Goal: Task Accomplishment & Management: Manage account settings

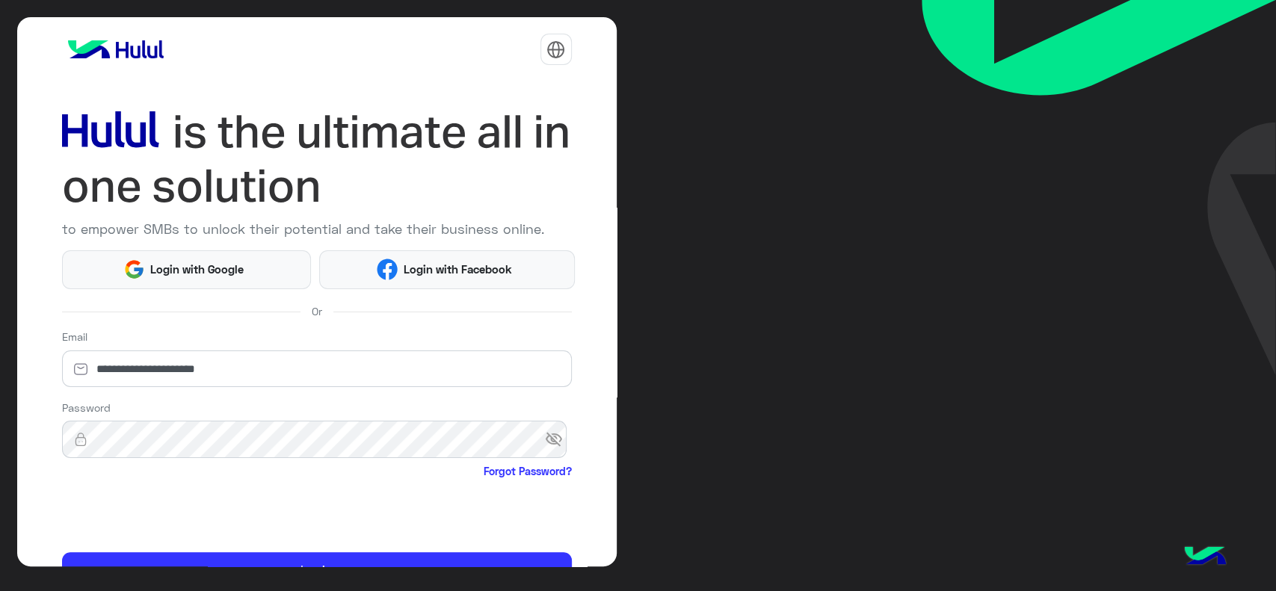
click at [144, 509] on html "**********" at bounding box center [638, 295] width 1276 height 591
click at [114, 508] on html "**********" at bounding box center [638, 295] width 1276 height 591
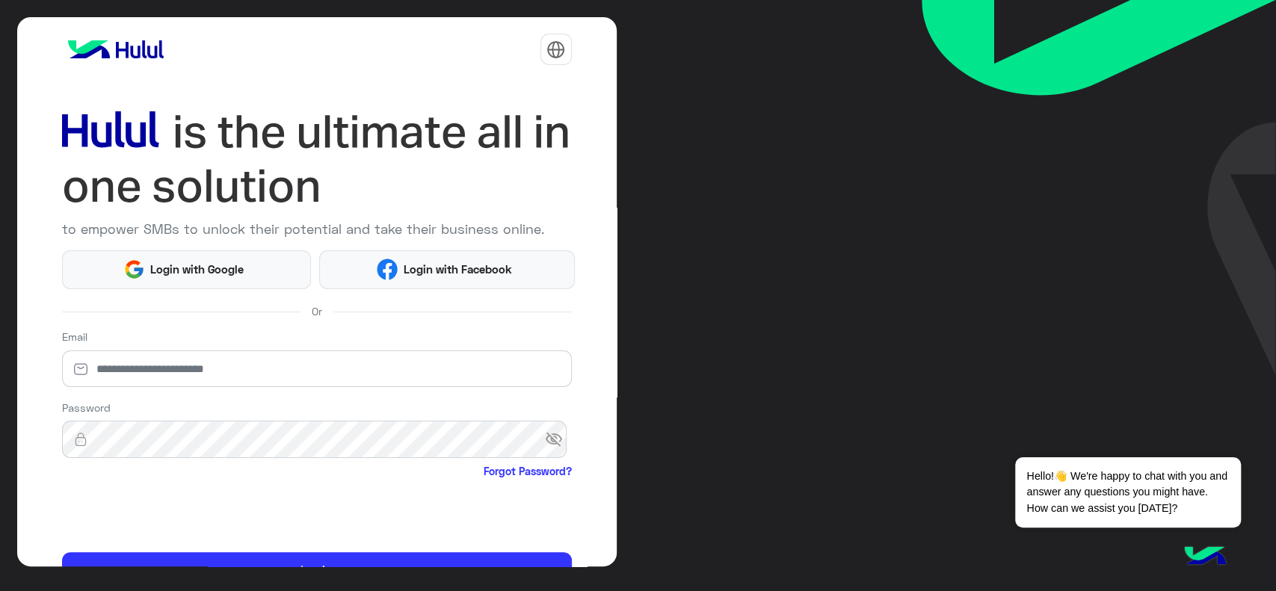
scroll to position [79, 0]
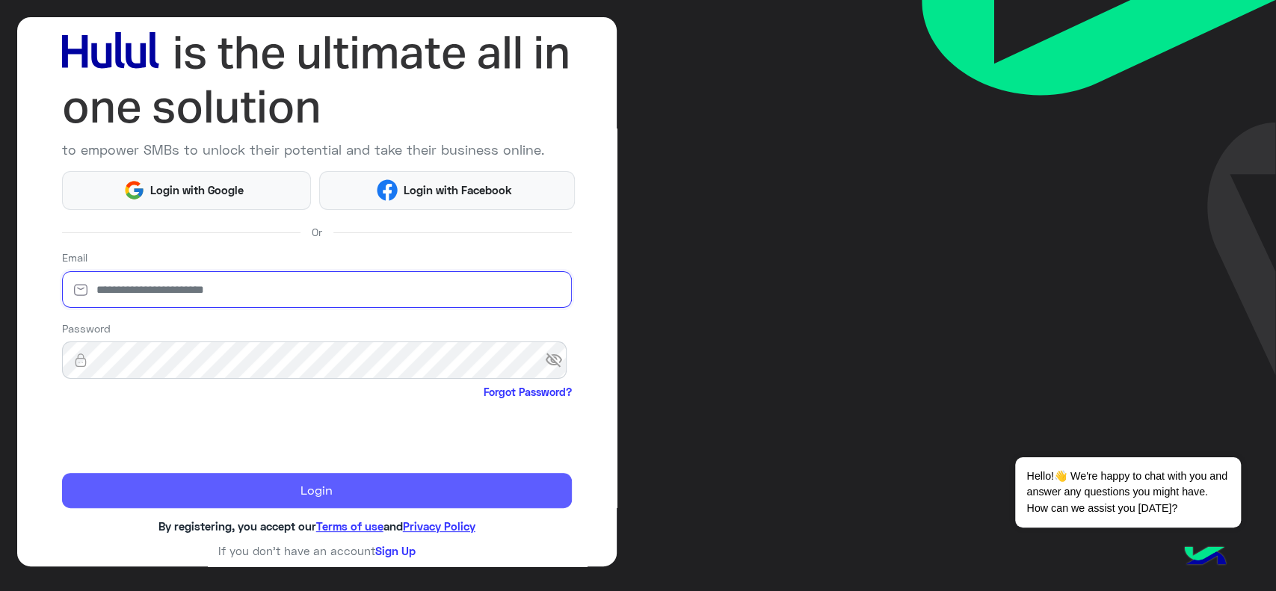
type input "**********"
click at [208, 484] on button "Login" at bounding box center [317, 491] width 510 height 36
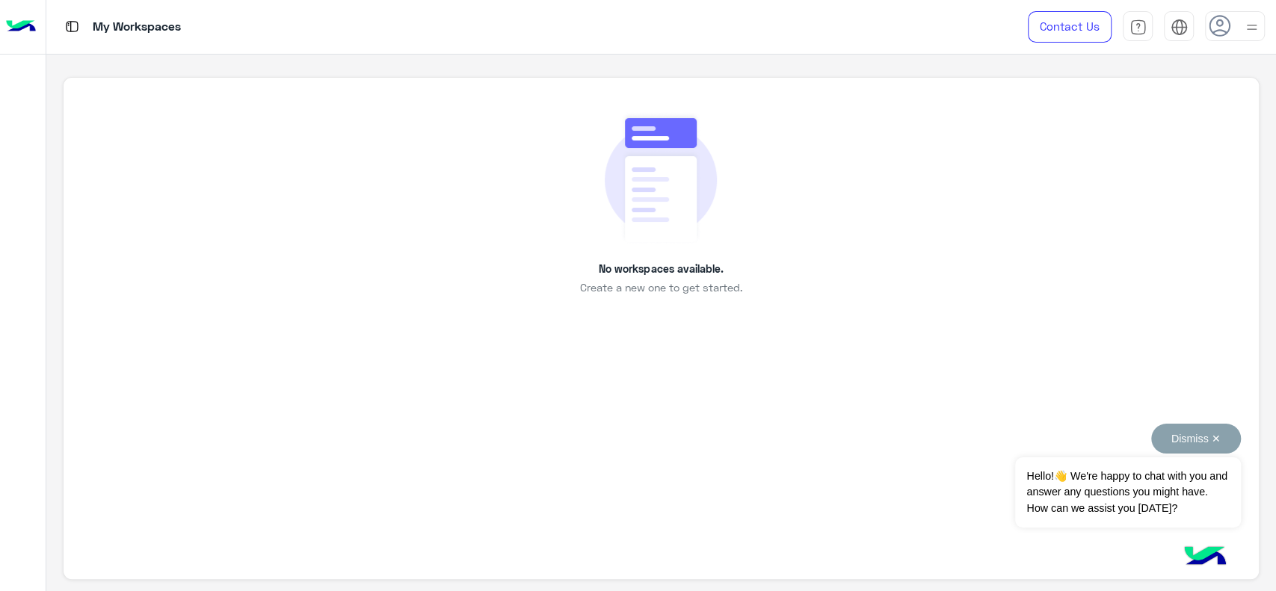
click at [1193, 443] on button "Dismiss ✕" at bounding box center [1196, 439] width 90 height 30
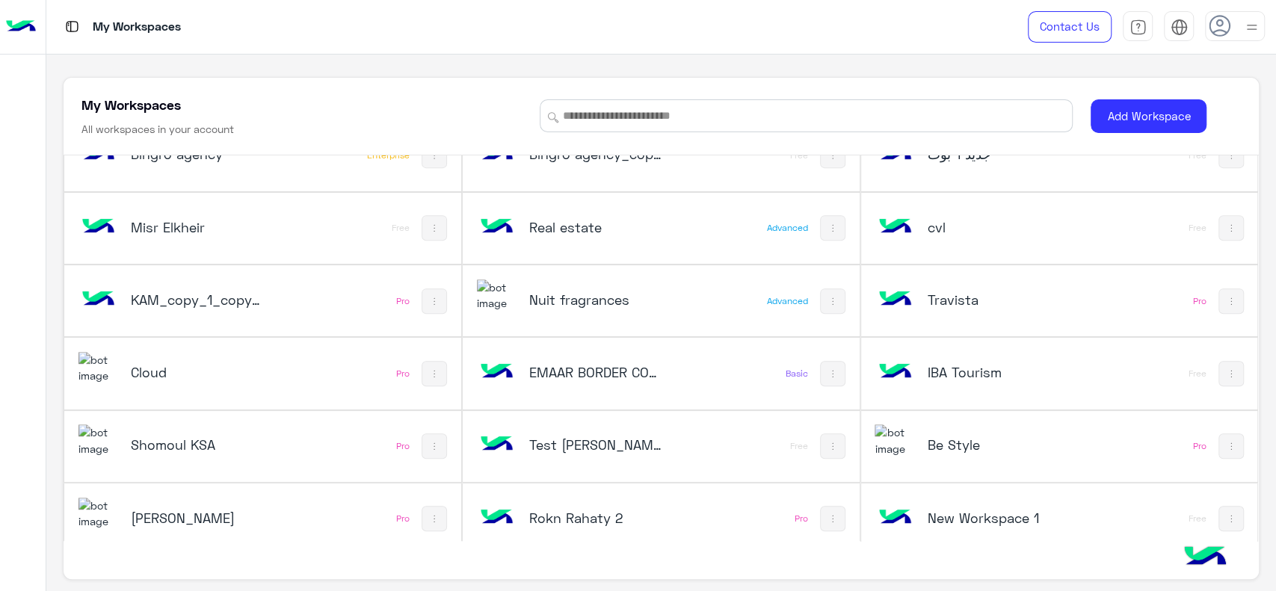
scroll to position [556, 0]
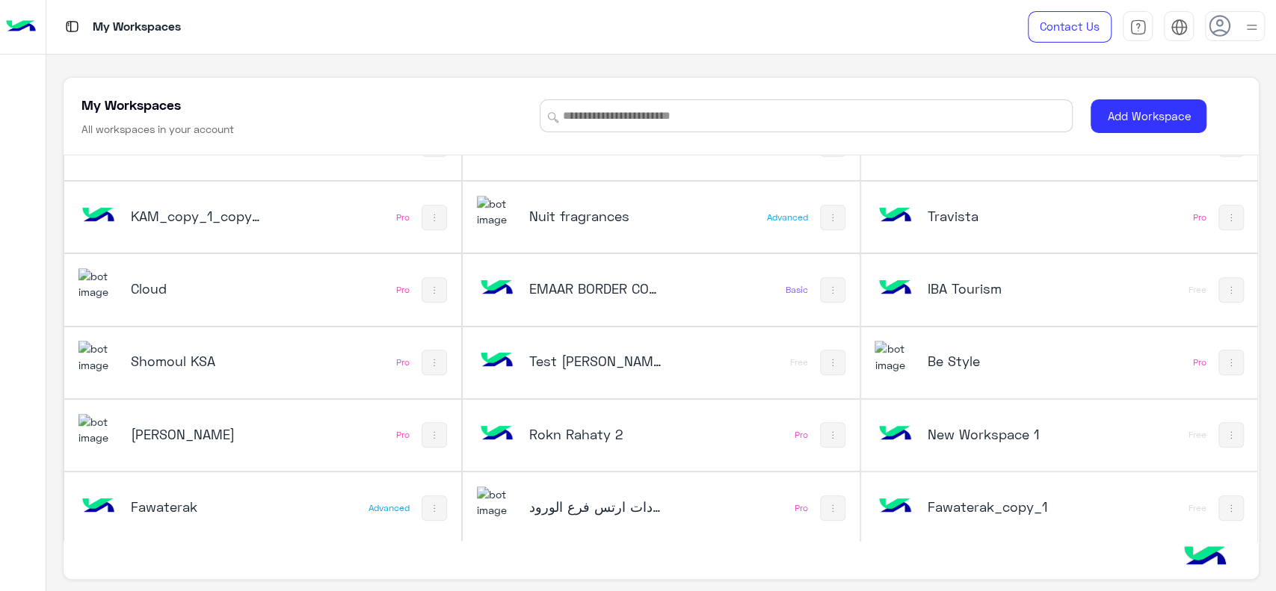
click at [223, 290] on h5 "Cloud" at bounding box center [197, 289] width 133 height 18
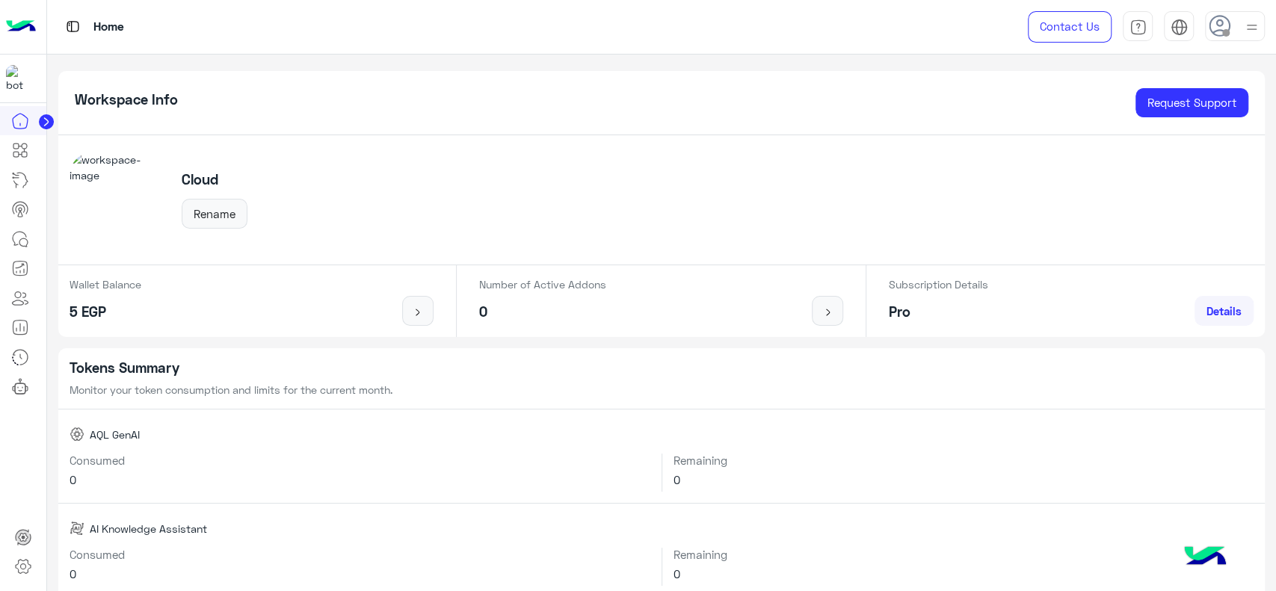
click at [52, 124] on circle at bounding box center [46, 121] width 15 height 15
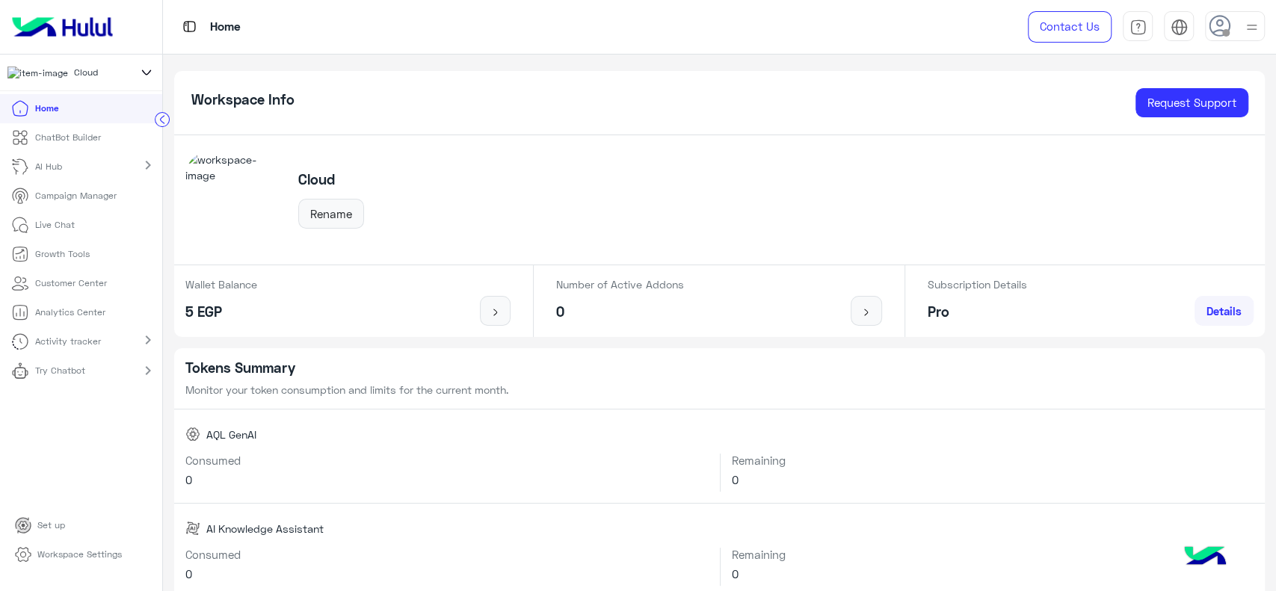
click at [55, 144] on p "ChatBot Builder" at bounding box center [68, 137] width 66 height 13
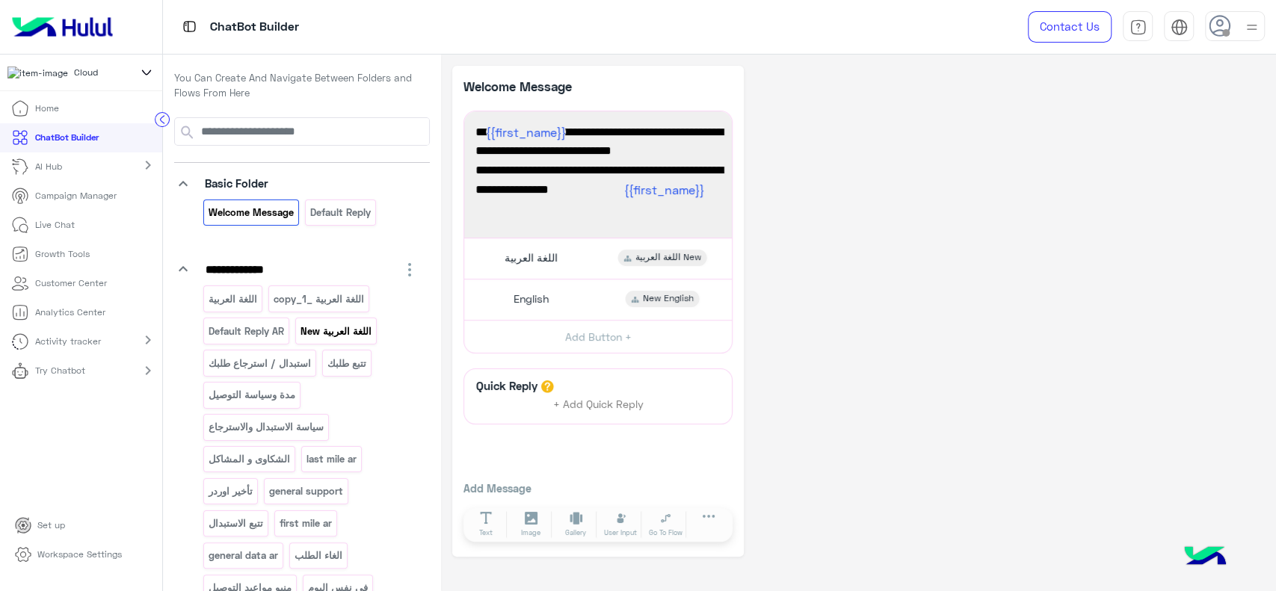
click at [333, 339] on div "اللغة العربية New" at bounding box center [335, 331] width 81 height 26
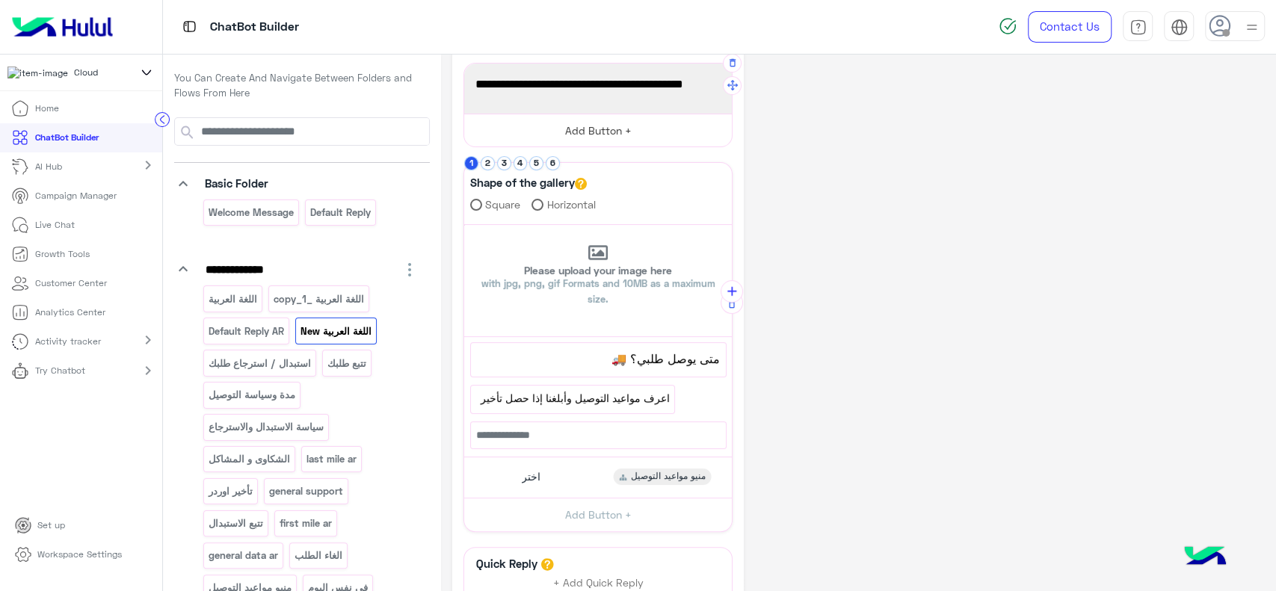
scroll to position [197, 0]
click at [485, 157] on button "2" at bounding box center [488, 162] width 14 height 14
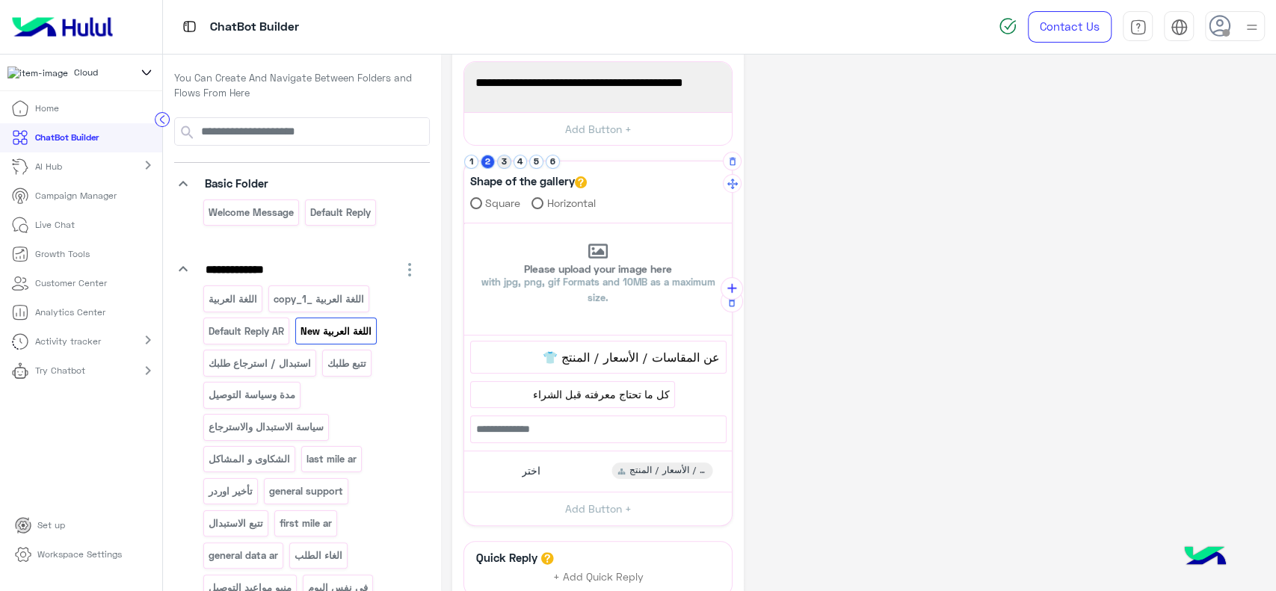
click at [505, 157] on button "3" at bounding box center [504, 162] width 14 height 14
click at [522, 162] on button "4" at bounding box center [521, 162] width 14 height 14
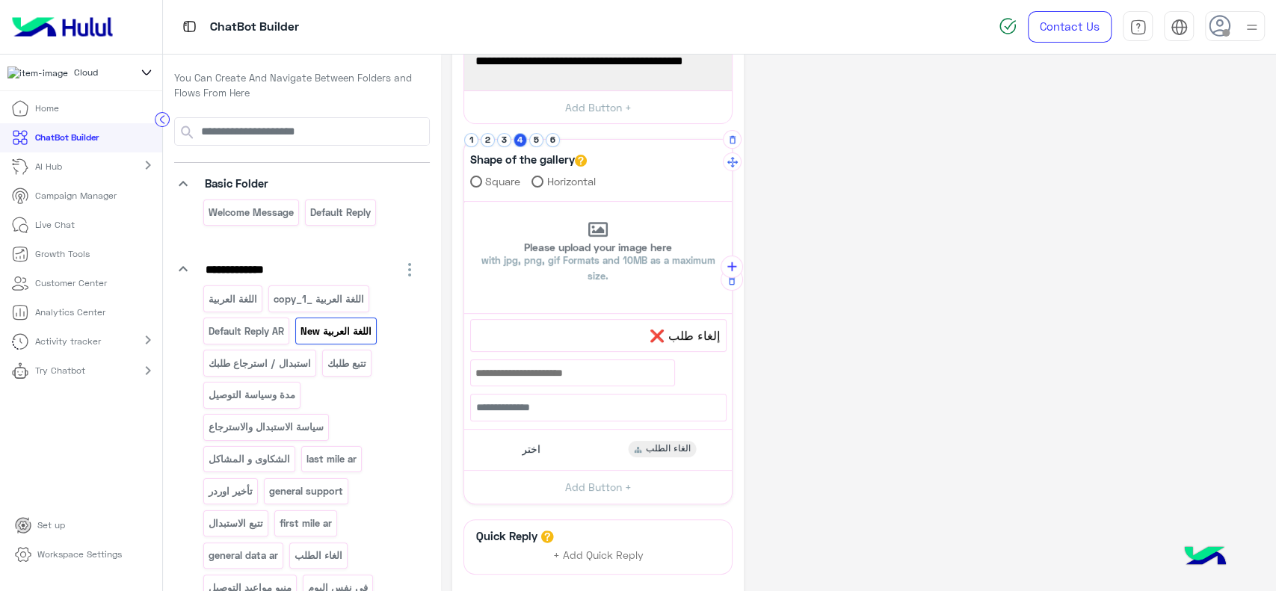
scroll to position [217, 0]
click at [476, 144] on button "1" at bounding box center [471, 142] width 14 height 14
click at [553, 446] on div "اختر منيو مواعيد التوصيل" at bounding box center [598, 451] width 256 height 29
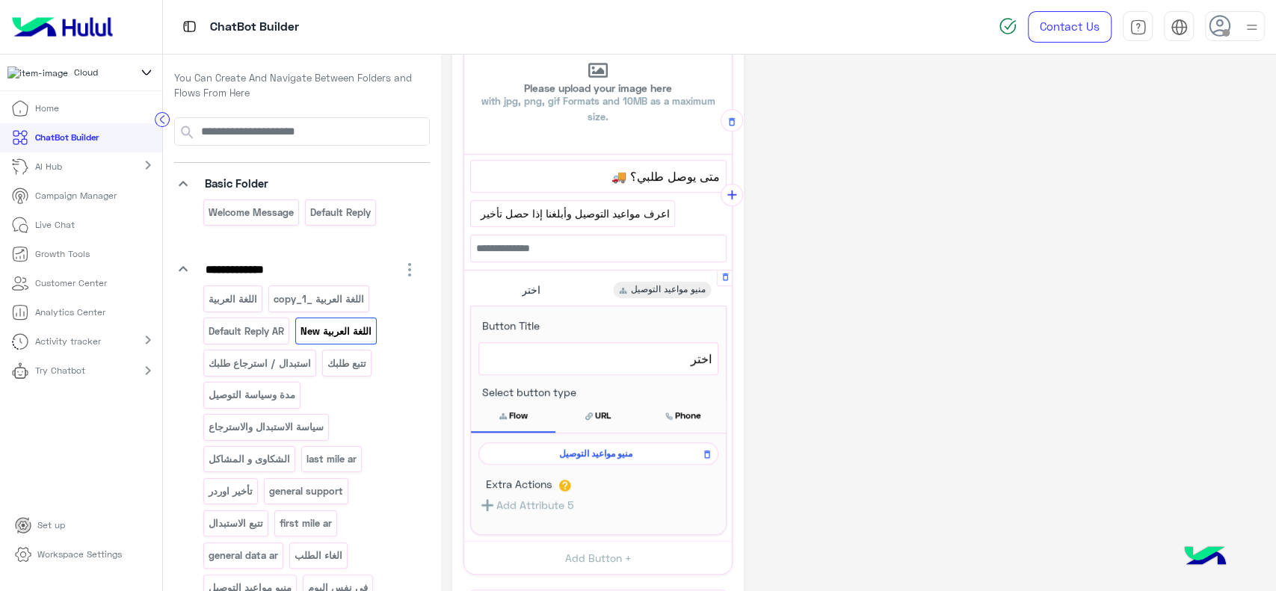
scroll to position [378, 0]
click at [586, 446] on span "منيو مواعيد التوصيل" at bounding box center [596, 452] width 218 height 13
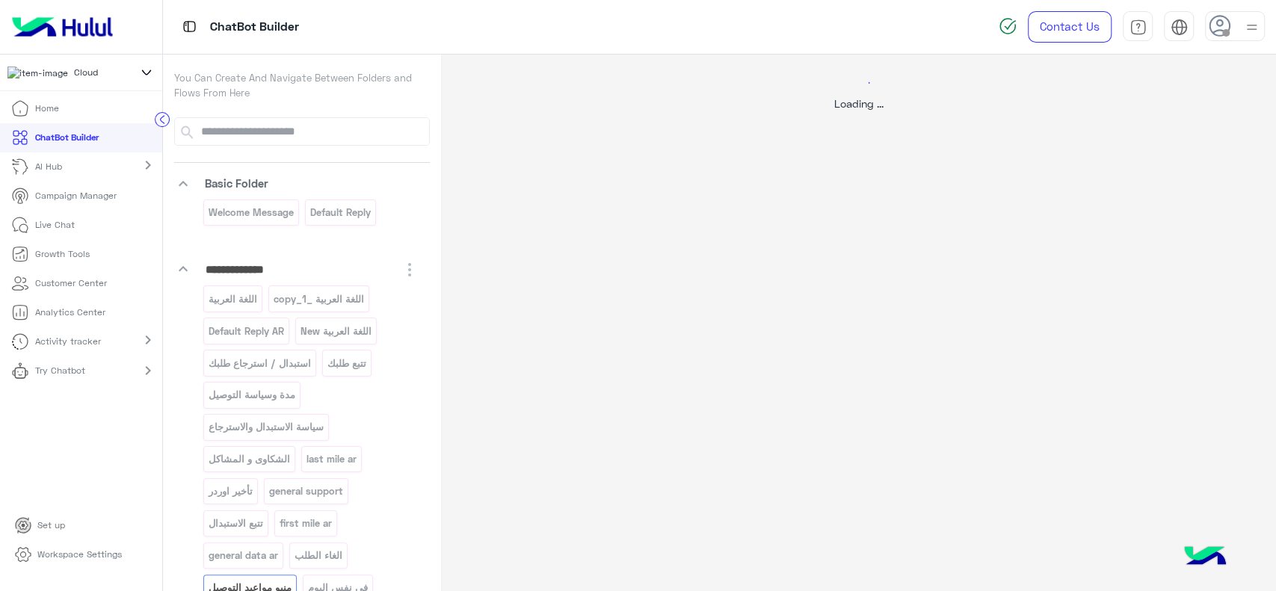
scroll to position [0, 0]
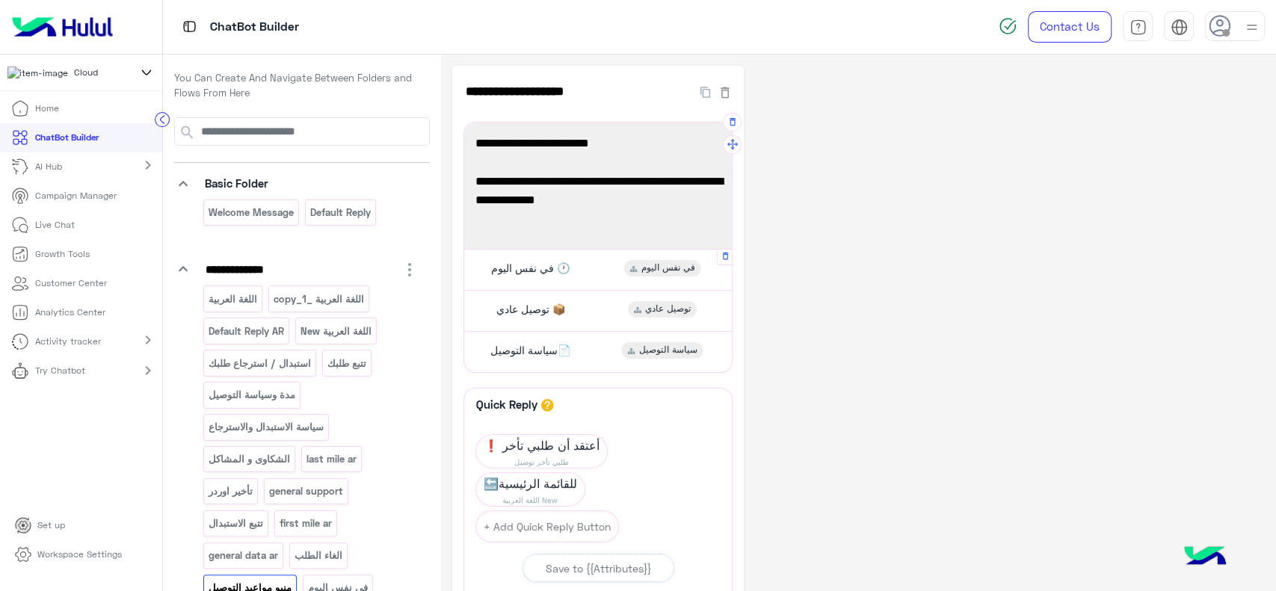
click at [615, 270] on div "في نفس اليوم 🕐 في نفس اليوم" at bounding box center [598, 269] width 256 height 29
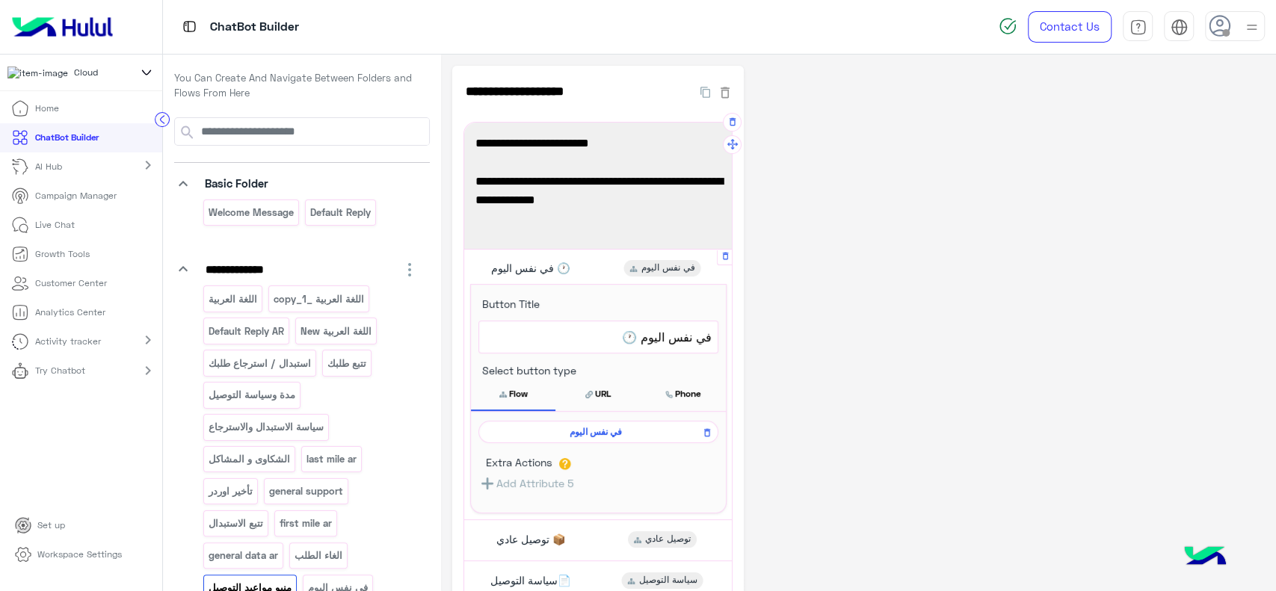
click at [575, 431] on span "في نفس اليوم" at bounding box center [596, 431] width 218 height 13
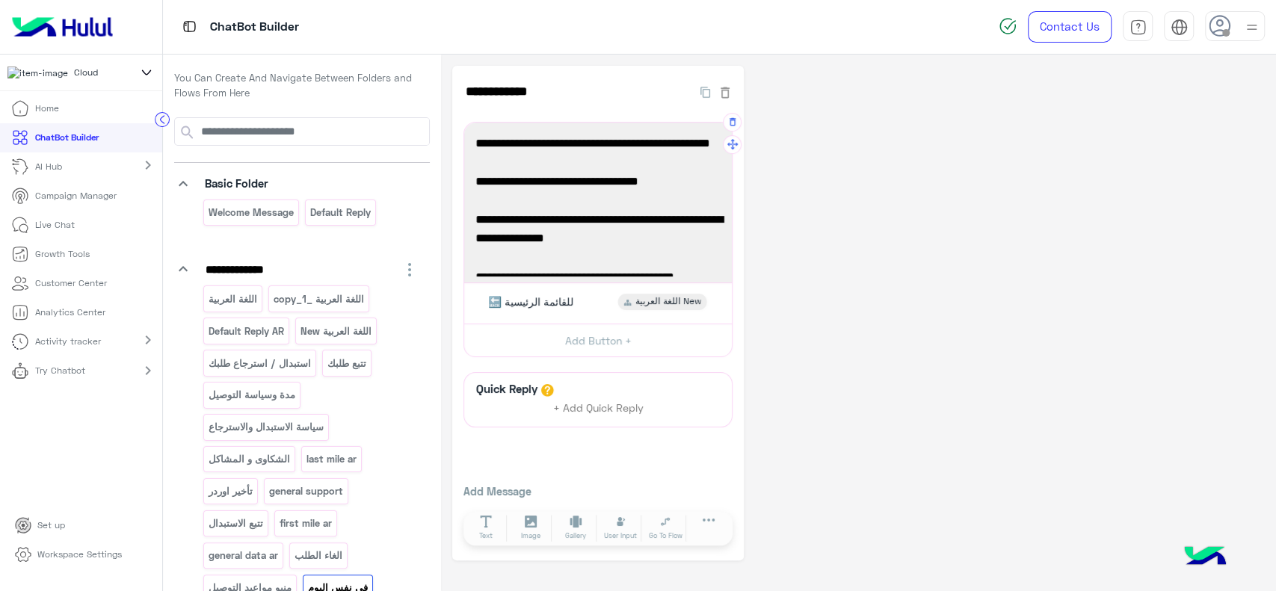
click at [621, 273] on div "⚡ التوصيل في نفس اليوم (متاح فقط في القاهرة والجيزة) - تأكيد الطلب قبل الساعة 1…" at bounding box center [598, 203] width 257 height 150
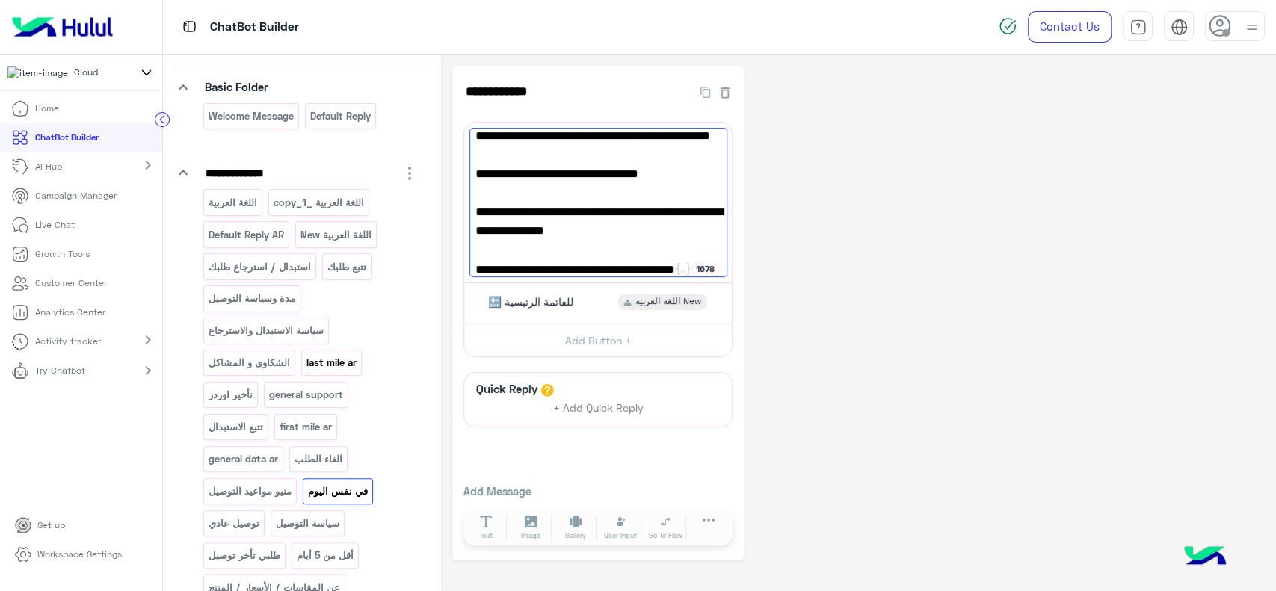
scroll to position [97, 0]
click at [347, 239] on p "اللغة العربية New" at bounding box center [335, 234] width 73 height 17
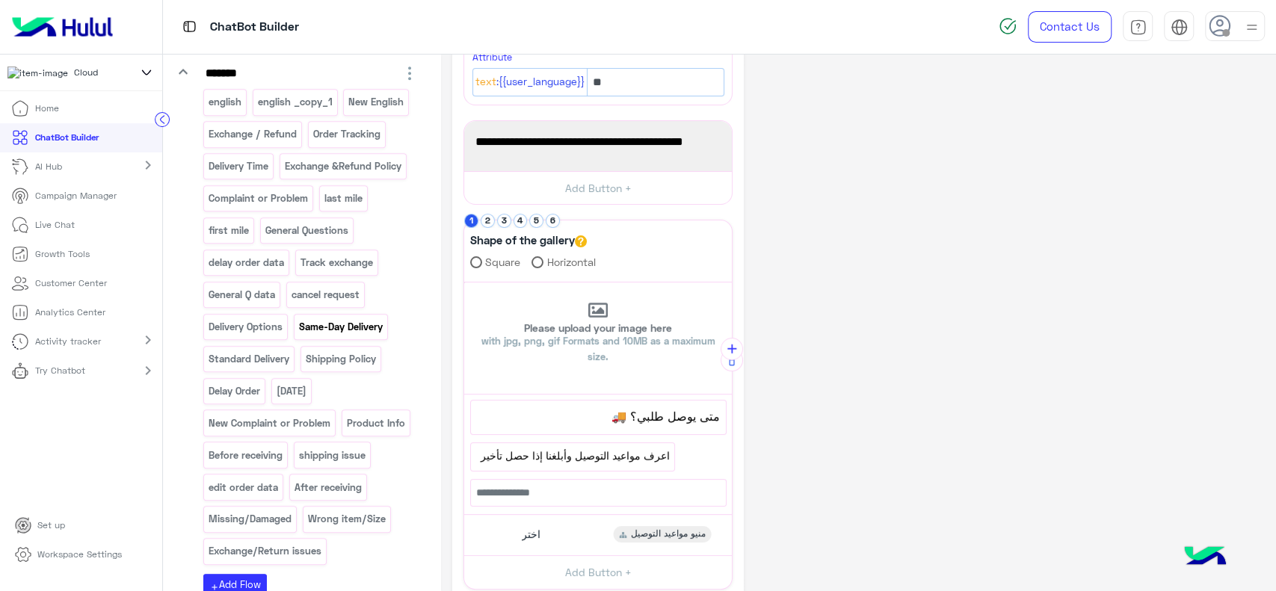
scroll to position [825, 0]
click at [490, 221] on button "2" at bounding box center [488, 221] width 14 height 14
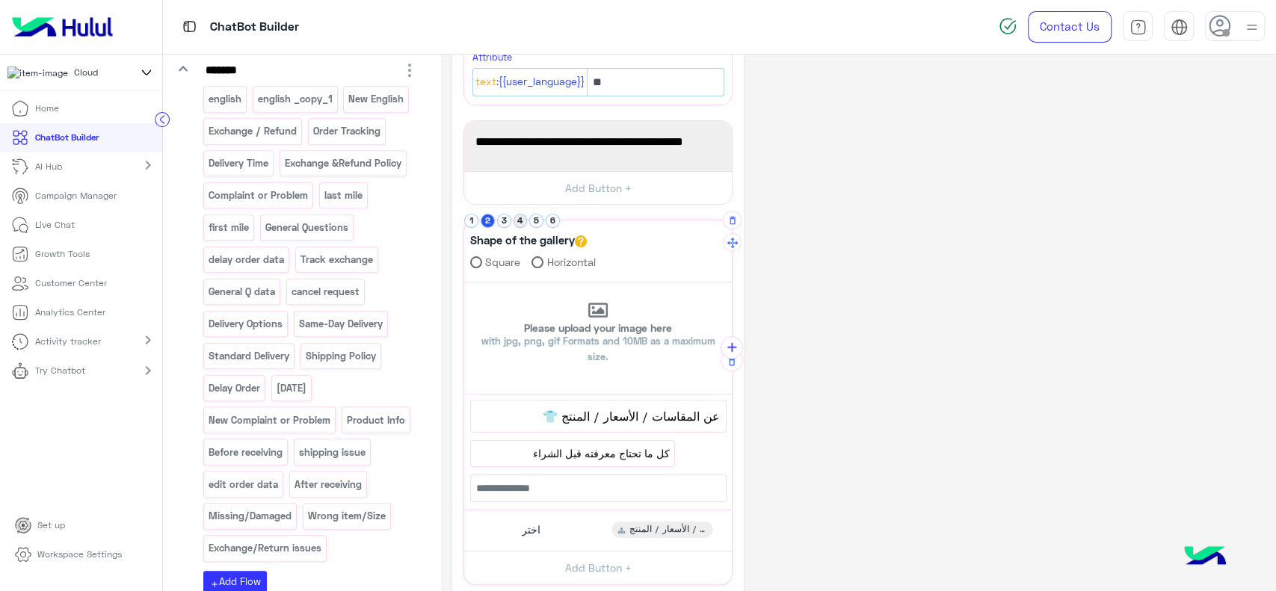
click at [518, 218] on button "4" at bounding box center [521, 221] width 14 height 14
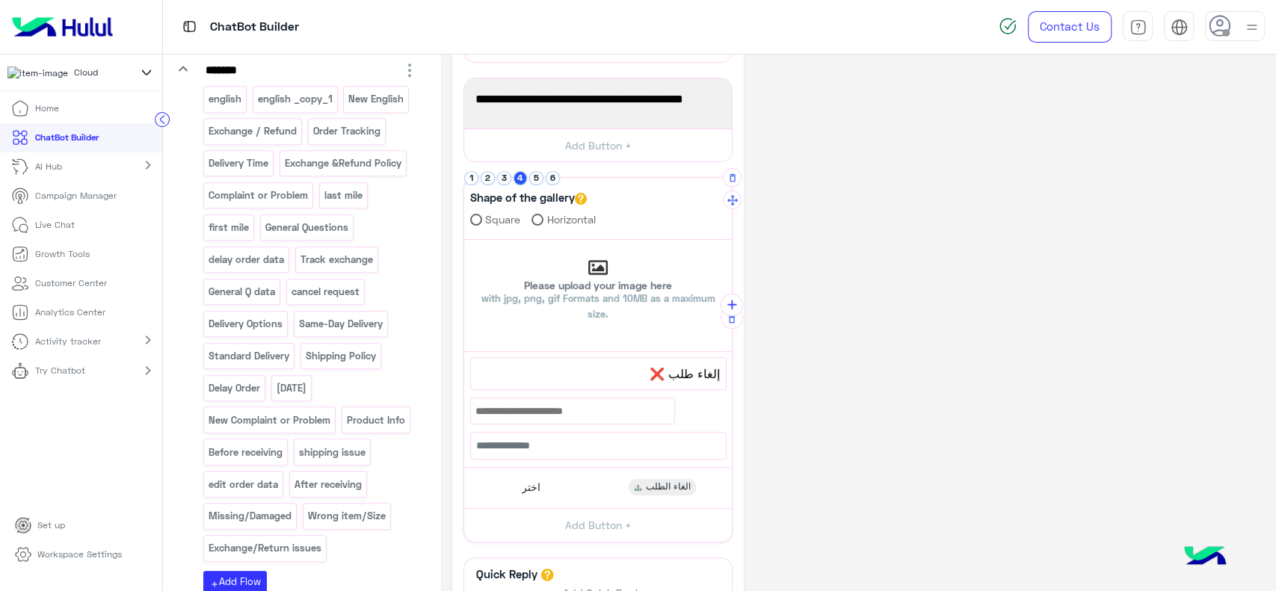
scroll to position [183, 0]
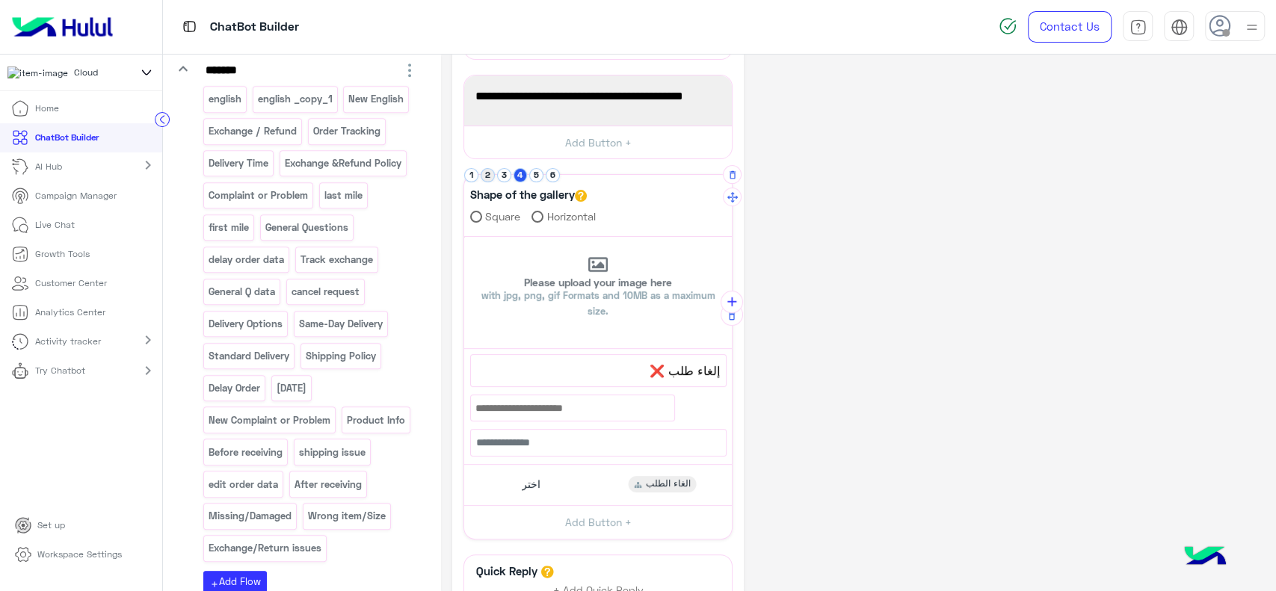
click at [490, 172] on button "2" at bounding box center [488, 175] width 14 height 14
click at [265, 412] on p "New Complaint or Problem" at bounding box center [270, 420] width 124 height 17
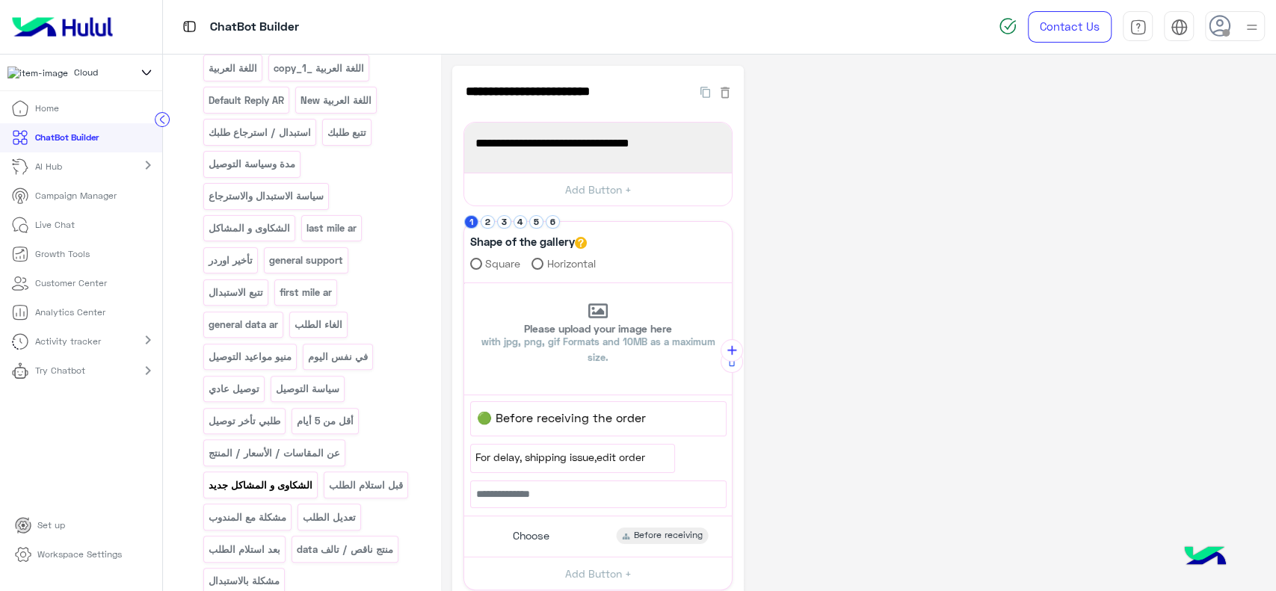
scroll to position [233, 0]
click at [275, 486] on p "الشكاوى و المشاكل جديد" at bounding box center [261, 484] width 106 height 17
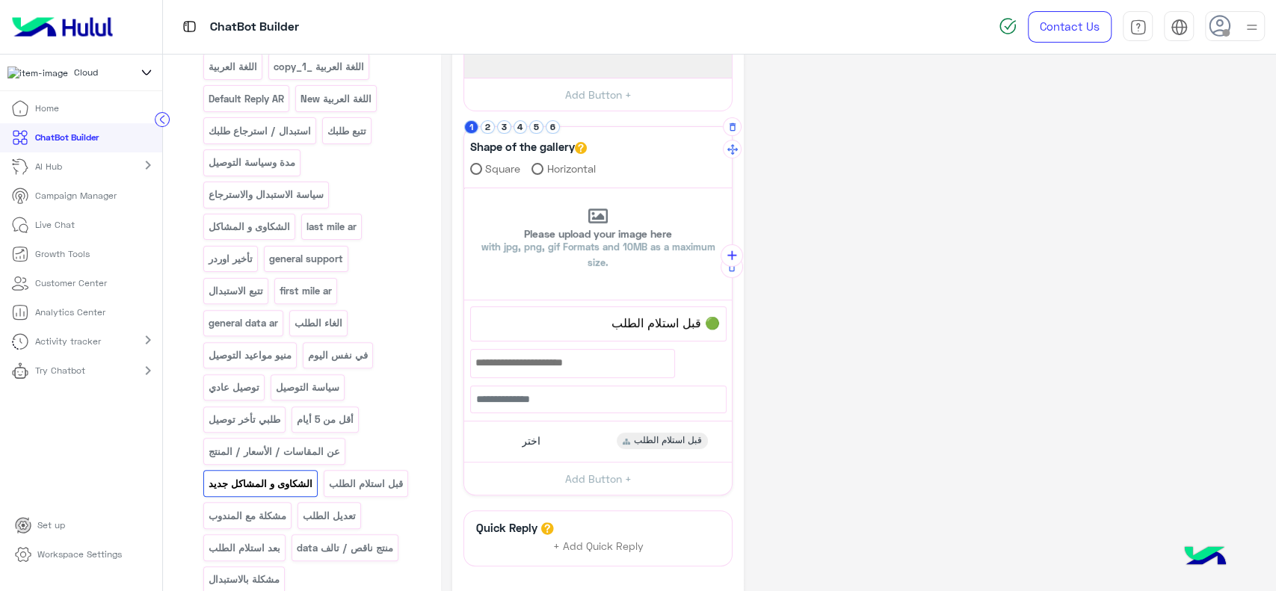
scroll to position [135, 0]
click at [587, 369] on div at bounding box center [572, 362] width 203 height 28
click at [487, 123] on button "2" at bounding box center [488, 126] width 14 height 14
click at [473, 123] on button "1" at bounding box center [471, 126] width 14 height 14
click at [532, 444] on div "اختر قبل استلام الطلب" at bounding box center [598, 435] width 256 height 29
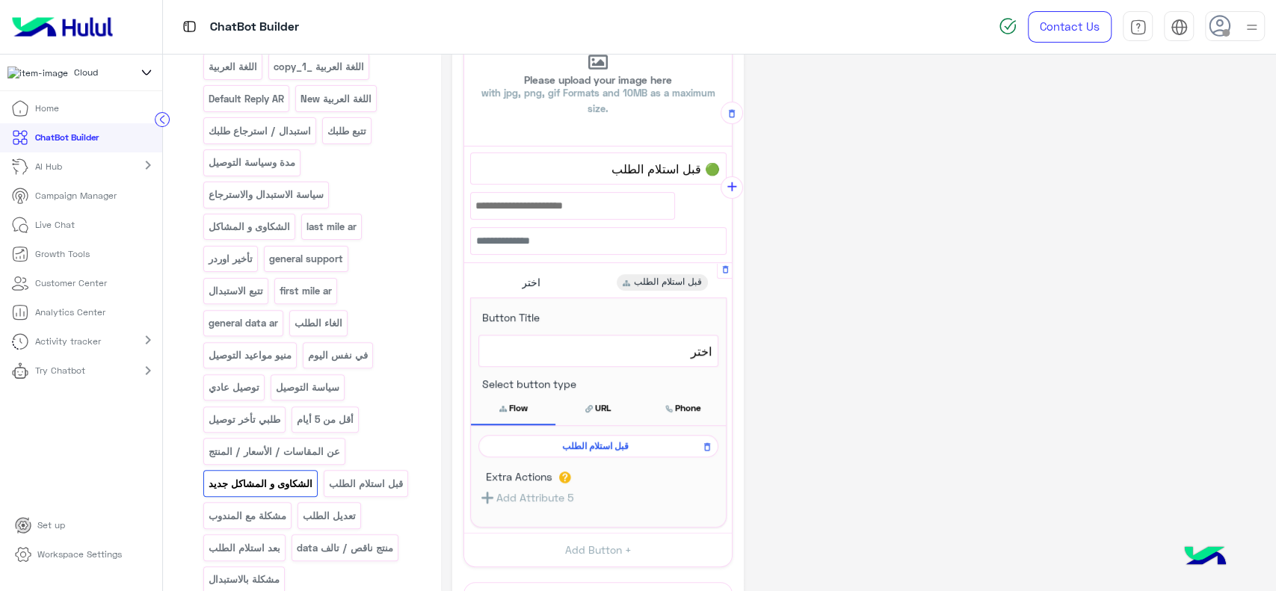
scroll to position [288, 0]
click at [532, 444] on span "قبل استلام الطلب" at bounding box center [596, 445] width 218 height 13
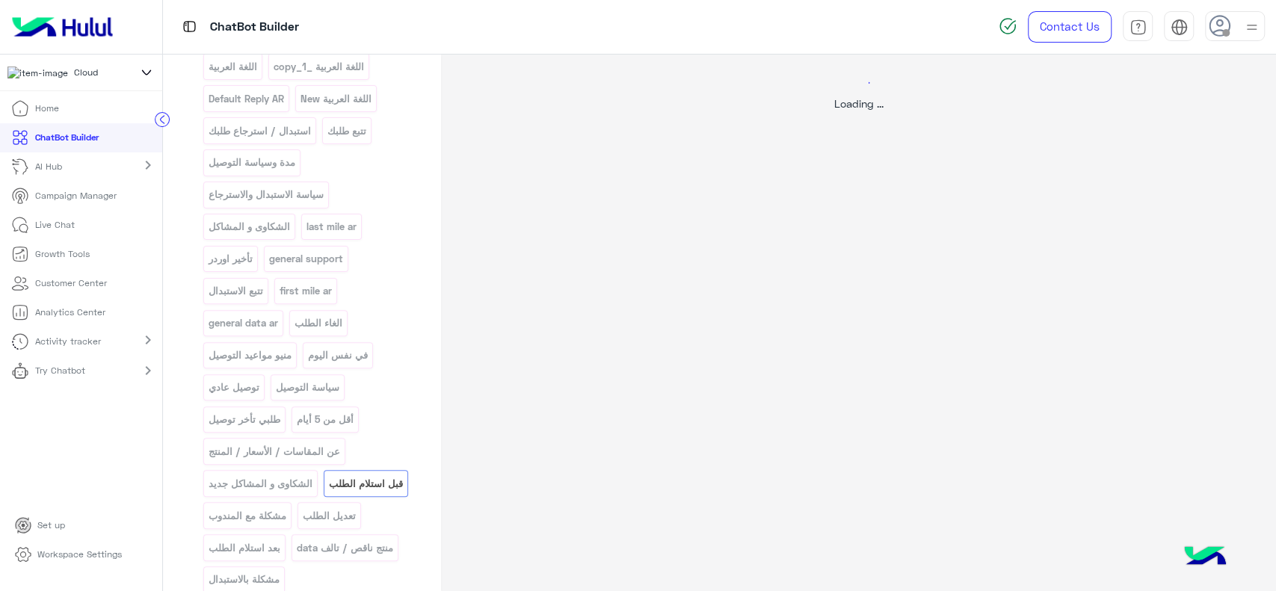
scroll to position [0, 0]
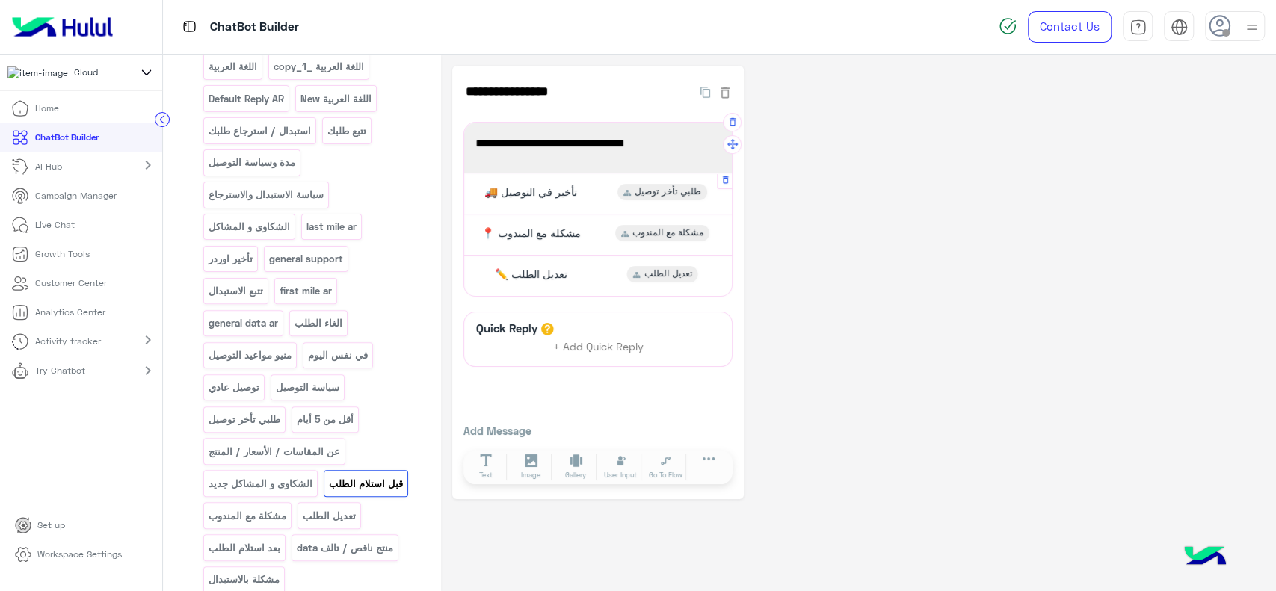
click at [565, 196] on span "🚚 تأخير في التوصيل" at bounding box center [531, 191] width 93 height 13
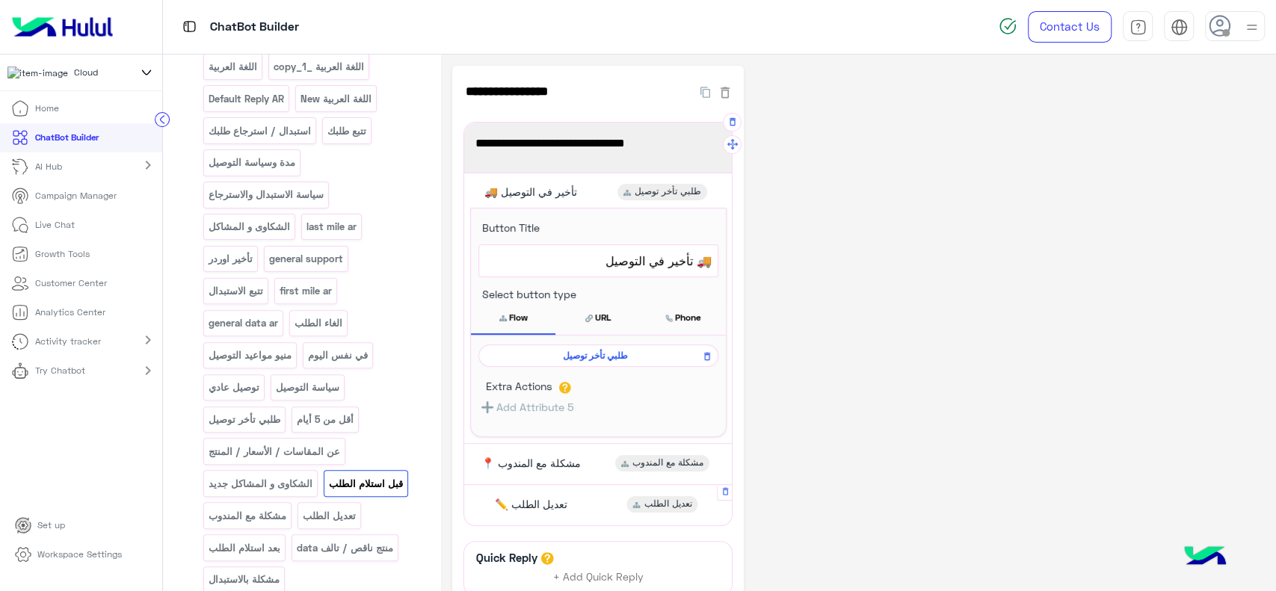
scroll to position [149, 0]
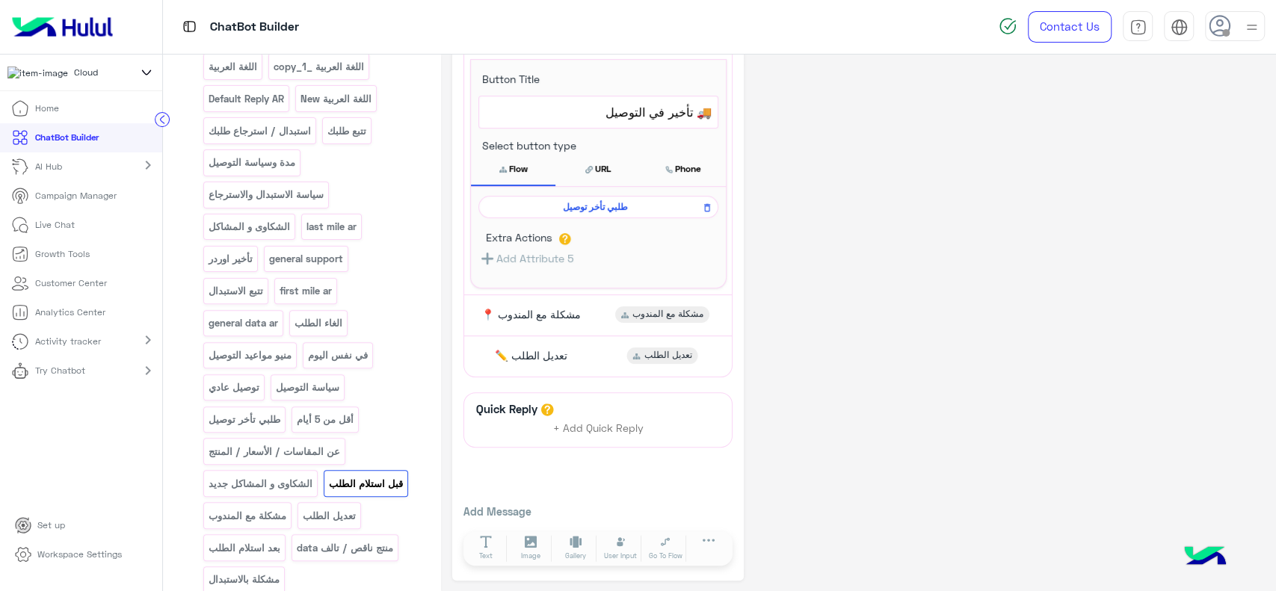
click at [327, 493] on p "قبل استلام الطلب" at bounding box center [365, 484] width 76 height 17
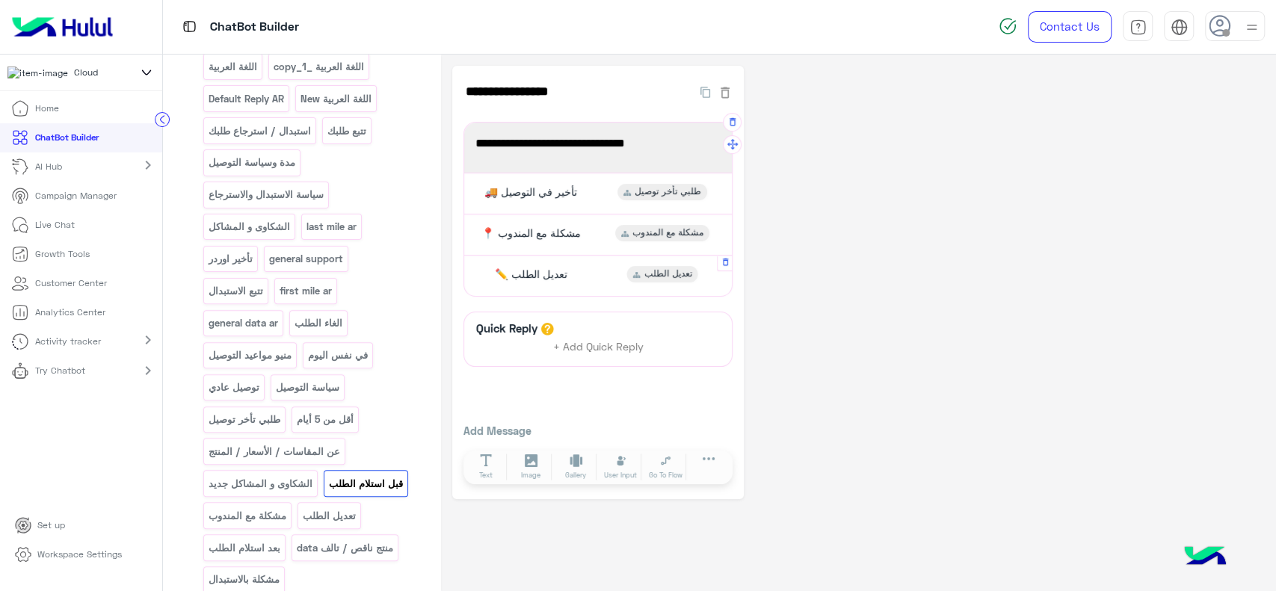
click at [562, 277] on span "✏️ تعديل الطلب" at bounding box center [531, 274] width 73 height 13
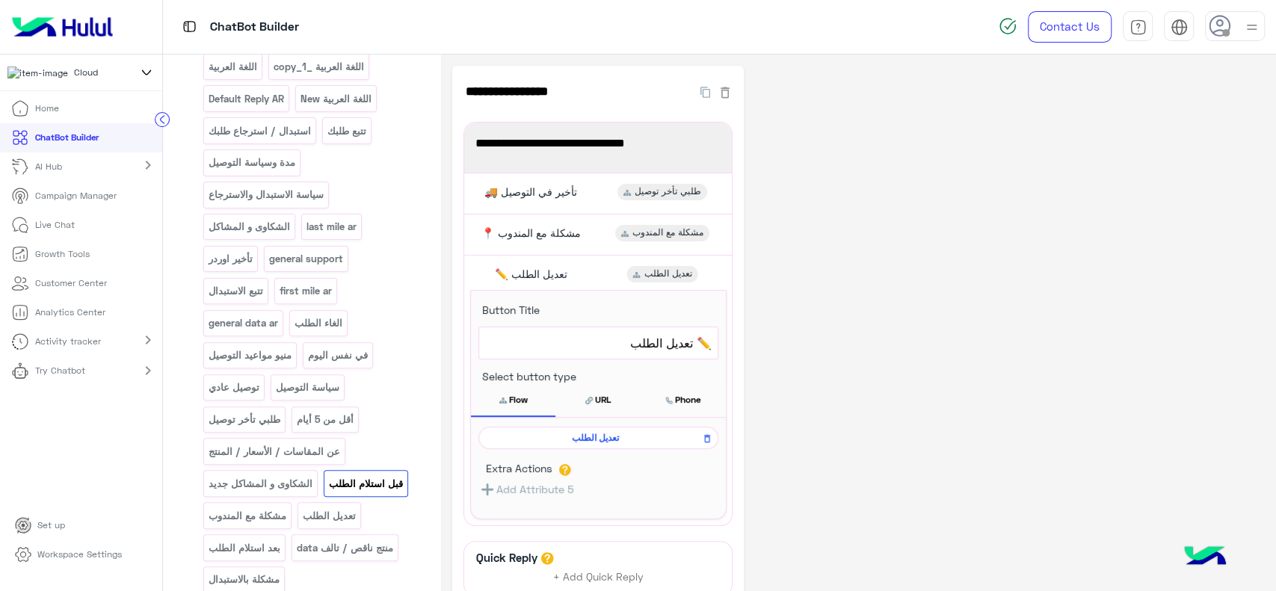
click at [58, 239] on link "Live Chat" at bounding box center [43, 225] width 86 height 29
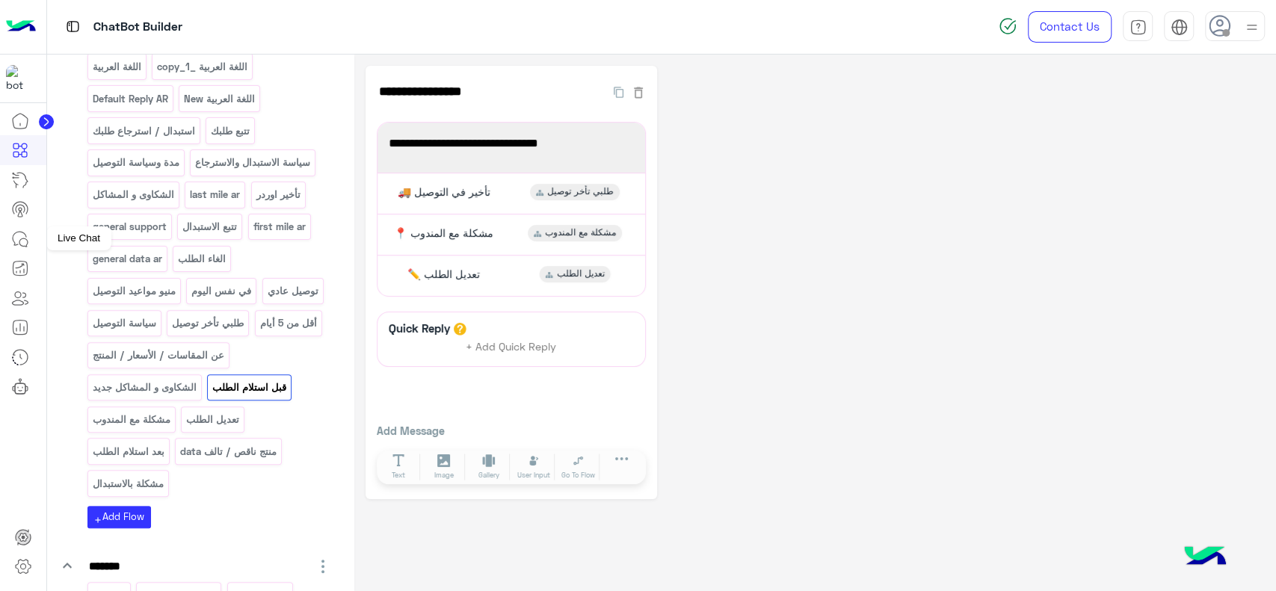
click at [21, 244] on icon at bounding box center [20, 239] width 18 height 18
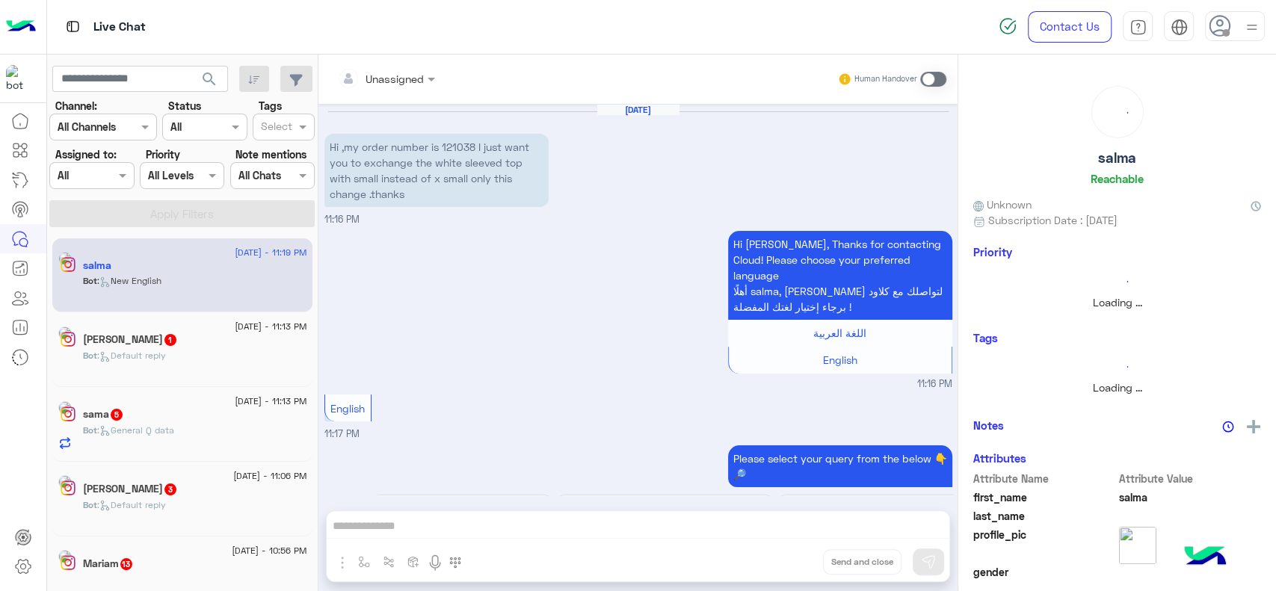
scroll to position [1130, 0]
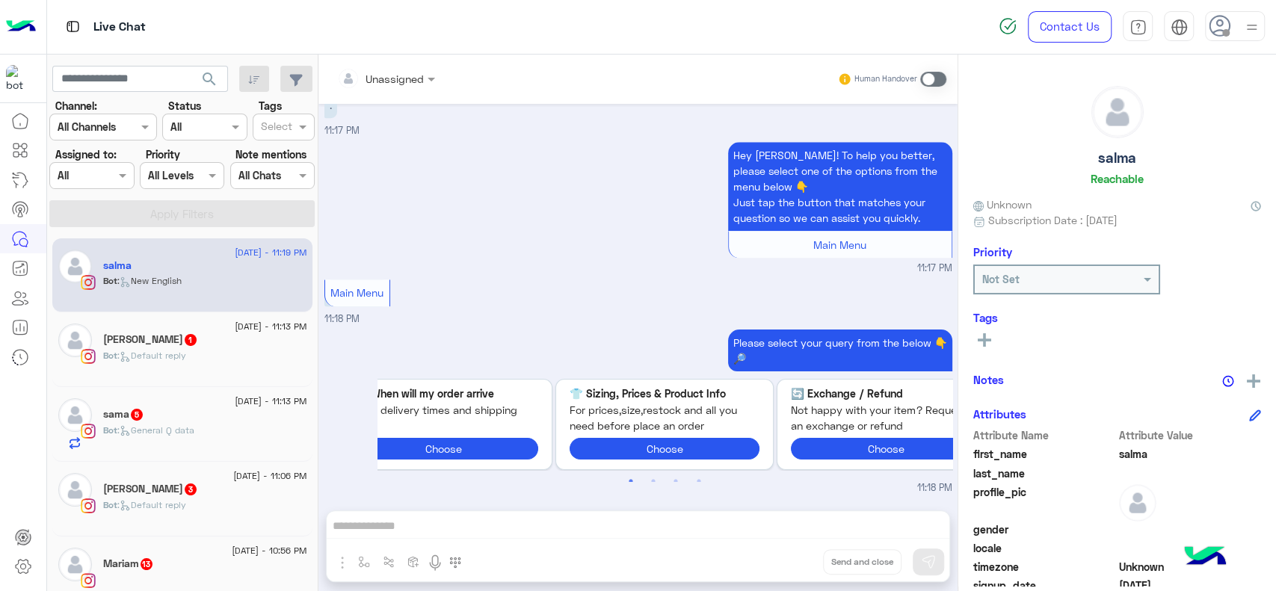
click at [380, 86] on div "Unassigned" at bounding box center [395, 79] width 58 height 16
click at [612, 238] on div "Hey salma! To help you better, please select one of the options from the menu b…" at bounding box center [638, 207] width 628 height 138
click at [135, 122] on div at bounding box center [103, 126] width 106 height 17
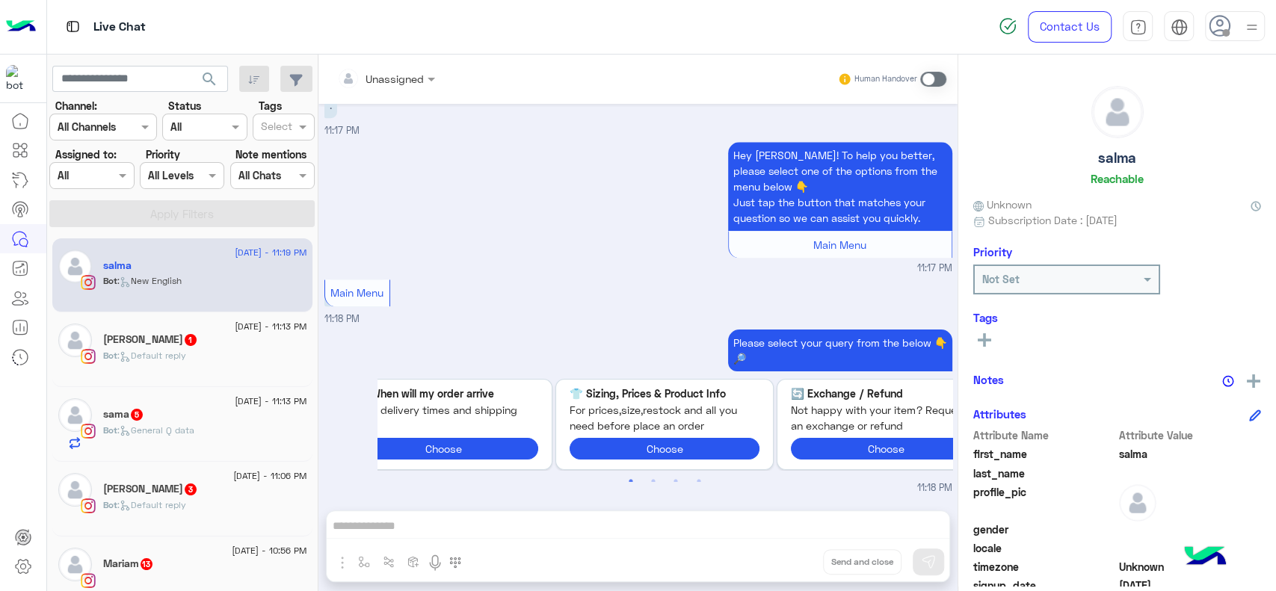
click at [179, 152] on label "Priority" at bounding box center [163, 155] width 34 height 16
click at [1184, 64] on button "عربي" at bounding box center [1178, 57] width 73 height 25
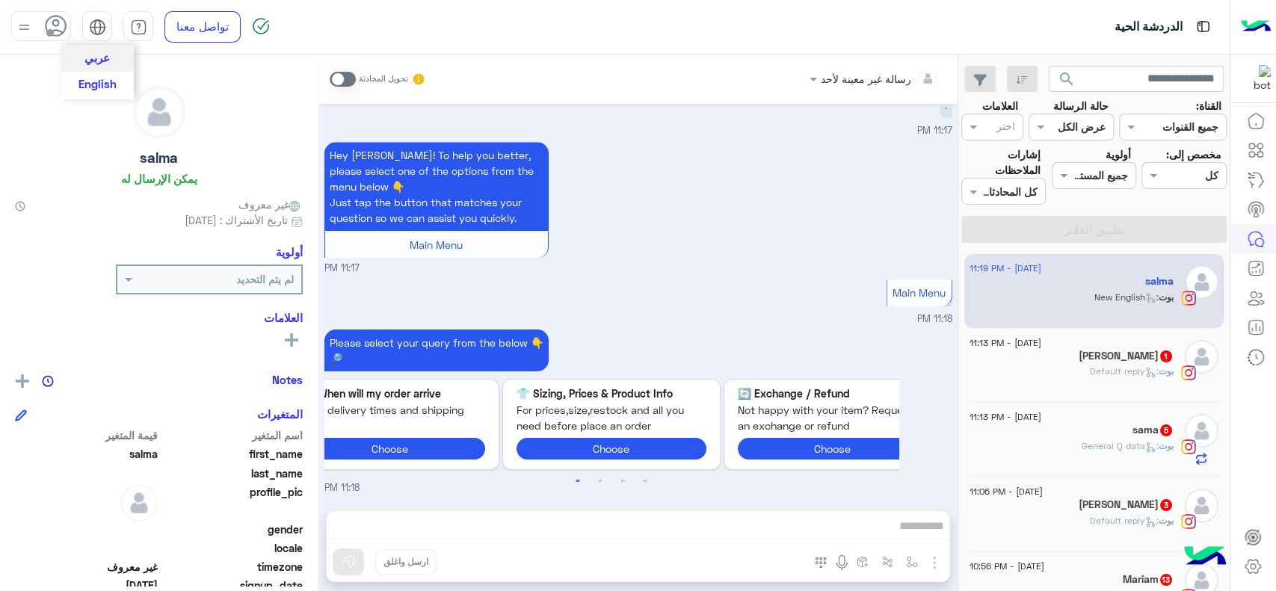
click at [102, 82] on span "English" at bounding box center [98, 83] width 38 height 13
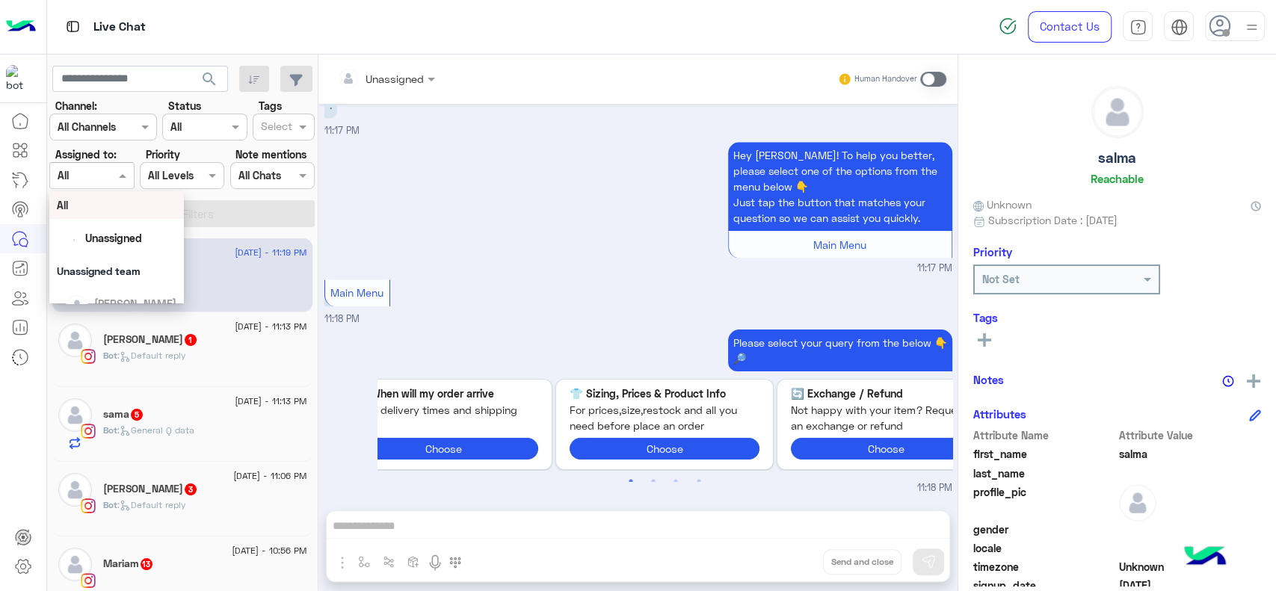
click at [113, 168] on div at bounding box center [91, 175] width 83 height 17
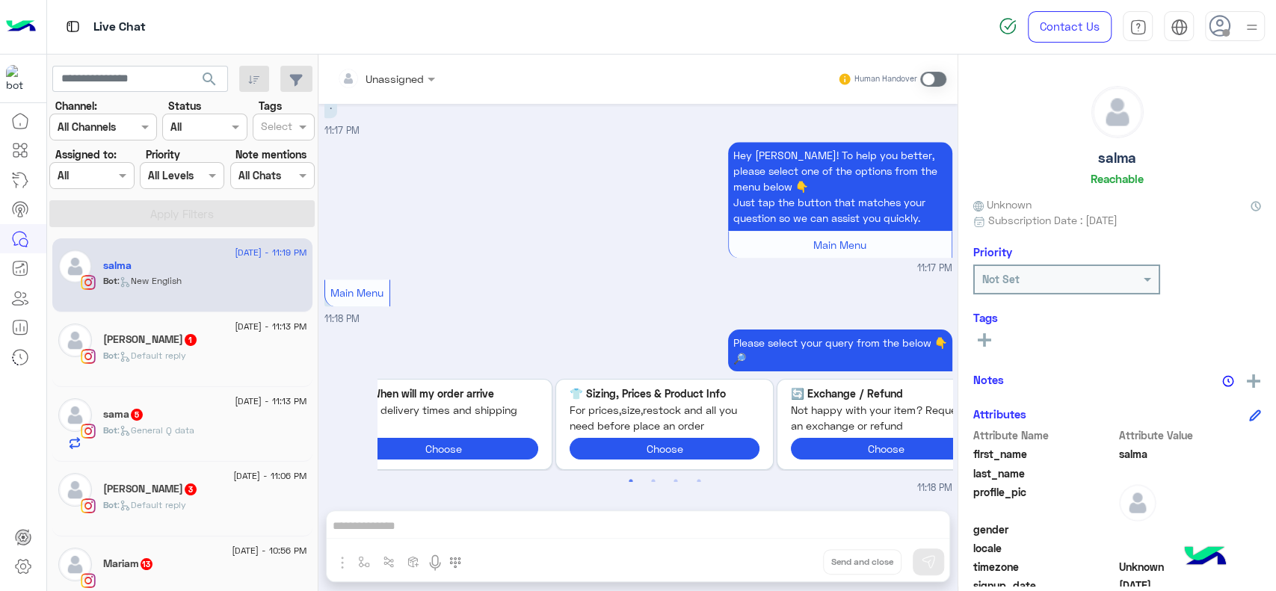
click at [402, 223] on div "Hey salma! To help you better, please select one of the options from the menu b…" at bounding box center [638, 207] width 628 height 138
click at [1238, 22] on div at bounding box center [1235, 26] width 60 height 30
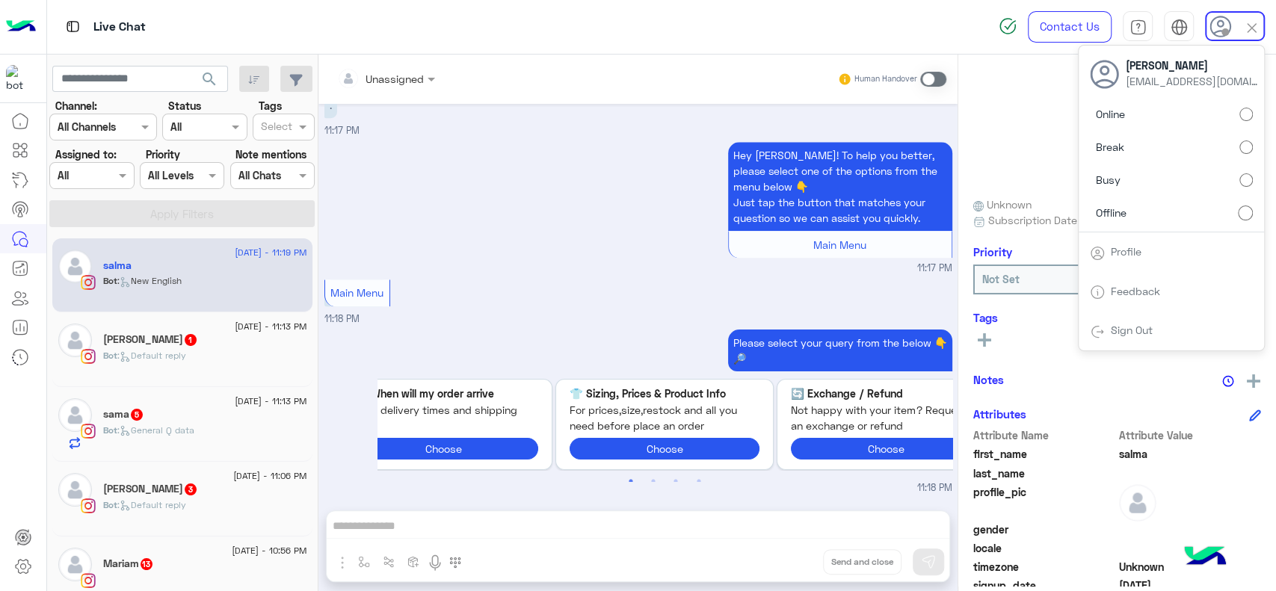
click at [668, 299] on div "Main Menu 11:18 PM" at bounding box center [638, 301] width 628 height 51
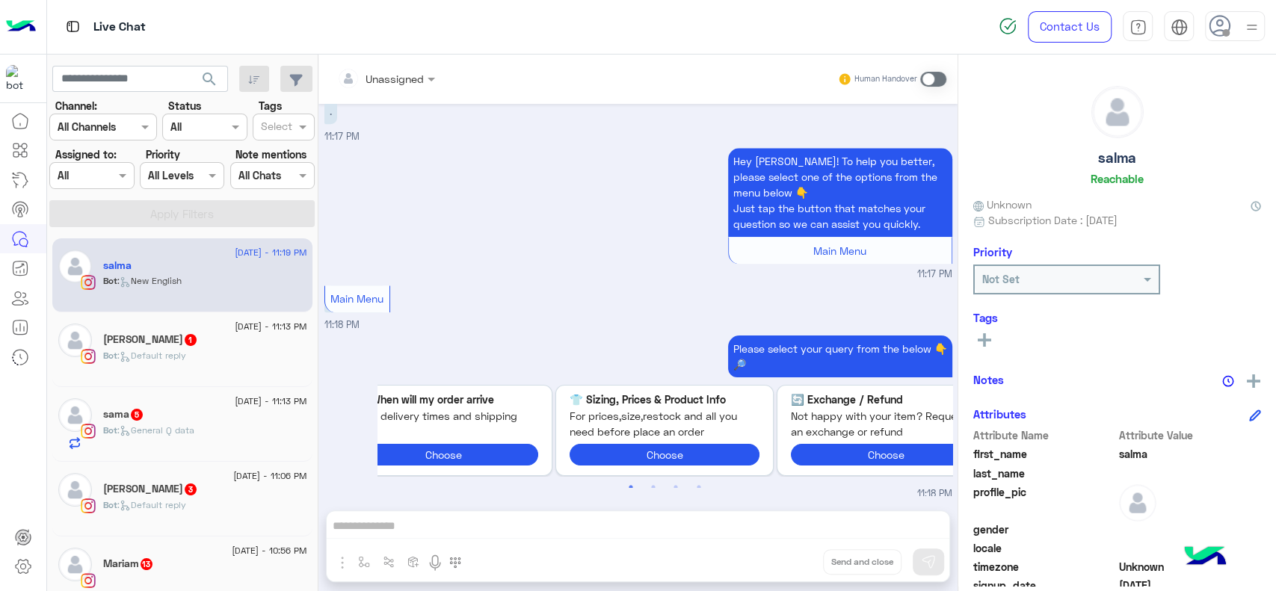
scroll to position [1113, 0]
click at [493, 527] on div "Unassigned Human Handover Aug 20, 2025 Hi ,my order number is 121038 I just wan…" at bounding box center [638, 326] width 639 height 543
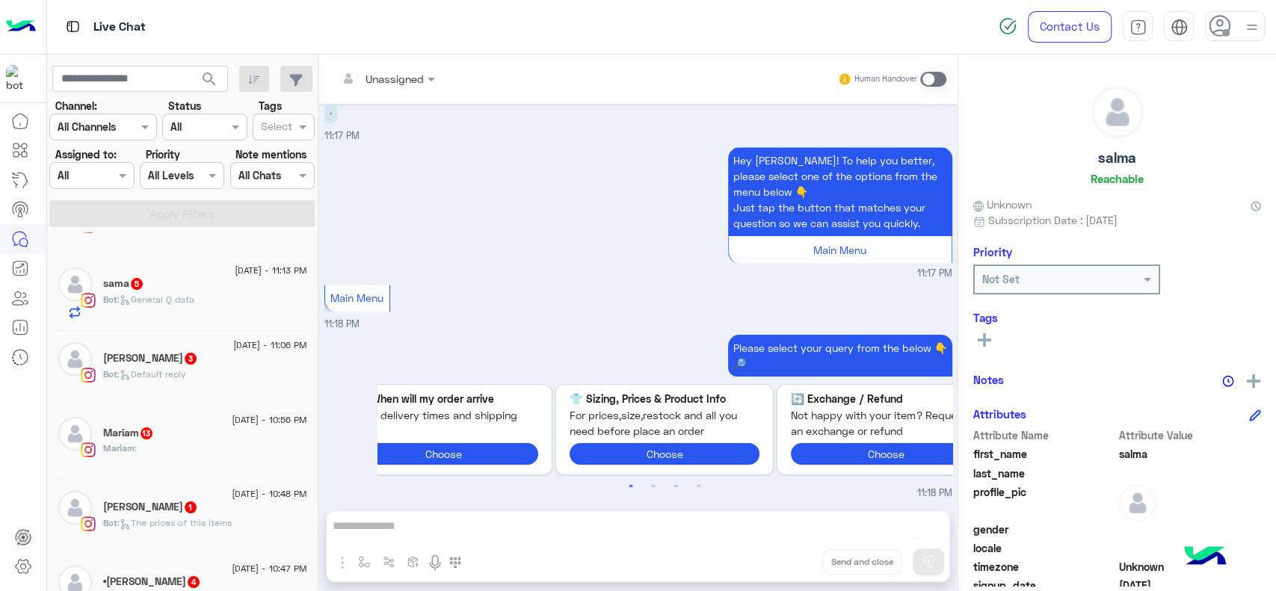
scroll to position [0, 0]
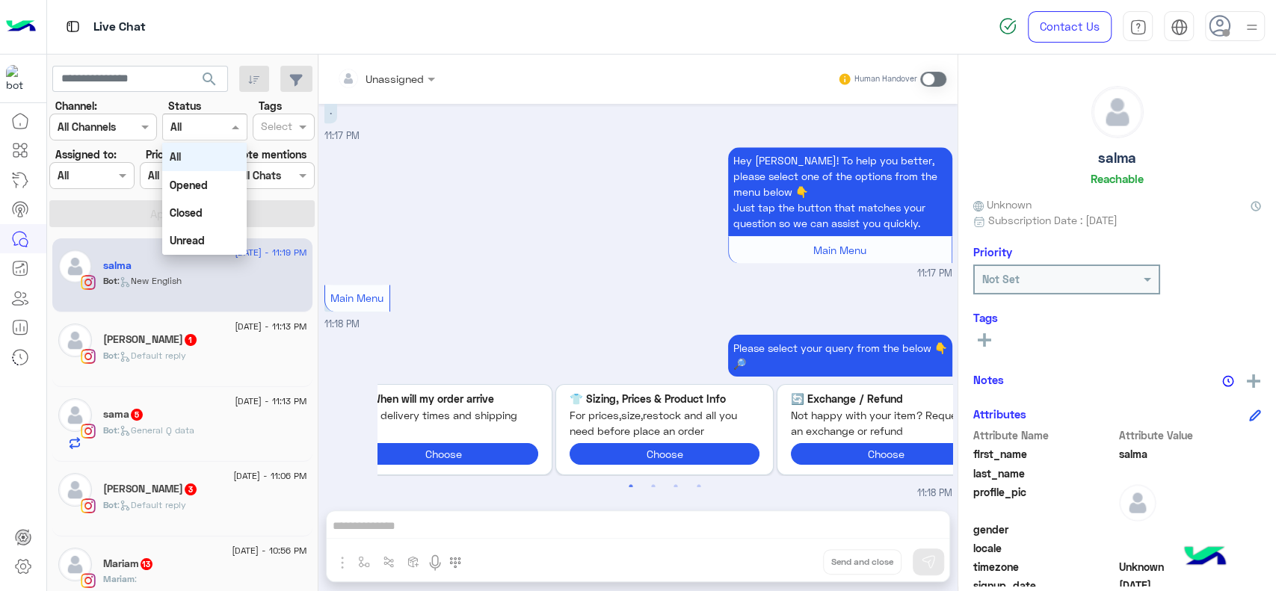
click at [202, 122] on input "text" at bounding box center [187, 128] width 34 height 16
click at [200, 246] on b "Unread" at bounding box center [187, 240] width 35 height 13
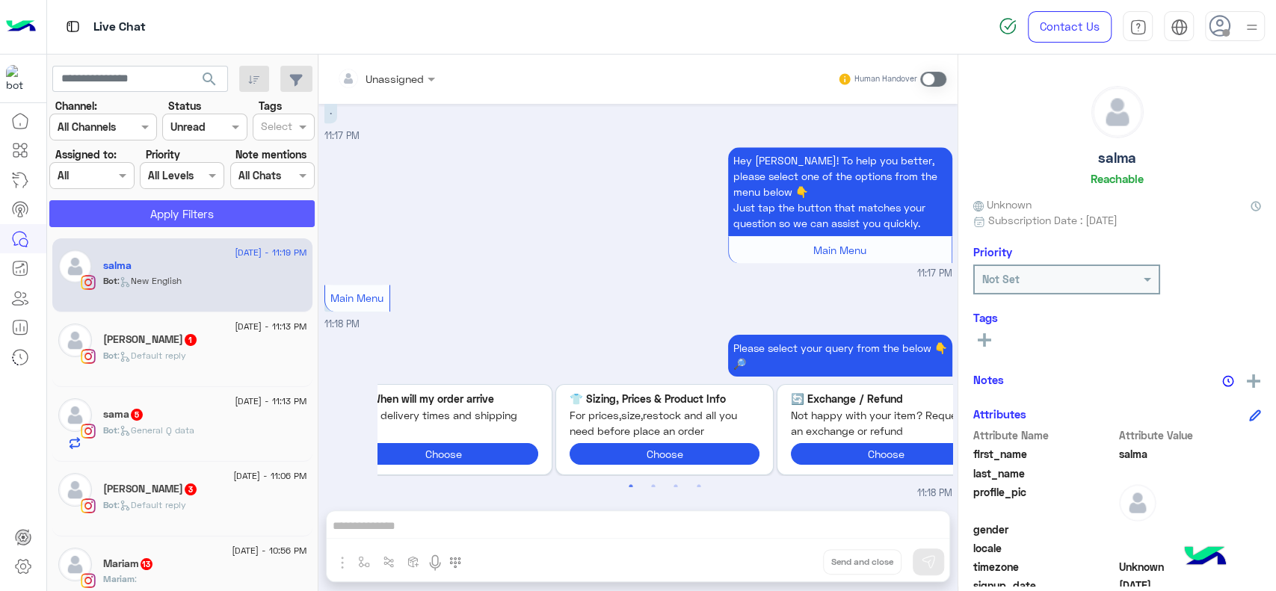
click at [230, 216] on button "Apply Filters" at bounding box center [181, 213] width 265 height 27
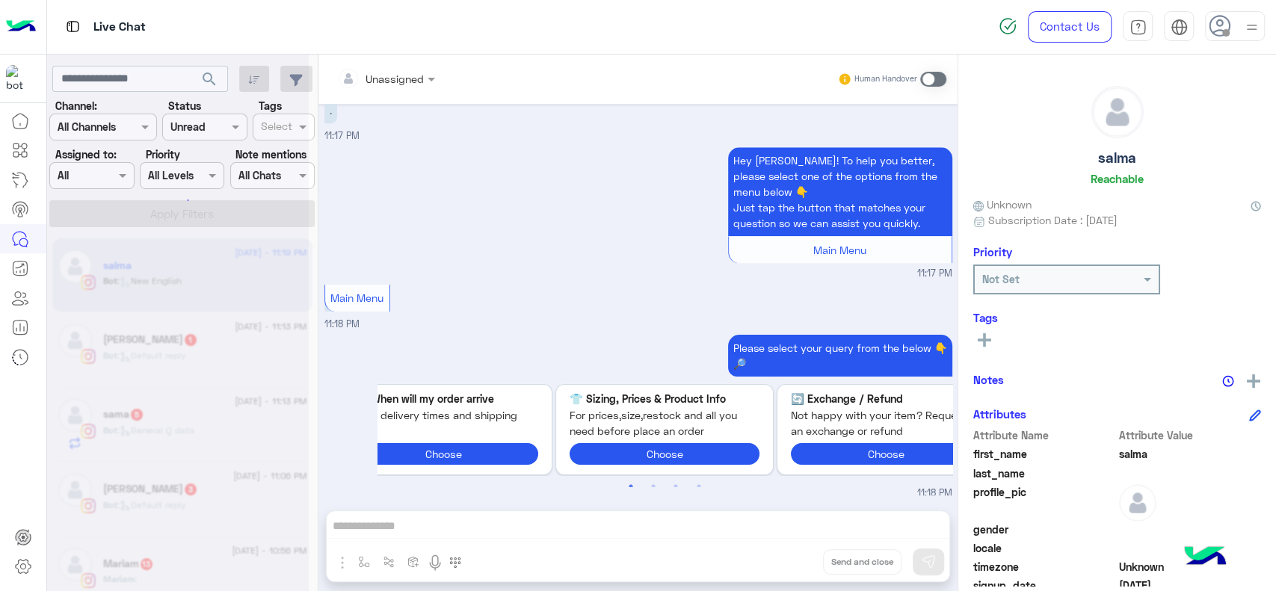
click at [185, 183] on div at bounding box center [178, 200] width 34 height 34
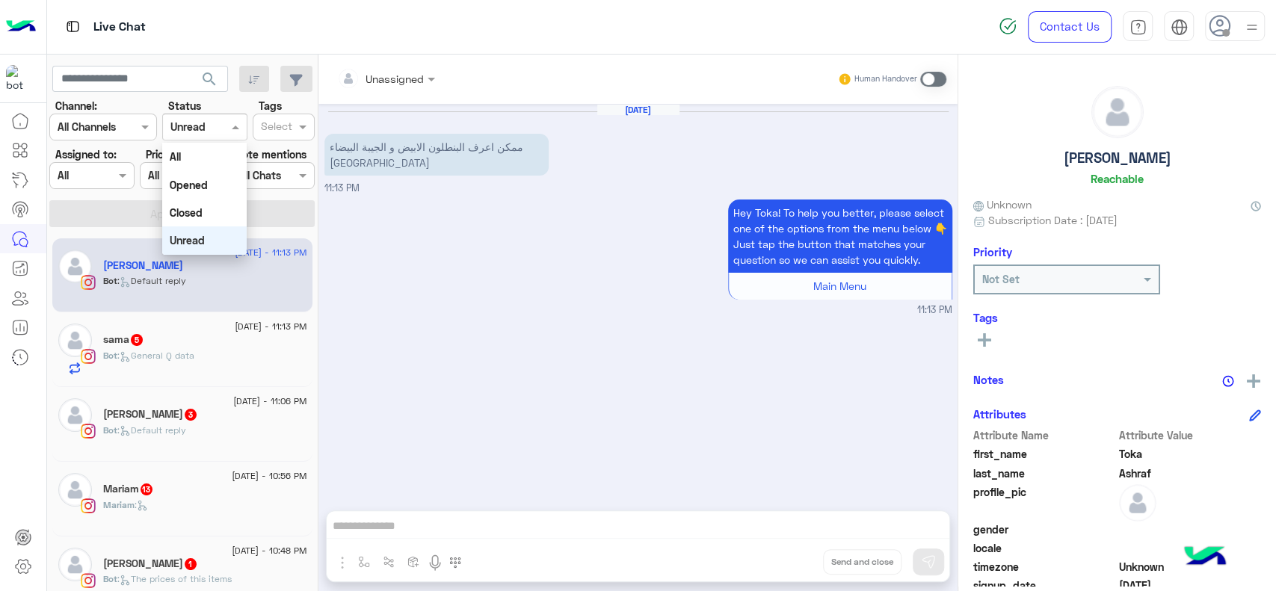
click at [189, 134] on input "text" at bounding box center [187, 128] width 34 height 16
click at [200, 165] on div "All" at bounding box center [204, 157] width 84 height 28
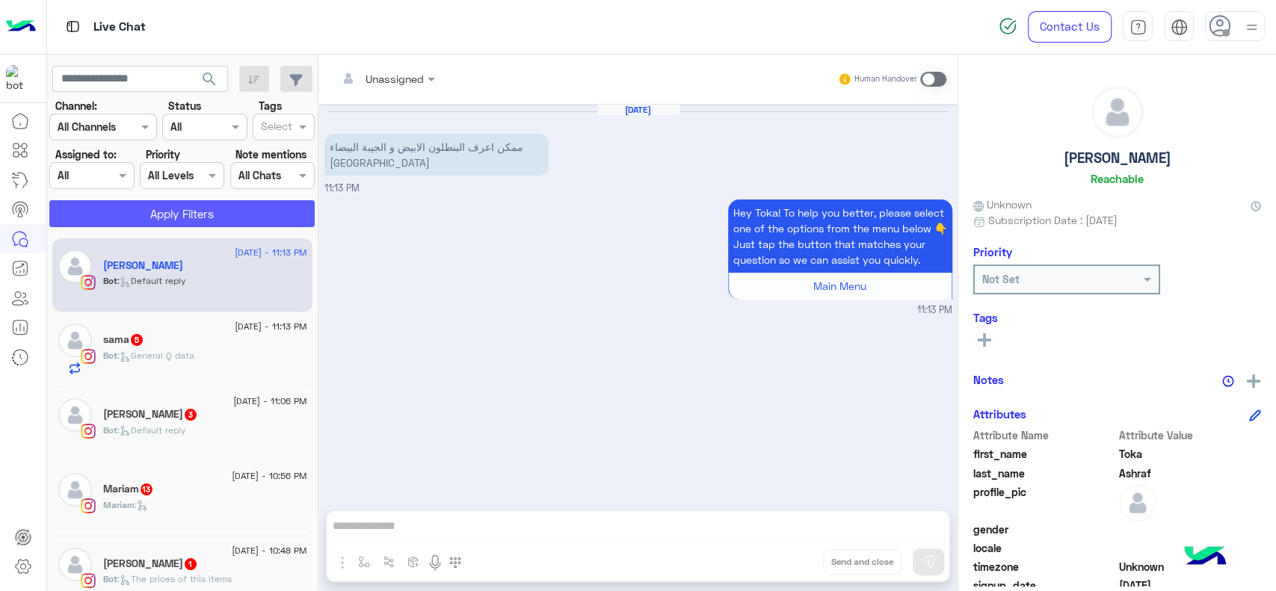
click at [209, 215] on button "Apply Filters" at bounding box center [181, 213] width 265 height 27
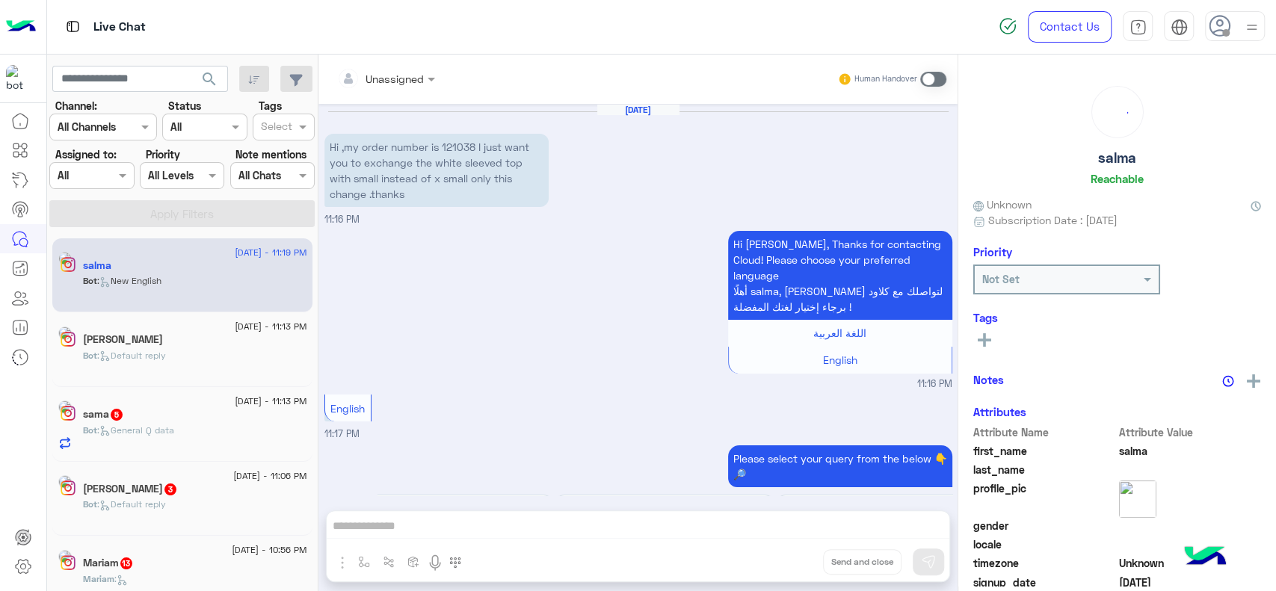
scroll to position [1130, 0]
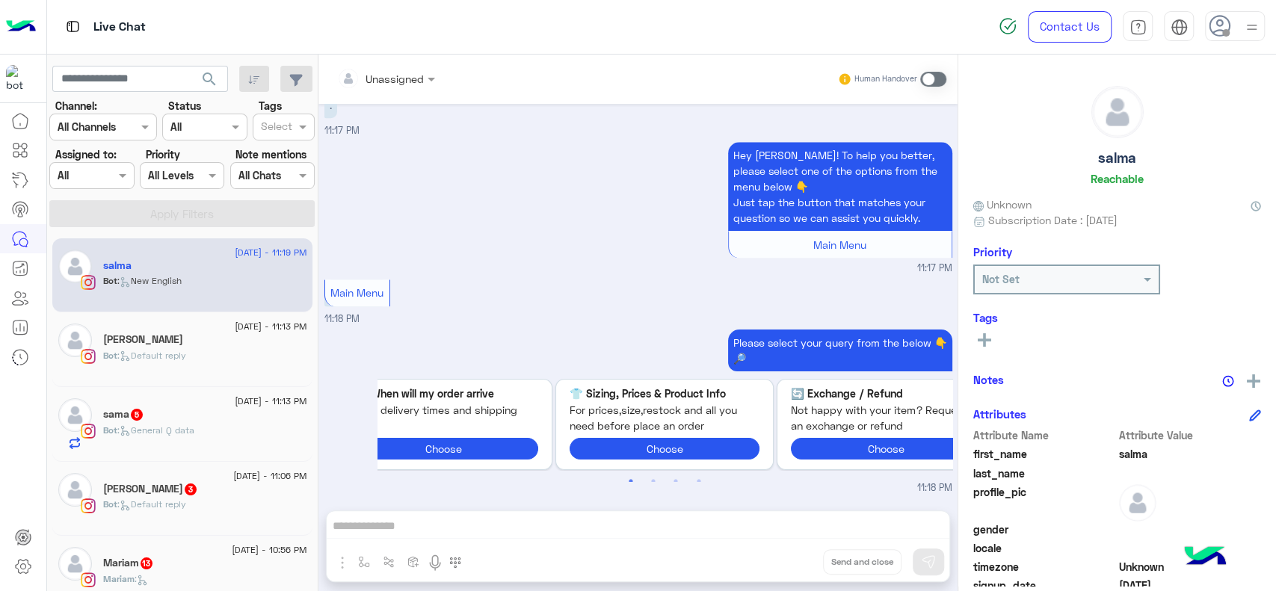
click at [987, 339] on rect at bounding box center [984, 340] width 13 height 3
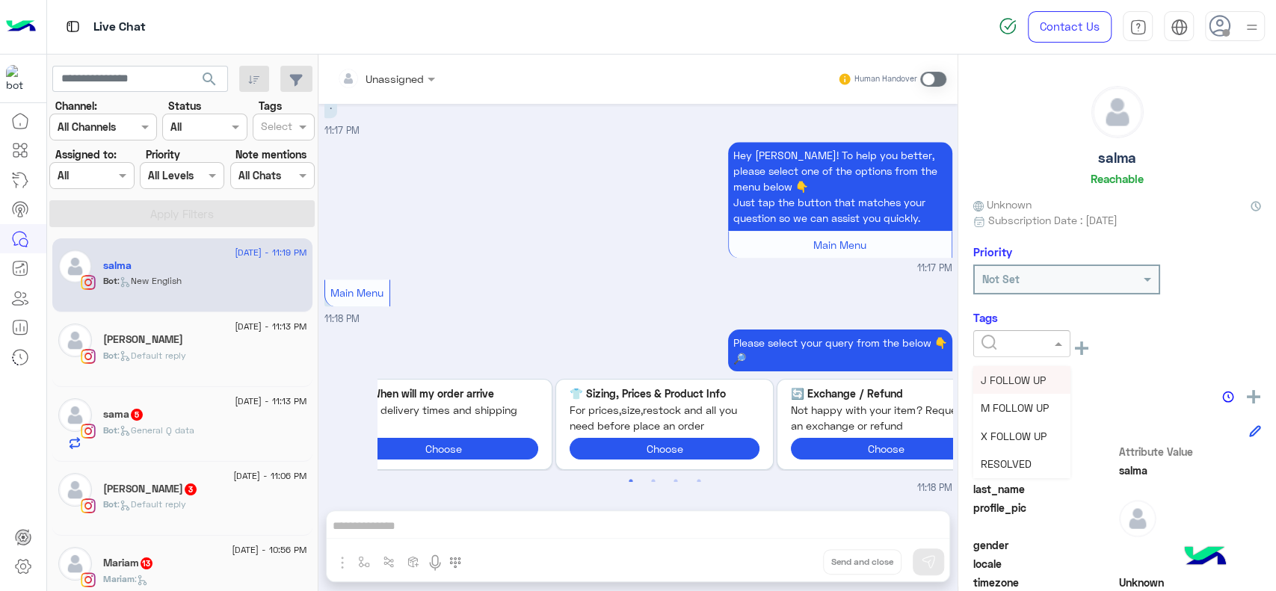
click at [1006, 339] on input "text" at bounding box center [1005, 344] width 46 height 16
click at [636, 522] on div "Unassigned Human Handover Aug 20, 2025 Hi ,my order number is 121038 I just wan…" at bounding box center [638, 326] width 639 height 543
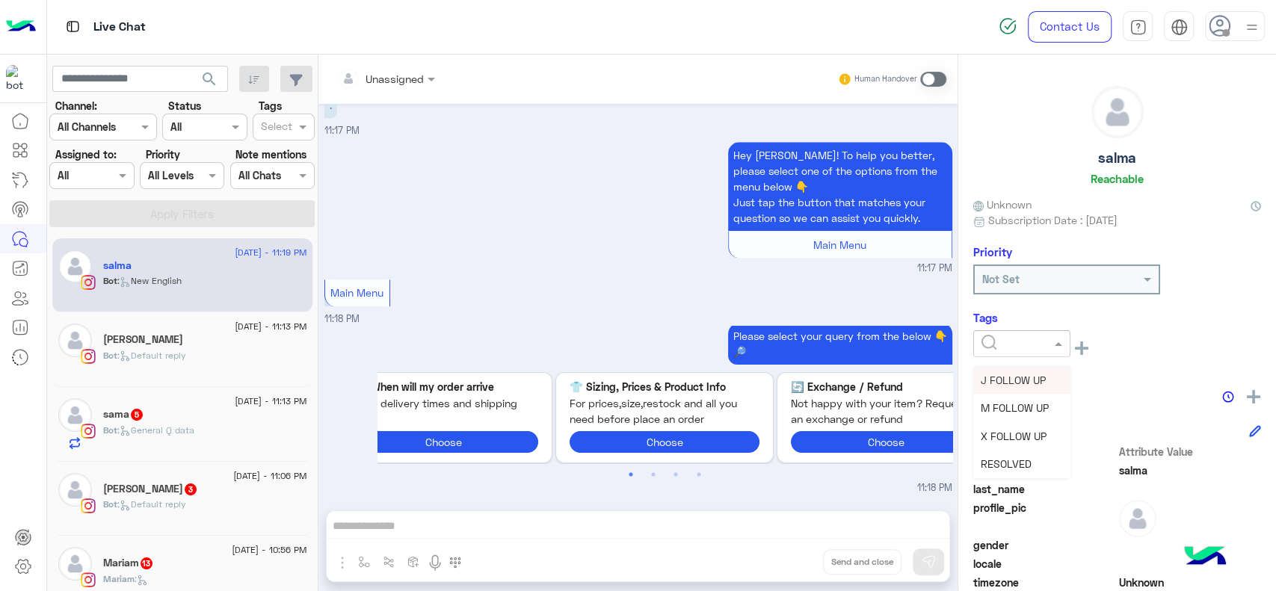
click at [1054, 348] on span at bounding box center [1060, 344] width 19 height 16
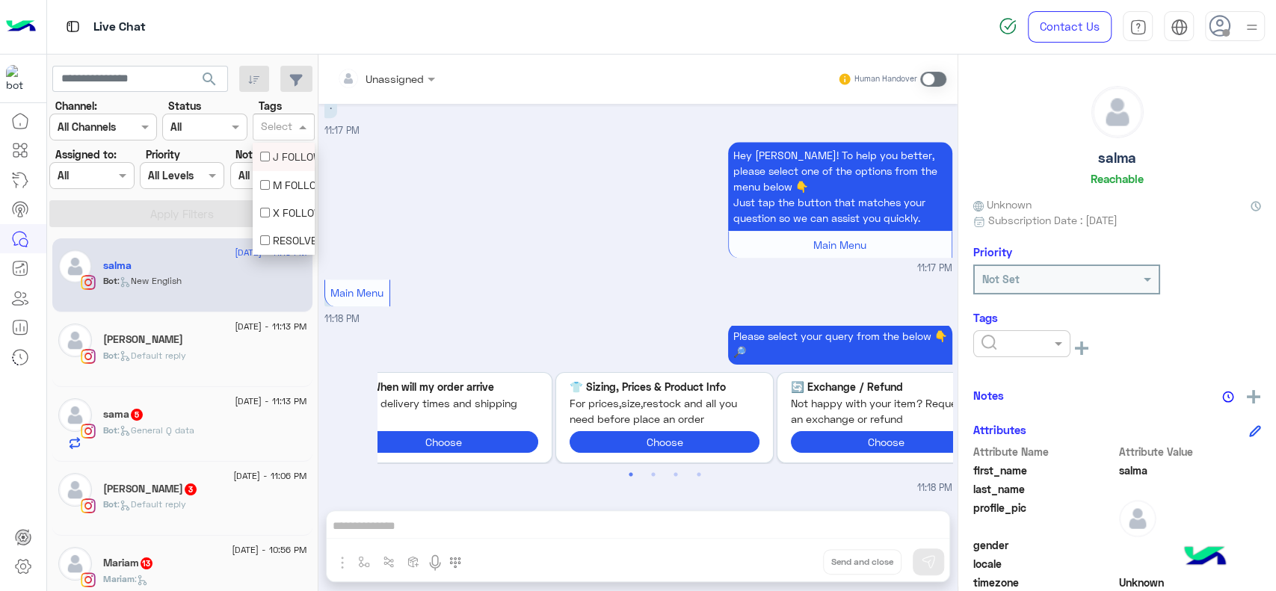
click at [281, 136] on div at bounding box center [277, 128] width 37 height 19
click at [18, 218] on icon at bounding box center [20, 209] width 18 height 18
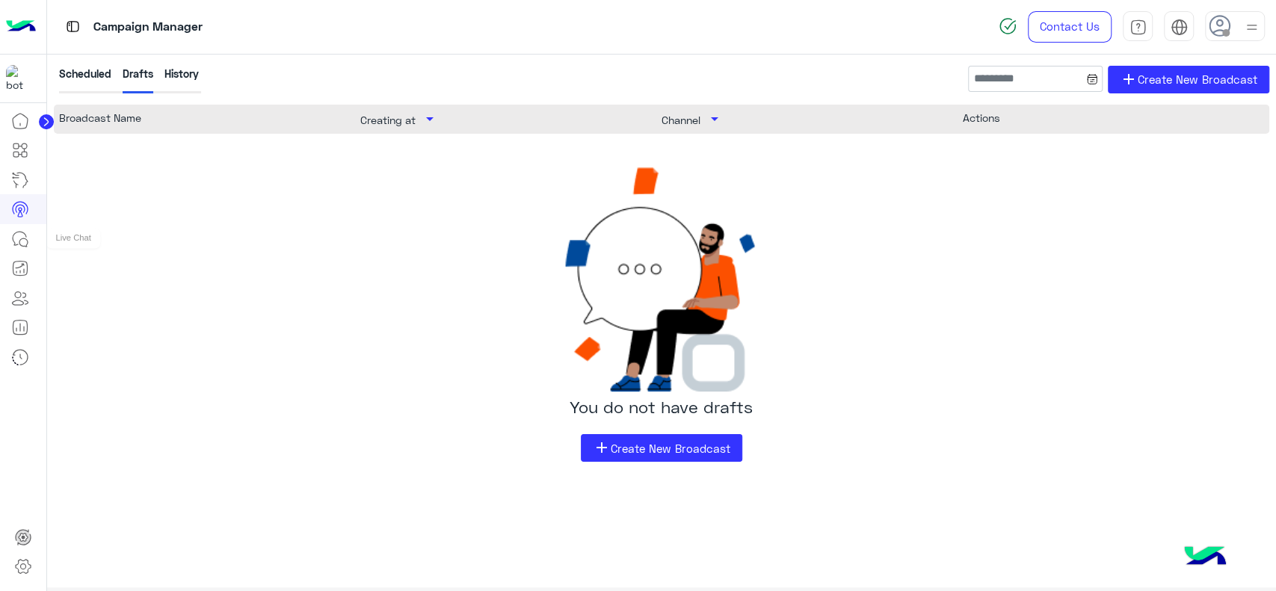
click at [18, 238] on icon at bounding box center [20, 239] width 18 height 18
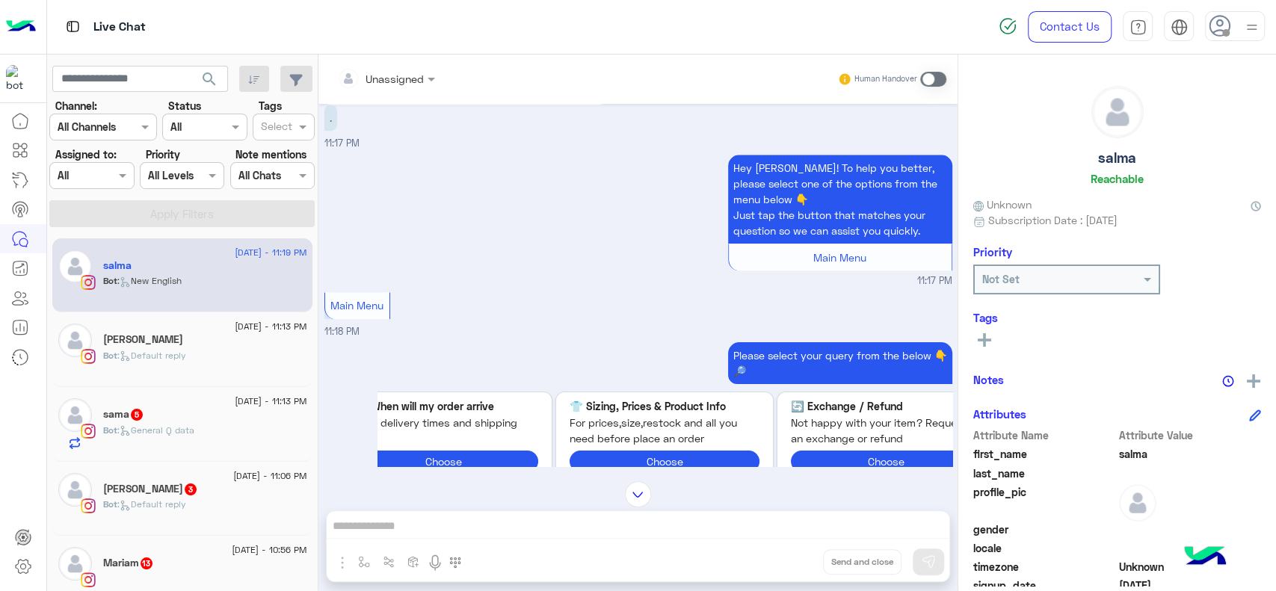
scroll to position [1130, 0]
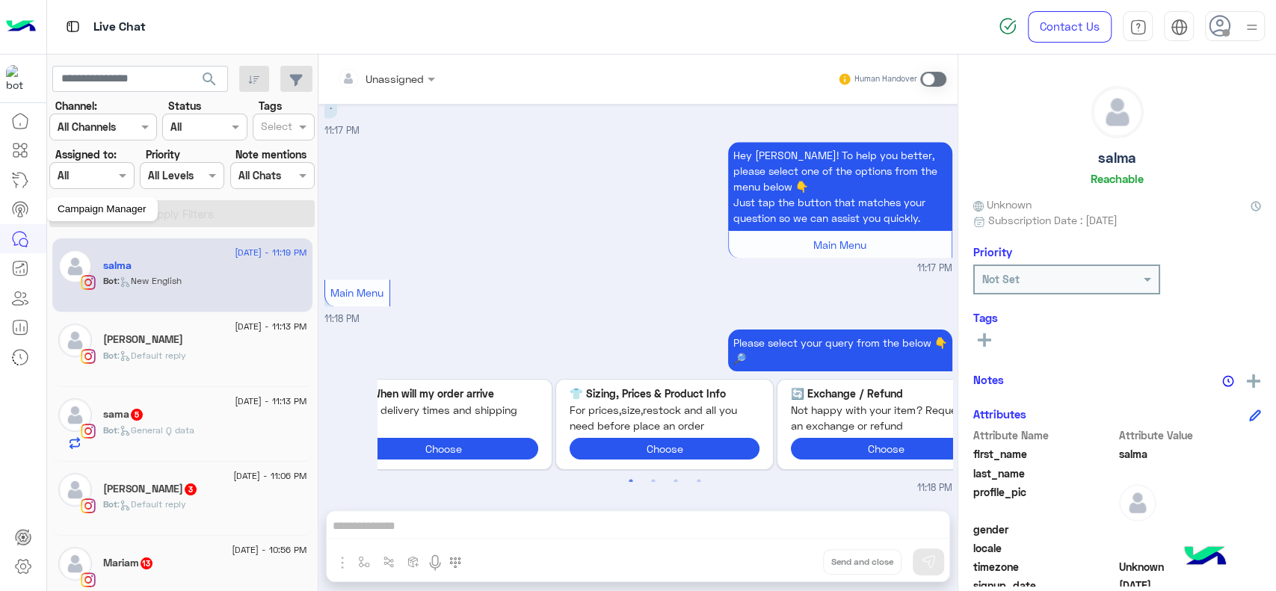
click at [17, 211] on icon at bounding box center [20, 209] width 18 height 18
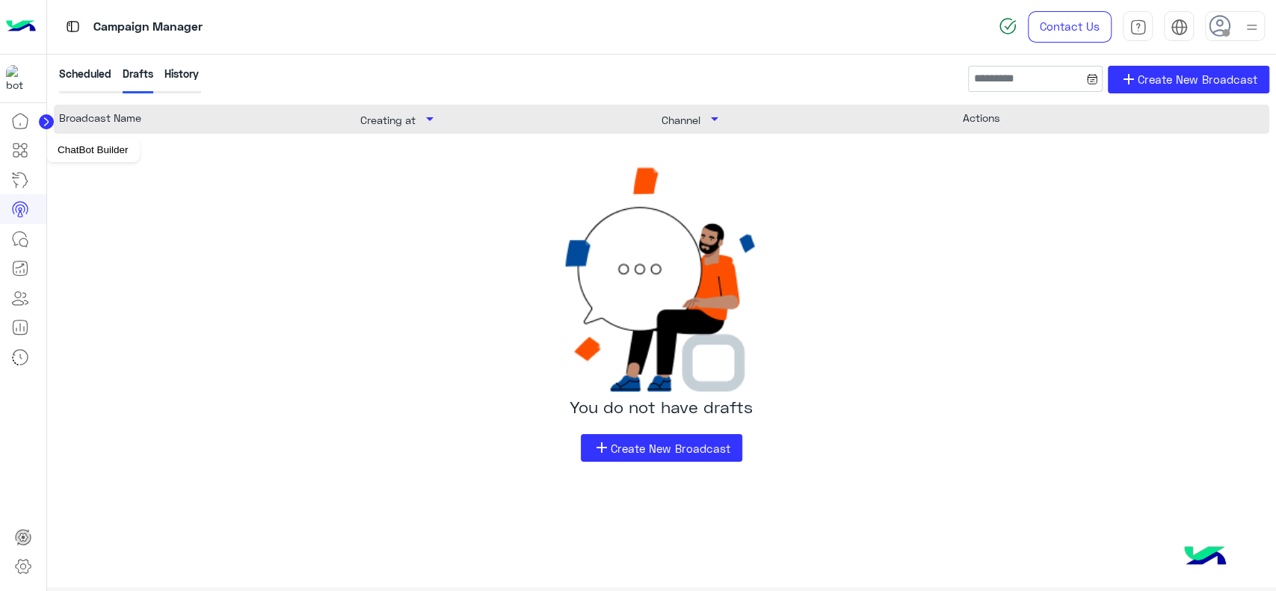
click at [23, 146] on icon at bounding box center [20, 150] width 18 height 18
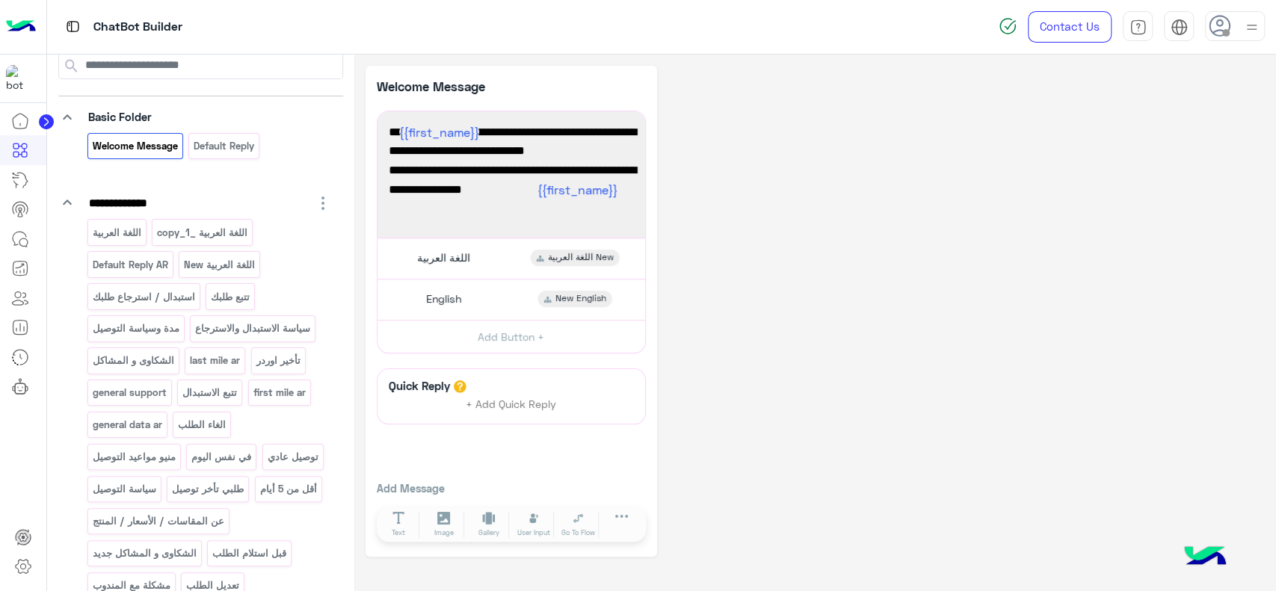
scroll to position [70, 0]
click at [202, 265] on p "اللغة العربية New" at bounding box center [219, 261] width 73 height 17
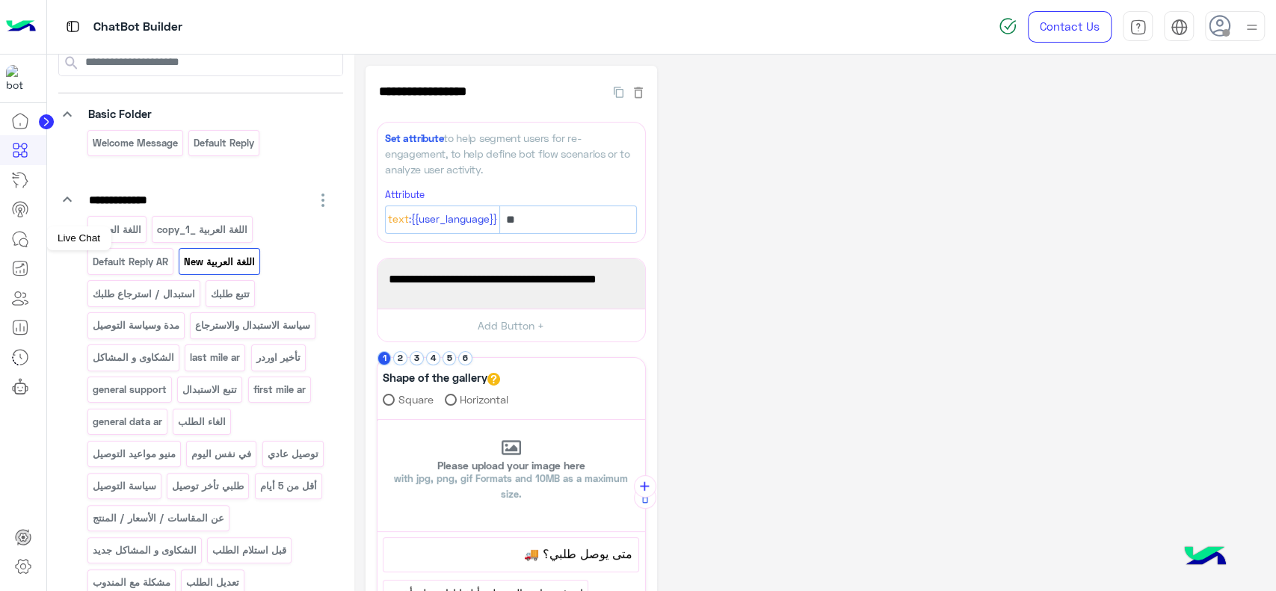
click at [27, 236] on icon at bounding box center [20, 239] width 18 height 18
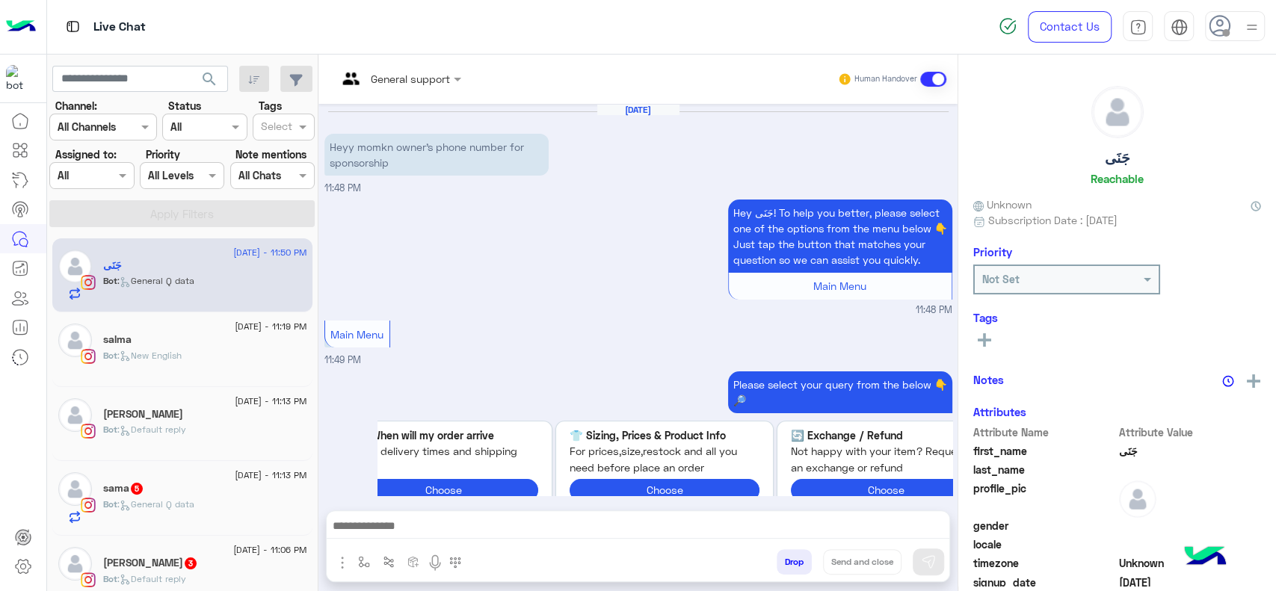
scroll to position [722, 0]
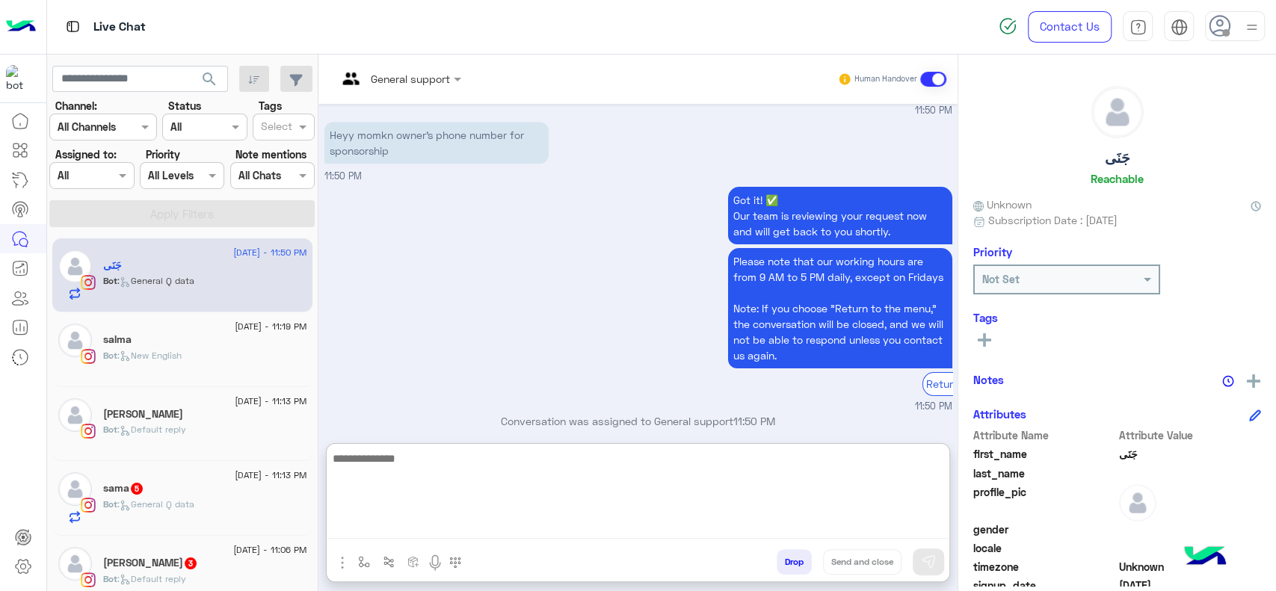
click at [526, 517] on textarea at bounding box center [638, 494] width 623 height 90
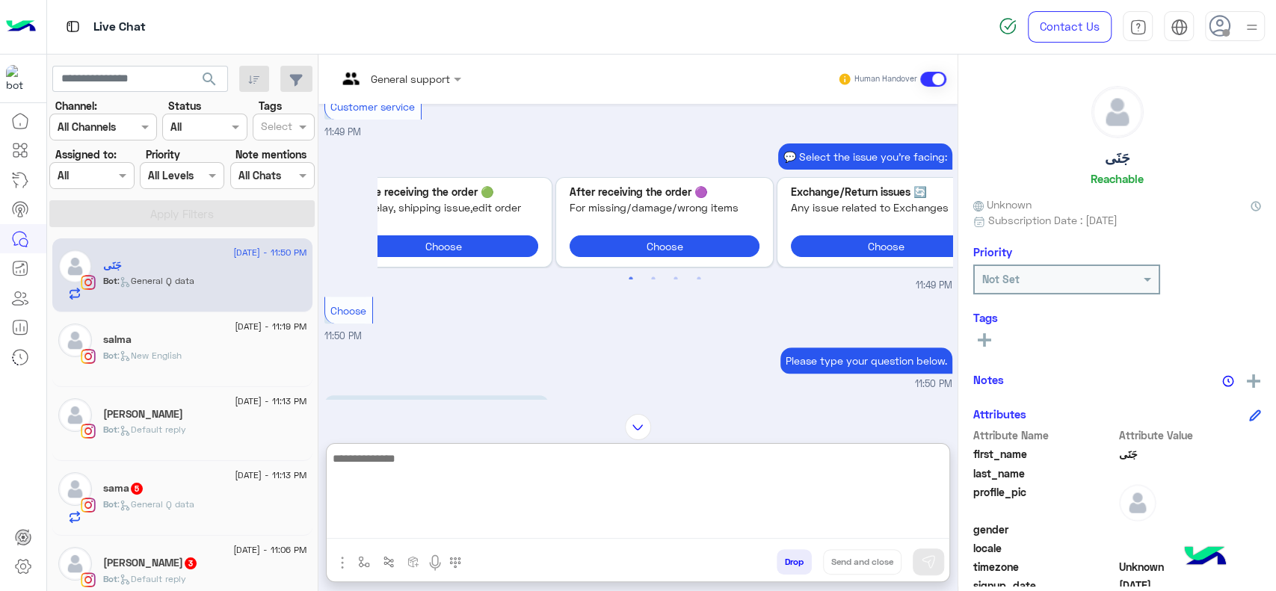
scroll to position [447, 0]
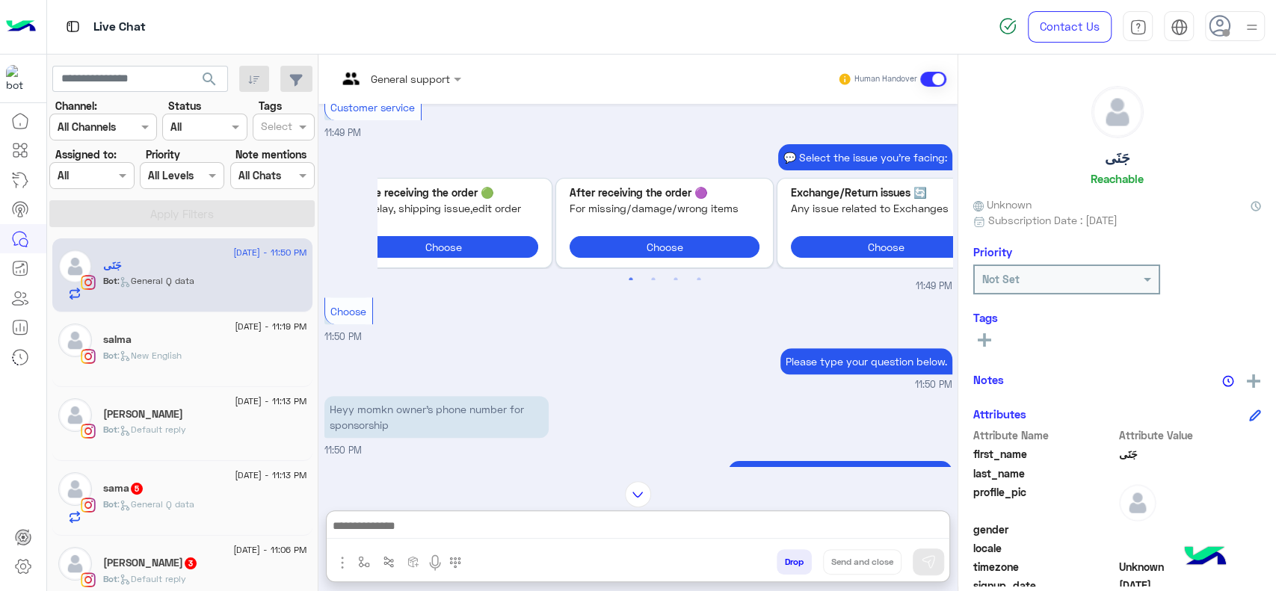
click at [628, 436] on div "General support Human Handover Aug 20, 2025 Heyy momkn owner’s phone number for…" at bounding box center [638, 326] width 639 height 543
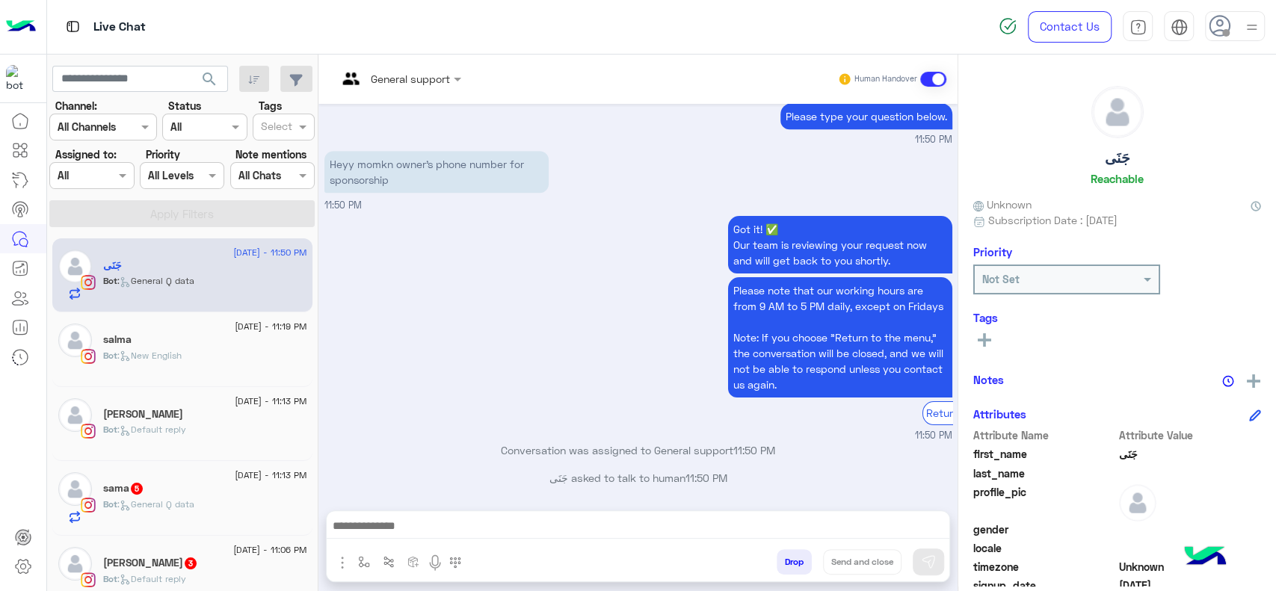
scroll to position [721, 0]
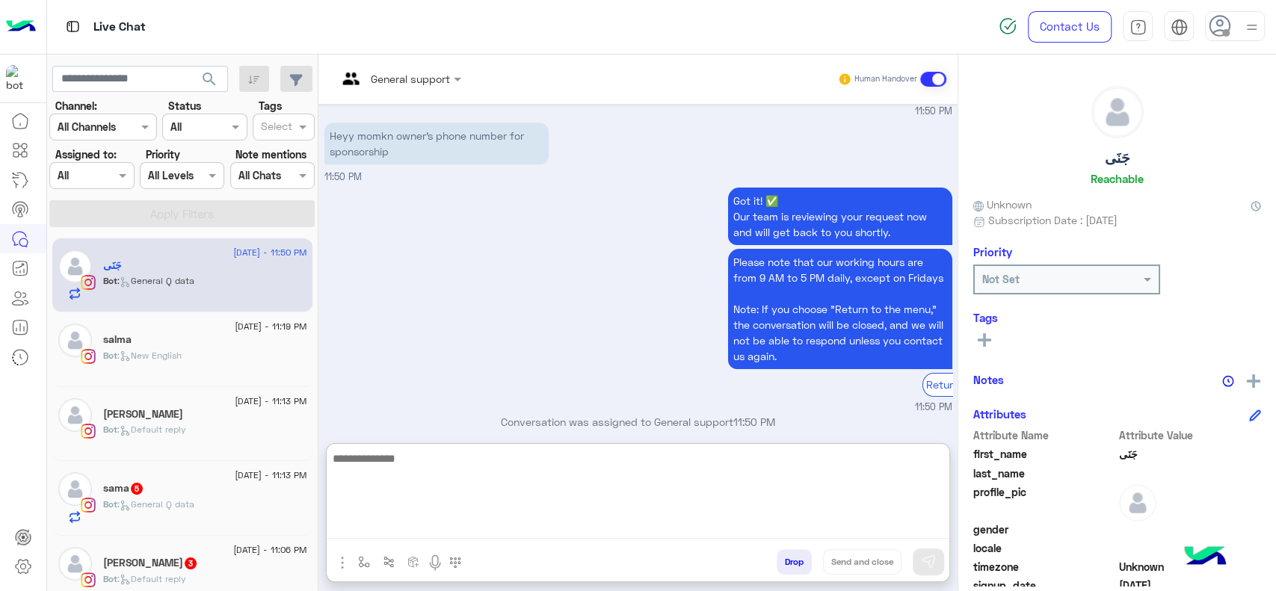
click at [471, 520] on textarea at bounding box center [638, 494] width 623 height 90
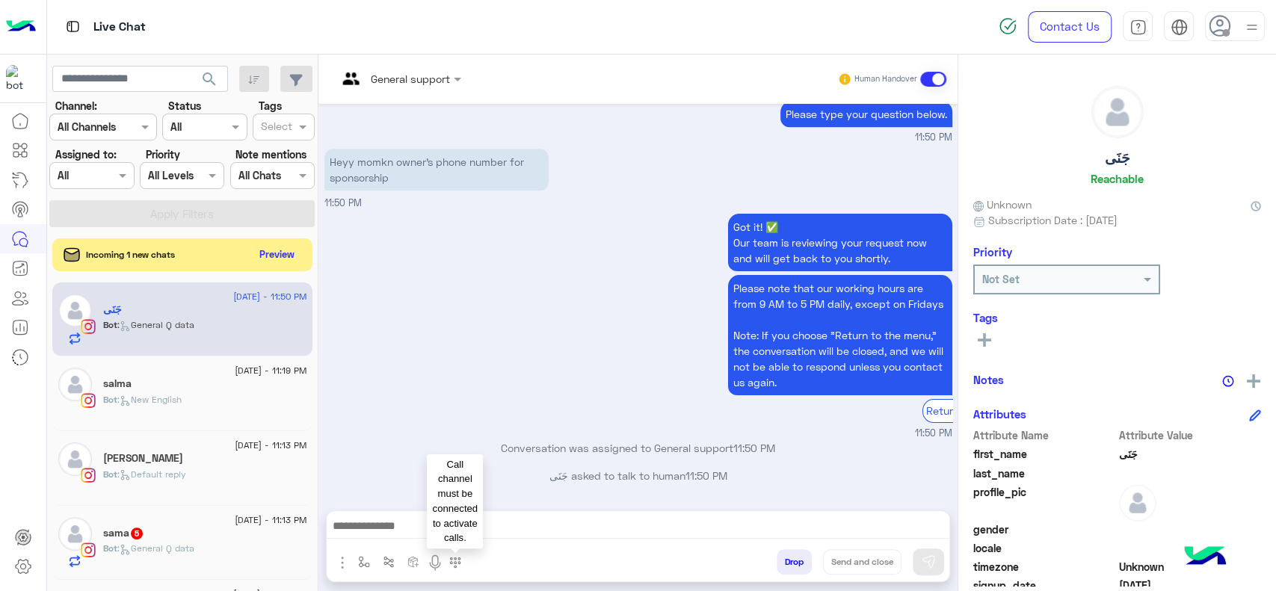
click at [458, 562] on img at bounding box center [455, 563] width 12 height 12
click at [16, 343] on link at bounding box center [20, 357] width 40 height 30
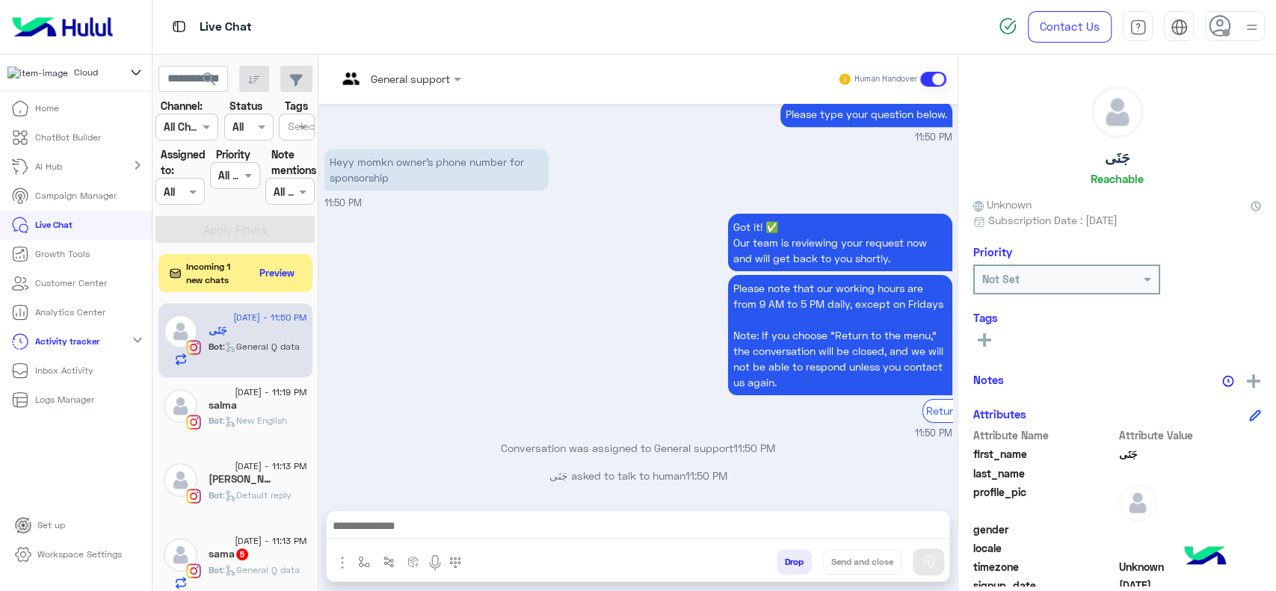
click at [72, 319] on p "Analytics Center" at bounding box center [70, 312] width 70 height 13
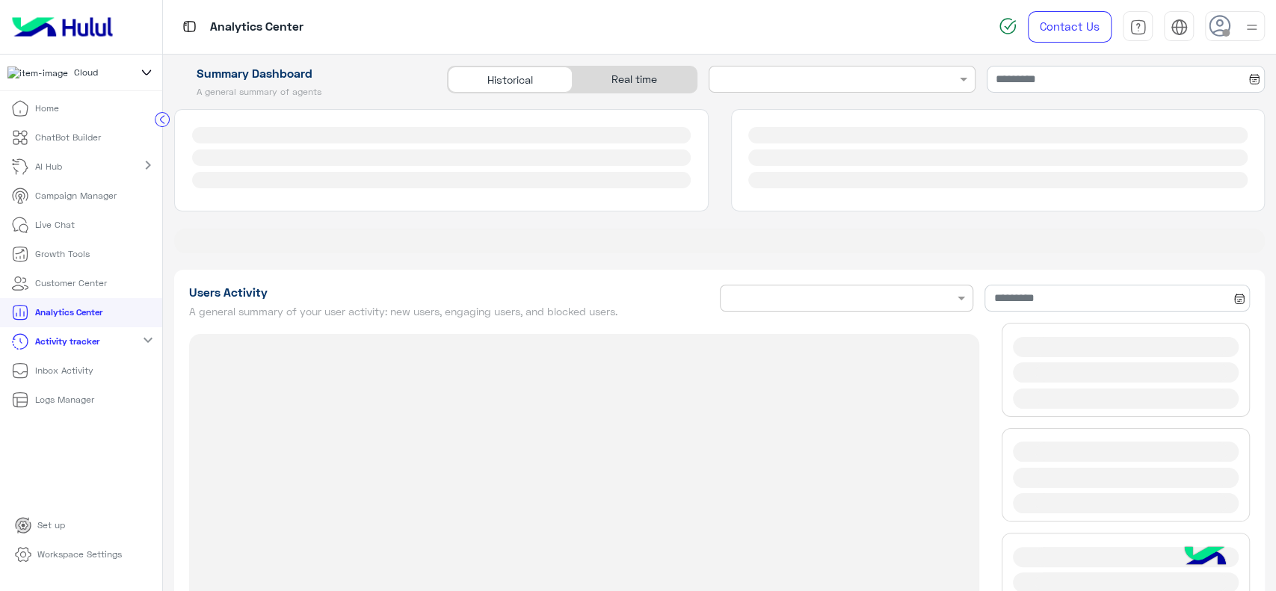
type input "**********"
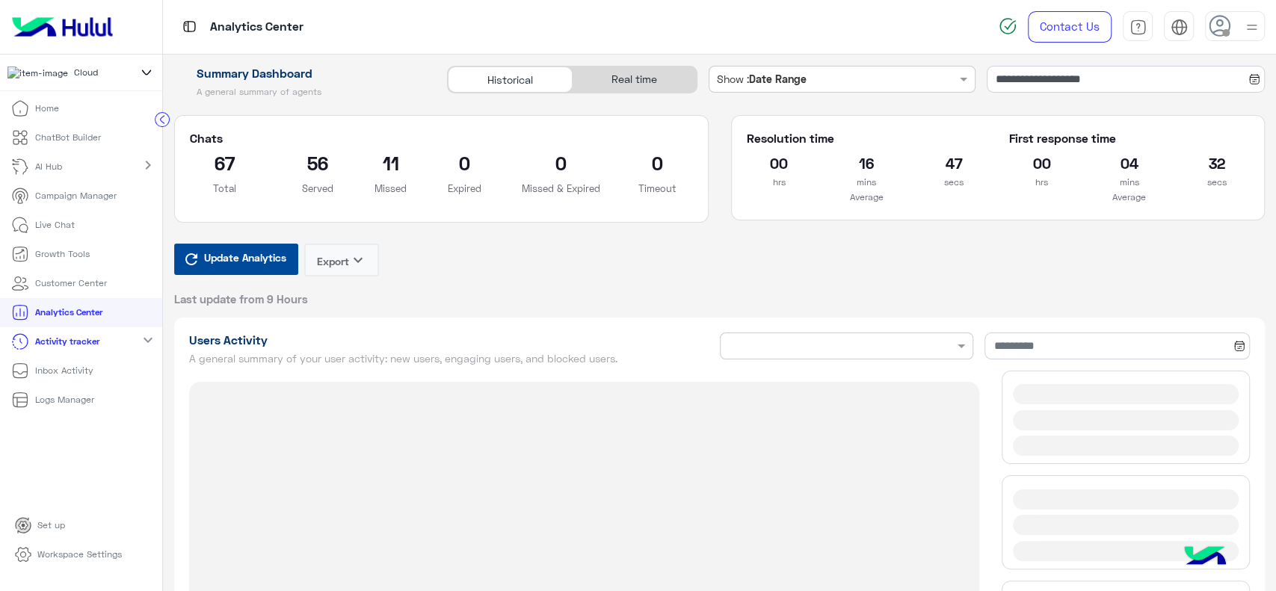
type input "**********"
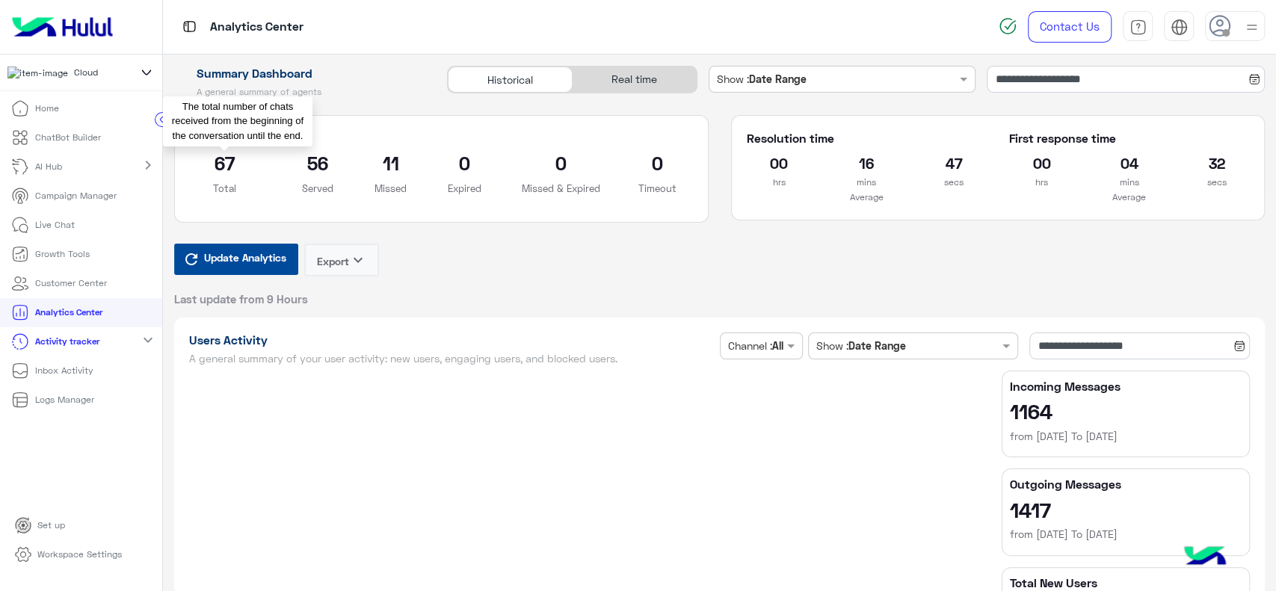
type input "**********"
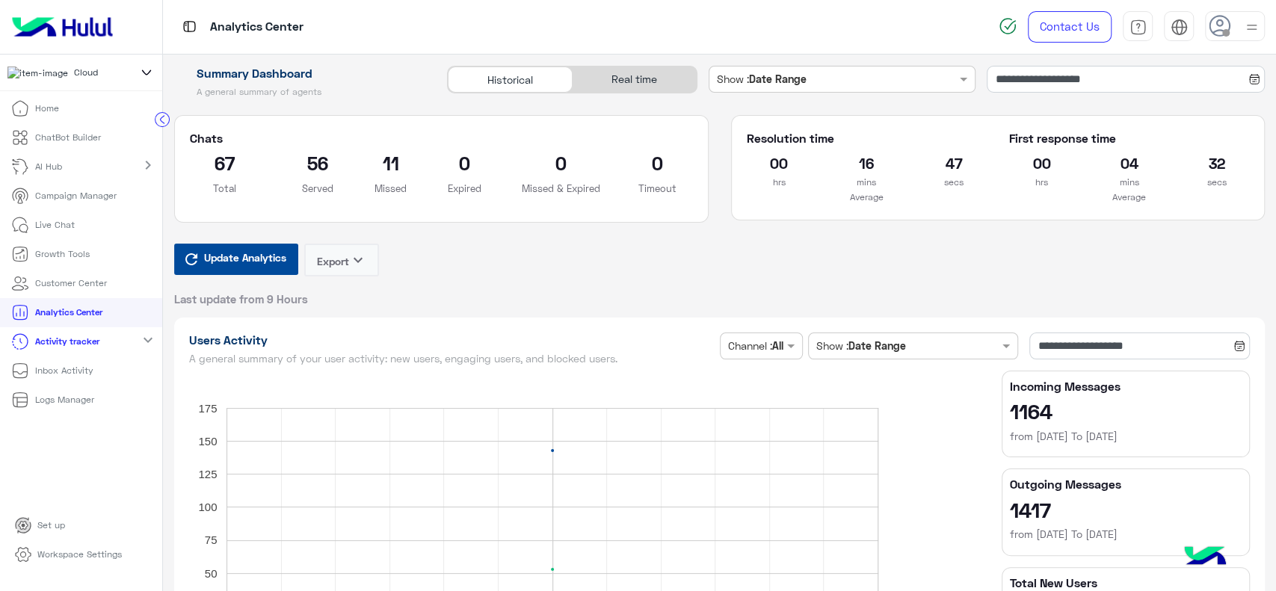
type input "**********"
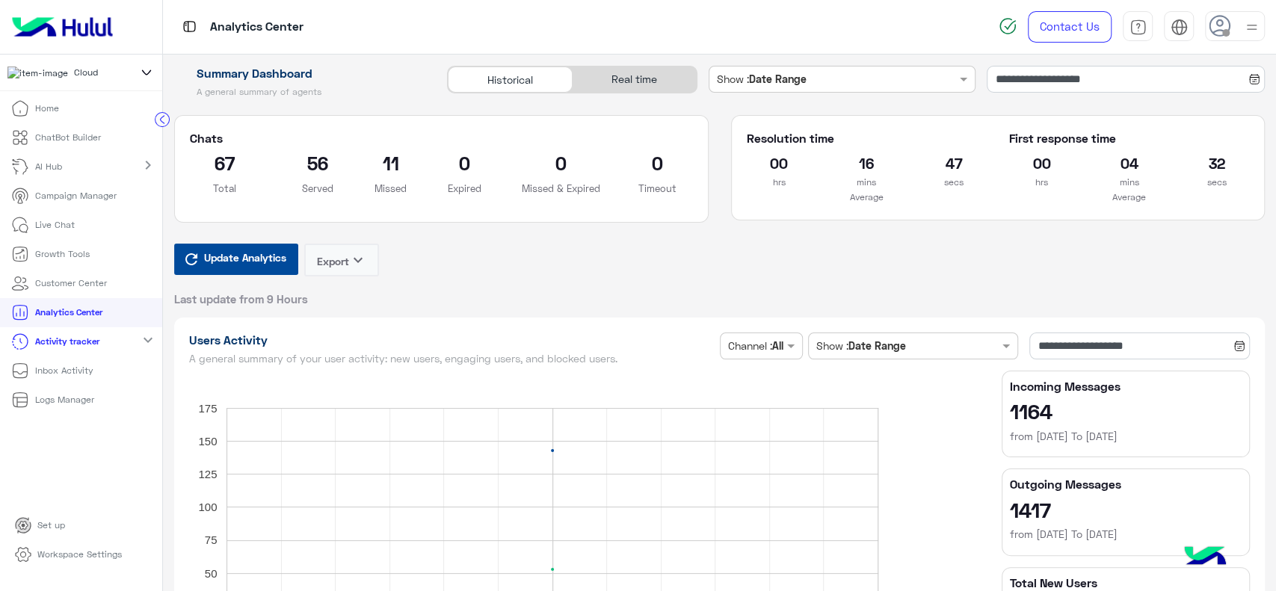
click at [167, 121] on circle at bounding box center [163, 120] width 14 height 14
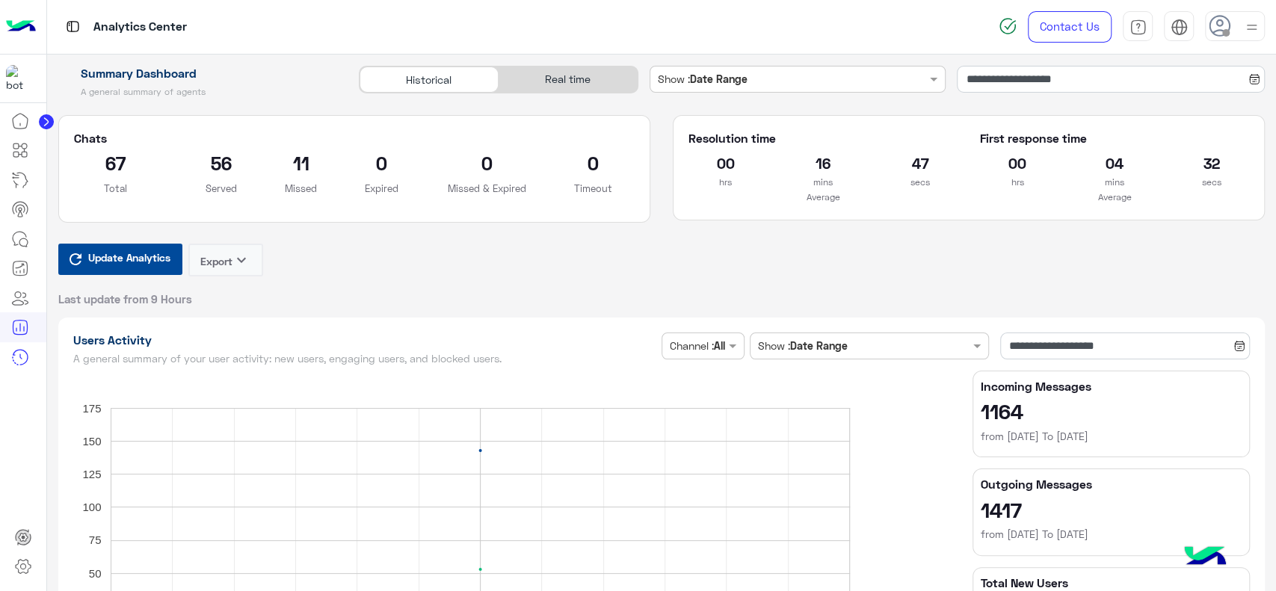
type input "**********"
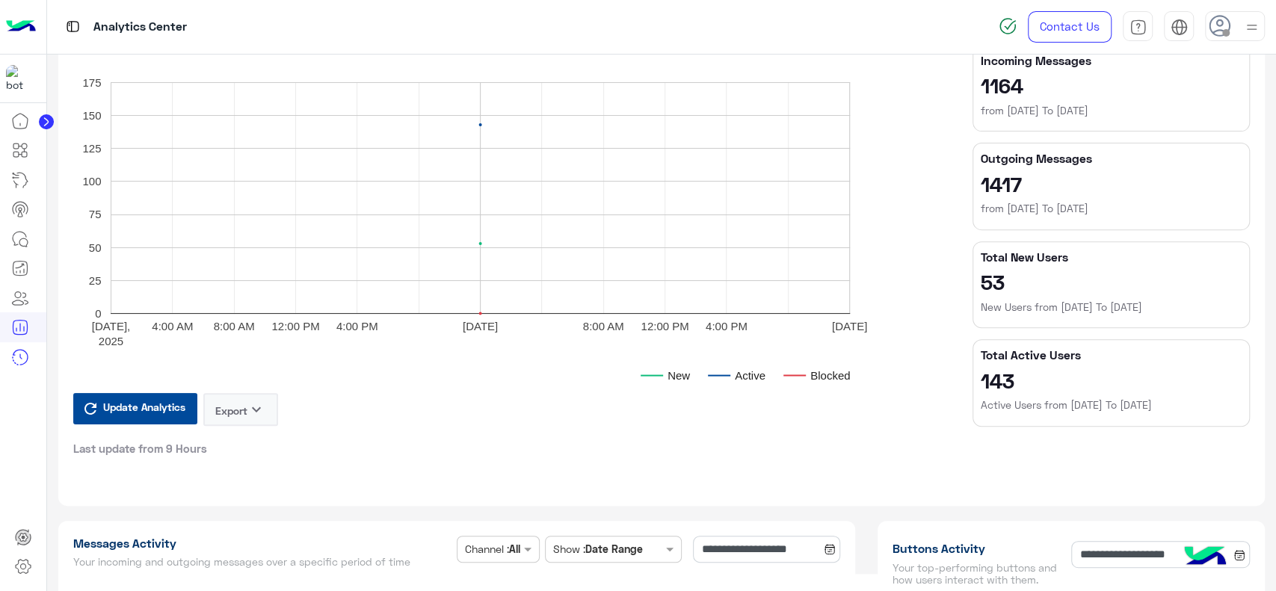
scroll to position [327, 0]
click at [992, 391] on app-total-numbers "Total Active Users 143 Active Users from 19/8/2025 To 19/8/2025" at bounding box center [1111, 379] width 261 height 65
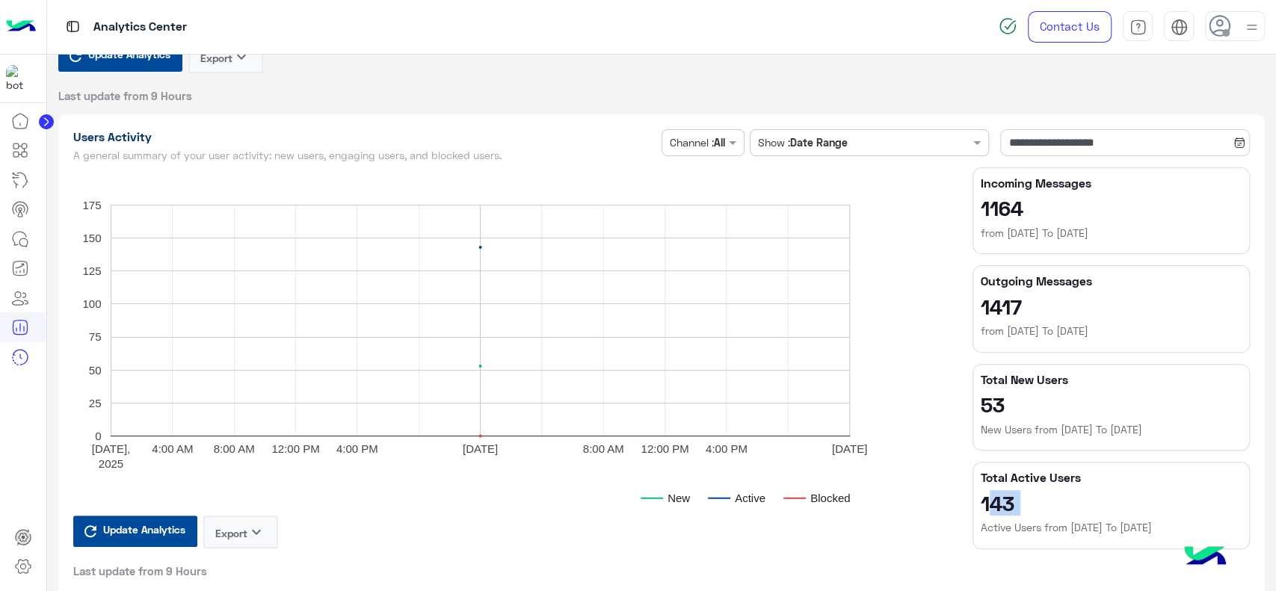
click at [1002, 515] on app-total-numbers "Total Active Users 143 Active Users from 19/8/2025 To 19/8/2025" at bounding box center [1111, 502] width 261 height 65
click at [991, 418] on app-total-numbers "Total New Users 53 New Users from 19/8/2025 To 19/8/2025" at bounding box center [1111, 404] width 261 height 65
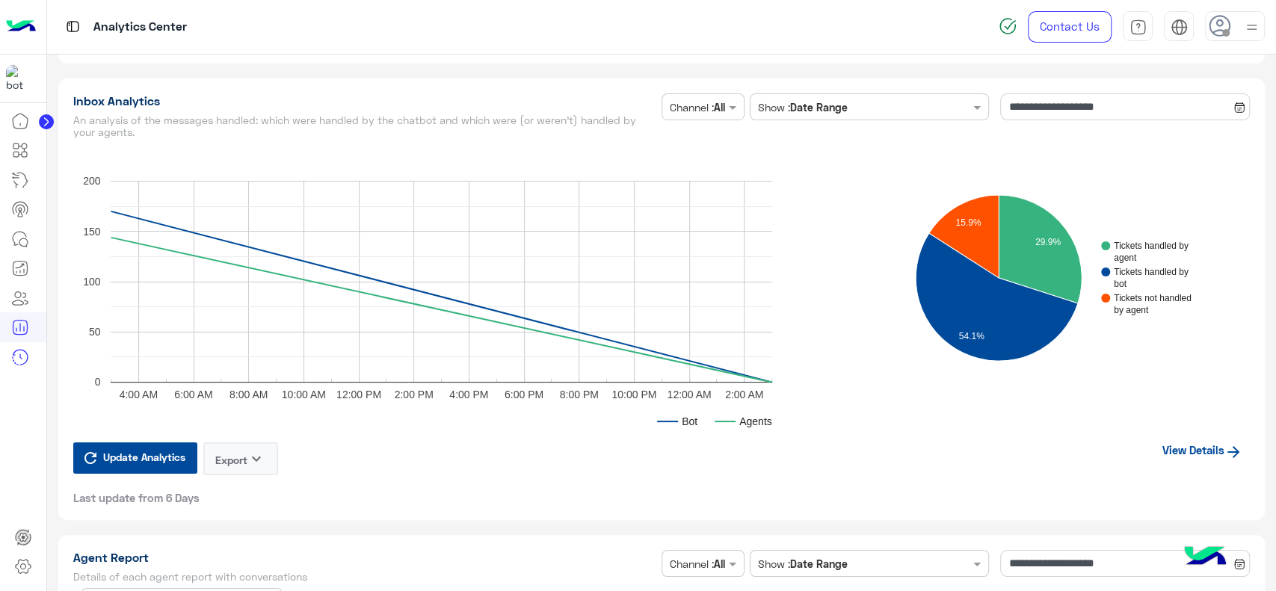
scroll to position [3661, 0]
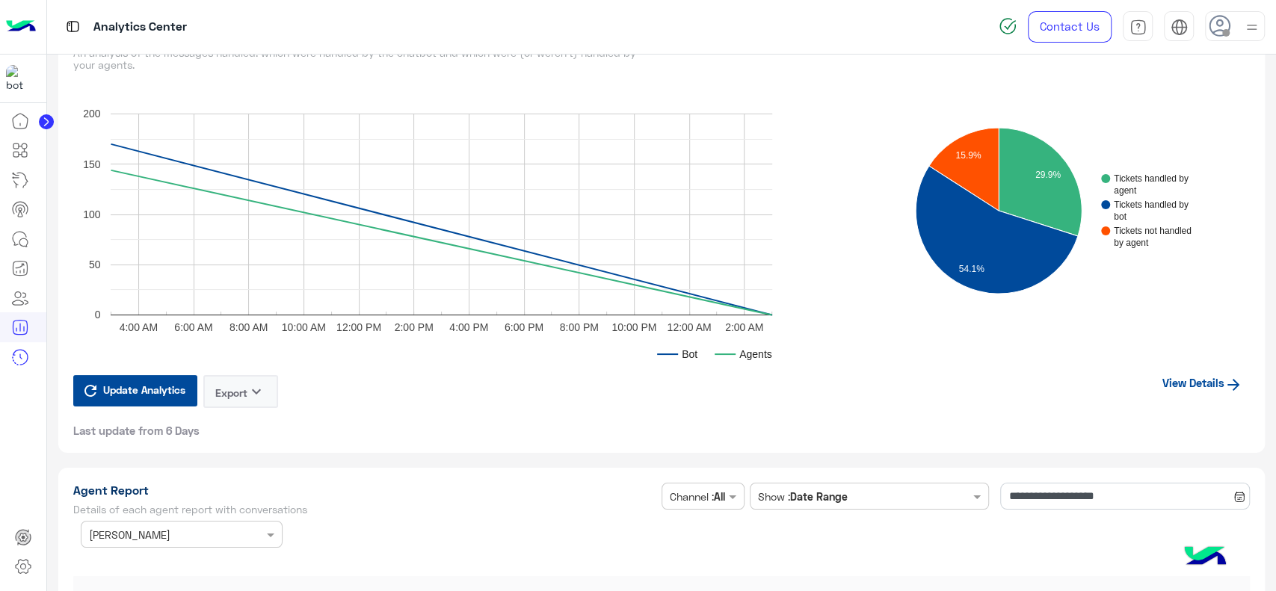
click at [1187, 385] on link "View Details" at bounding box center [1202, 383] width 95 height 28
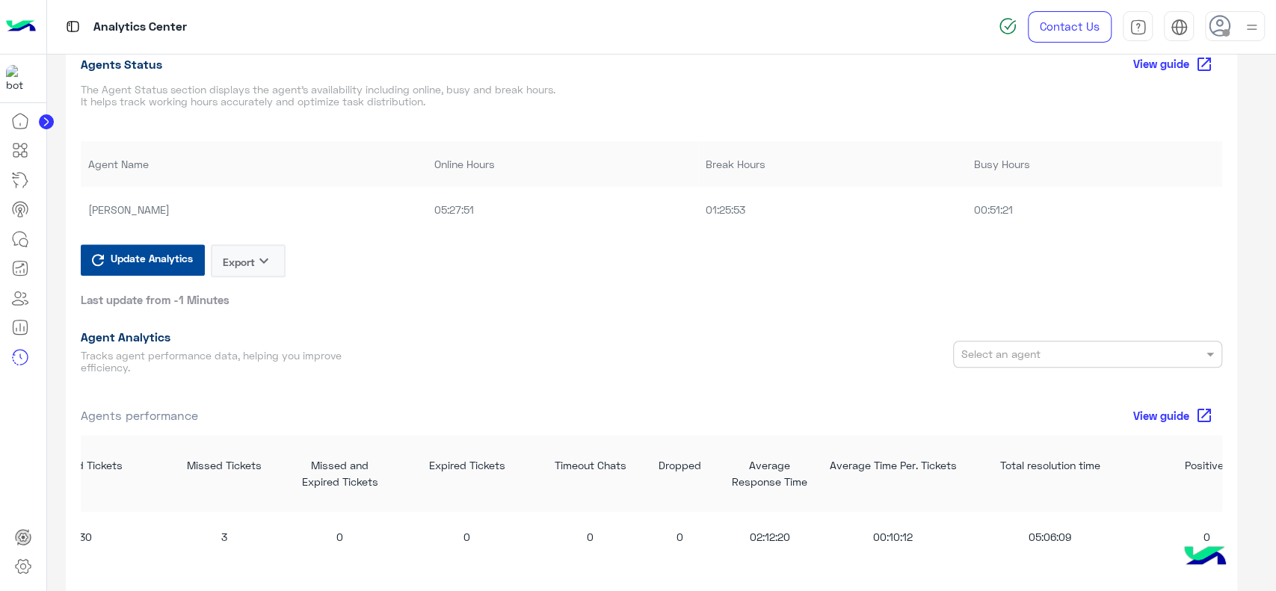
scroll to position [972, 0]
click at [459, 212] on td "05:27:51" at bounding box center [562, 211] width 271 height 46
click at [743, 213] on td "01:25:53" at bounding box center [832, 211] width 268 height 46
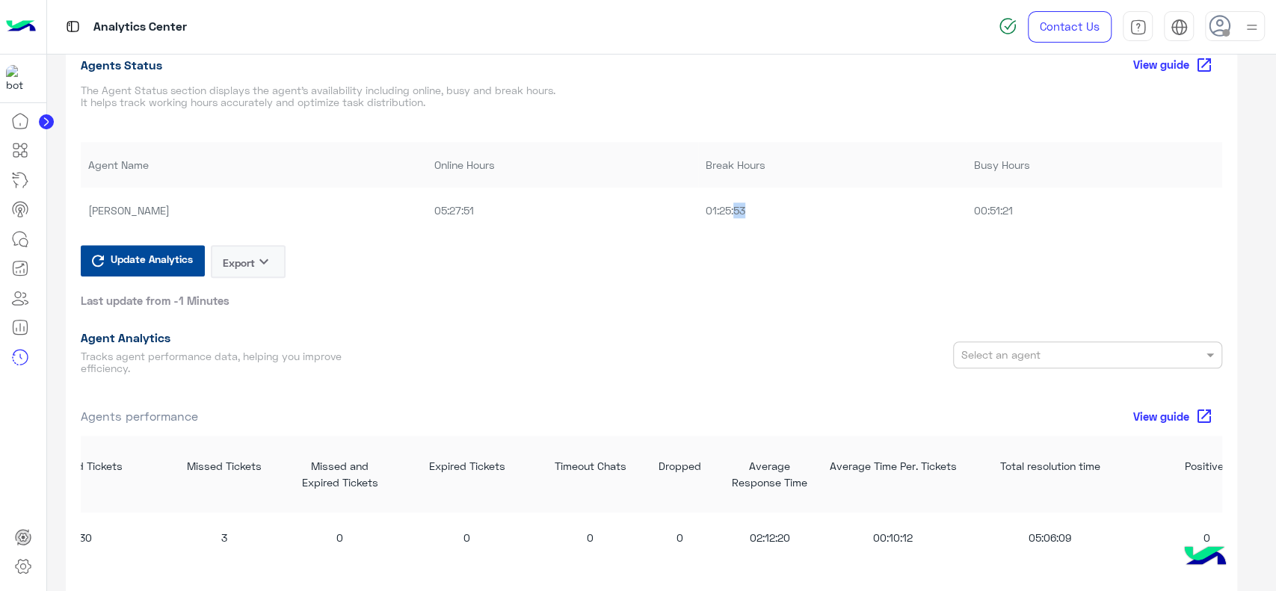
click at [743, 213] on td "01:25:53" at bounding box center [832, 211] width 268 height 46
click at [993, 230] on td "00:51:21" at bounding box center [1094, 211] width 255 height 46
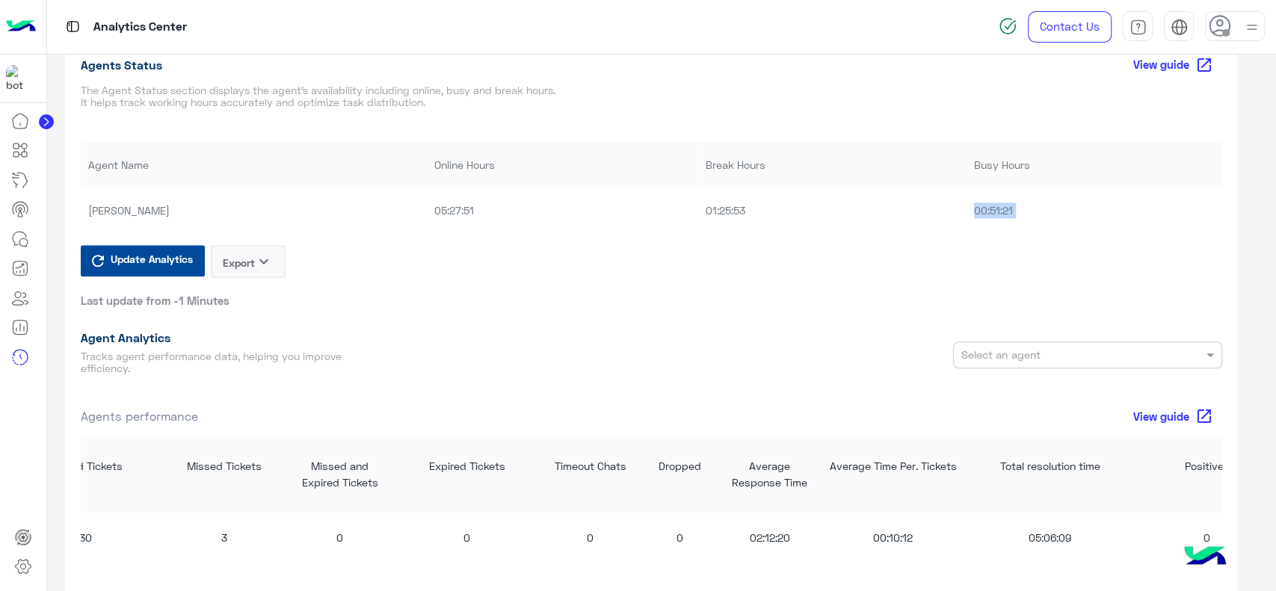
click at [993, 230] on td "00:51:21" at bounding box center [1094, 211] width 255 height 46
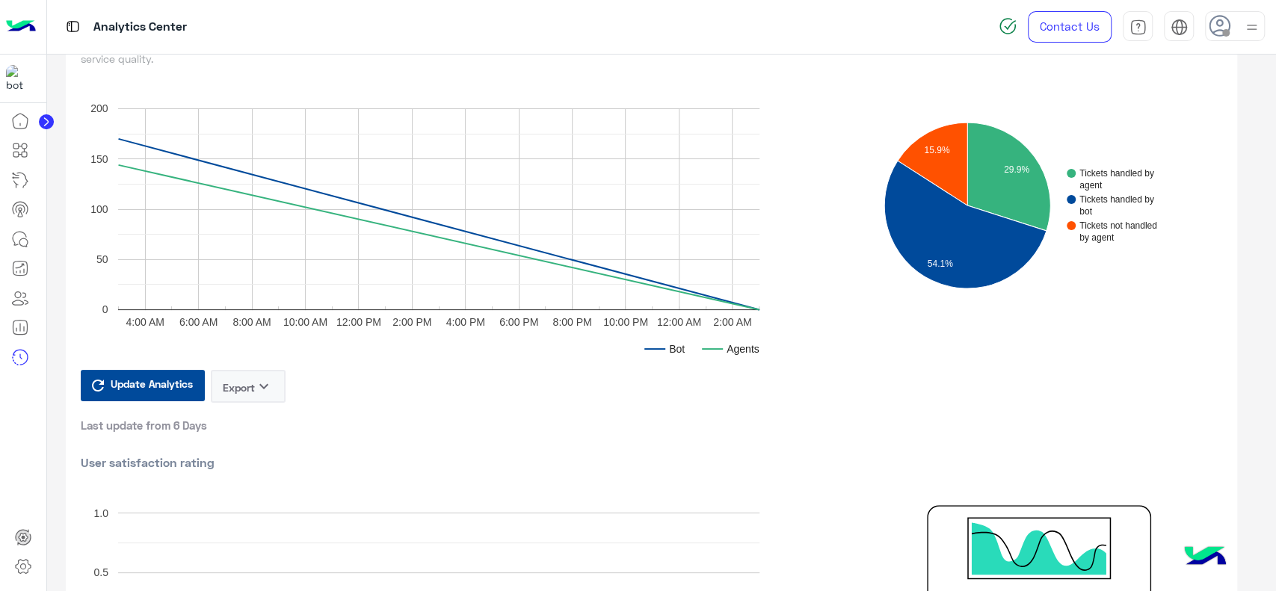
scroll to position [0, 0]
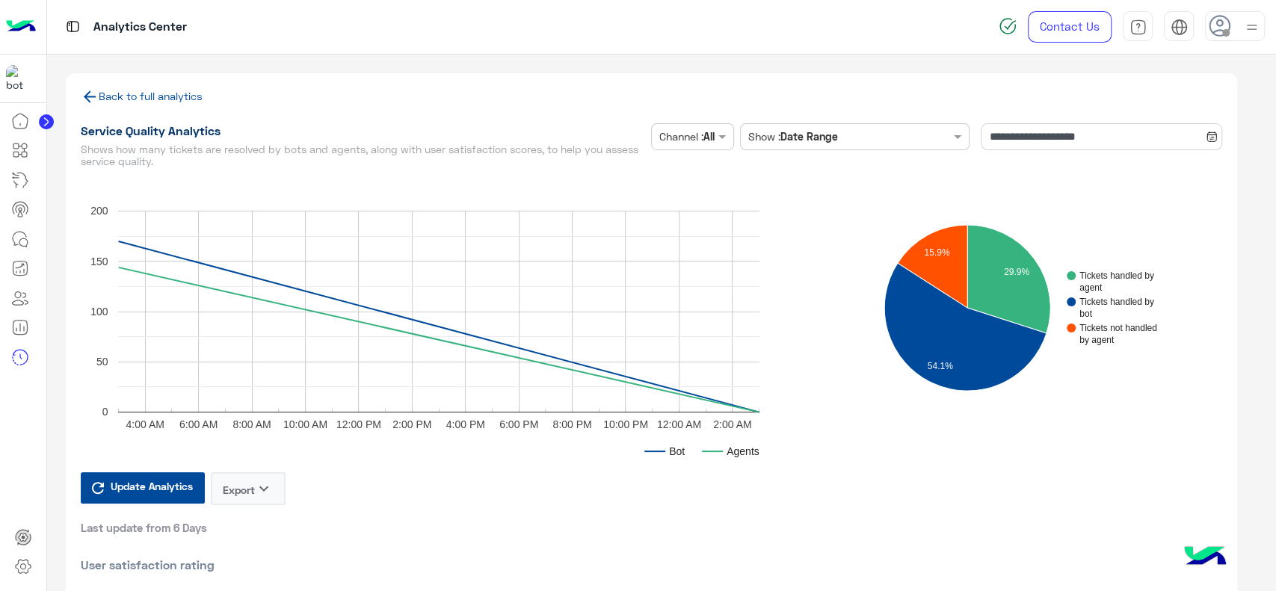
click at [169, 90] on link "Back to full analytics" at bounding box center [142, 96] width 122 height 13
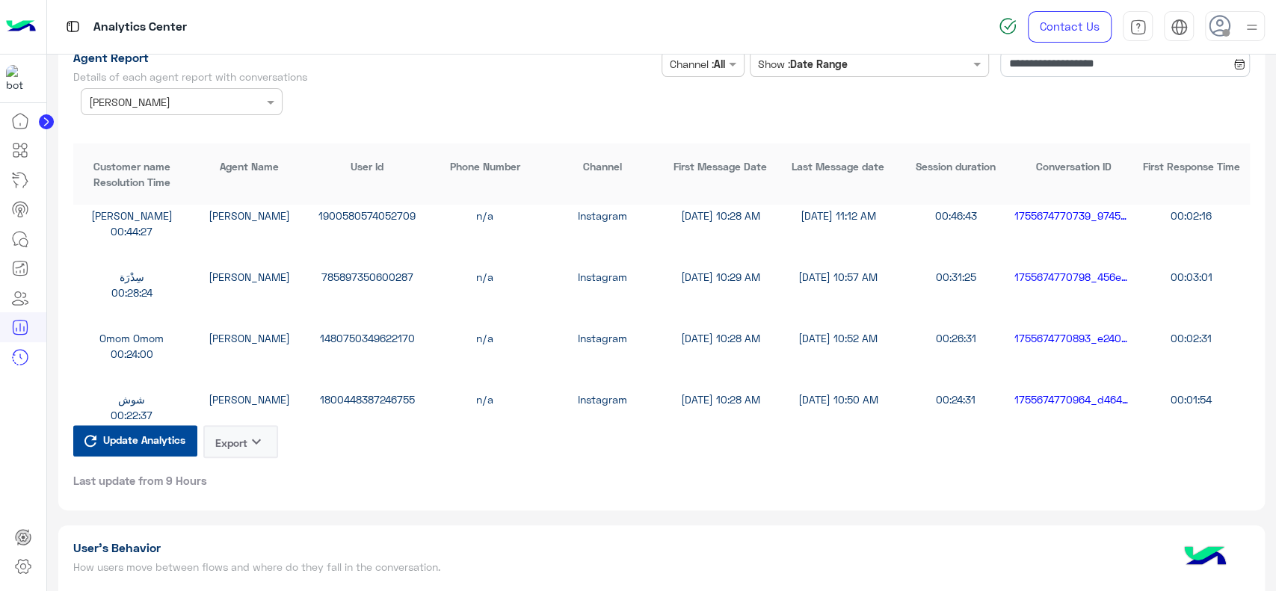
scroll to position [135, 0]
click at [19, 569] on icon at bounding box center [23, 567] width 18 height 18
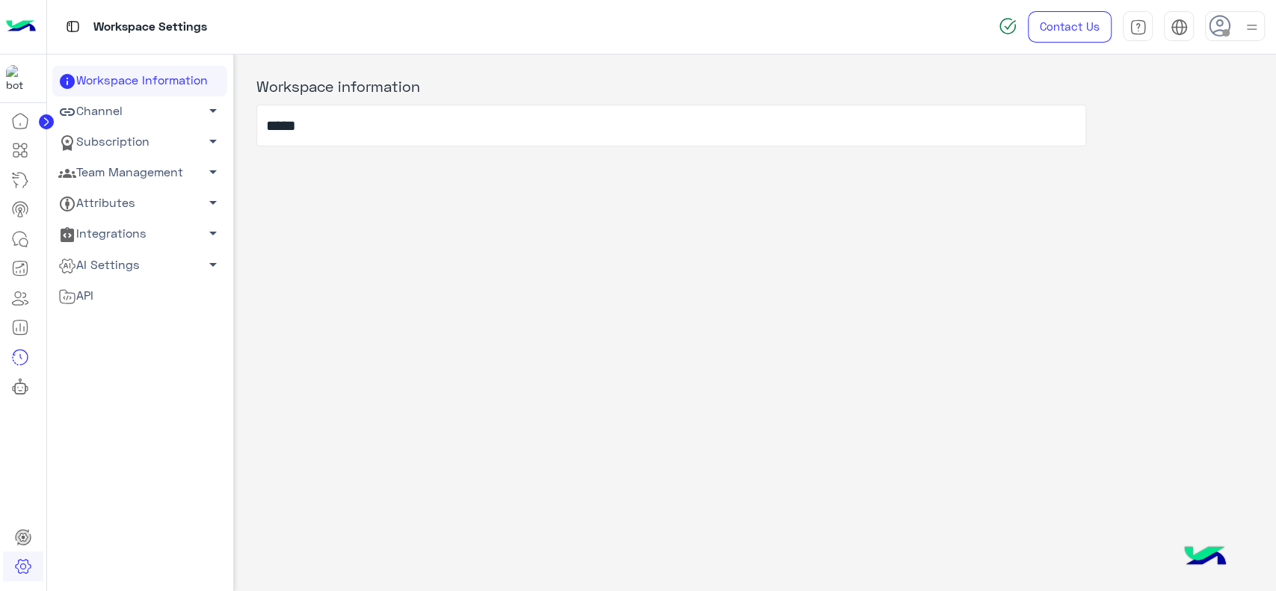
click at [162, 120] on link "Channel arrow_drop_down" at bounding box center [139, 111] width 175 height 31
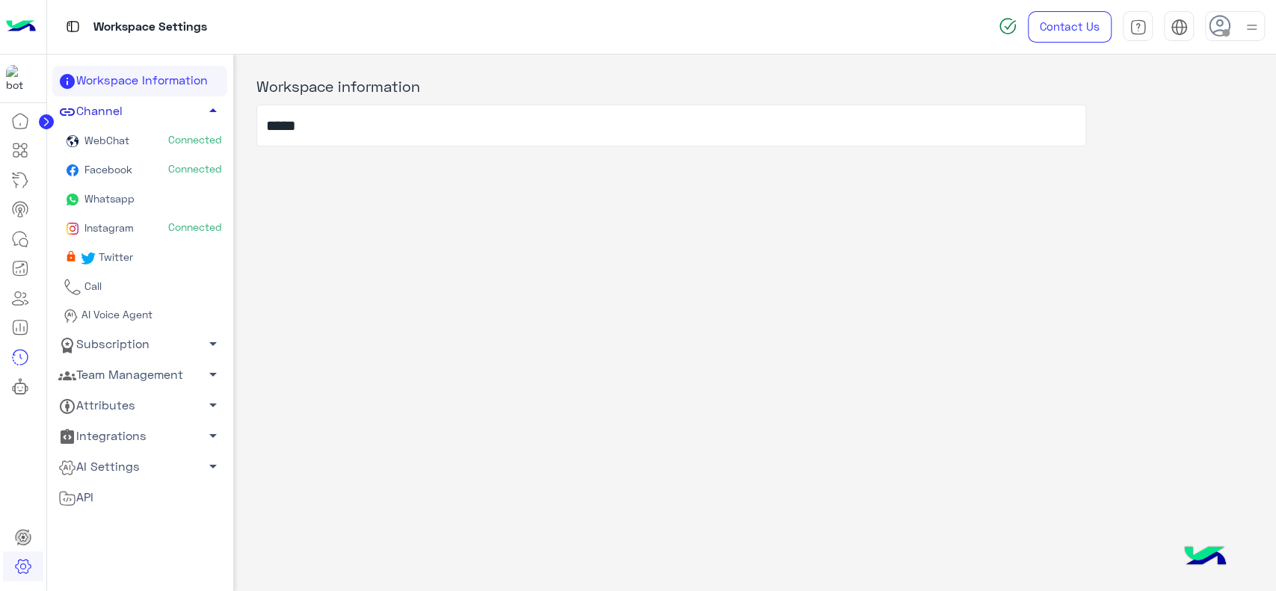
click at [153, 108] on link "Channel arrow_drop_up" at bounding box center [139, 111] width 175 height 31
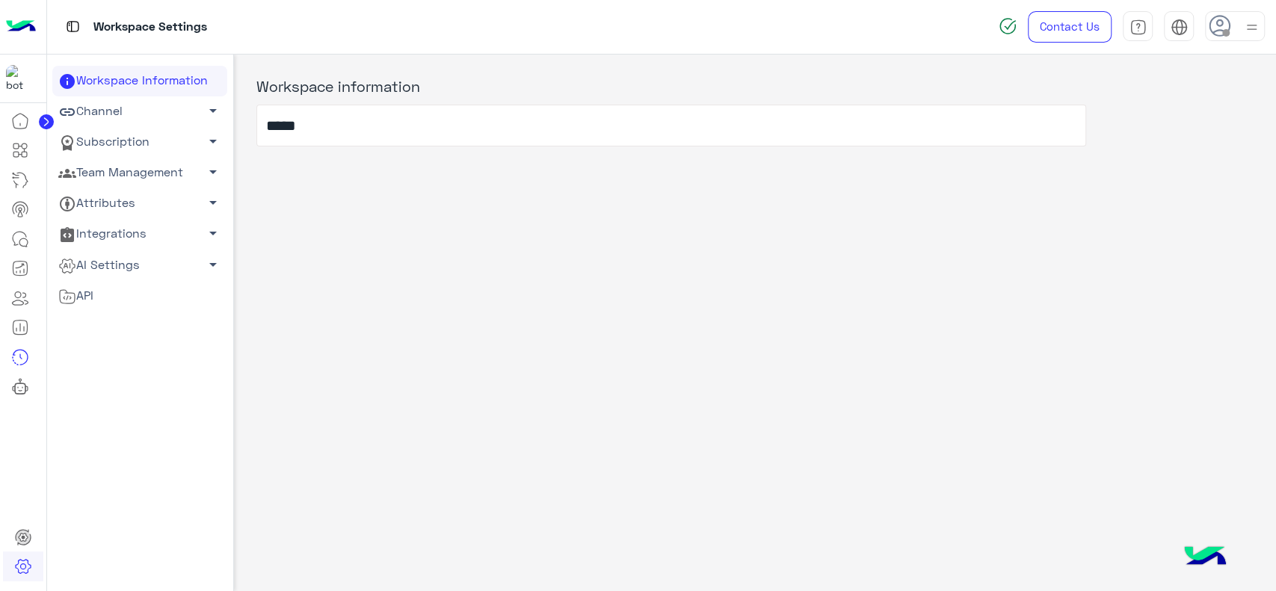
click at [150, 135] on link "Subscription arrow_drop_down" at bounding box center [139, 142] width 175 height 31
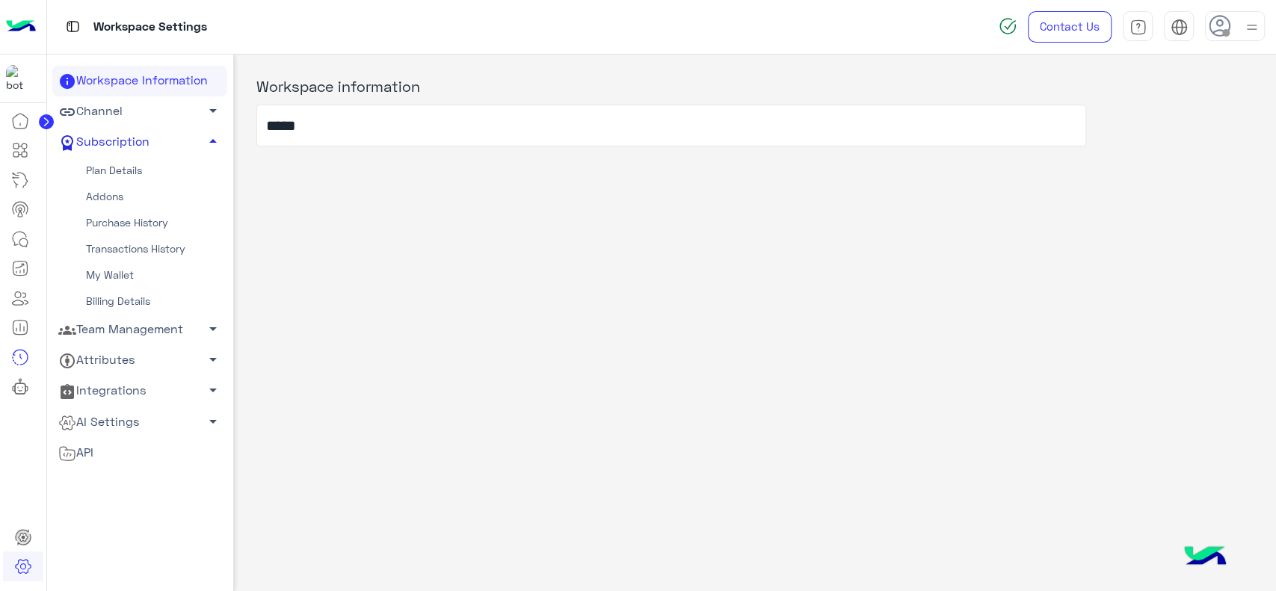
click at [150, 149] on link "Subscription arrow_drop_up" at bounding box center [139, 142] width 175 height 31
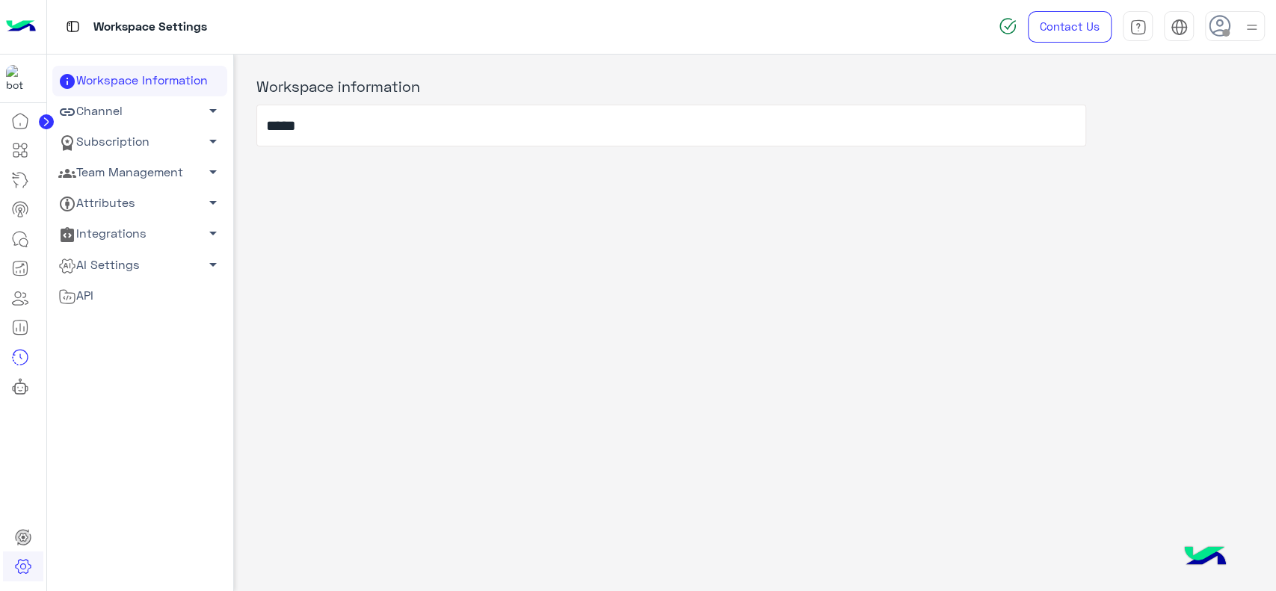
click at [130, 168] on link "Team Management arrow_drop_down" at bounding box center [139, 173] width 175 height 31
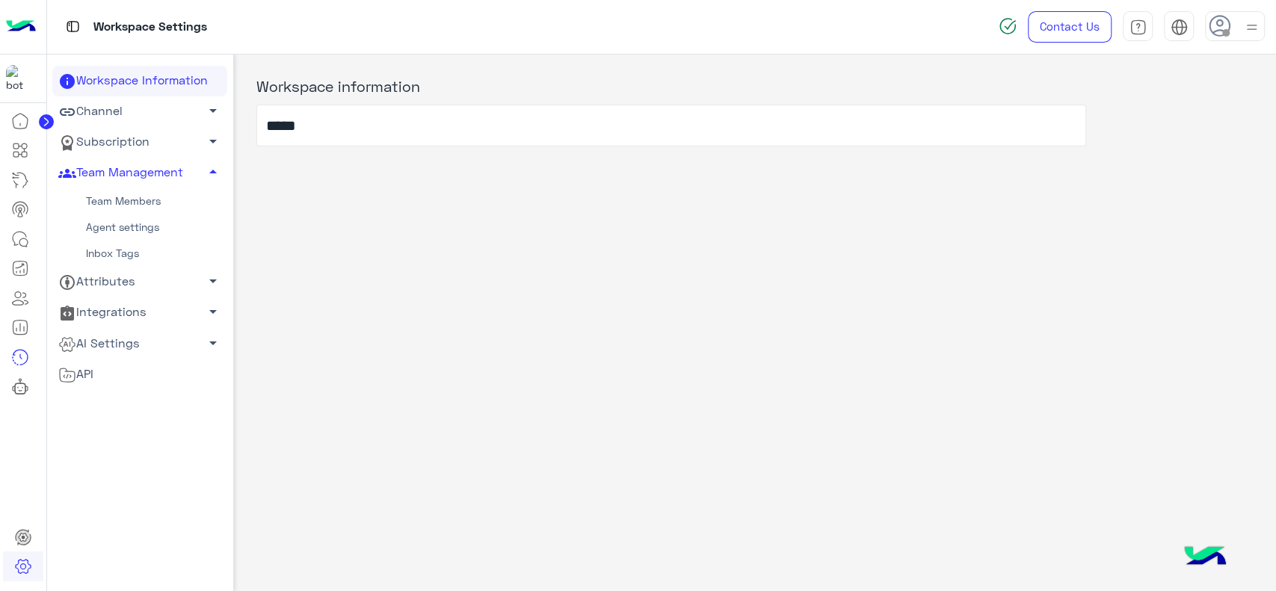
click at [121, 199] on link "Team Members" at bounding box center [139, 201] width 175 height 26
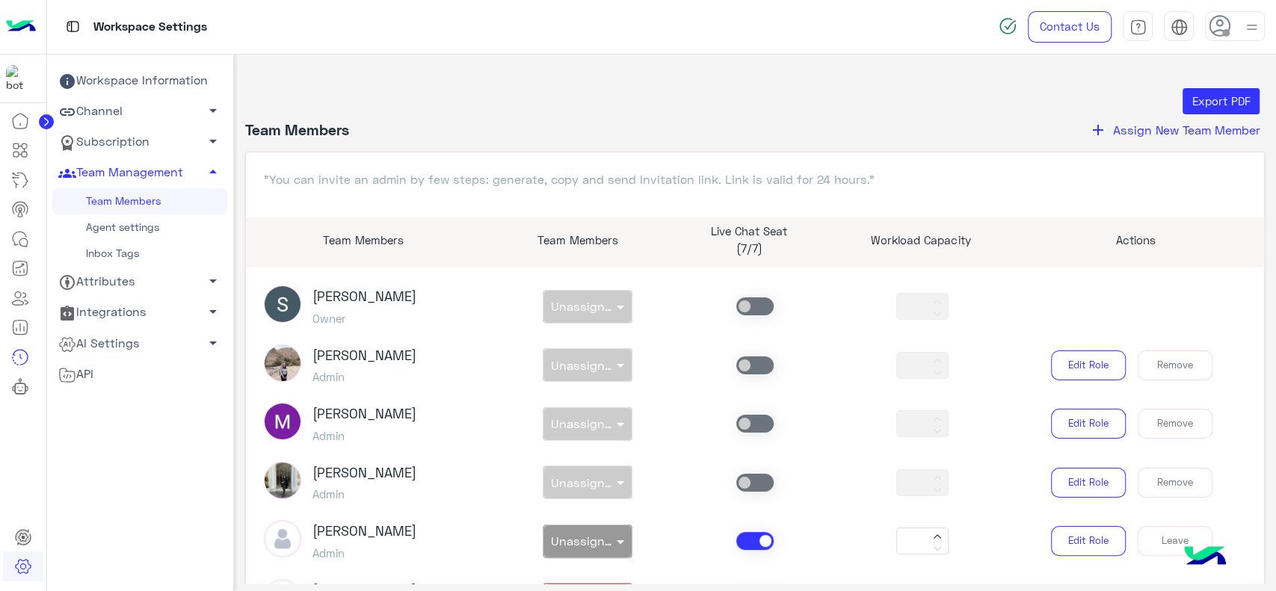
click at [1146, 131] on span "Assign New Team Member" at bounding box center [1186, 130] width 147 height 14
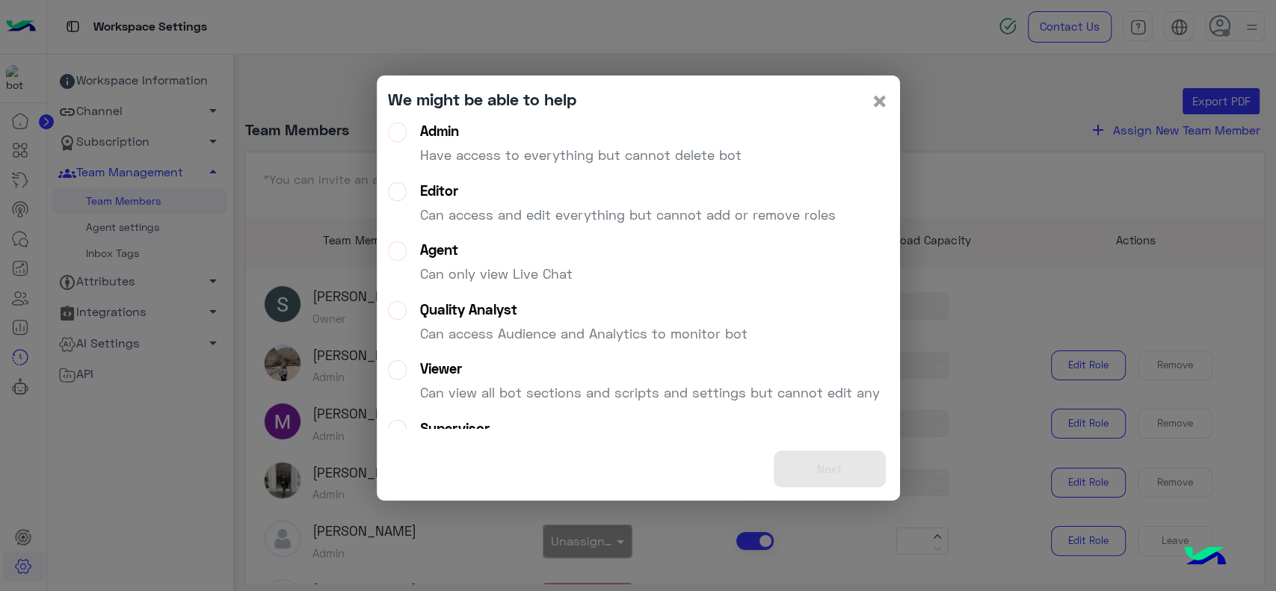
click at [879, 105] on span "×" at bounding box center [880, 101] width 18 height 34
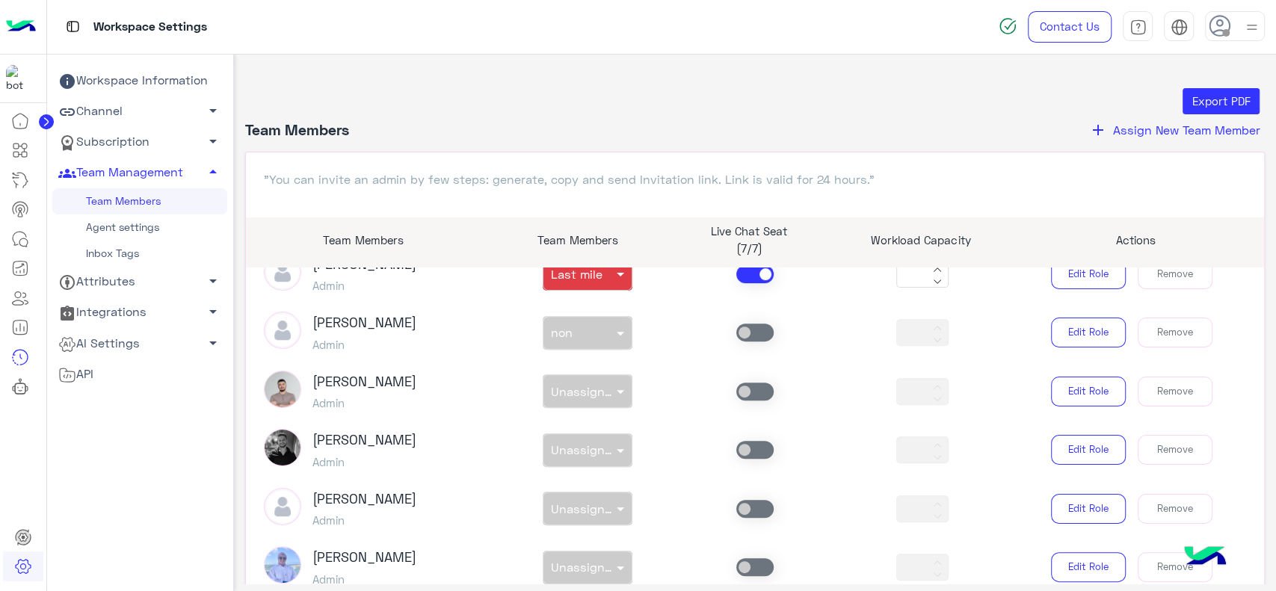
scroll to position [449, 0]
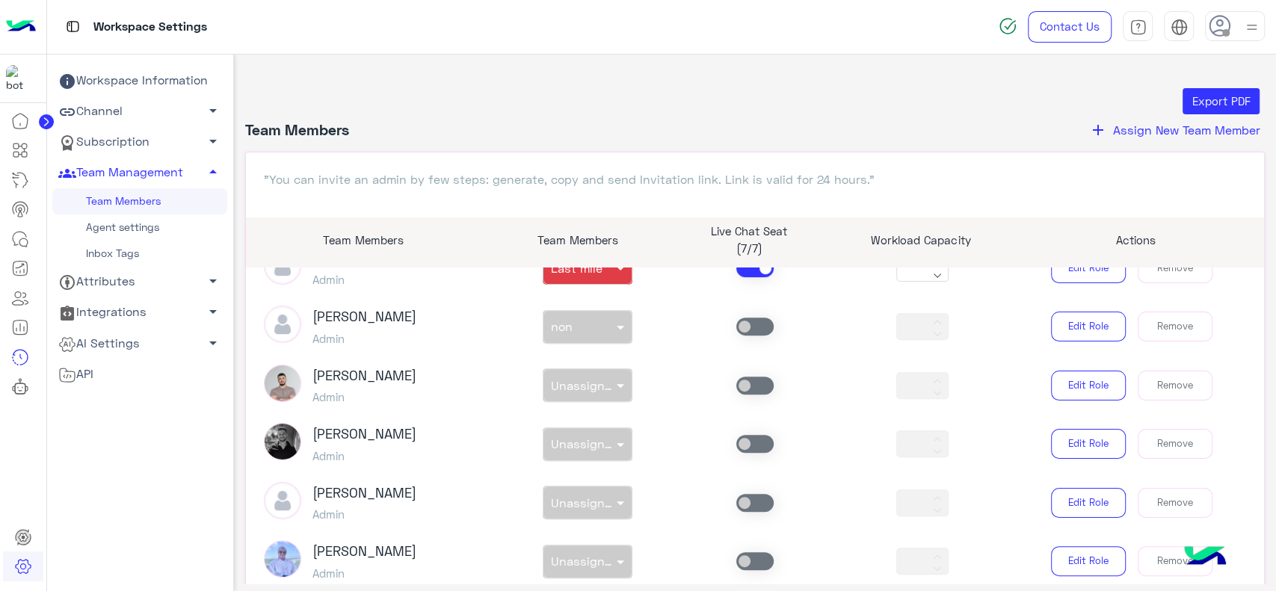
click at [573, 387] on div "non × Unassigned team" at bounding box center [587, 386] width 167 height 34
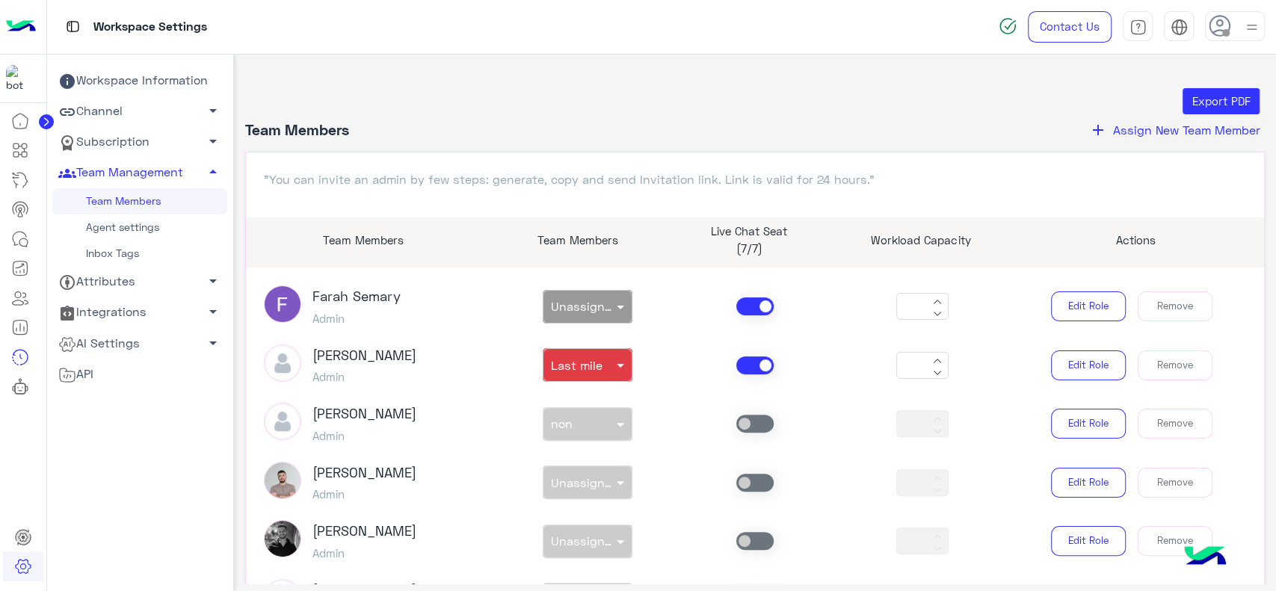
scroll to position [350, 0]
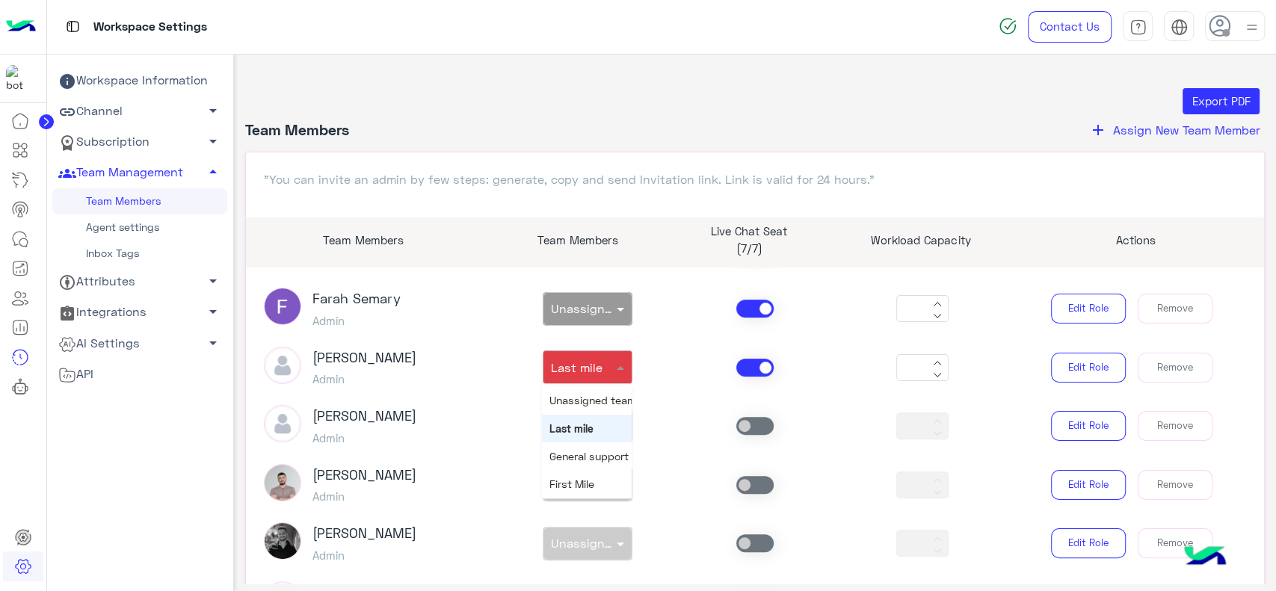
click at [572, 370] on input "text" at bounding box center [570, 365] width 39 height 16
click at [467, 99] on div "Export PDF" at bounding box center [754, 101] width 1009 height 27
click at [137, 234] on link "Agent settings" at bounding box center [139, 228] width 175 height 26
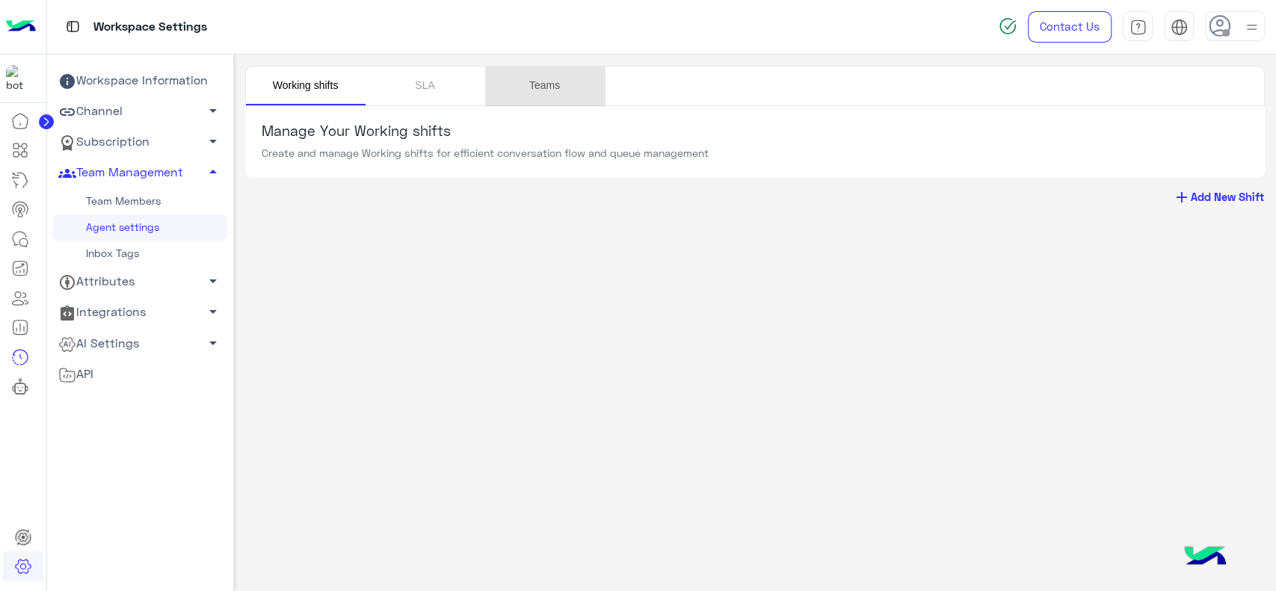
click at [545, 88] on link "Teams" at bounding box center [545, 86] width 120 height 39
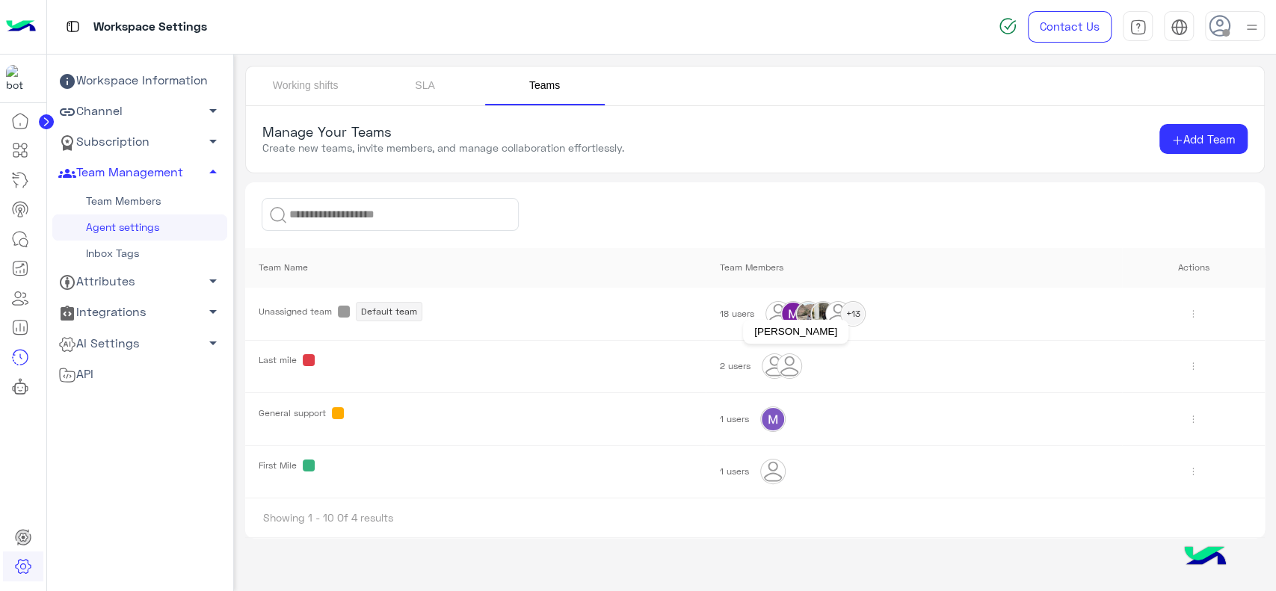
click at [791, 363] on img at bounding box center [790, 366] width 24 height 24
click at [333, 84] on link "Working shifts" at bounding box center [306, 86] width 120 height 39
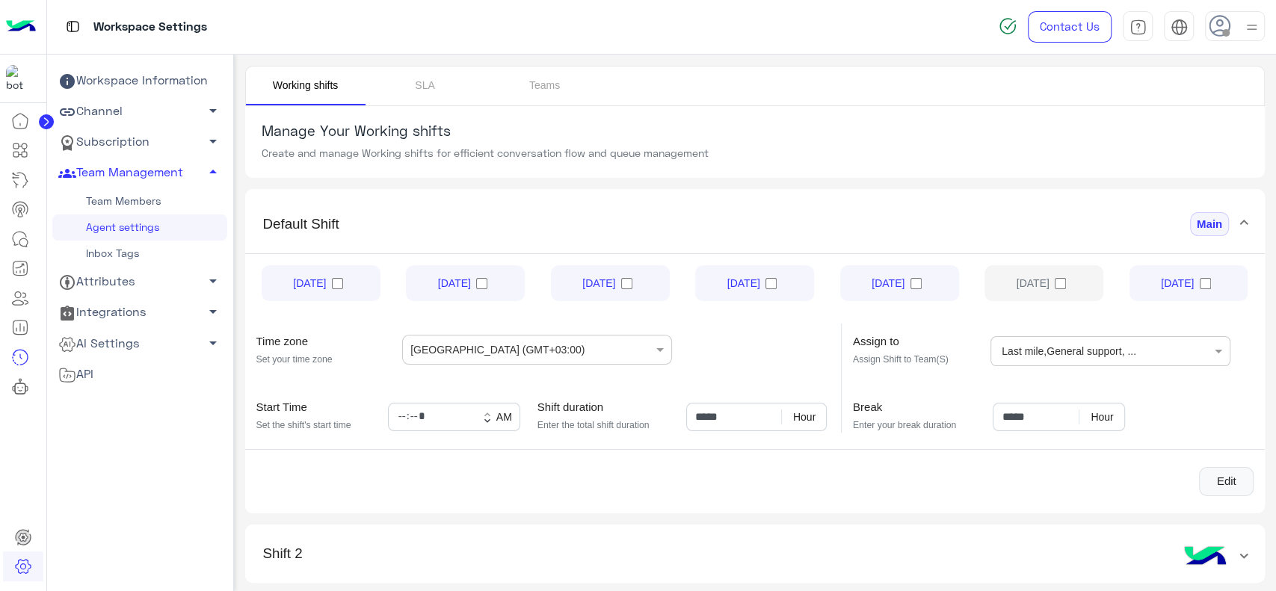
scroll to position [48, 0]
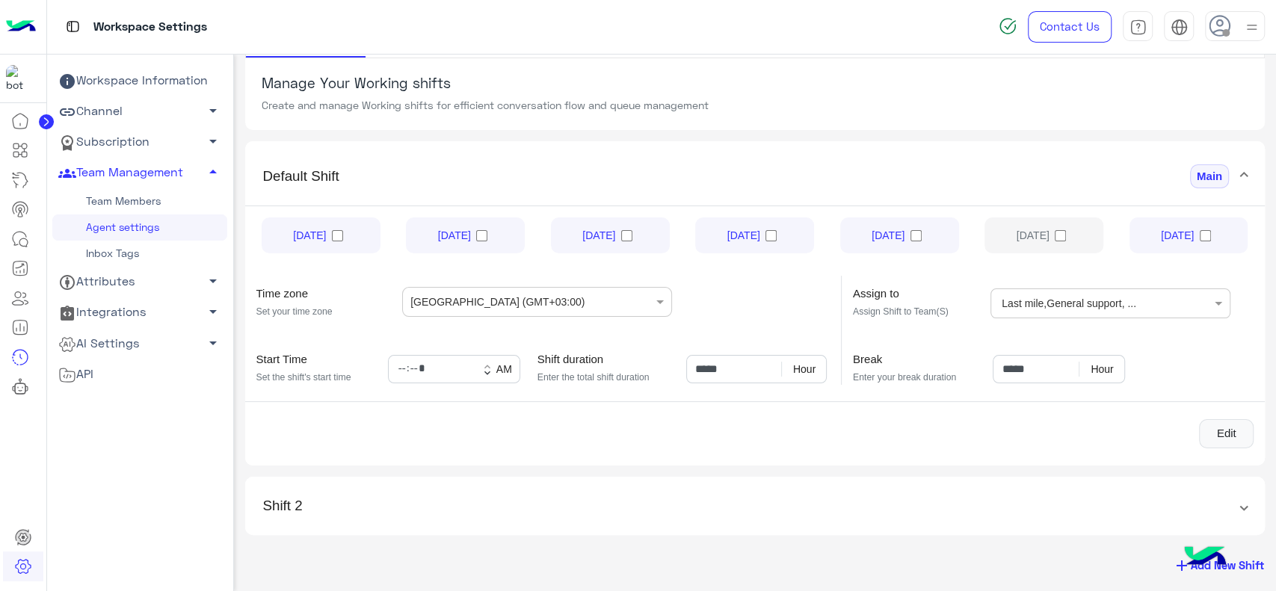
click at [1174, 571] on span "add" at bounding box center [1182, 566] width 18 height 18
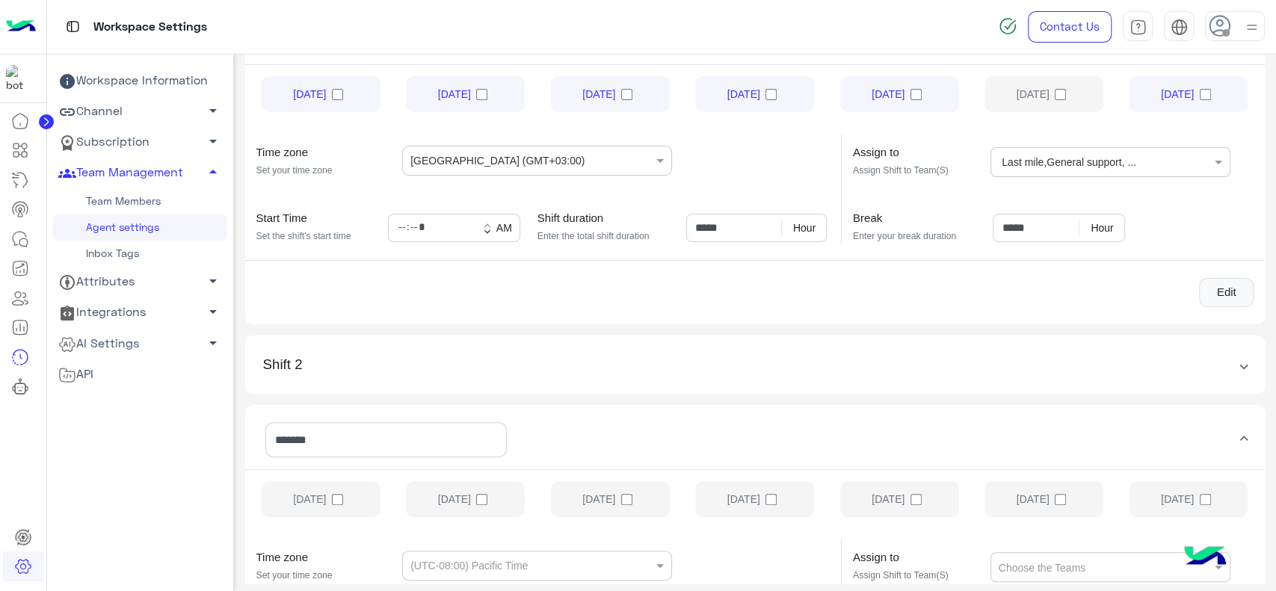
scroll to position [383, 0]
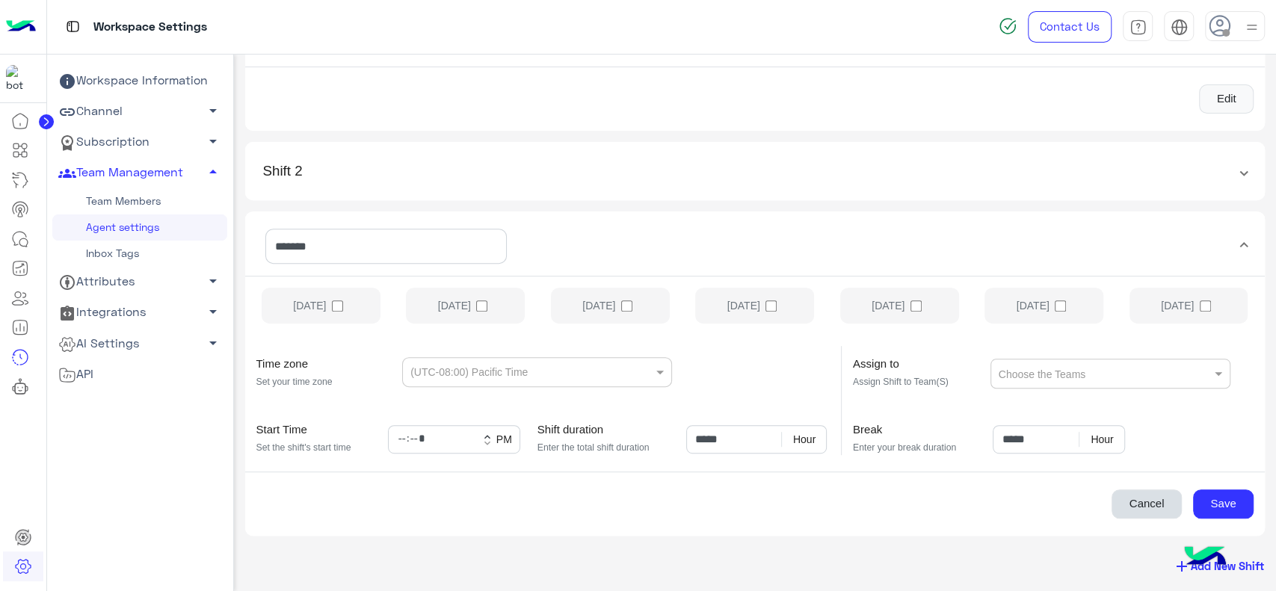
click at [1139, 502] on button "Cancel" at bounding box center [1147, 505] width 70 height 30
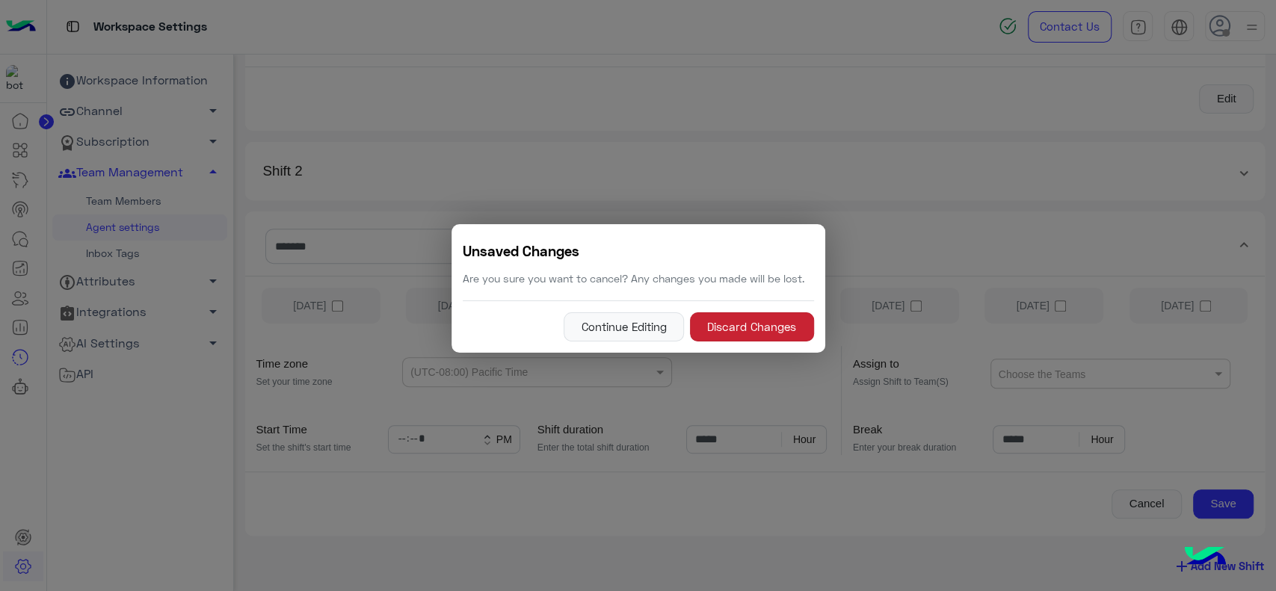
click at [736, 320] on button "Discard Changes" at bounding box center [752, 328] width 124 height 30
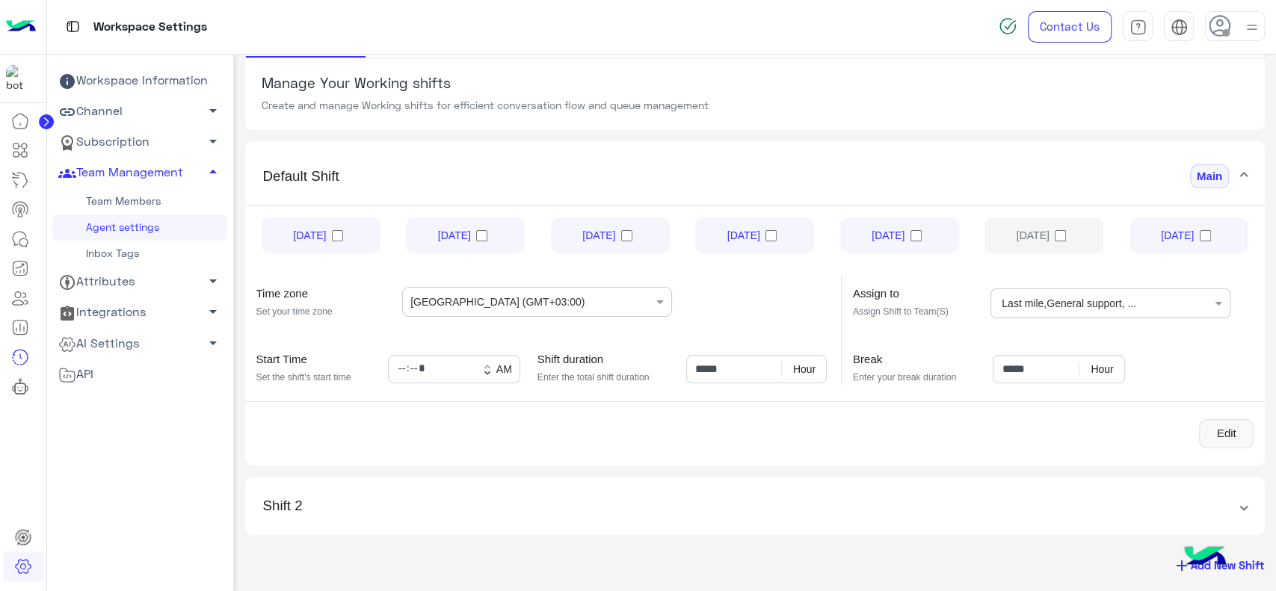
scroll to position [0, 0]
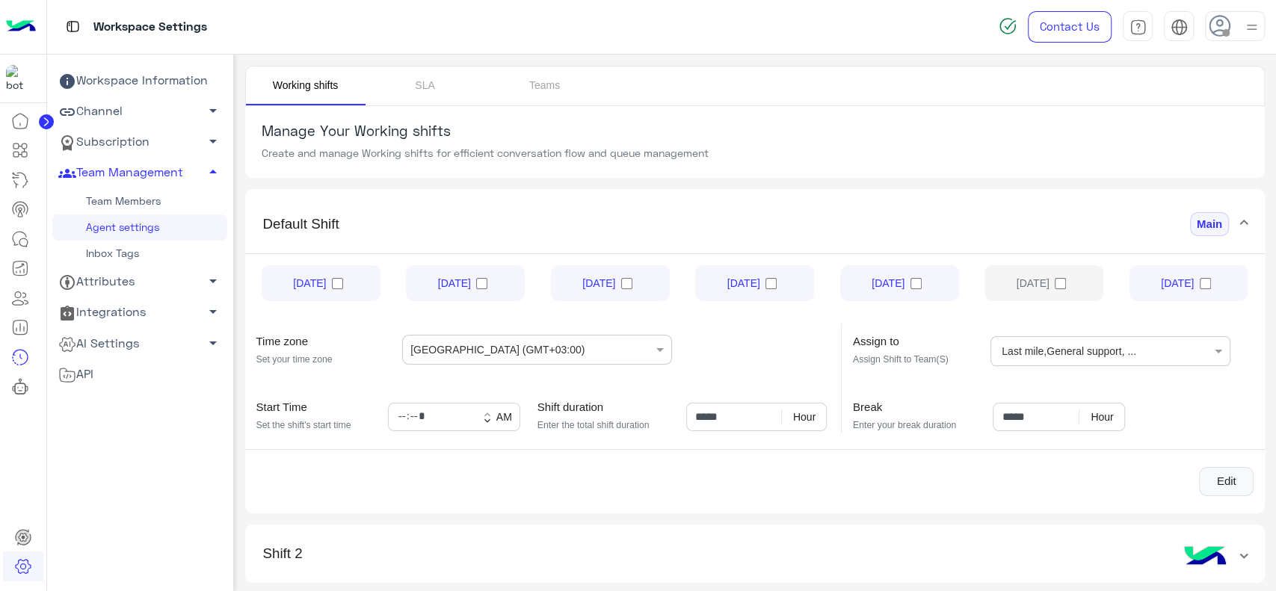
click at [150, 188] on link "Team Members" at bounding box center [139, 201] width 175 height 26
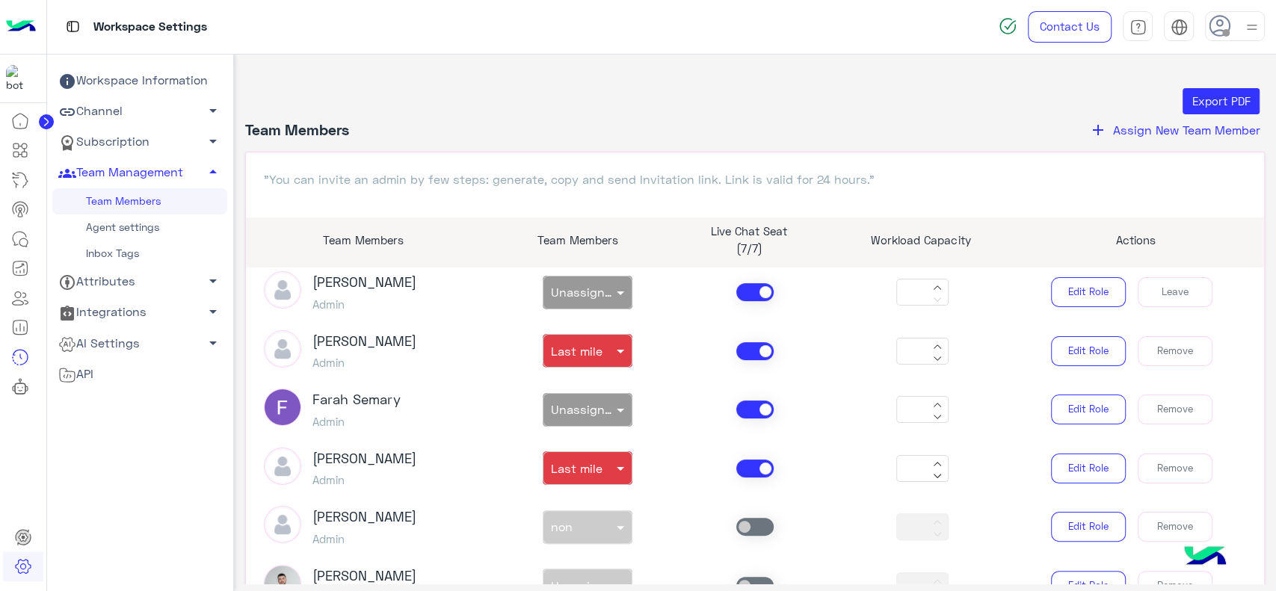
scroll to position [261, 0]
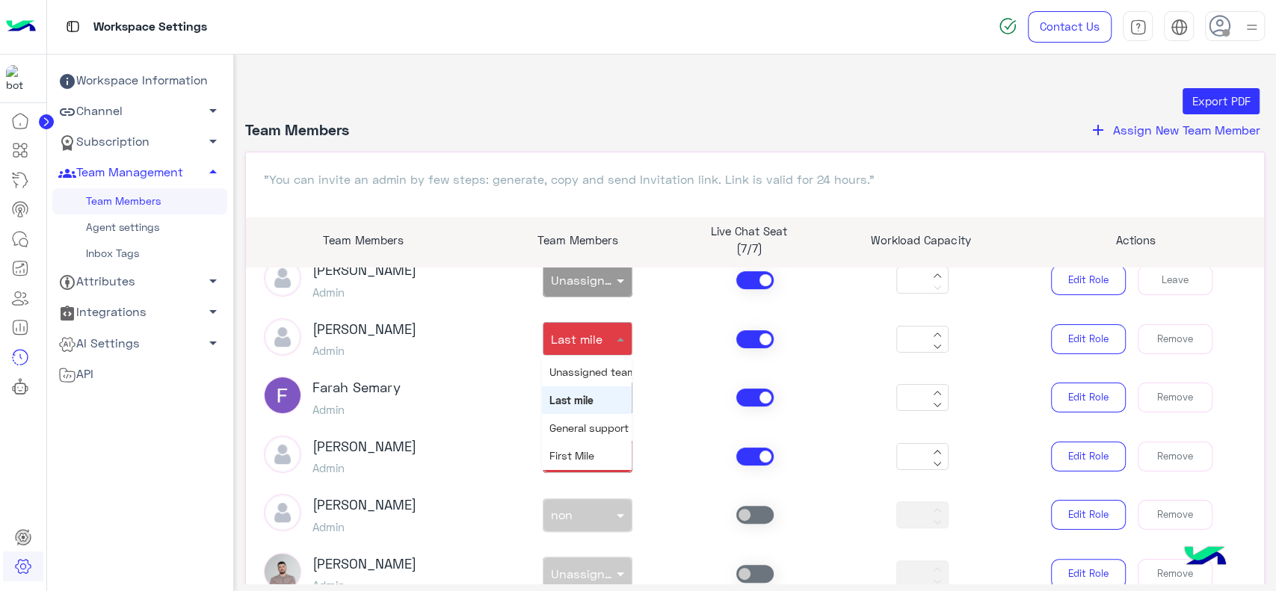
click at [585, 343] on span "Last mile" at bounding box center [577, 339] width 52 height 14
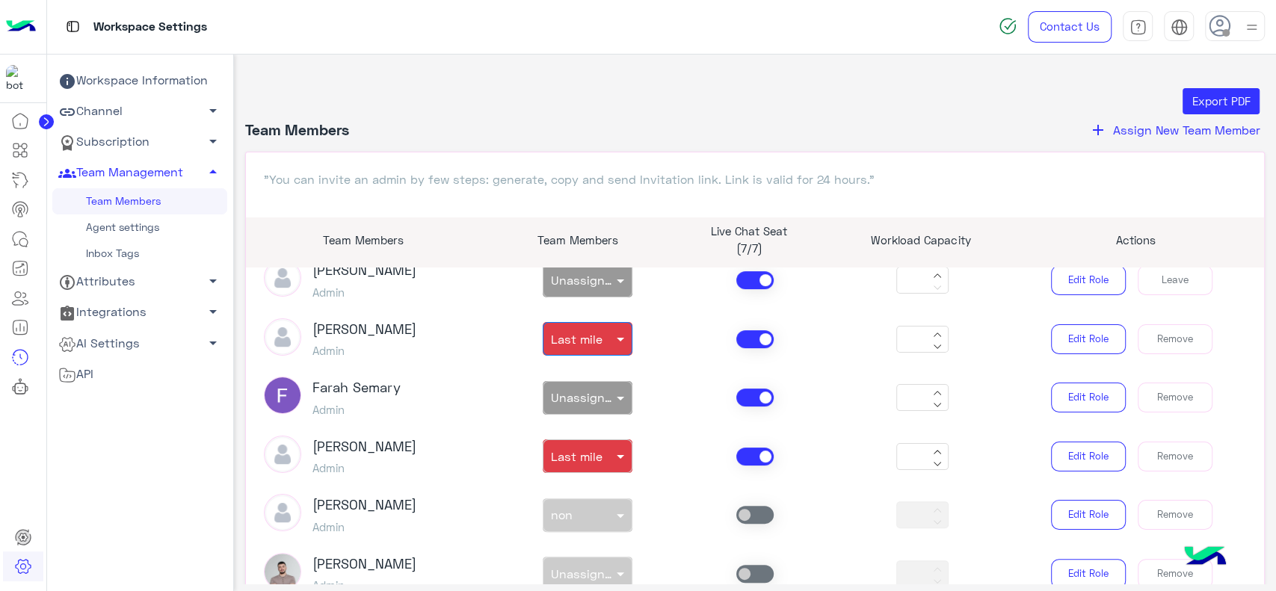
click at [585, 343] on span "Last mile" at bounding box center [577, 339] width 52 height 14
click at [114, 248] on link "Inbox Tags" at bounding box center [139, 254] width 175 height 26
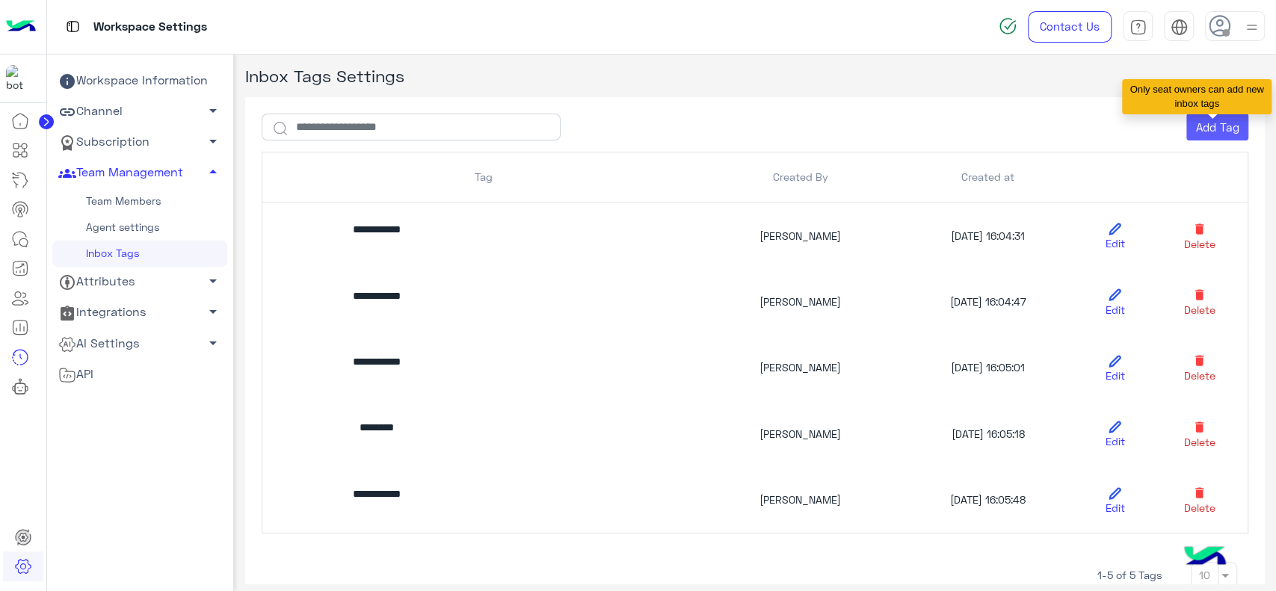
click at [1201, 122] on button "Add Tag" at bounding box center [1218, 127] width 62 height 27
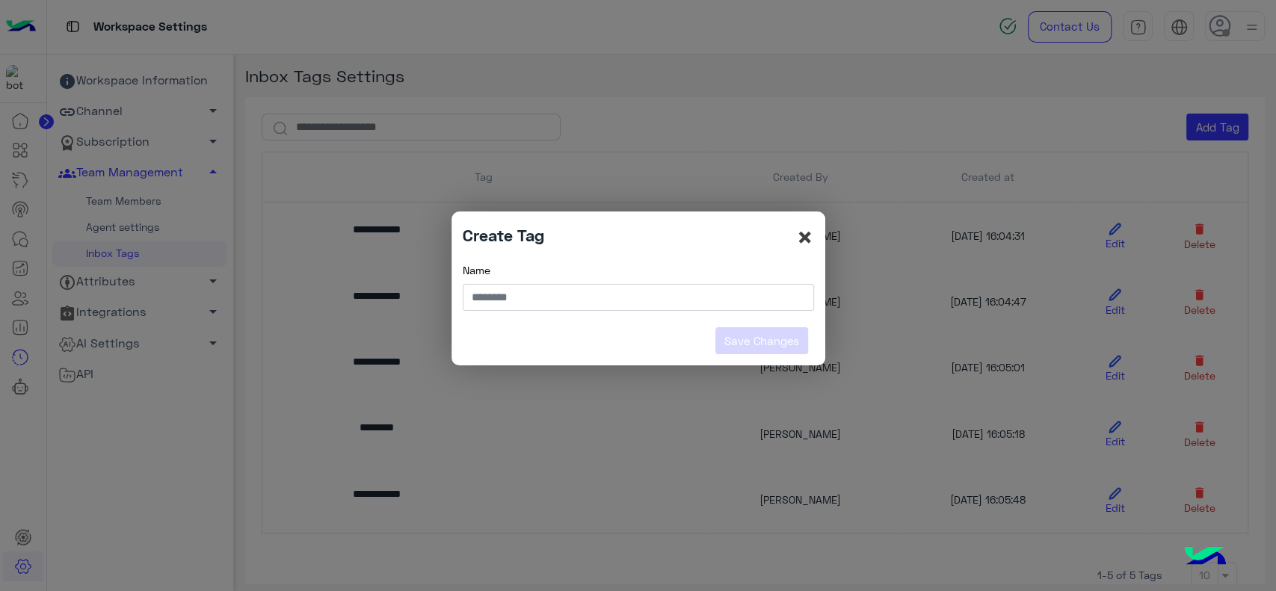
click at [803, 235] on span "×" at bounding box center [805, 237] width 18 height 34
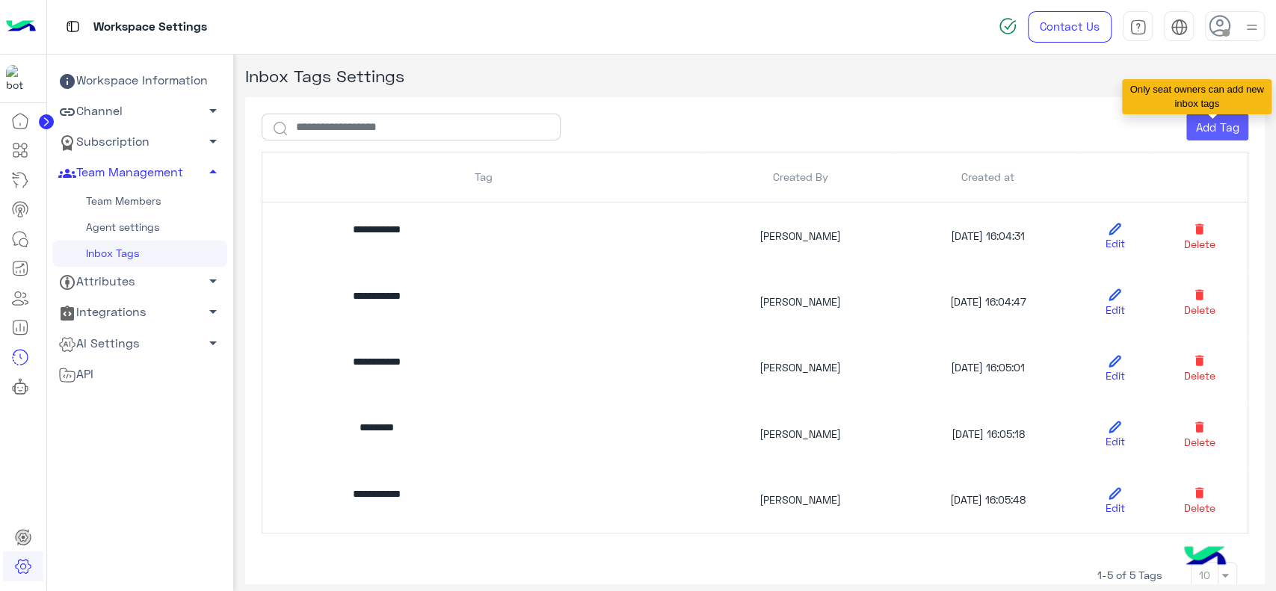
click at [1211, 126] on button "Add Tag" at bounding box center [1218, 127] width 62 height 27
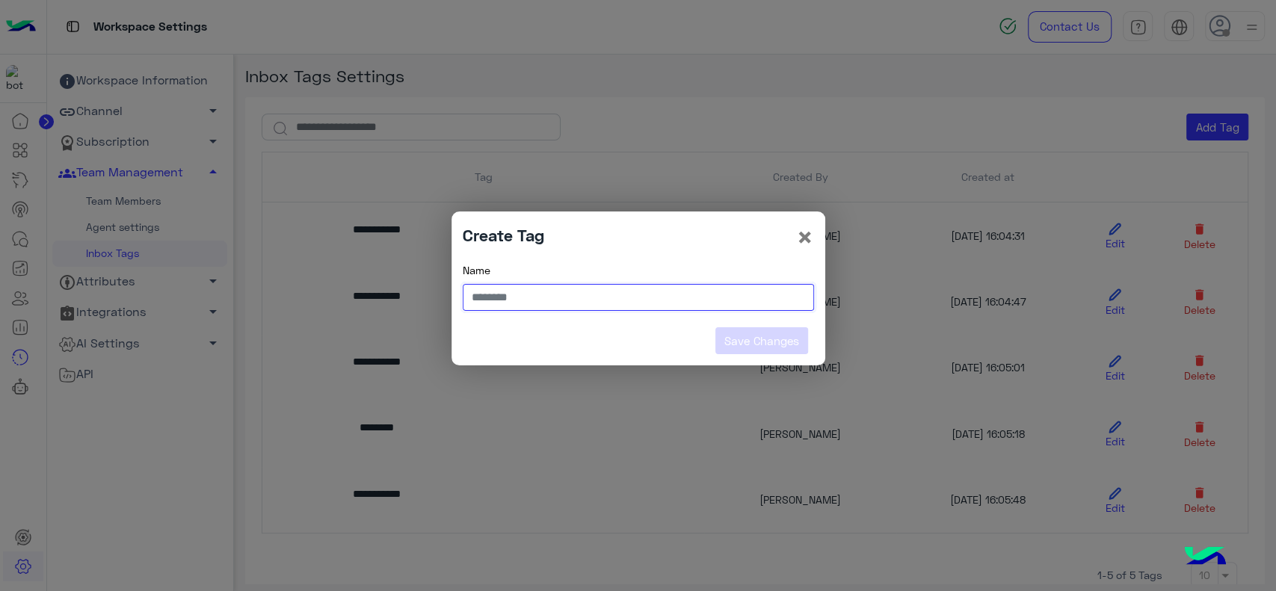
click at [586, 291] on input "text" at bounding box center [638, 297] width 351 height 27
type input "*******"
click at [745, 328] on button "Save Changes" at bounding box center [762, 340] width 93 height 27
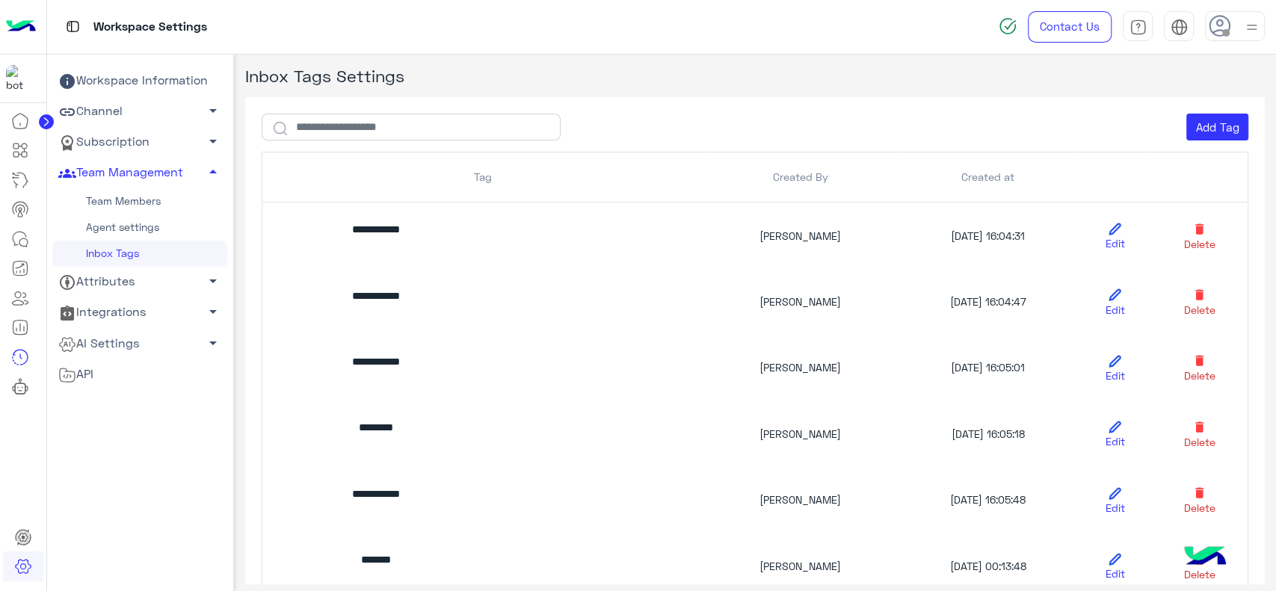
scroll to position [155, 0]
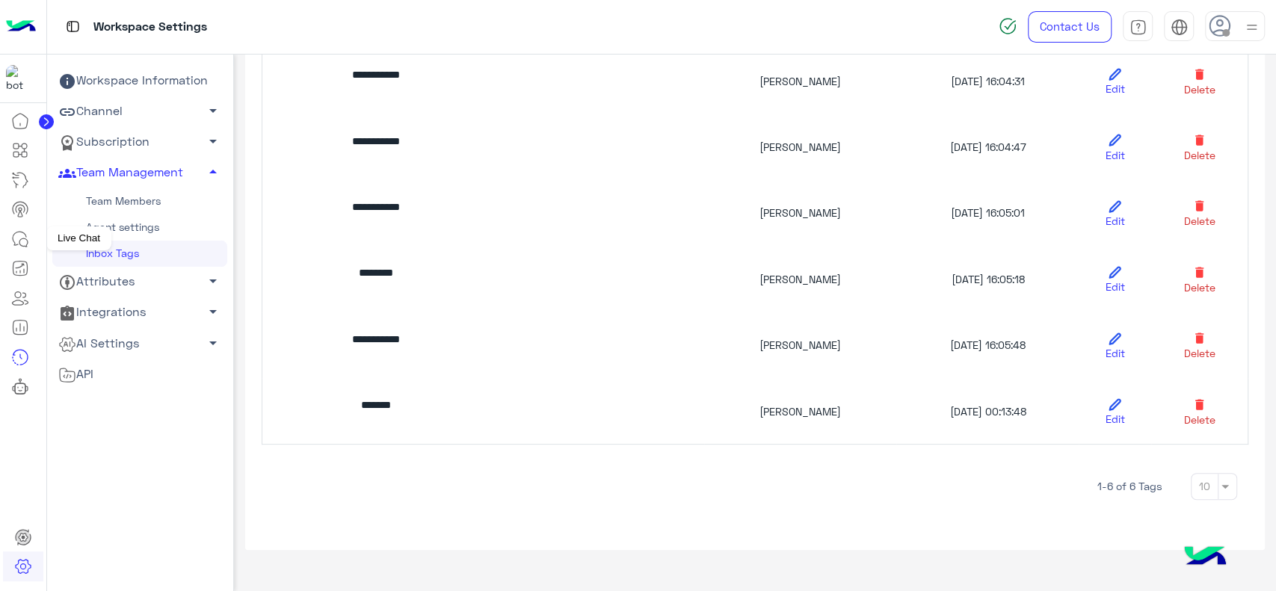
click at [17, 229] on link at bounding box center [20, 239] width 40 height 30
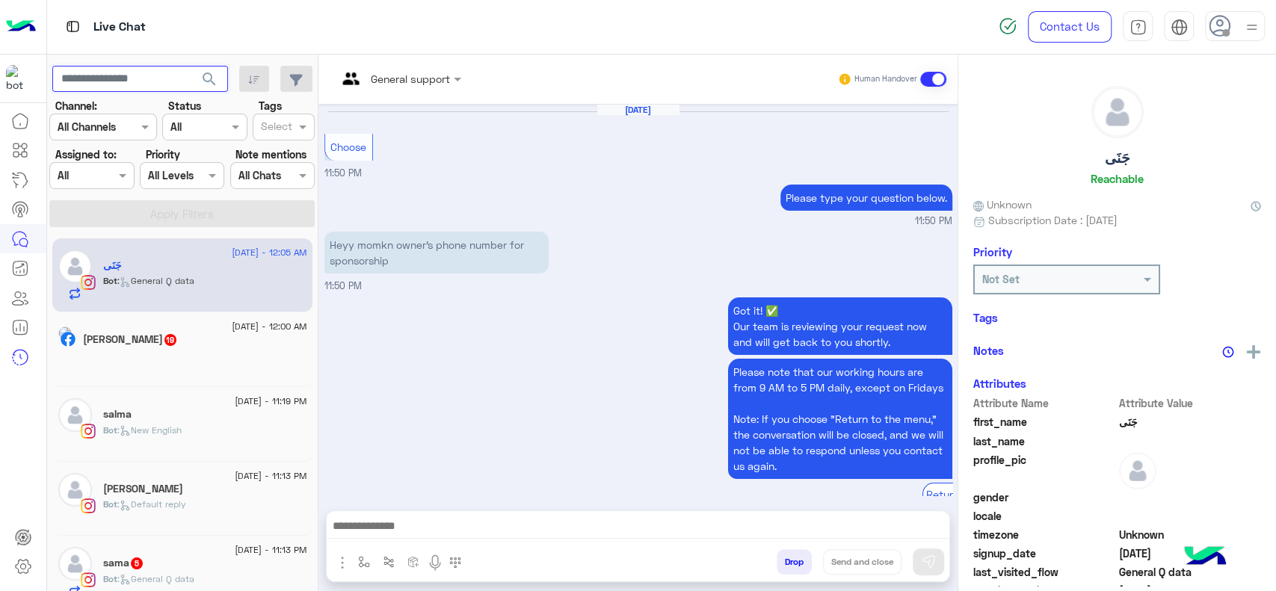
scroll to position [1372, 0]
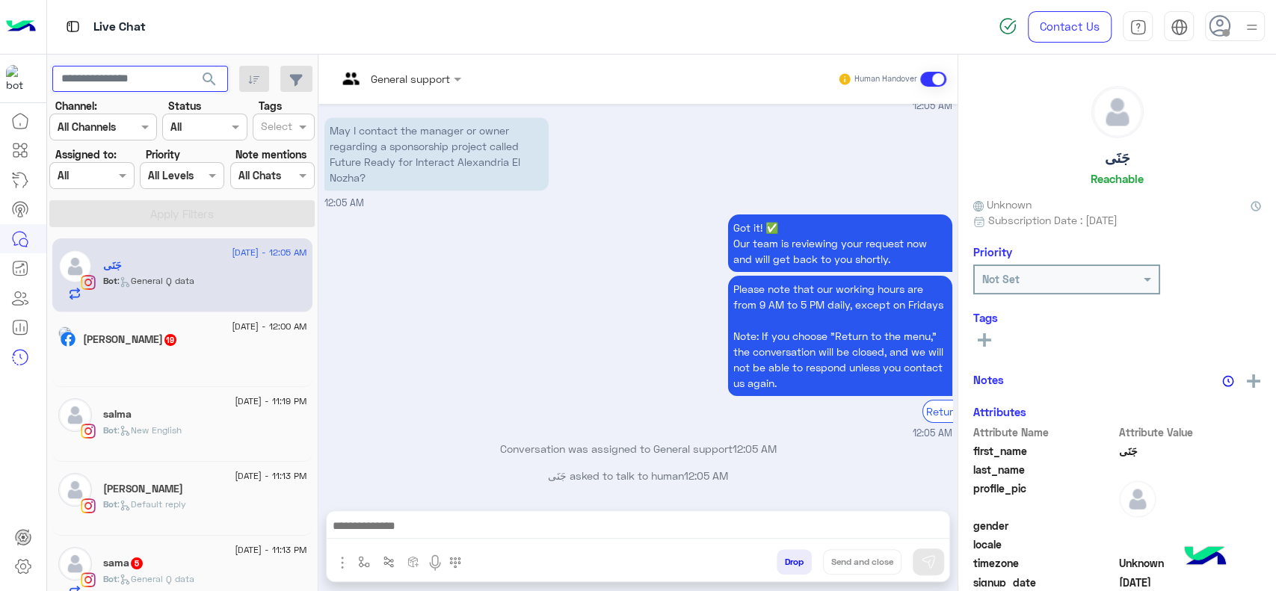
click at [129, 81] on input "text" at bounding box center [140, 79] width 176 height 27
type input "**********"
click at [218, 80] on span "search" at bounding box center [209, 79] width 18 height 18
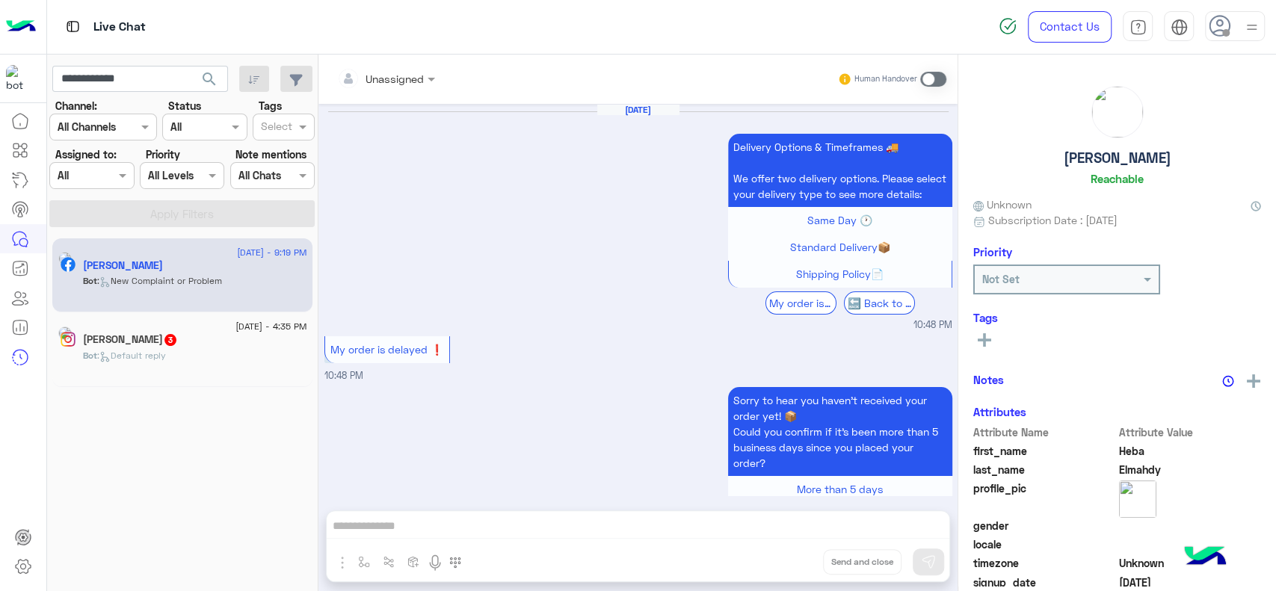
click at [145, 275] on span ": New Complaint or Problem" at bounding box center [159, 280] width 125 height 11
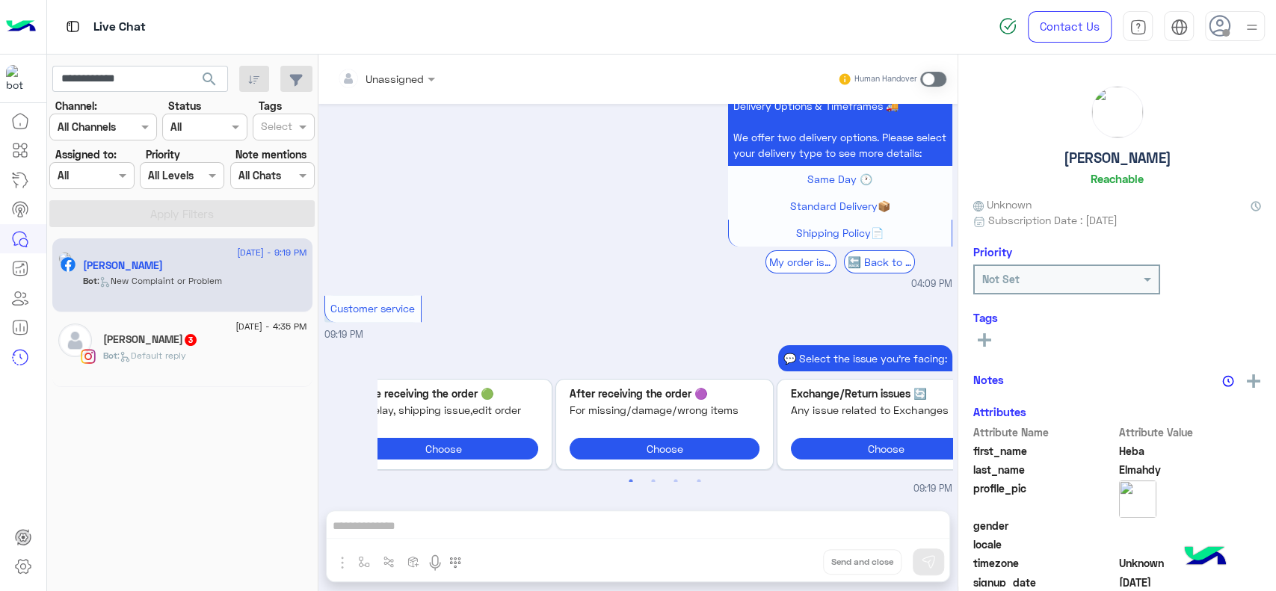
click at [145, 275] on span ": New Complaint or Problem" at bounding box center [159, 280] width 125 height 11
click at [987, 333] on icon at bounding box center [984, 339] width 13 height 13
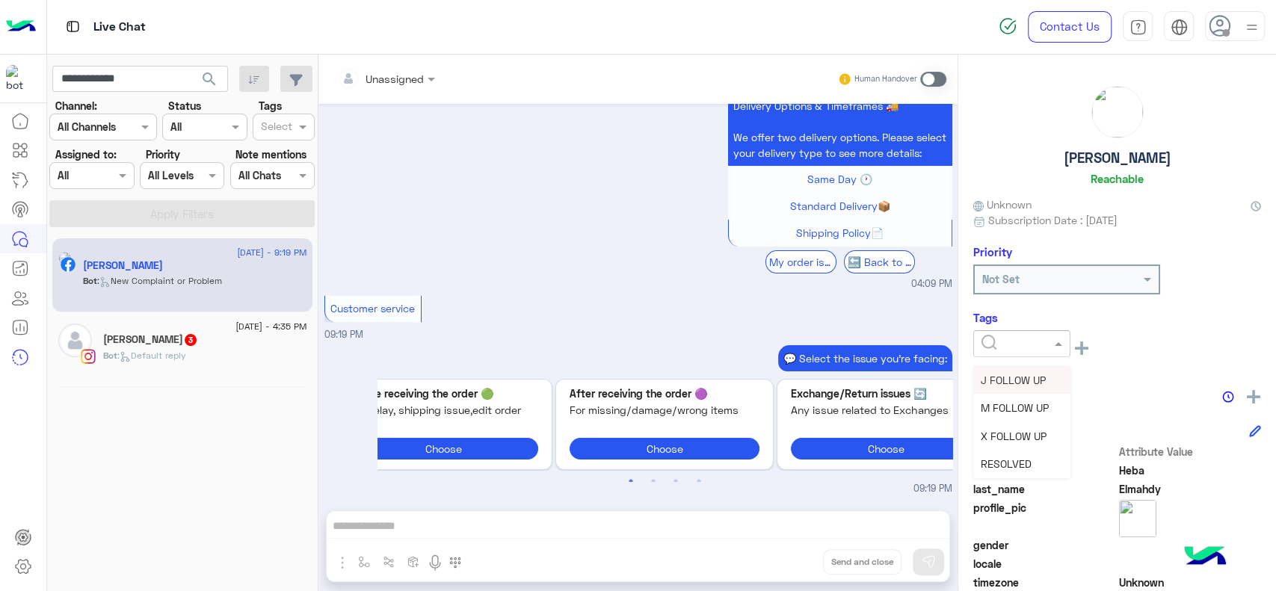
click at [1013, 347] on input "text" at bounding box center [1005, 344] width 46 height 16
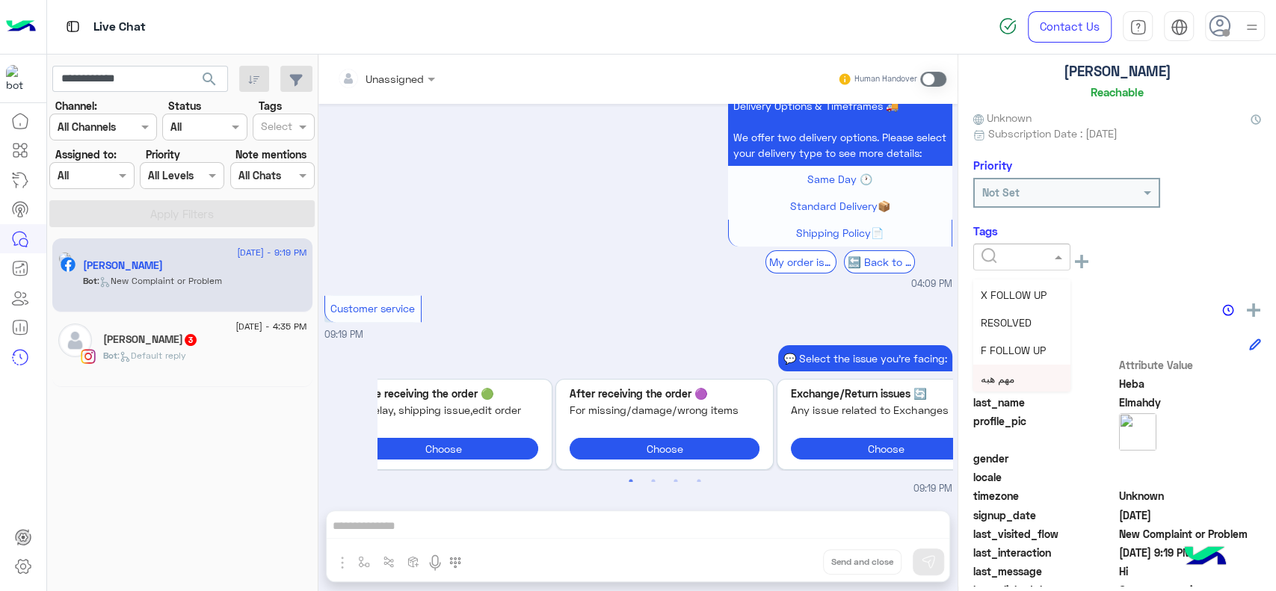
scroll to position [87, 0]
click at [1012, 380] on span "مهم هبه" at bounding box center [998, 378] width 34 height 13
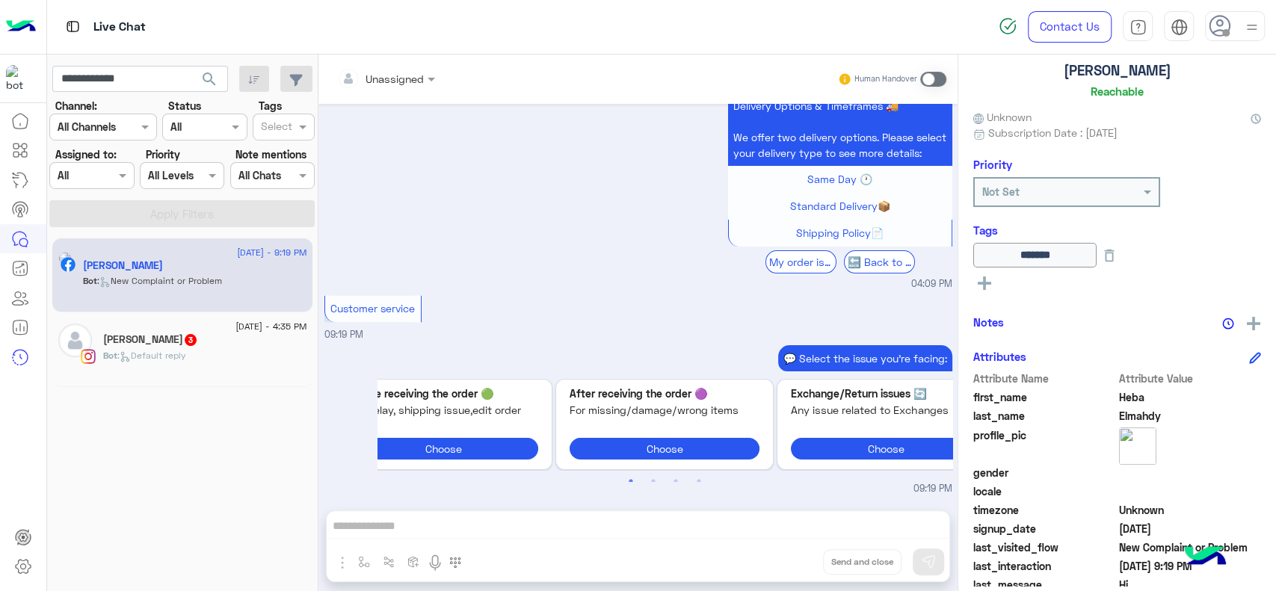
click at [544, 262] on div "Delivery Options & Timeframes 🚚 We offer two delivery options. Please select yo…" at bounding box center [638, 190] width 628 height 203
click at [157, 81] on input "**********" at bounding box center [140, 79] width 176 height 27
click at [980, 282] on rect at bounding box center [984, 283] width 13 height 3
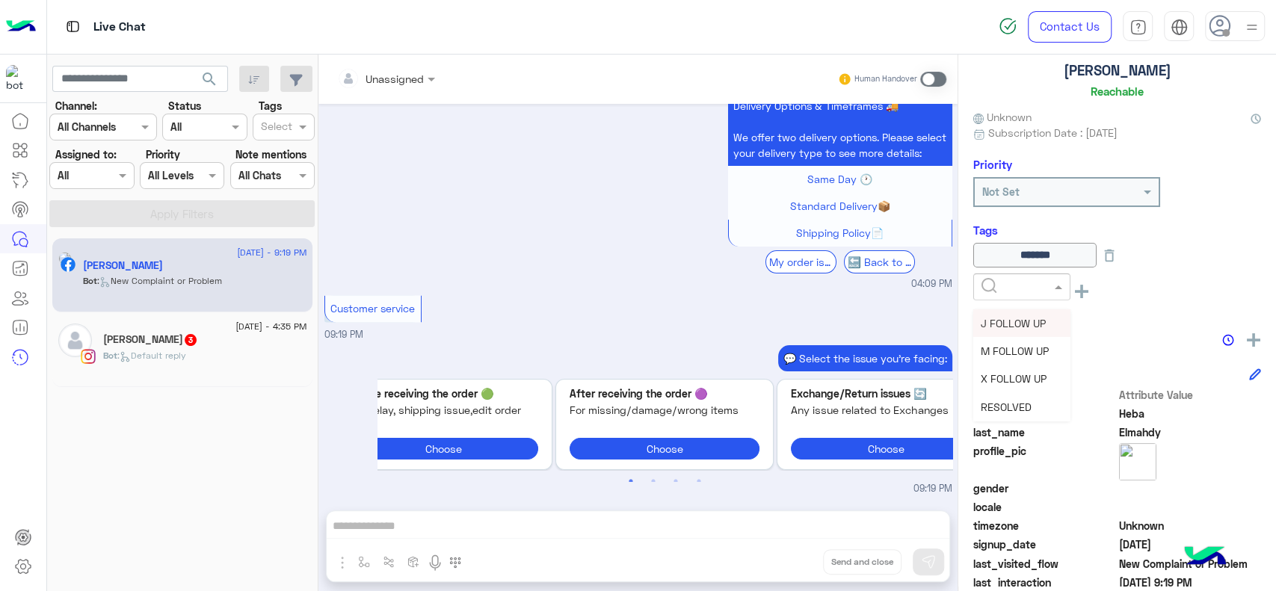
click at [980, 282] on div at bounding box center [1022, 286] width 96 height 17
click at [1014, 380] on span "F FOLLOW UP" at bounding box center [1013, 380] width 65 height 13
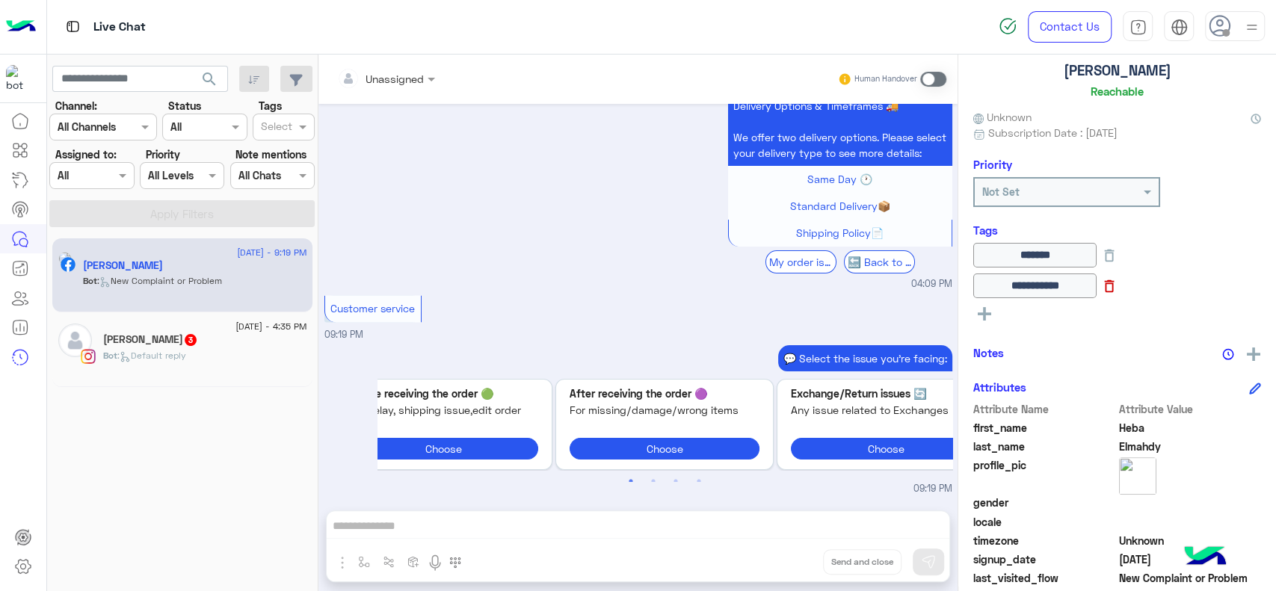
click at [1118, 284] on icon at bounding box center [1109, 286] width 16 height 16
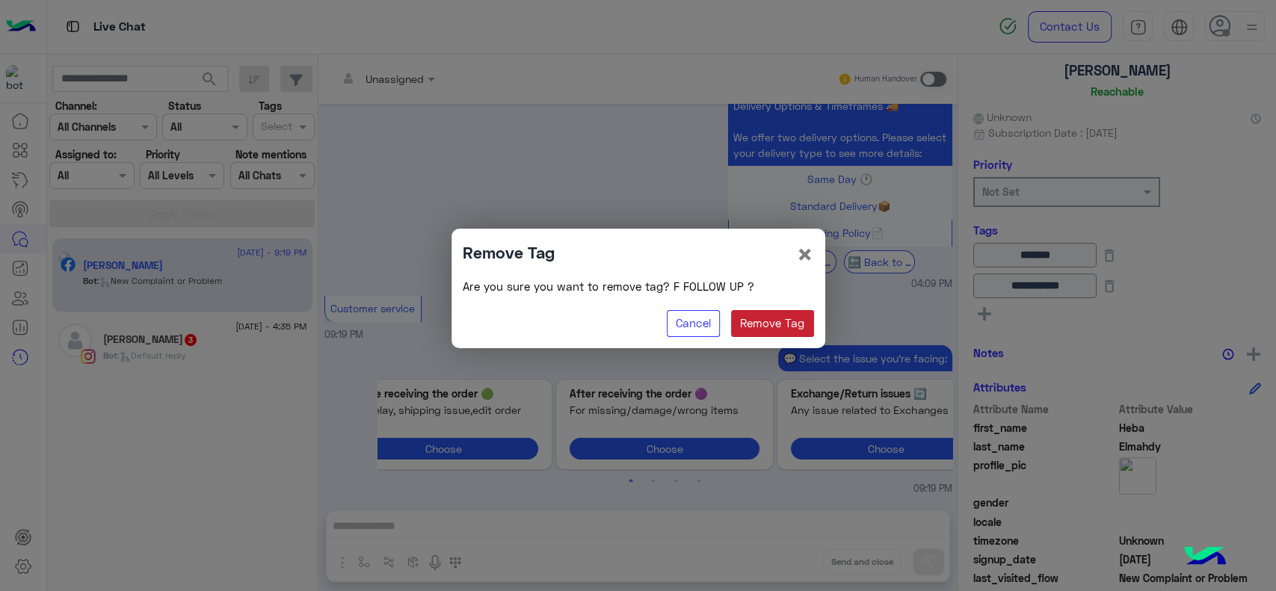
click at [756, 320] on button "Remove Tag" at bounding box center [772, 323] width 83 height 27
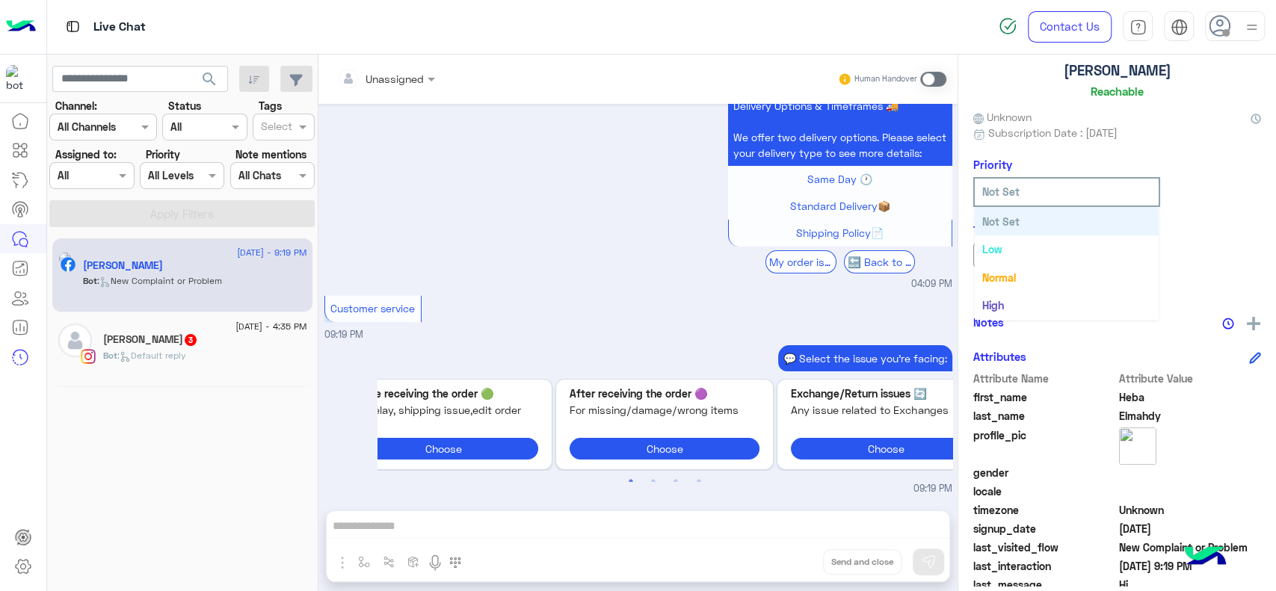
click at [1061, 184] on input "text" at bounding box center [1044, 192] width 125 height 16
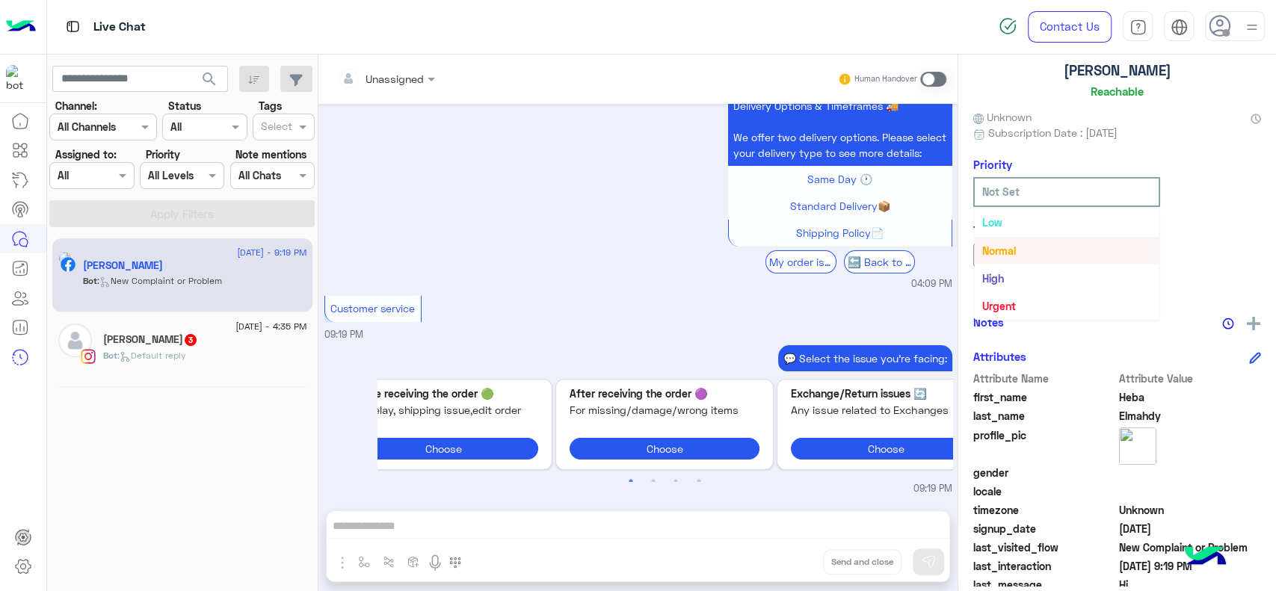
click at [999, 256] on div "Normal" at bounding box center [1067, 251] width 184 height 28
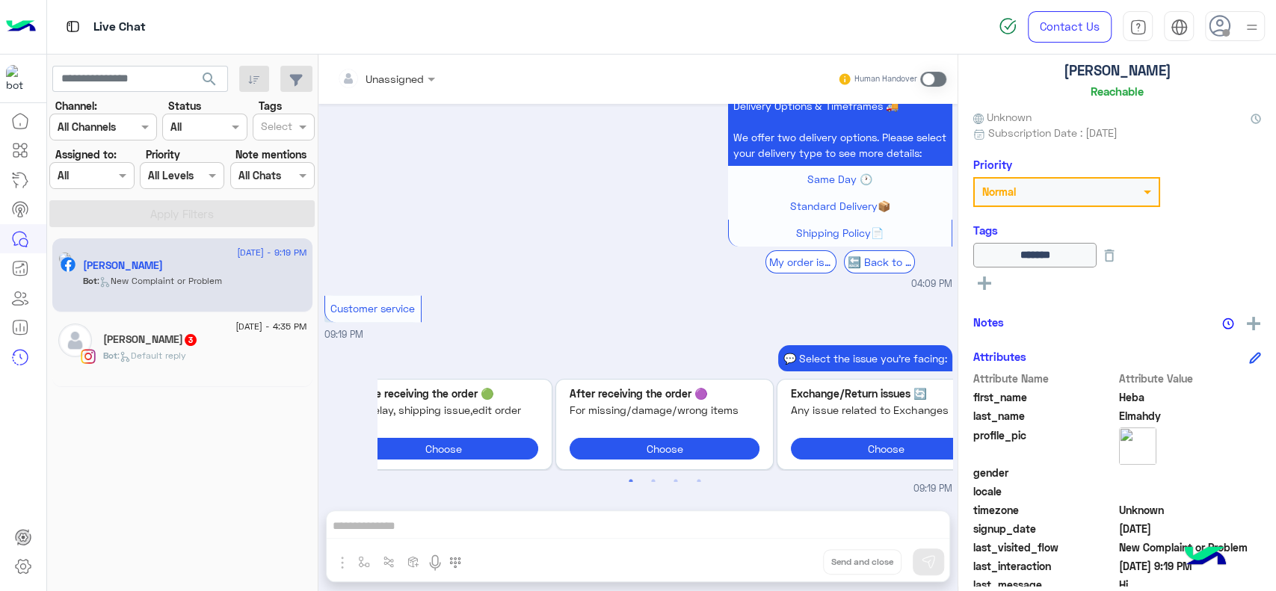
click at [562, 239] on div "Delivery Options & Timeframes 🚚 We offer two delivery options. Please select yo…" at bounding box center [638, 190] width 628 height 203
click at [205, 176] on span at bounding box center [214, 175] width 19 height 16
click at [176, 284] on b "Normal" at bounding box center [164, 289] width 34 height 13
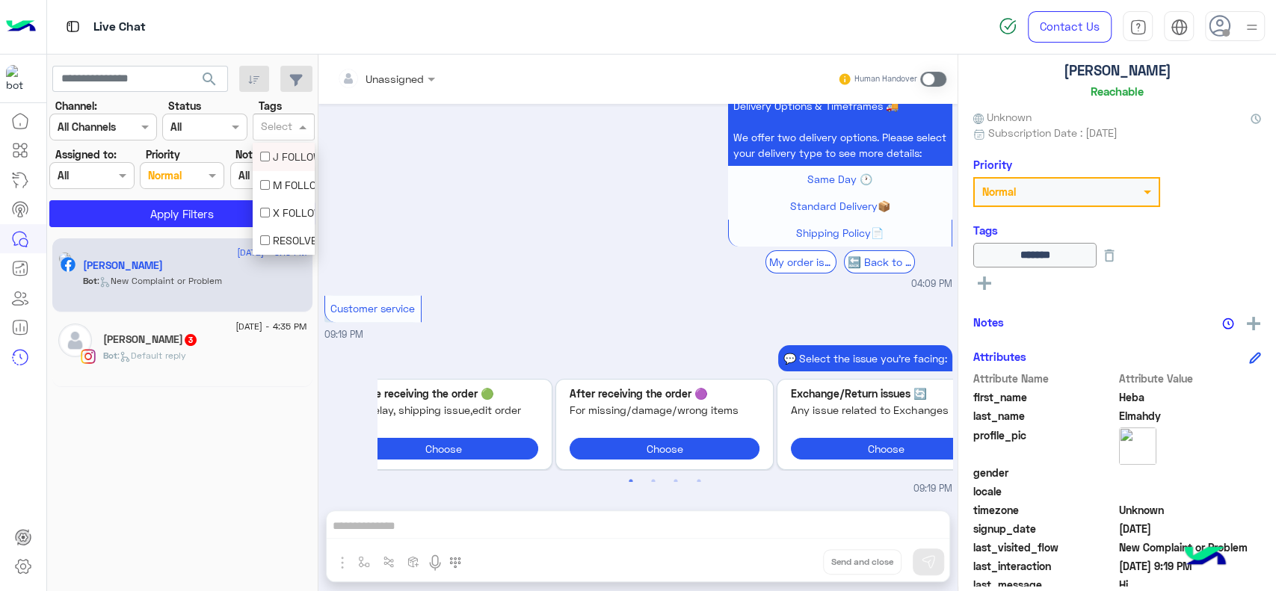
click at [287, 129] on input "text" at bounding box center [276, 128] width 31 height 16
click at [285, 242] on div "مهم هبه" at bounding box center [283, 242] width 47 height 16
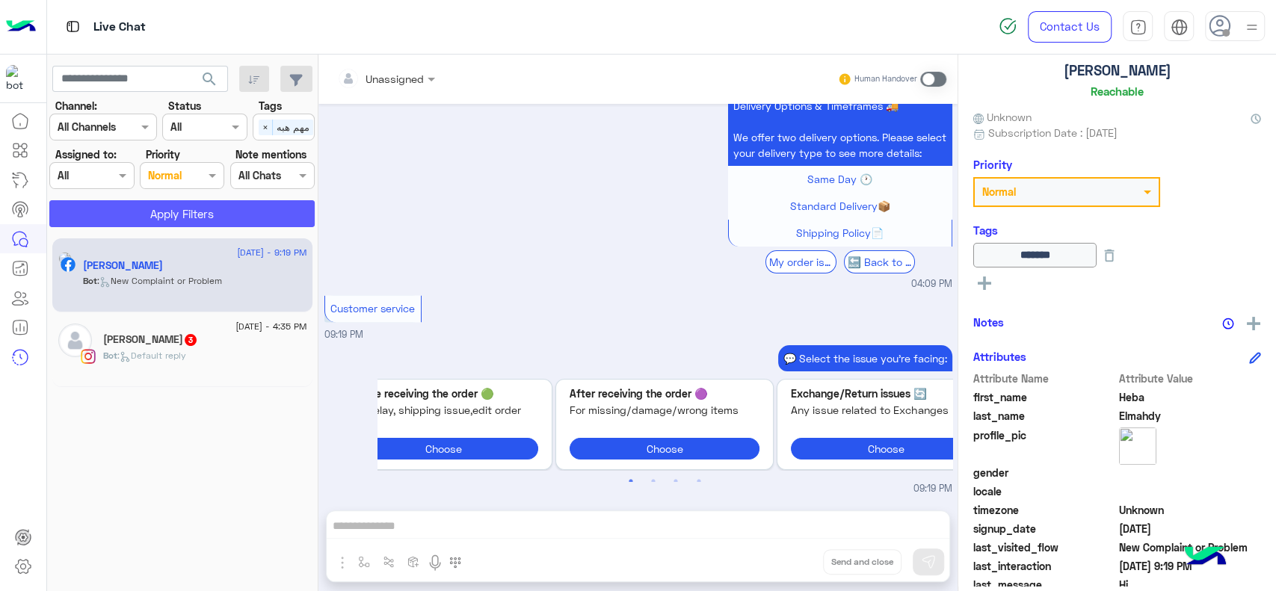
click at [256, 212] on button "Apply Filters" at bounding box center [181, 213] width 265 height 27
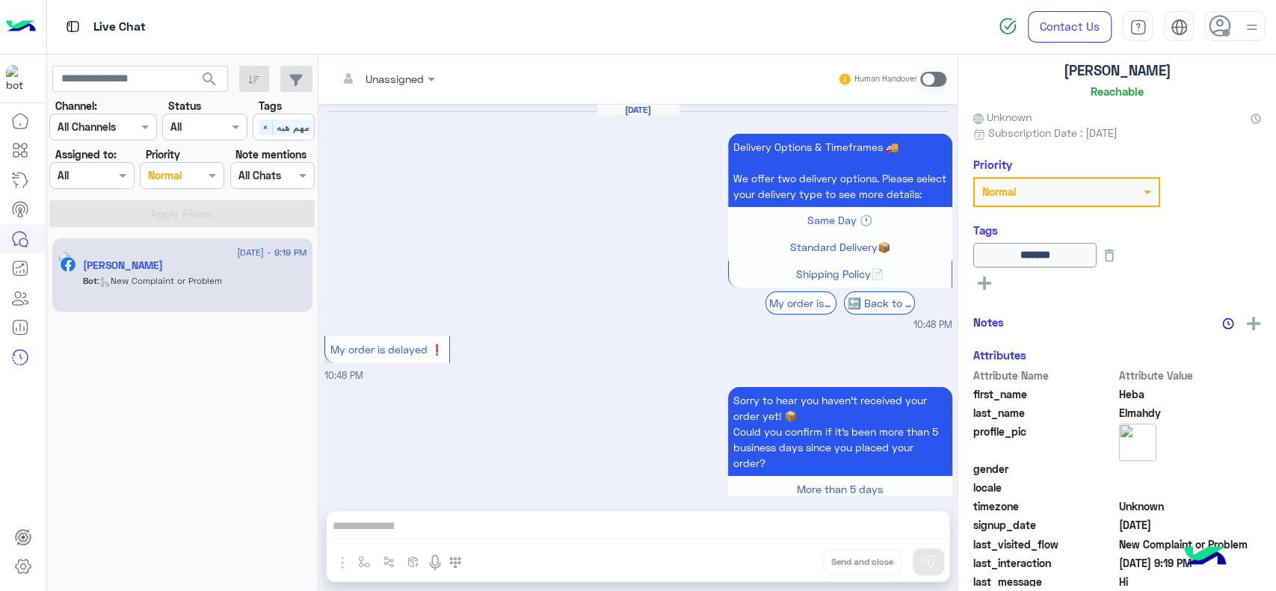
scroll to position [1604, 0]
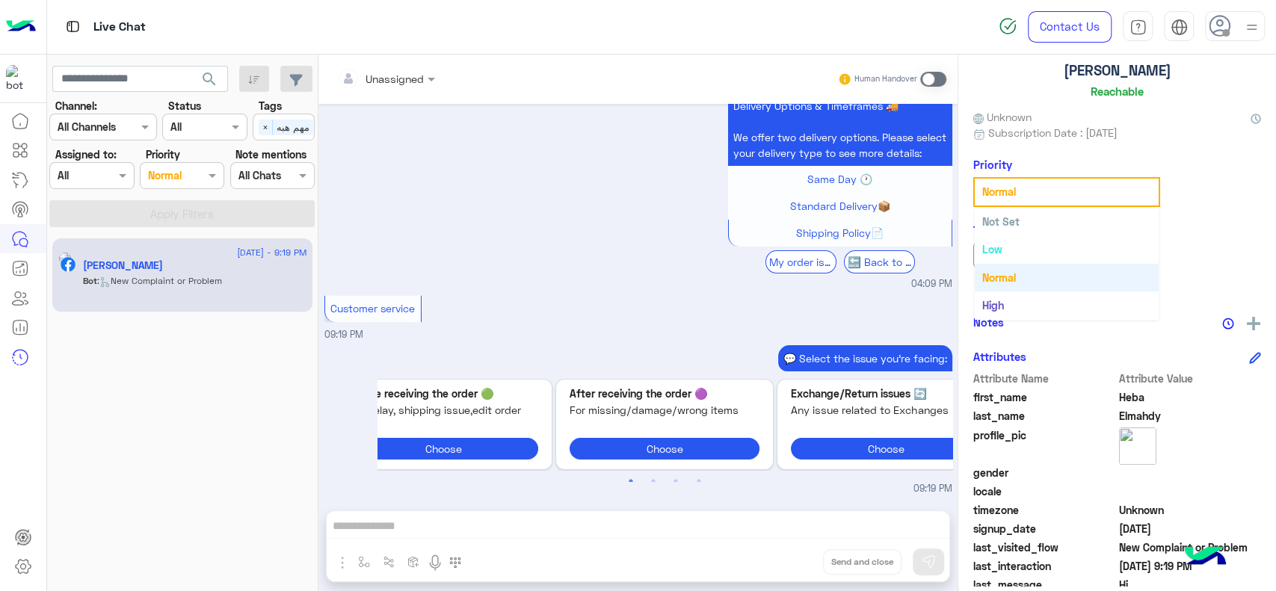
click at [1047, 186] on input "text" at bounding box center [1044, 192] width 125 height 16
click at [1008, 281] on div "High" at bounding box center [1067, 279] width 184 height 28
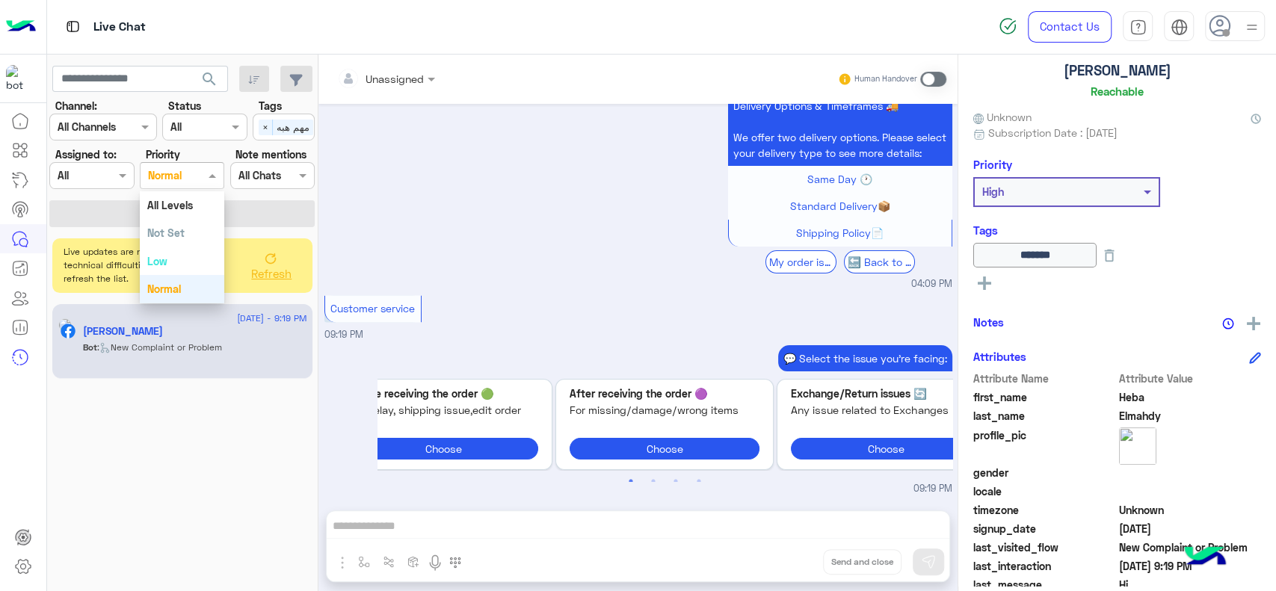
click at [187, 173] on div at bounding box center [182, 175] width 83 height 17
click at [175, 265] on div "High" at bounding box center [182, 263] width 84 height 28
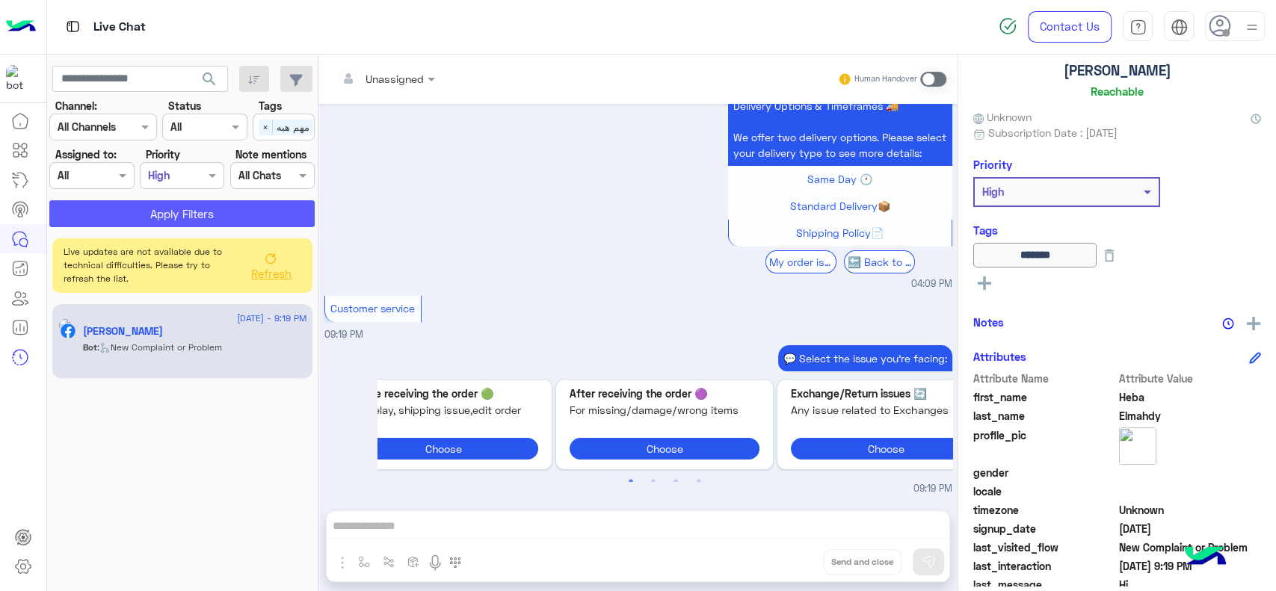
click at [232, 215] on button "Apply Filters" at bounding box center [181, 213] width 265 height 27
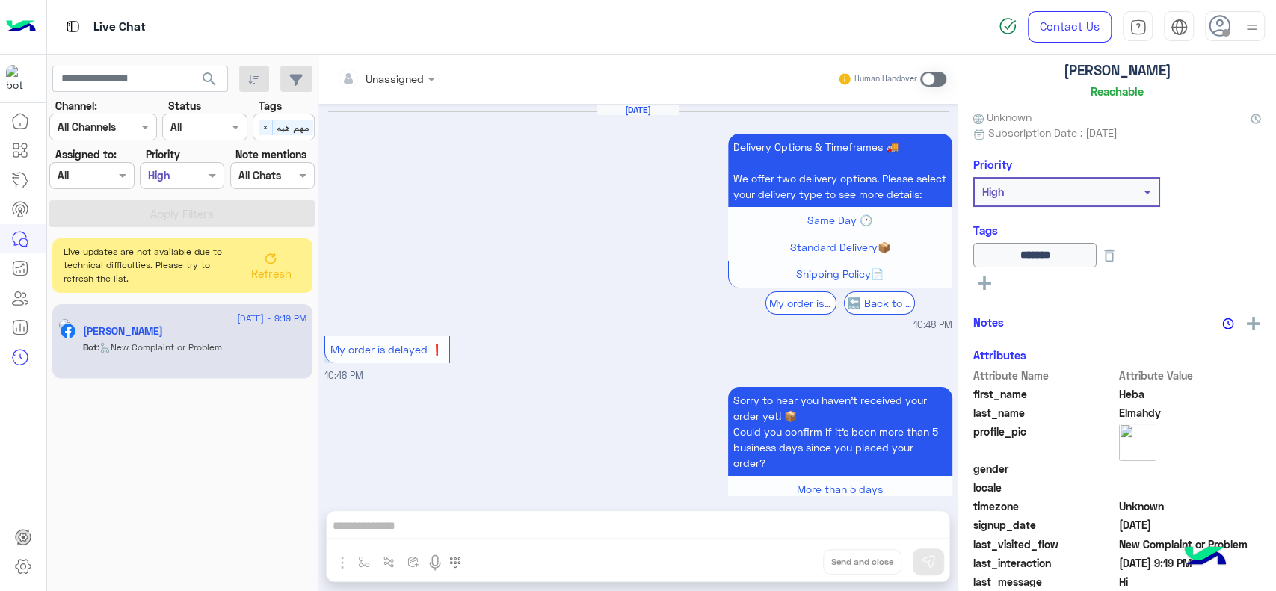
scroll to position [1604, 0]
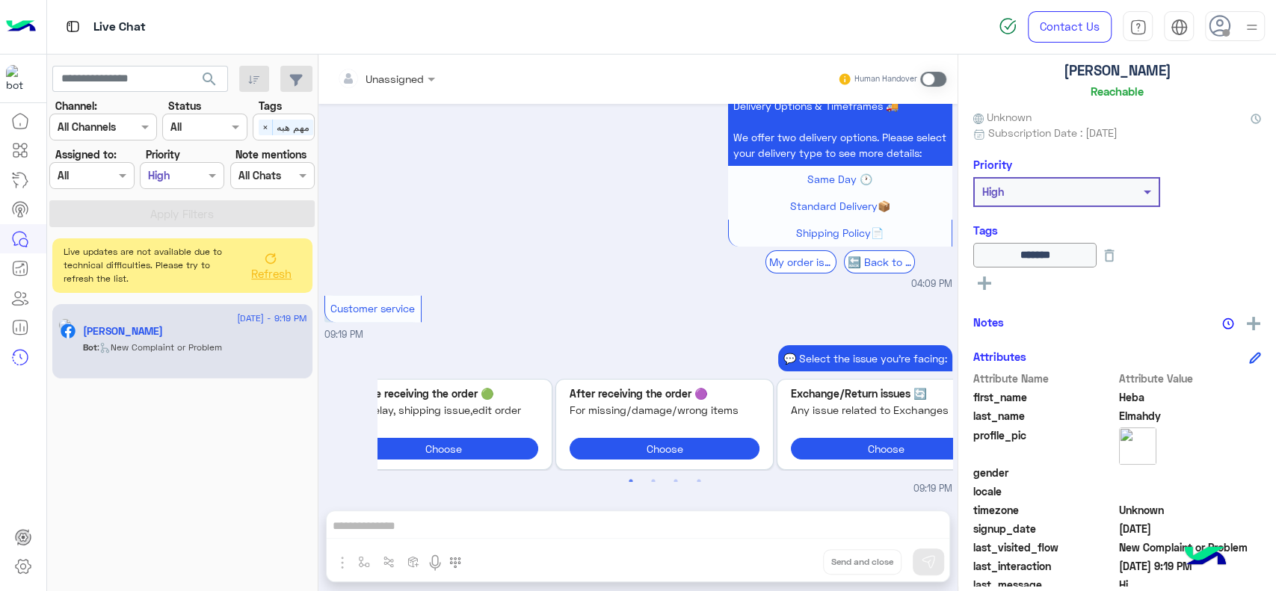
click at [467, 260] on div "Delivery Options & Timeframes 🚚 We offer two delivery options. Please select yo…" at bounding box center [638, 190] width 628 height 203
click at [269, 129] on span "×" at bounding box center [266, 128] width 14 height 16
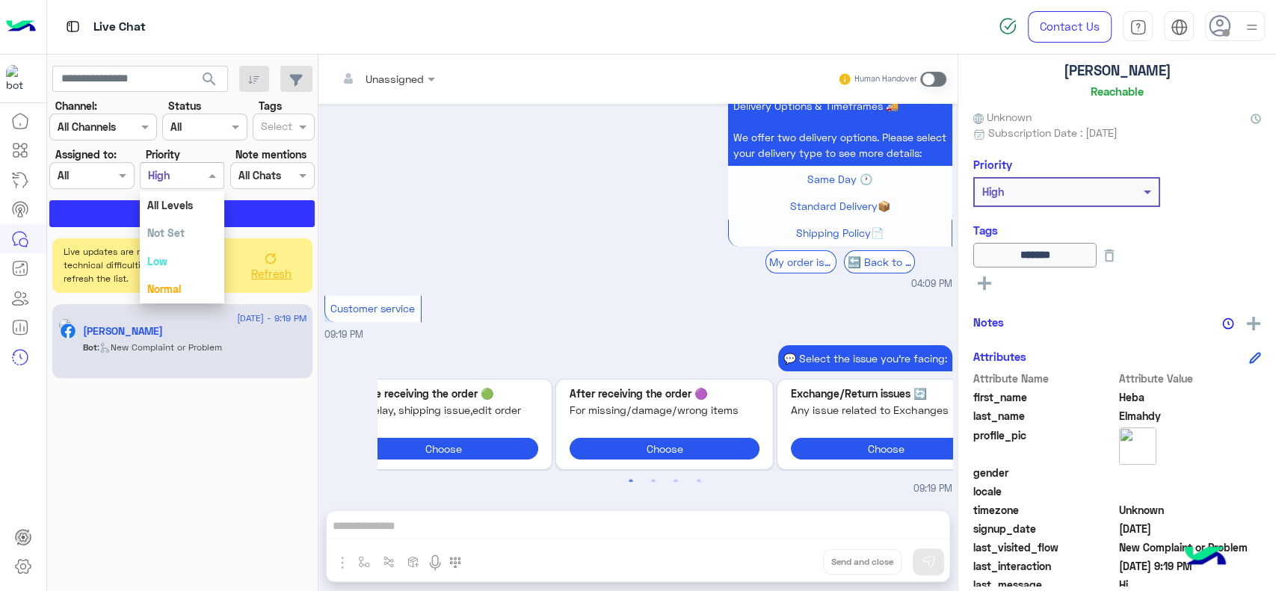
scroll to position [55, 0]
click at [193, 173] on div at bounding box center [182, 175] width 83 height 17
click at [176, 208] on b "All Levels" at bounding box center [170, 205] width 46 height 13
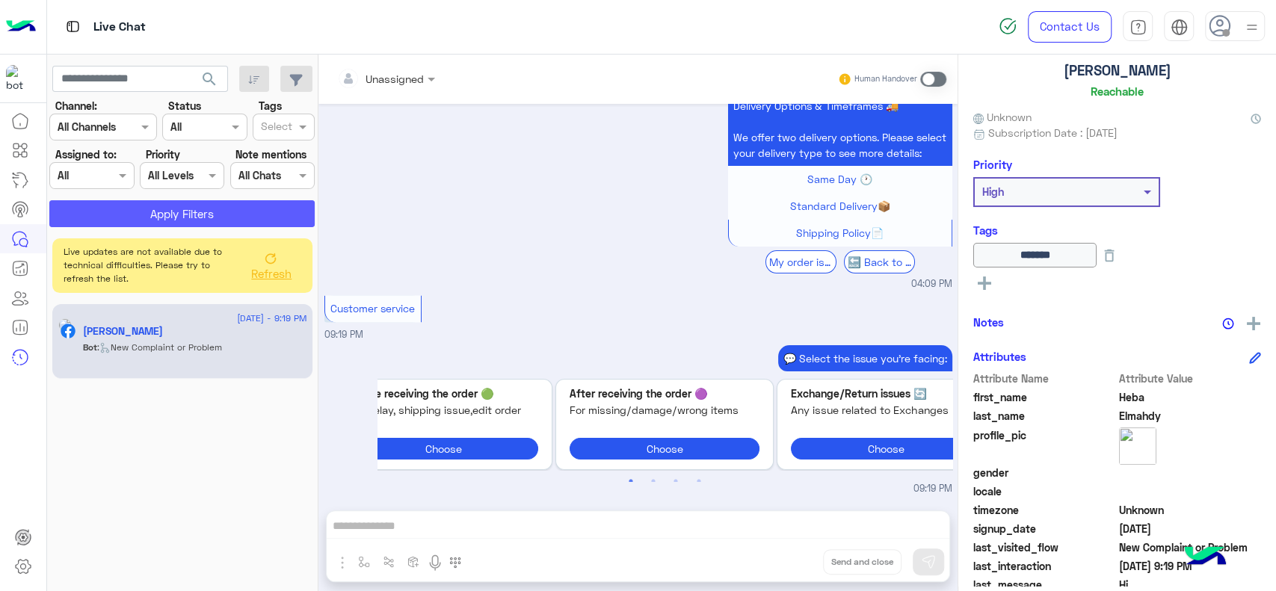
click at [176, 212] on button "Apply Filters" at bounding box center [181, 213] width 265 height 27
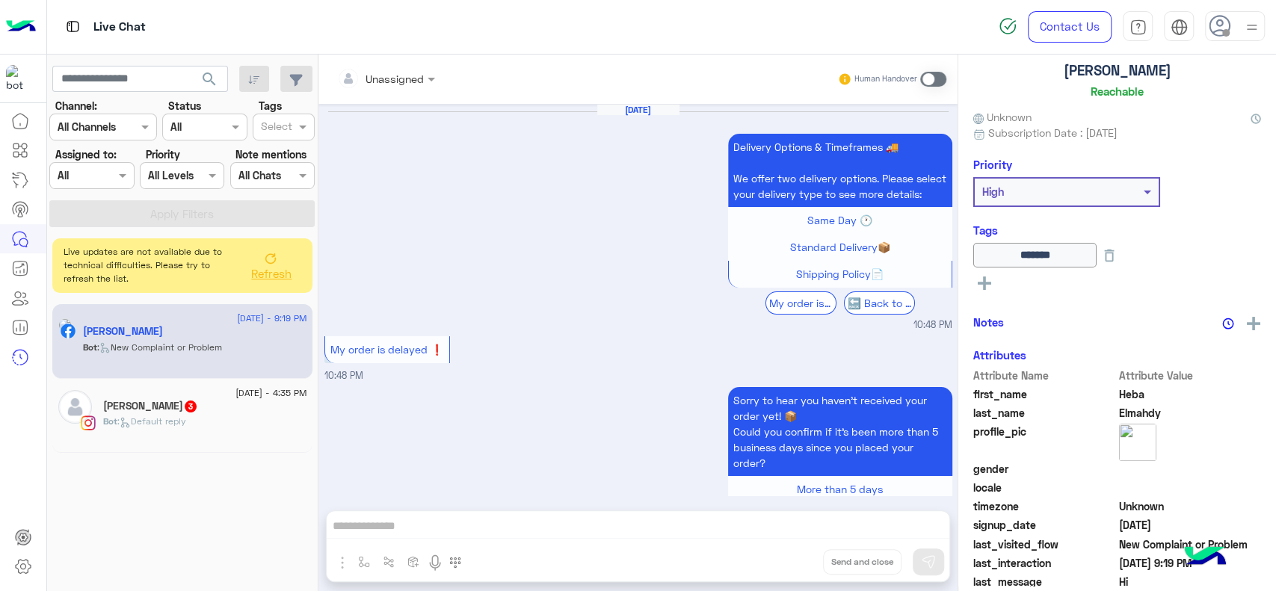
scroll to position [1604, 0]
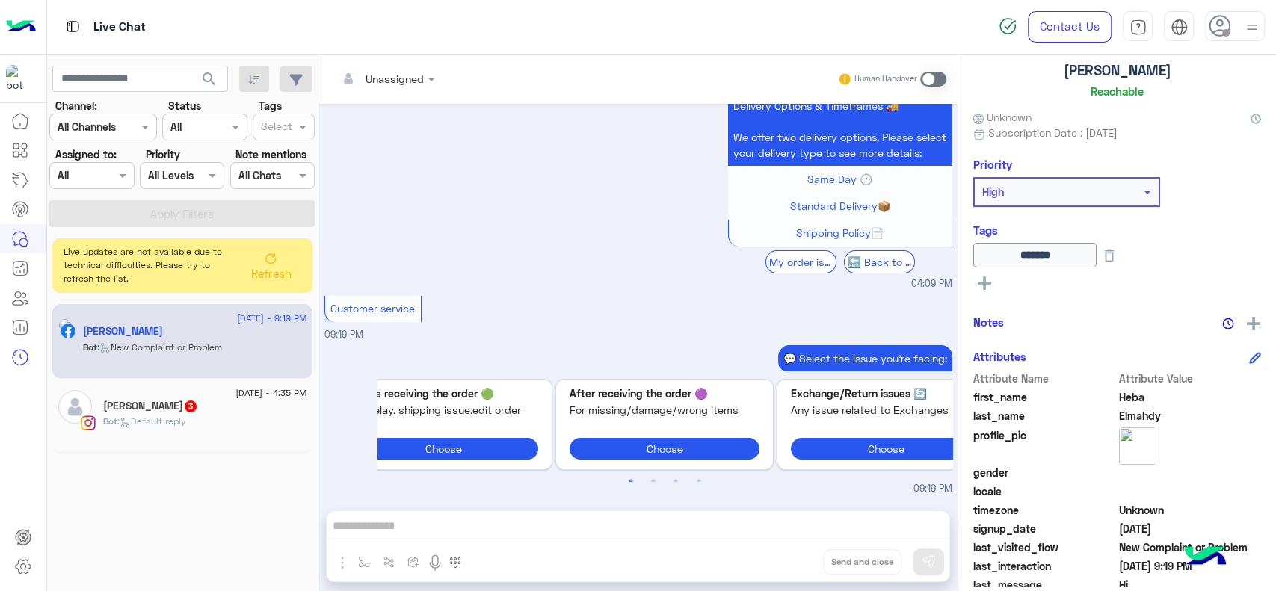
click at [413, 520] on div "Unassigned Human Handover Aug 13, 2025 Delivery Options & Timeframes 🚚 We offer…" at bounding box center [638, 326] width 639 height 543
click at [16, 151] on icon at bounding box center [20, 150] width 18 height 18
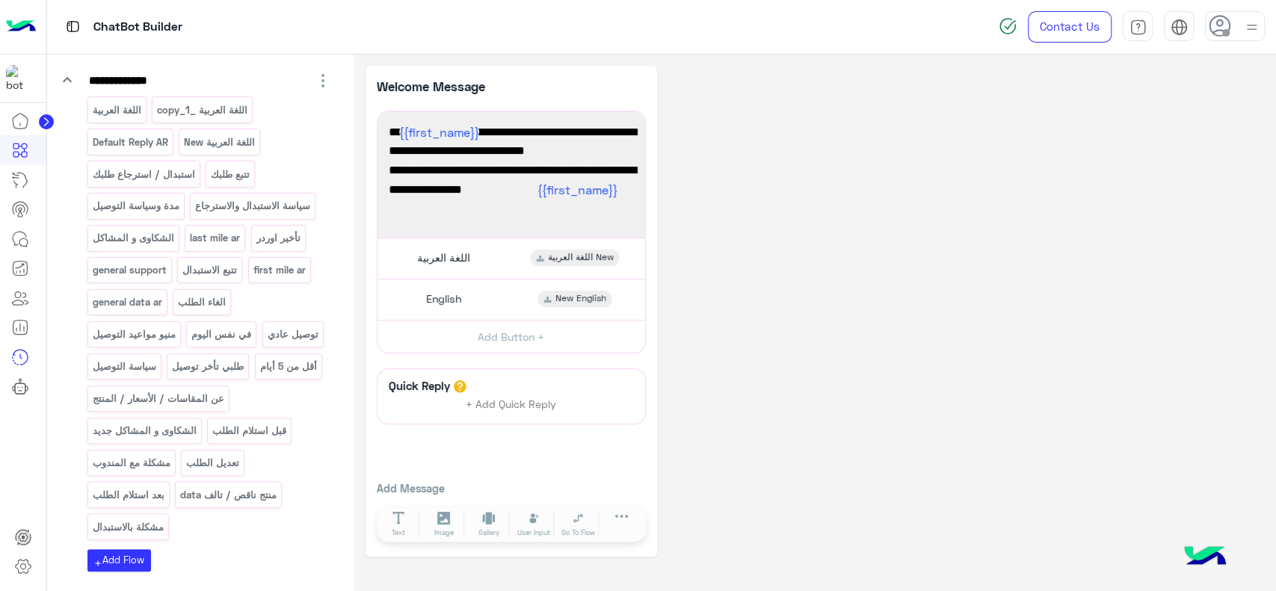
scroll to position [191, 0]
click at [176, 433] on p "الشكاوى و المشاكل جديد" at bounding box center [144, 428] width 106 height 17
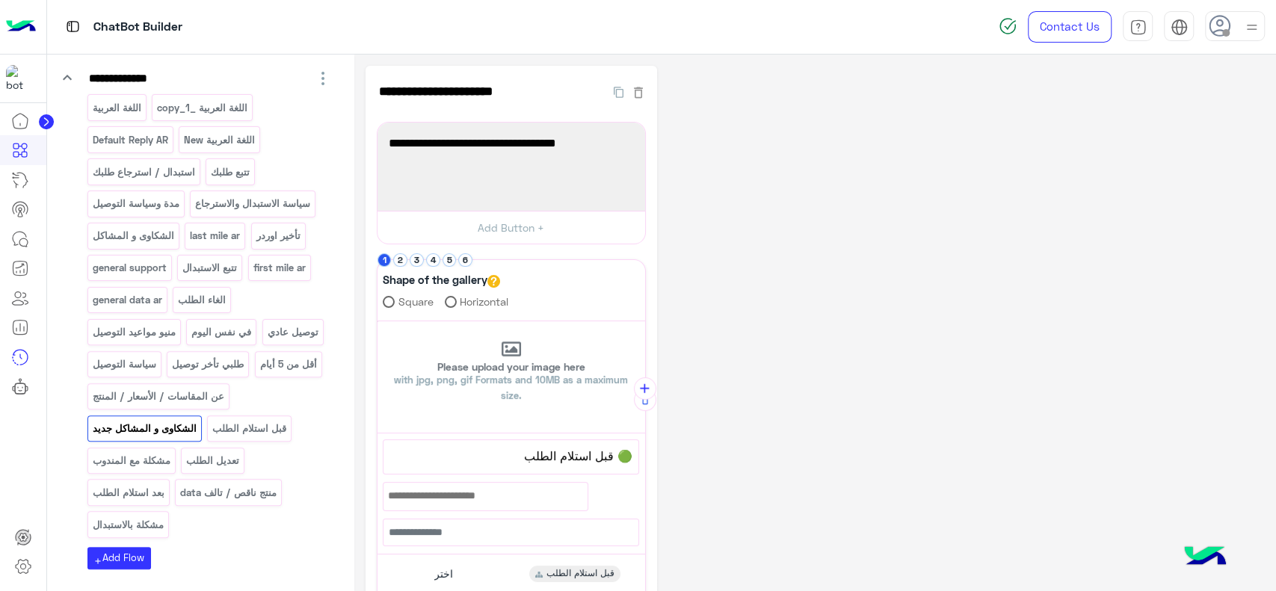
click at [23, 22] on img at bounding box center [21, 26] width 30 height 31
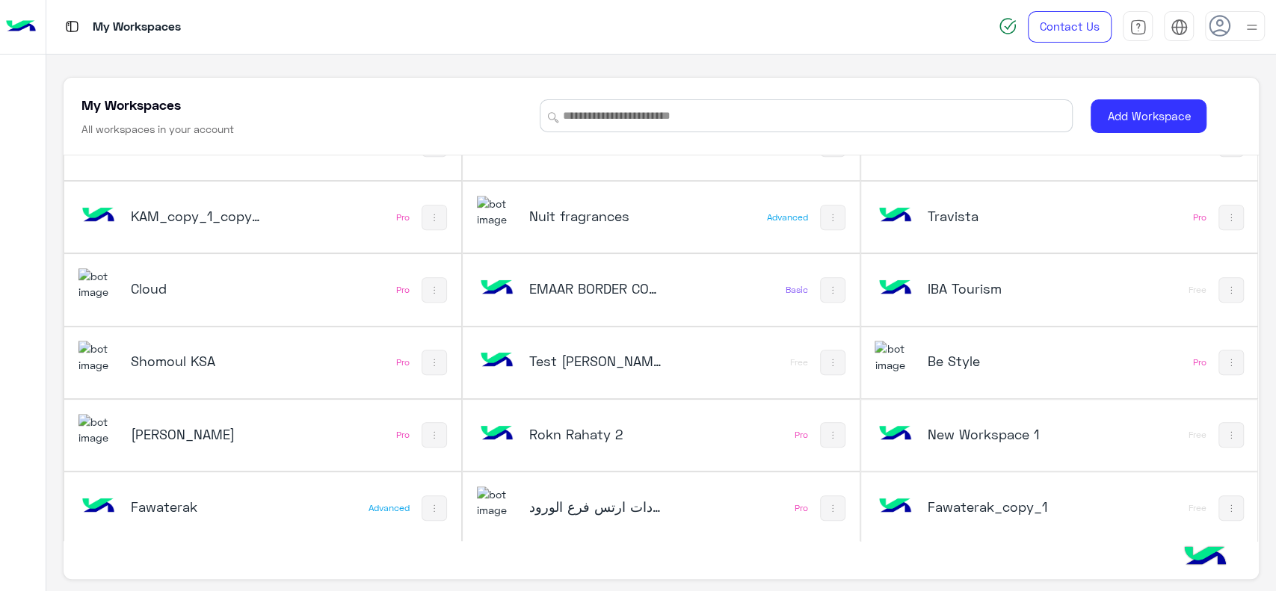
scroll to position [5, 0]
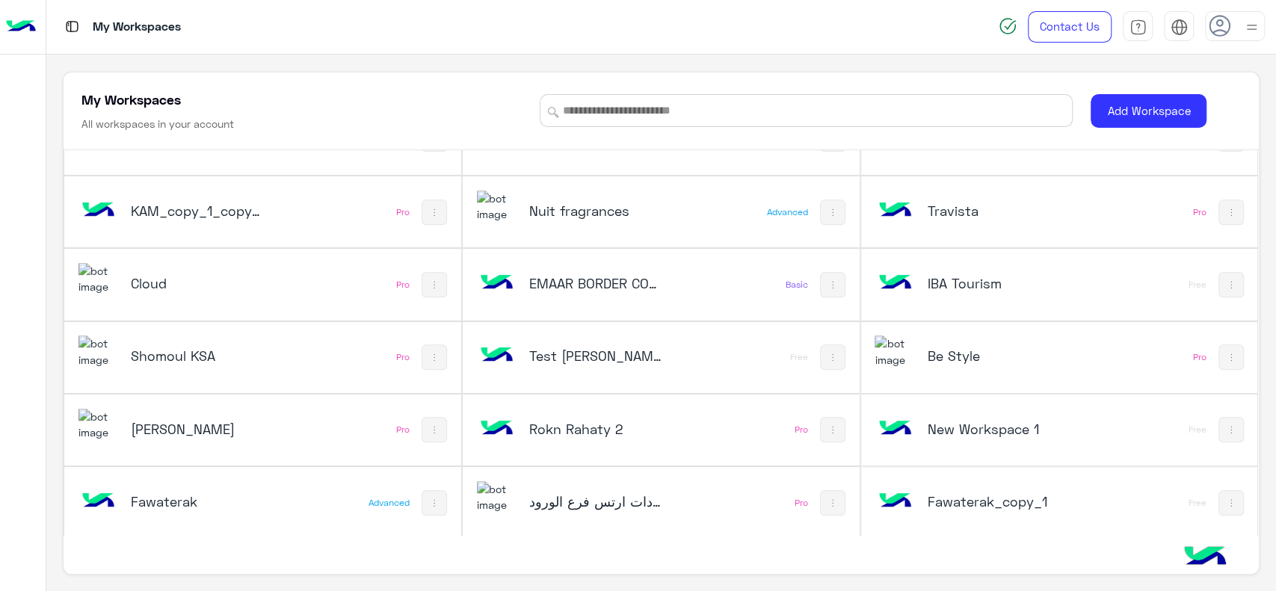
click at [281, 264] on div "Cloud" at bounding box center [189, 284] width 221 height 43
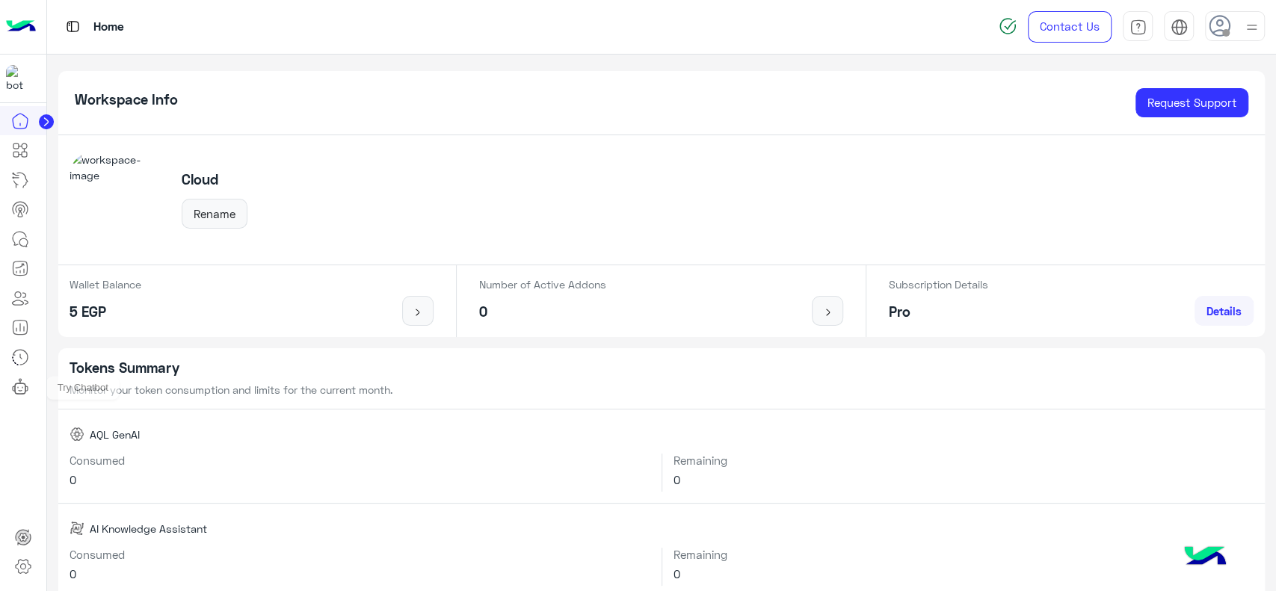
click at [28, 385] on icon at bounding box center [20, 387] width 18 height 18
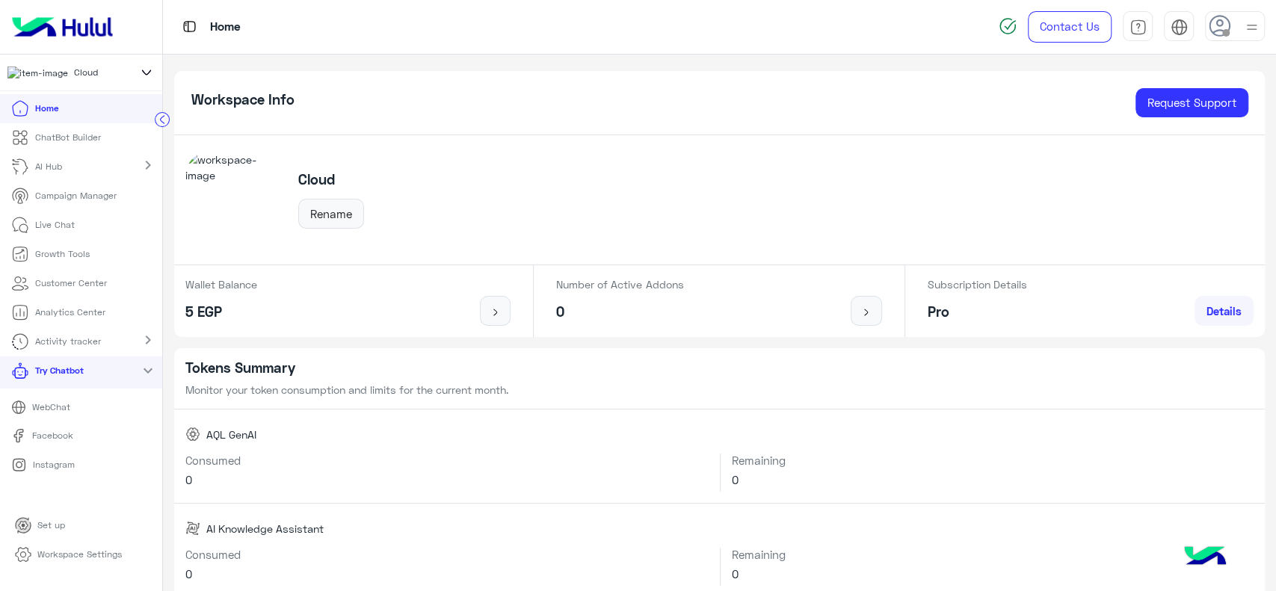
click at [370, 40] on div "Home" at bounding box center [534, 27] width 742 height 54
click at [165, 124] on circle at bounding box center [163, 120] width 14 height 14
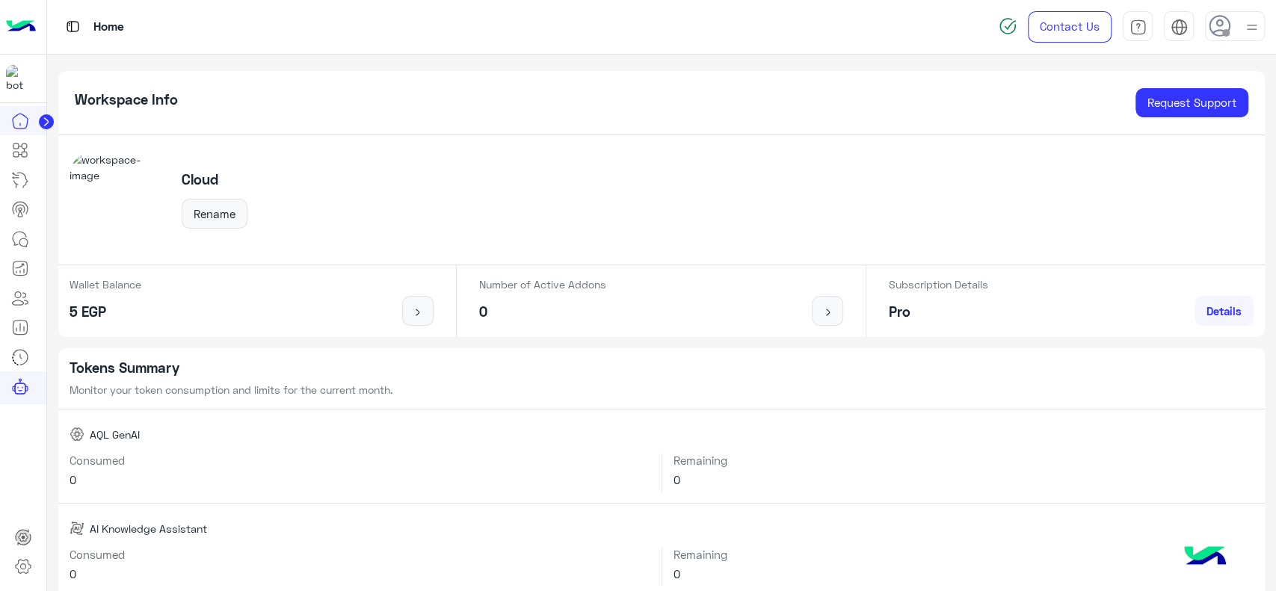
click at [239, 74] on div "Workspace Info Request Support" at bounding box center [662, 103] width 1208 height 64
click at [164, 94] on h5 "Workspace Info" at bounding box center [126, 99] width 103 height 17
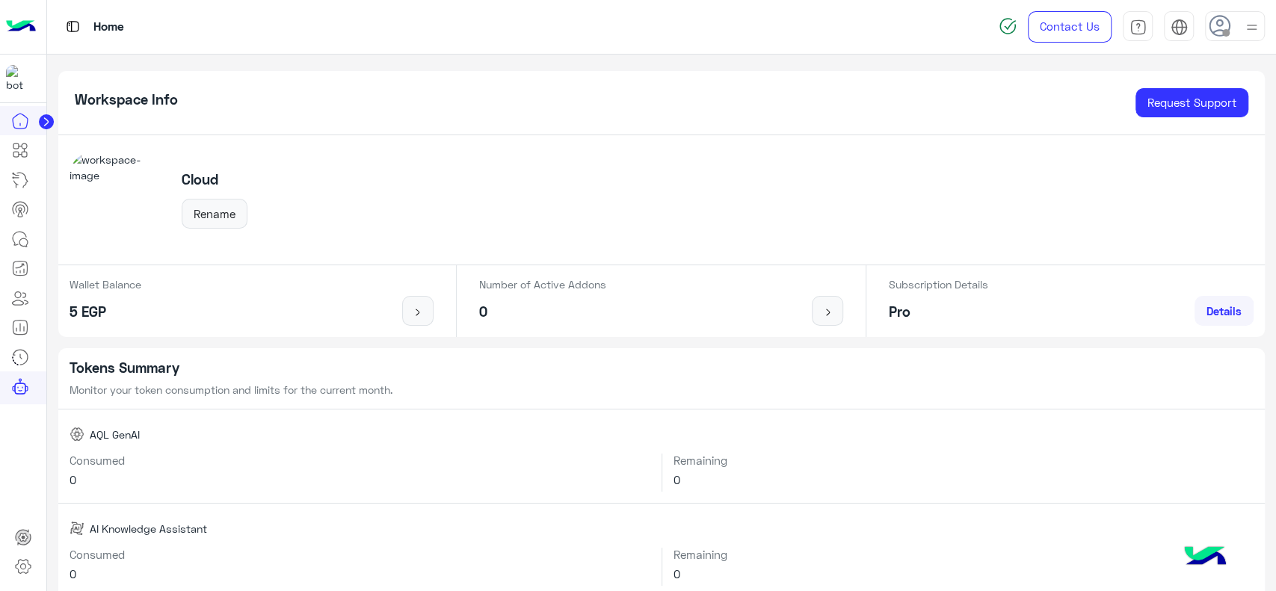
click at [185, 46] on div "Home" at bounding box center [456, 27] width 819 height 54
click at [31, 147] on link at bounding box center [20, 150] width 40 height 30
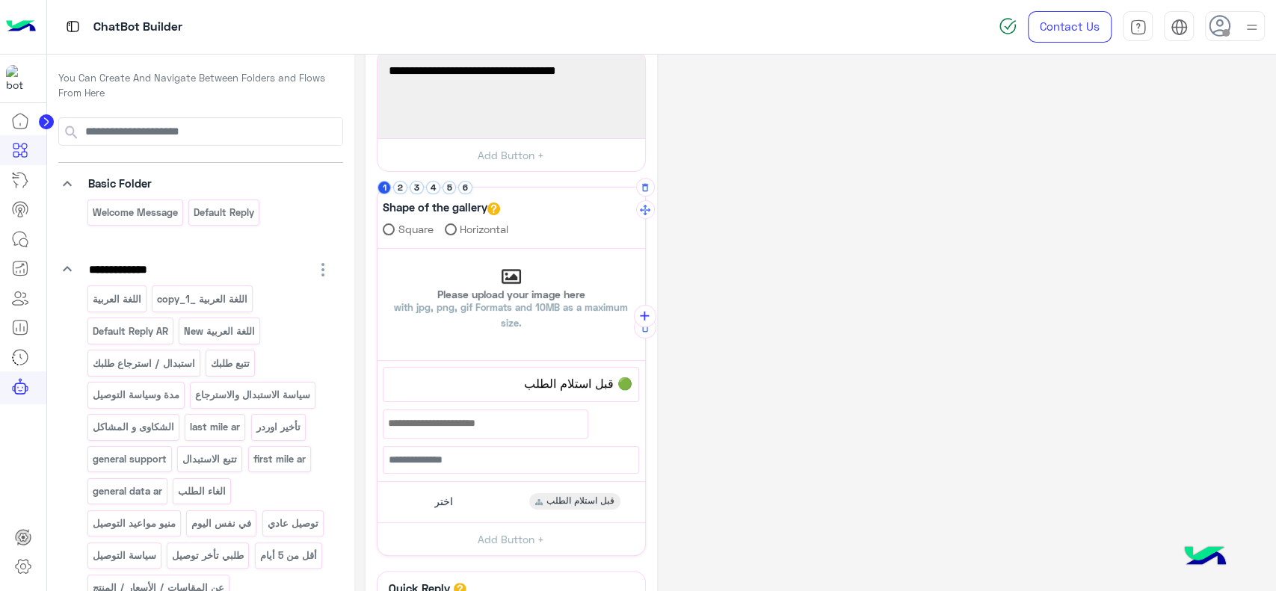
scroll to position [73, 0]
click at [206, 333] on p "اللغة العربية New" at bounding box center [219, 331] width 73 height 17
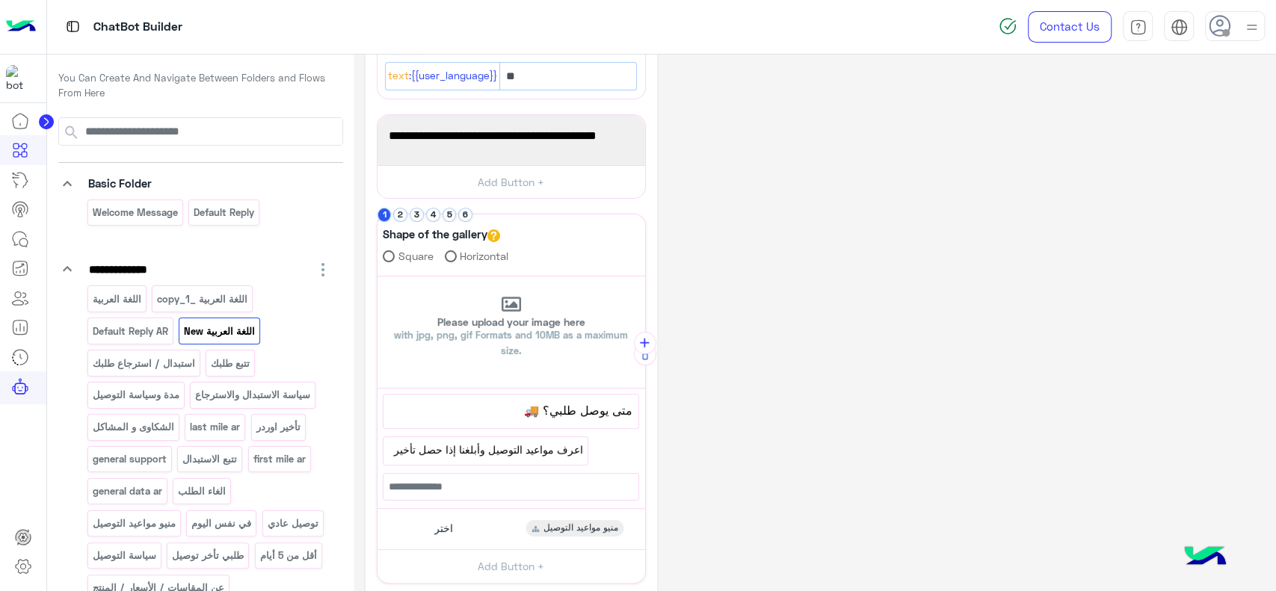
scroll to position [156, 0]
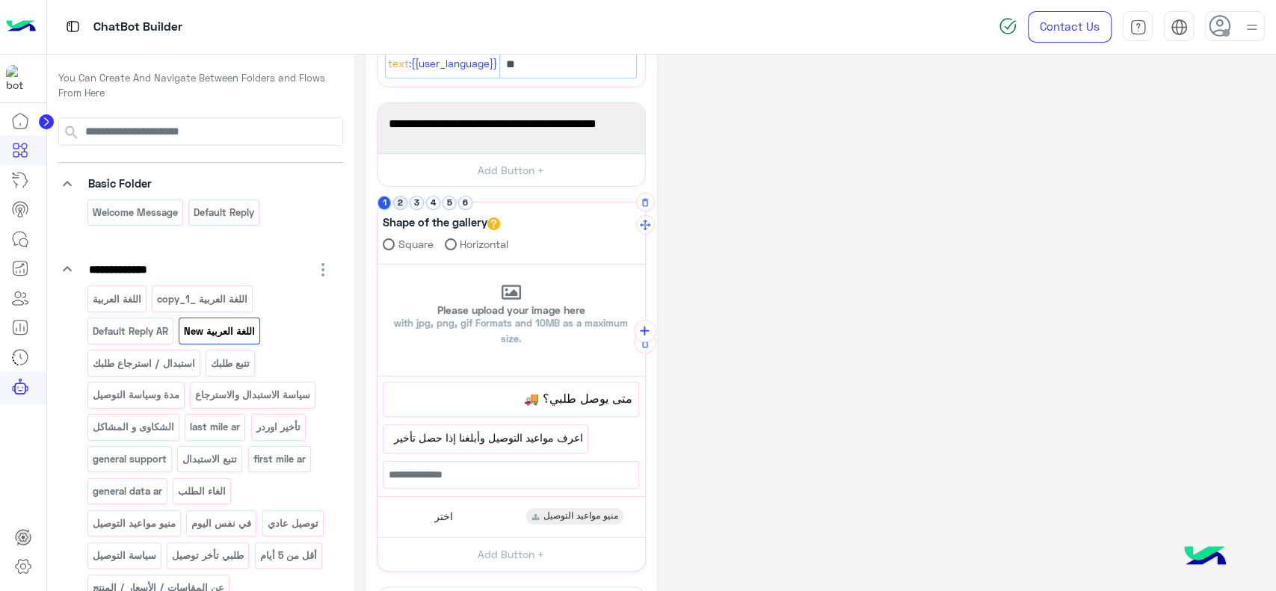
click at [402, 200] on button "2" at bounding box center [400, 203] width 14 height 14
click at [435, 203] on button "4" at bounding box center [433, 203] width 14 height 14
click at [403, 206] on button "2" at bounding box center [400, 203] width 14 height 14
click at [414, 199] on button "3" at bounding box center [417, 203] width 14 height 14
click at [467, 203] on button "6" at bounding box center [465, 203] width 14 height 14
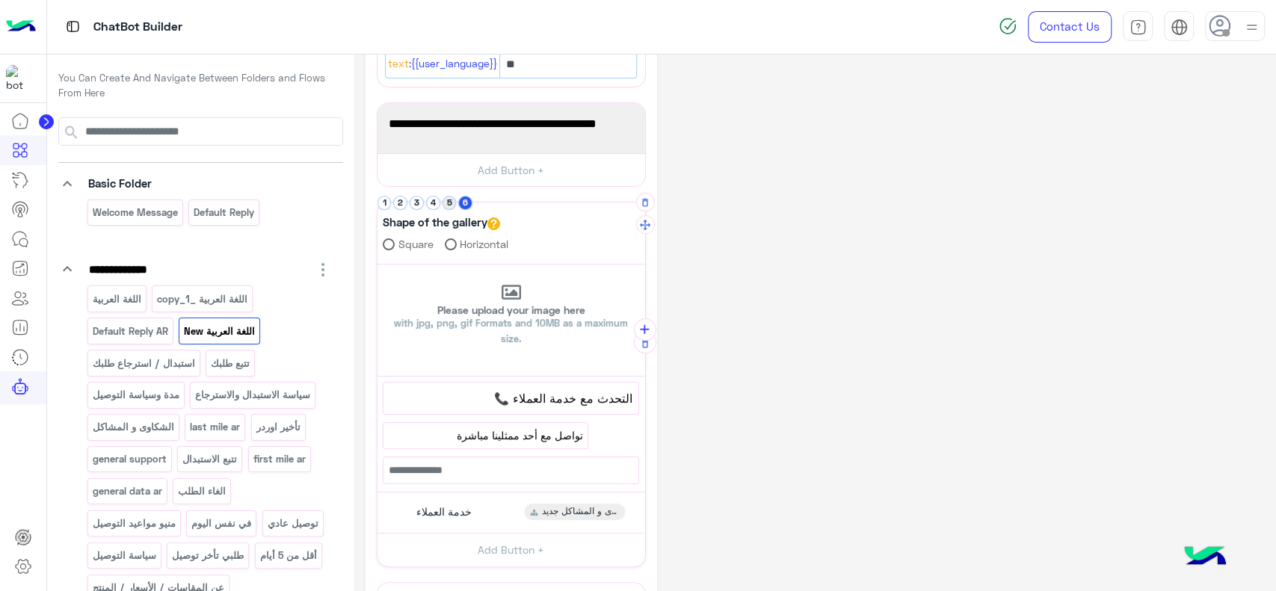
click at [455, 203] on button "5" at bounding box center [450, 203] width 14 height 14
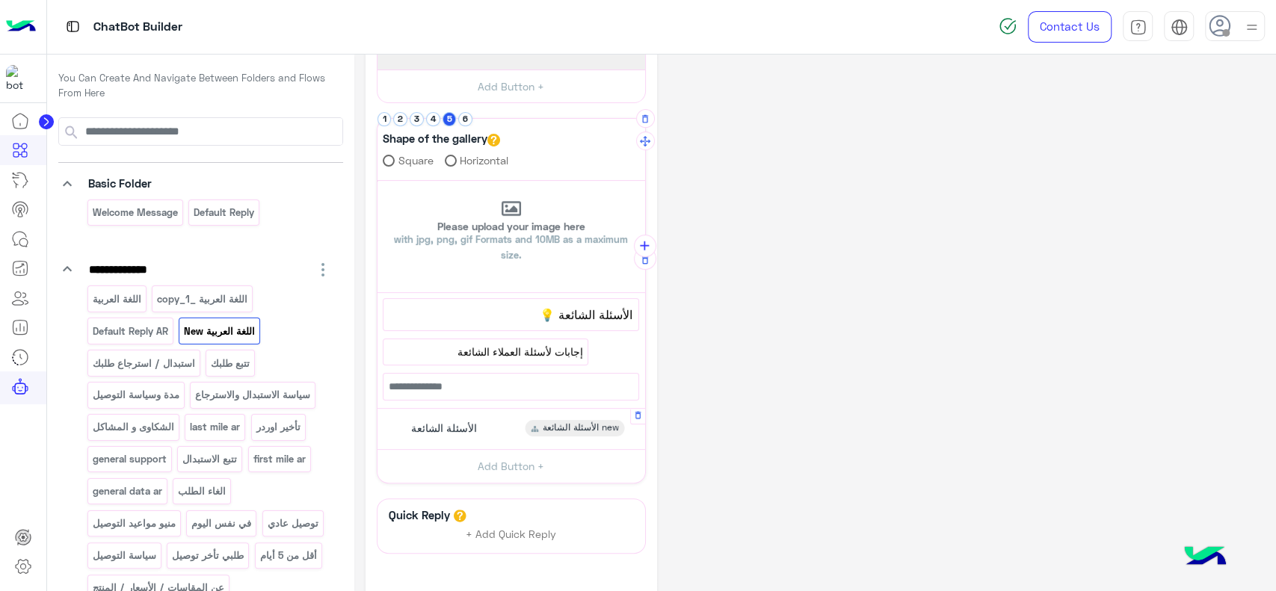
click at [486, 421] on div "الأسئلة الشائعة الأسئلة الشائعة new" at bounding box center [511, 429] width 256 height 29
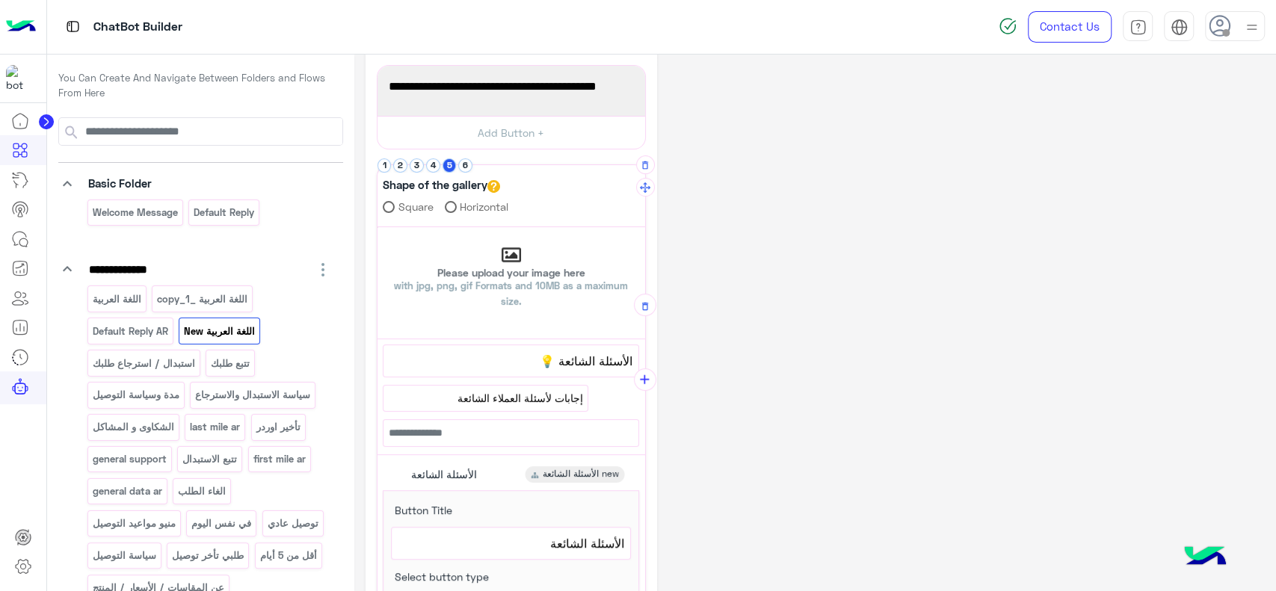
scroll to position [192, 0]
click at [404, 167] on button "2" at bounding box center [400, 166] width 14 height 14
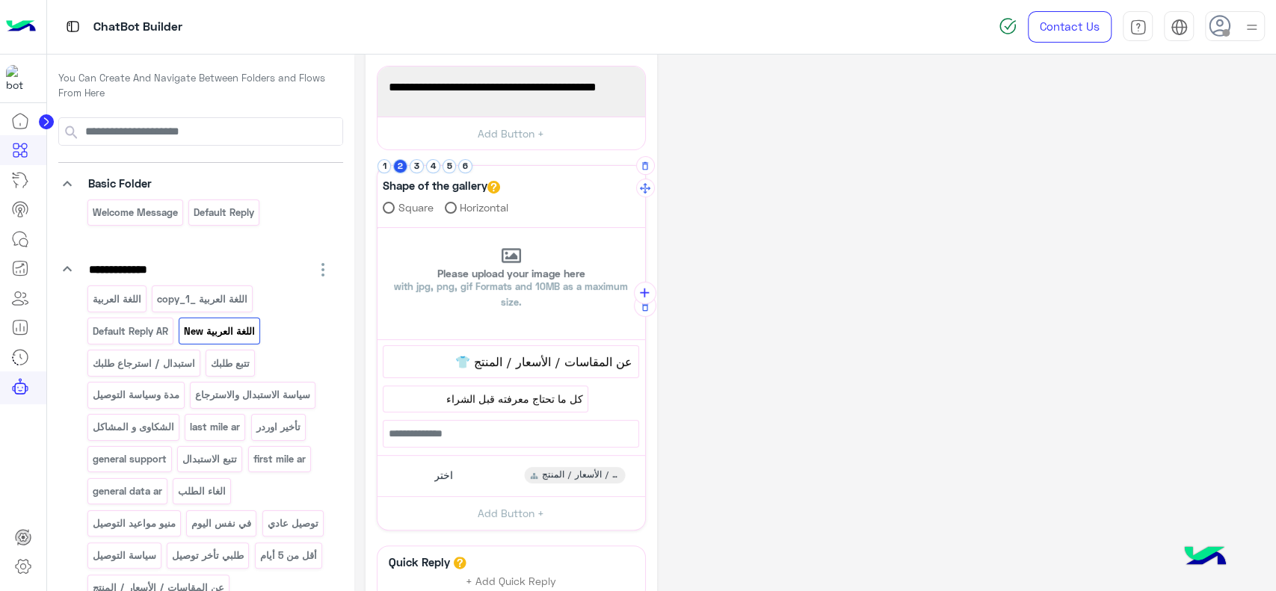
click at [426, 164] on button "4" at bounding box center [433, 166] width 14 height 14
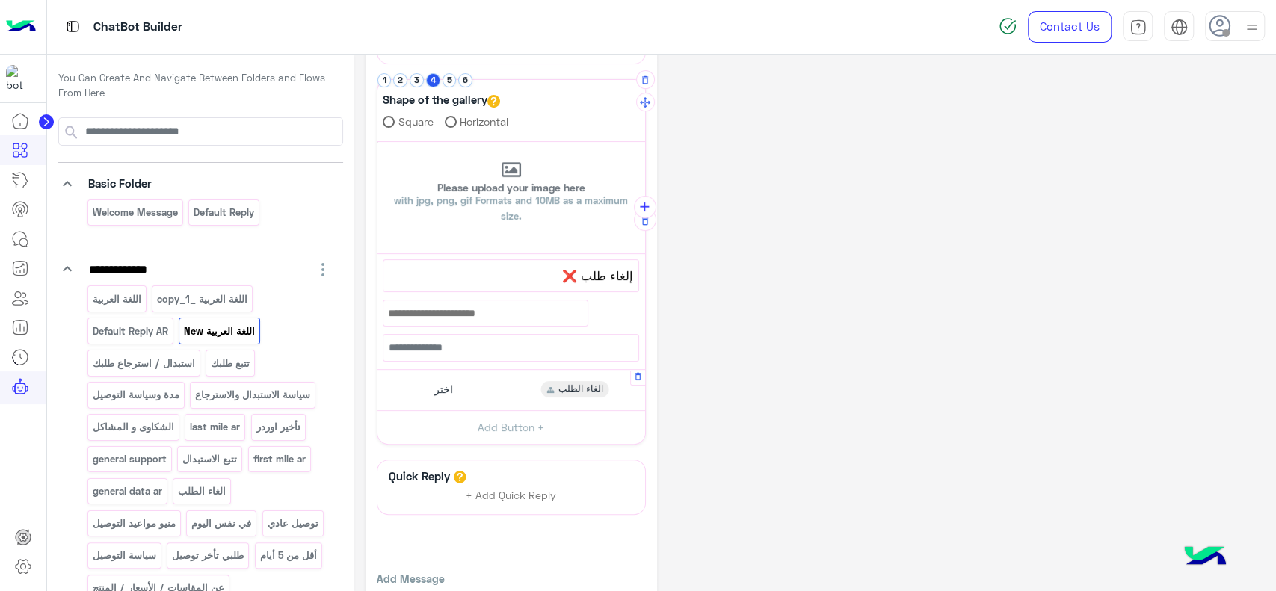
click at [465, 396] on div "اختر الغاء الطلب" at bounding box center [511, 390] width 256 height 29
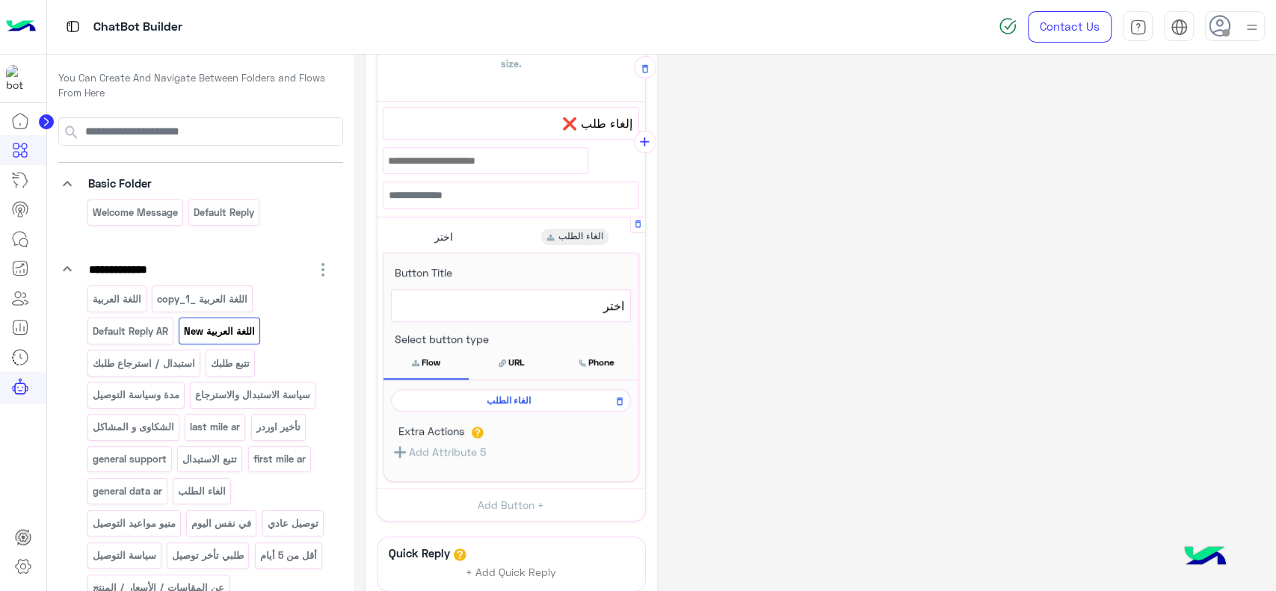
scroll to position [431, 0]
click at [465, 396] on span "الغاء الطلب" at bounding box center [508, 399] width 218 height 13
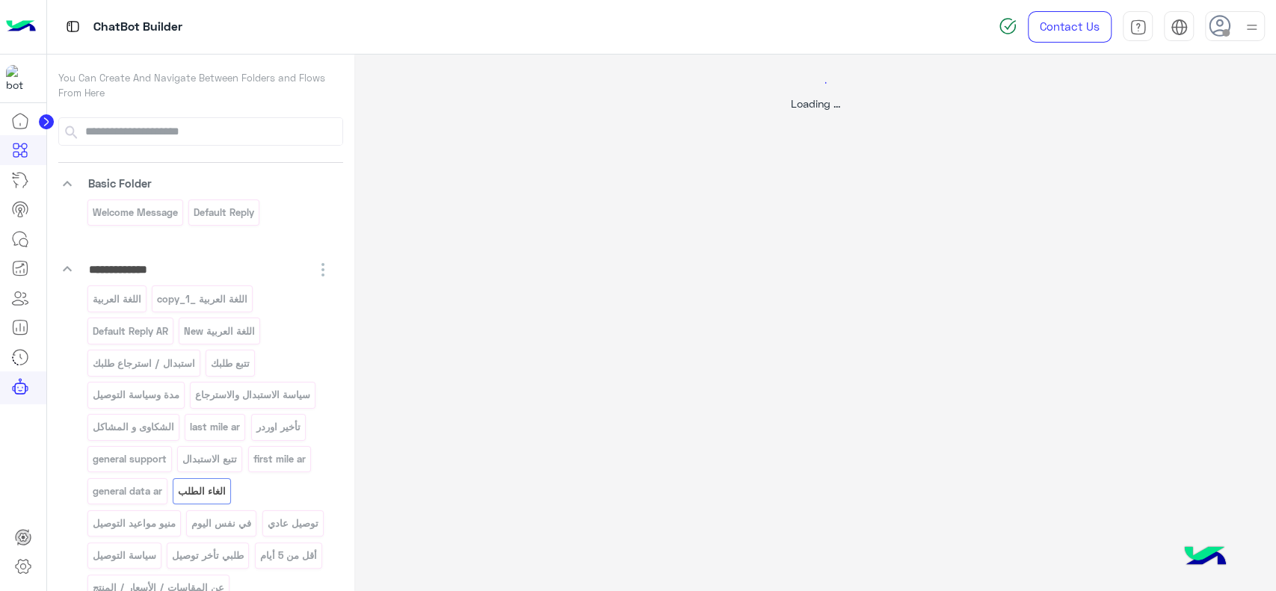
scroll to position [0, 0]
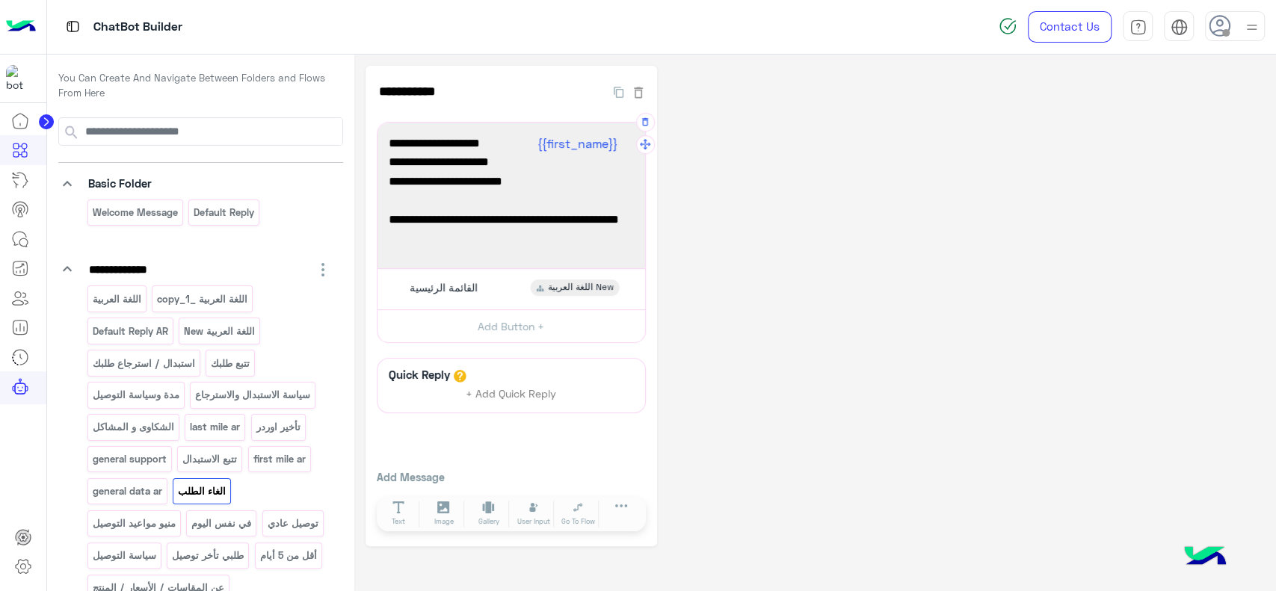
click at [496, 215] on span "أول ما نستلم البيانات، هنبدأ فورًا في تنفيذ طلبك 💪" at bounding box center [511, 229] width 245 height 38
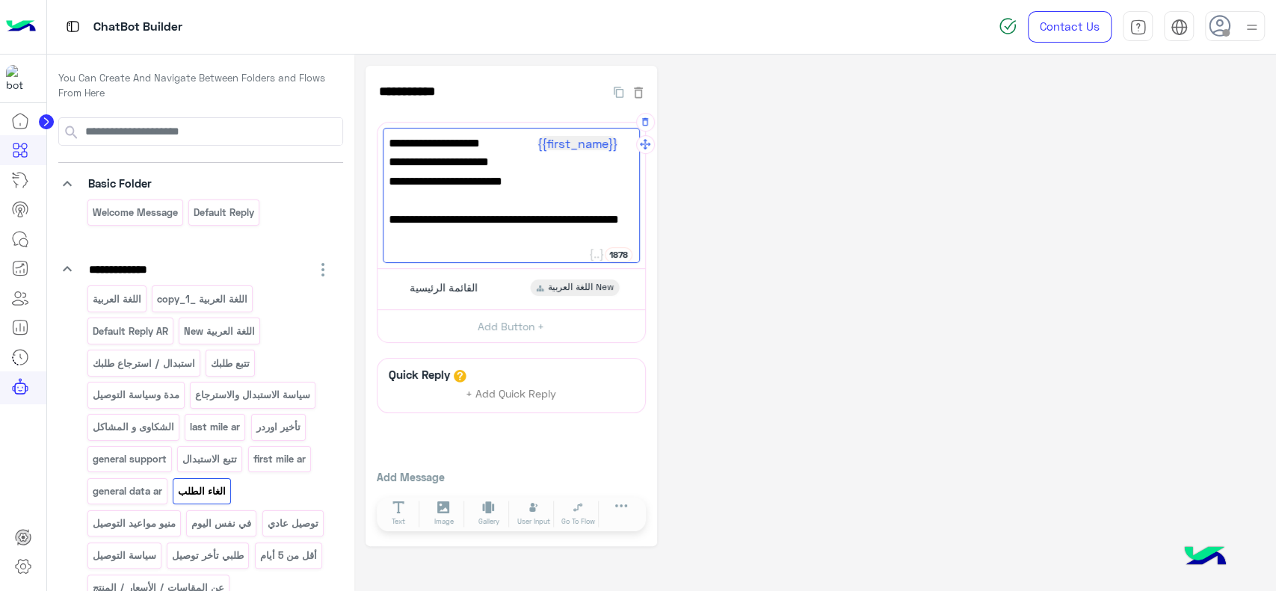
click at [443, 216] on span "أول ما نستلم البيانات، هنبدأ فورًا في تنفيذ طلبك 💪" at bounding box center [511, 229] width 245 height 38
click at [739, 251] on div "**********" at bounding box center [815, 306] width 899 height 481
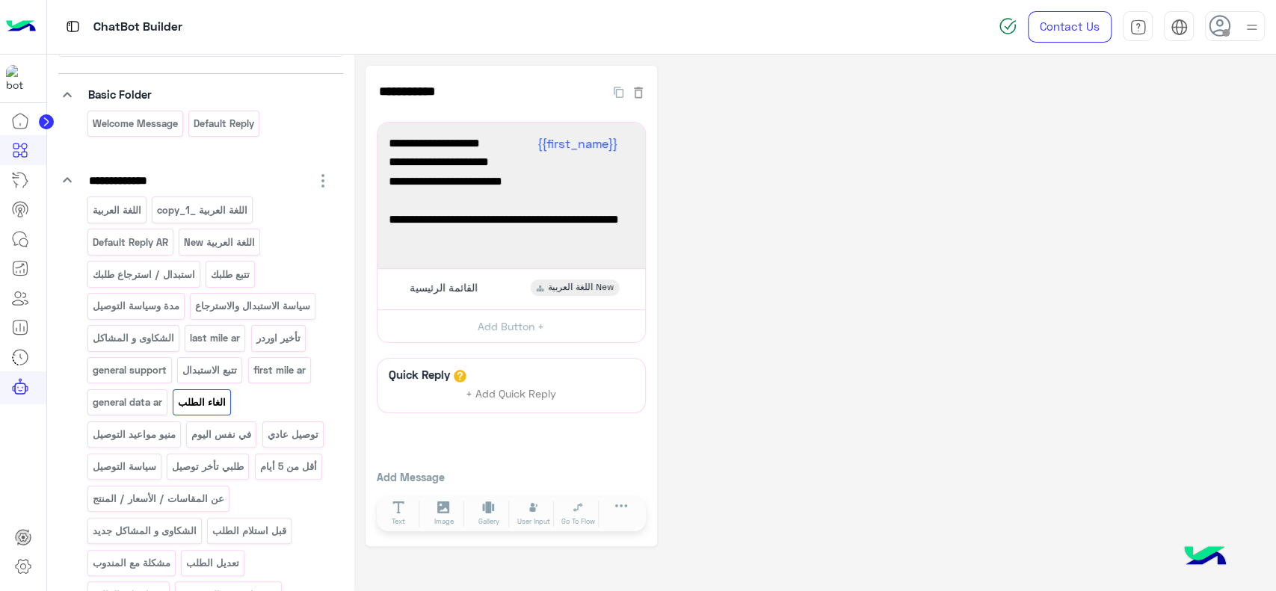
scroll to position [90, 0]
click at [1222, 25] on icon at bounding box center [1220, 26] width 22 height 22
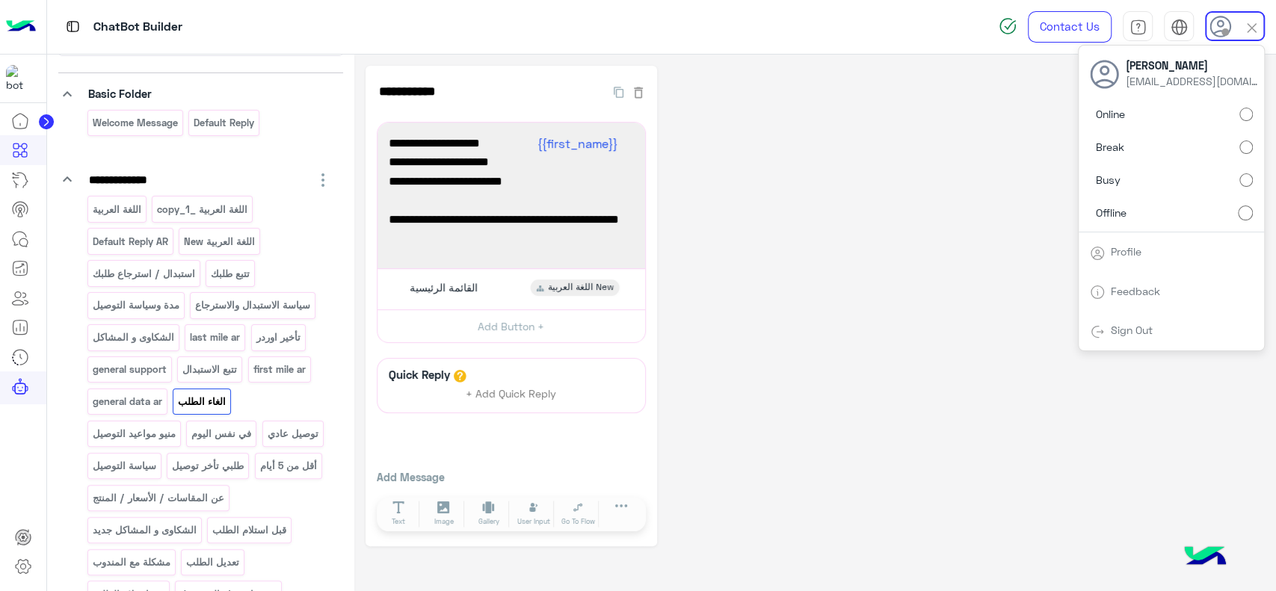
click at [1148, 325] on link "Sign Out" at bounding box center [1132, 330] width 42 height 13
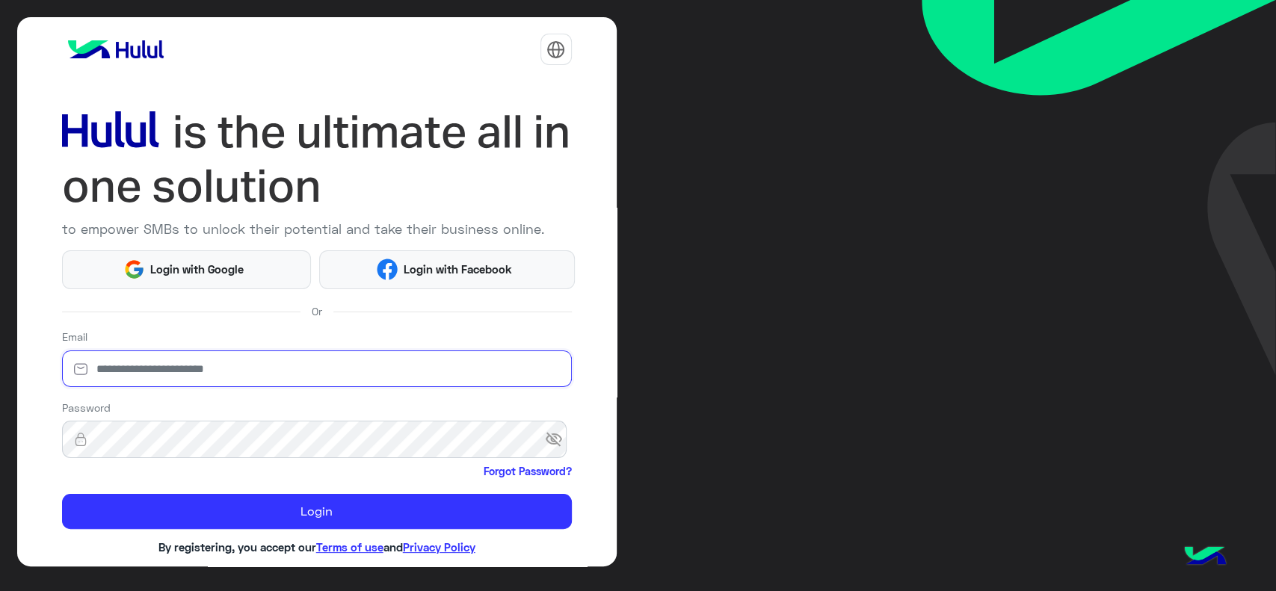
type input "**********"
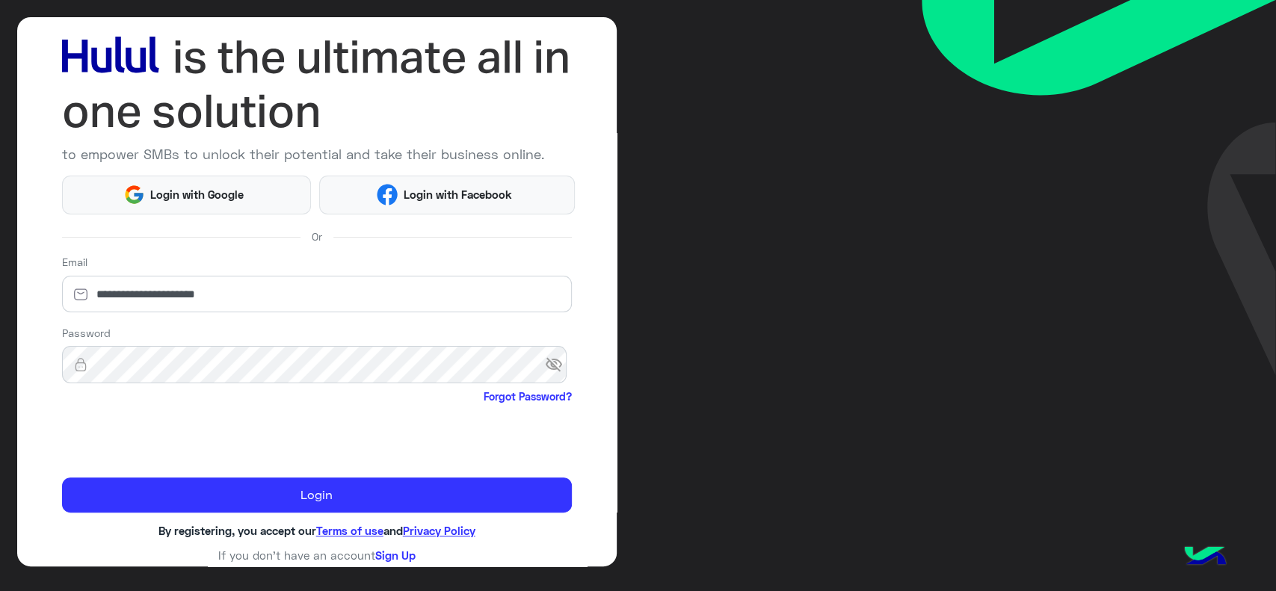
scroll to position [79, 0]
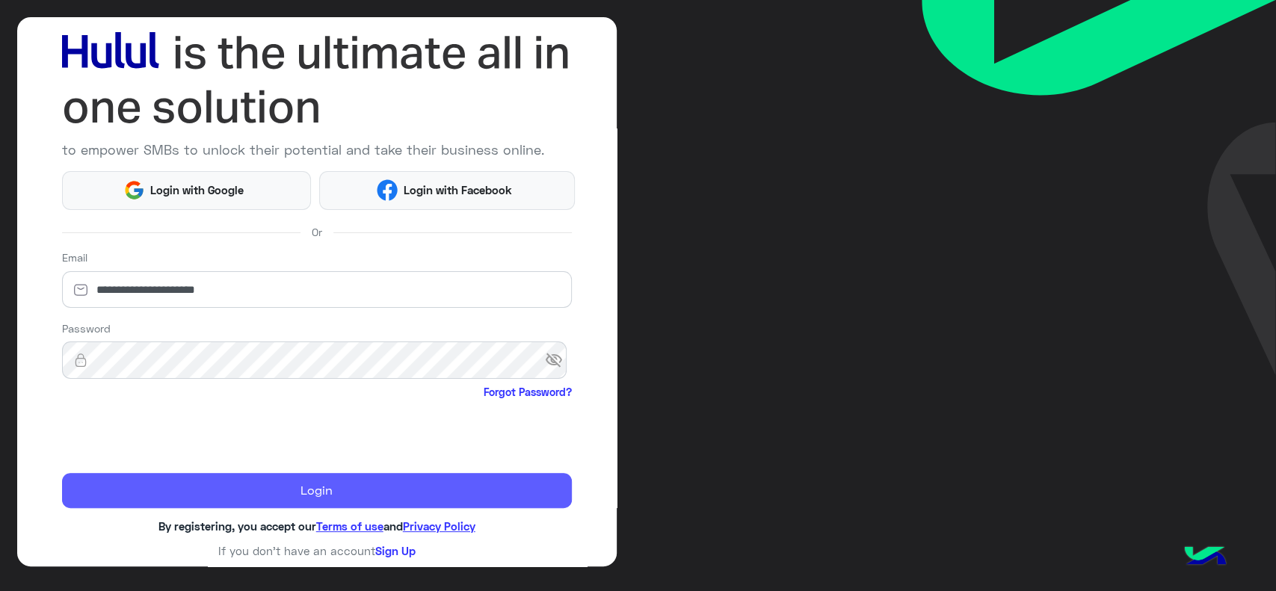
click at [91, 488] on button "Login" at bounding box center [317, 491] width 510 height 36
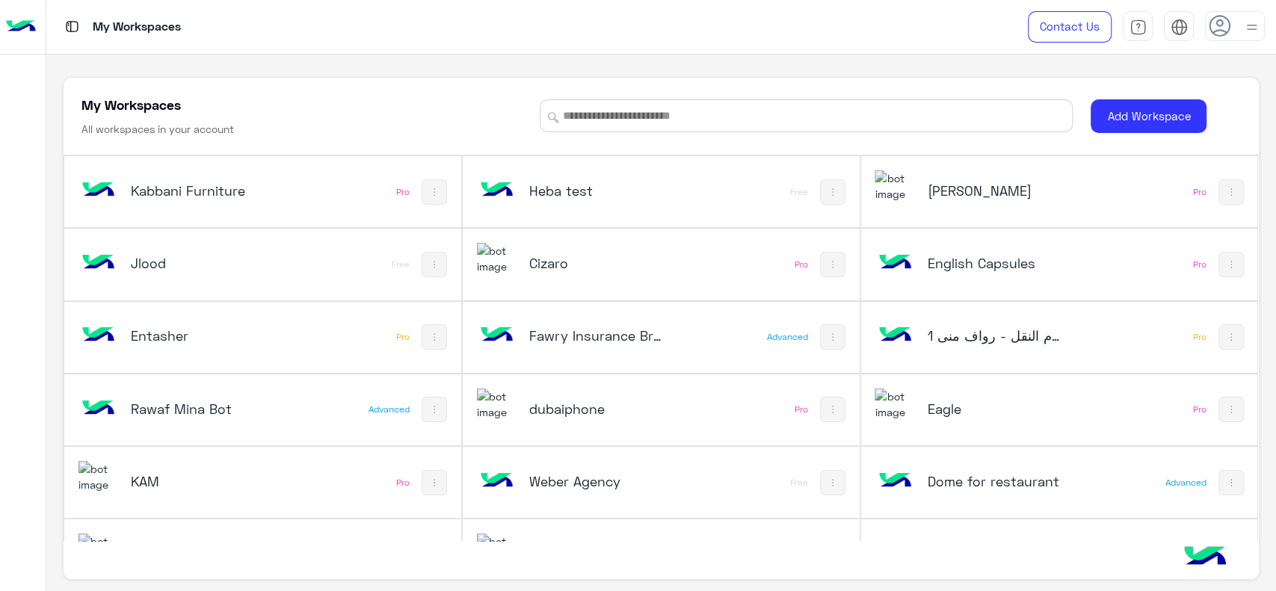
scroll to position [556, 0]
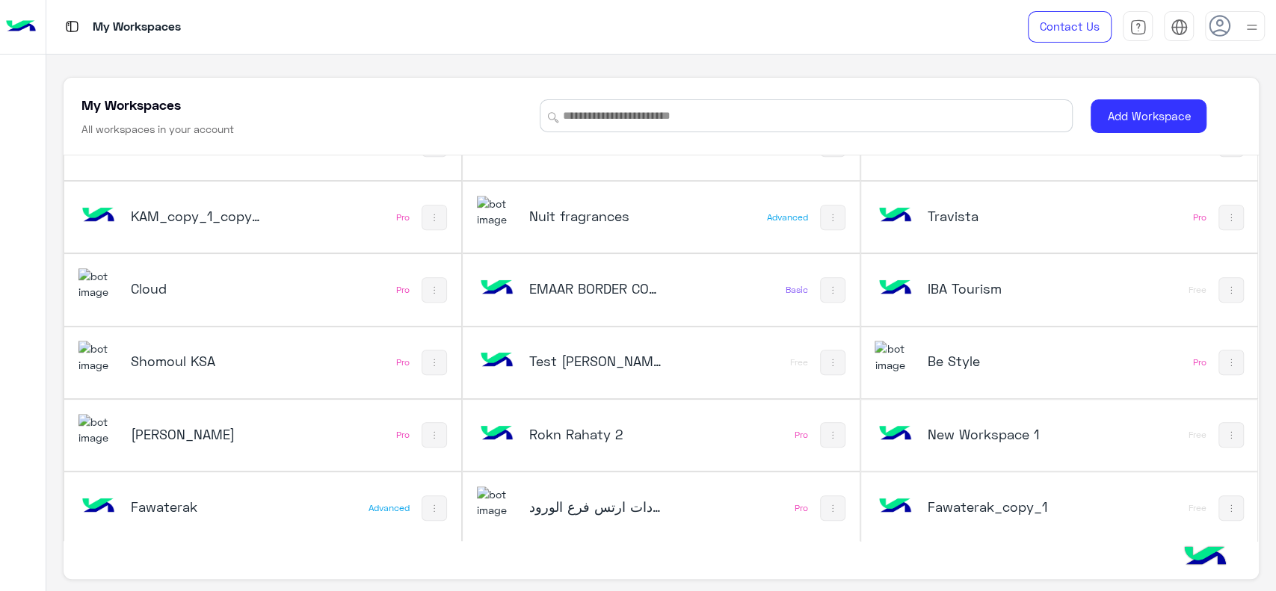
click at [214, 285] on h5 "Cloud" at bounding box center [197, 289] width 133 height 18
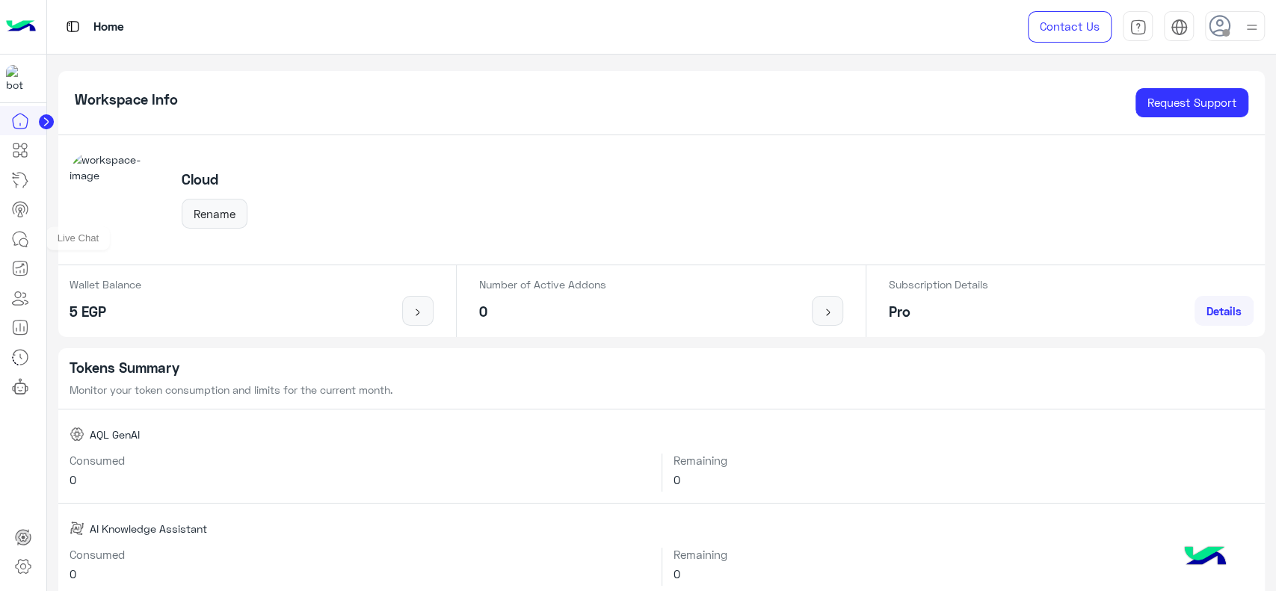
click at [26, 244] on icon at bounding box center [23, 243] width 8 height 8
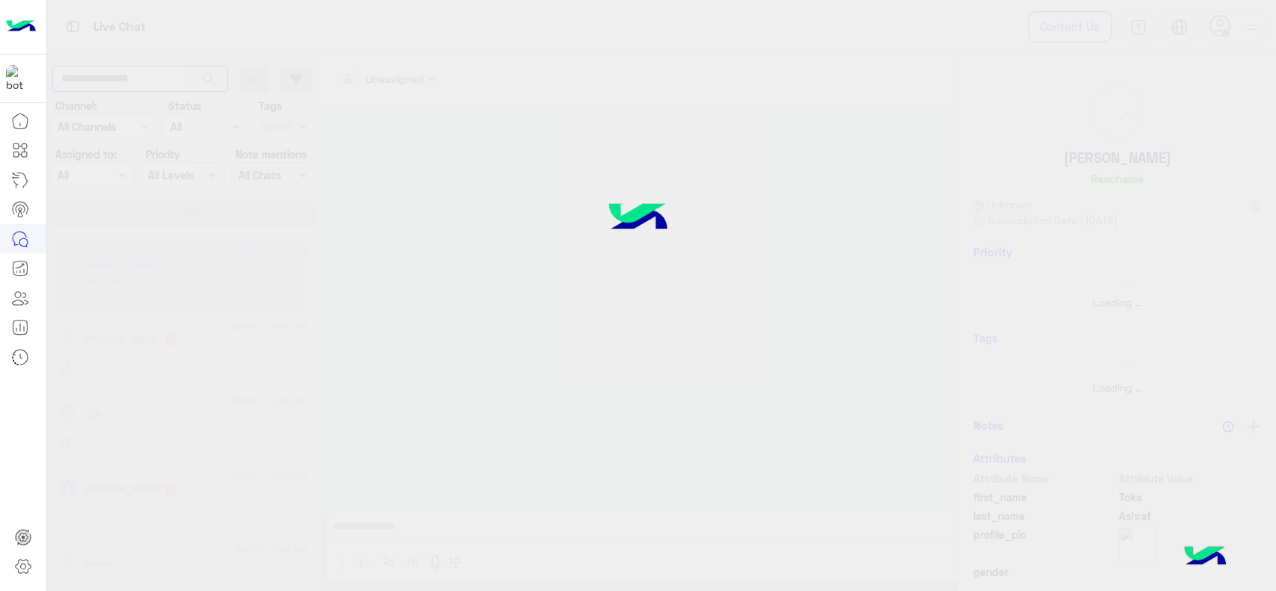
click at [138, 82] on input "text" at bounding box center [140, 79] width 176 height 27
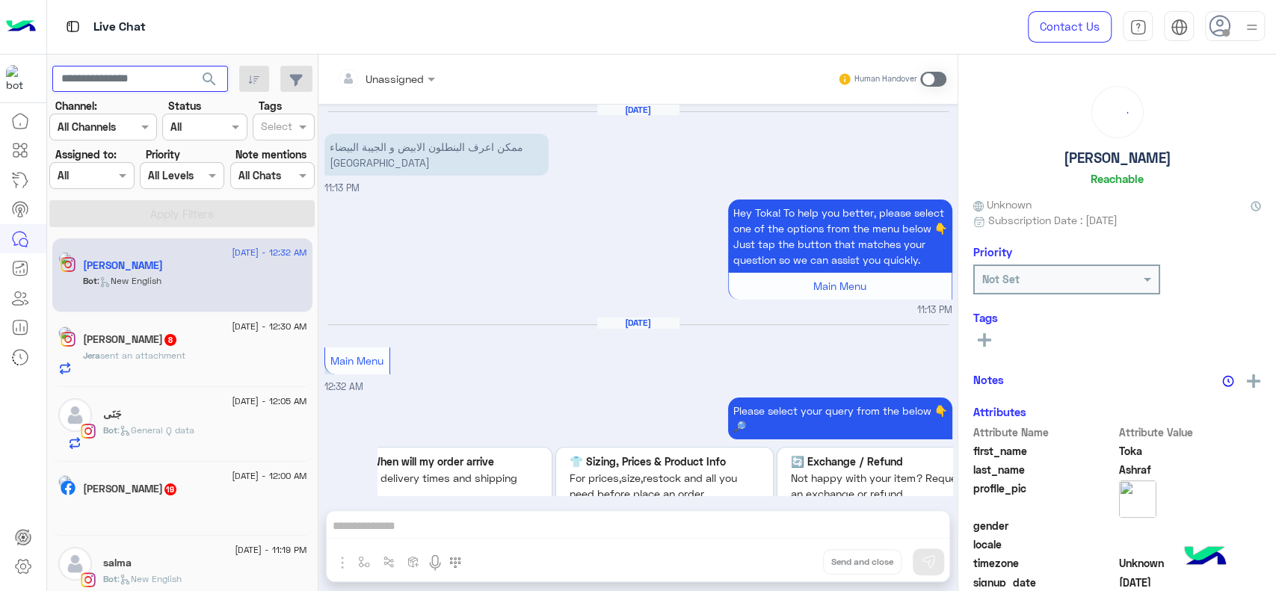
scroll to position [87, 0]
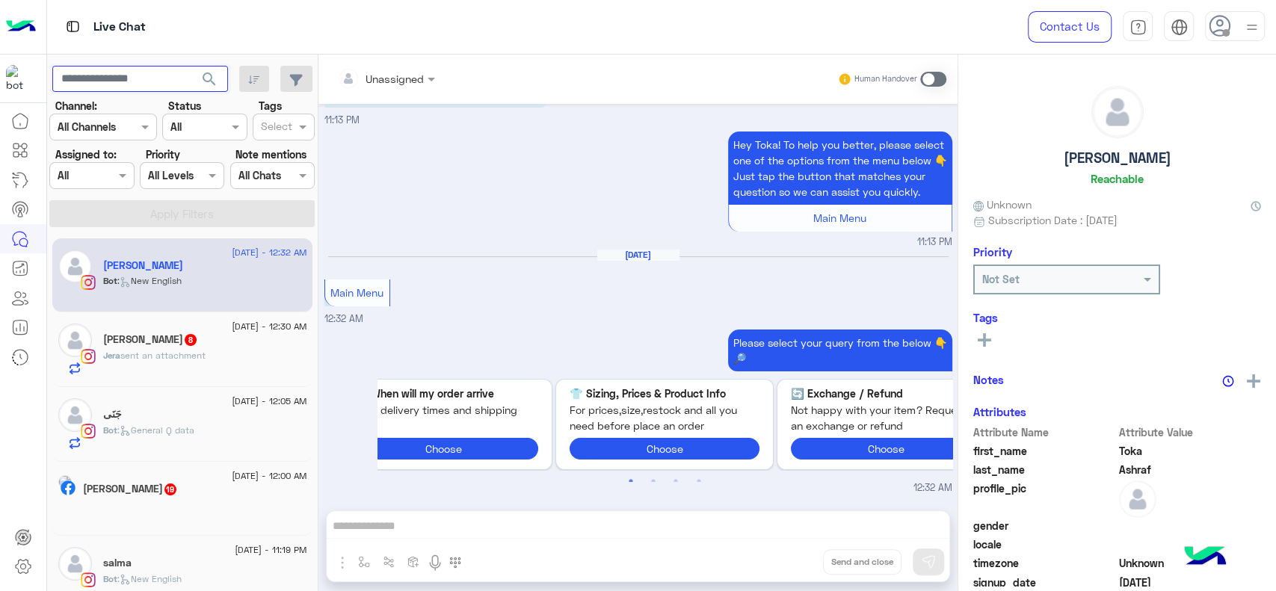
click at [138, 82] on input "text" at bounding box center [140, 79] width 176 height 27
paste input "**********"
click at [191, 66] on button "search" at bounding box center [209, 82] width 37 height 32
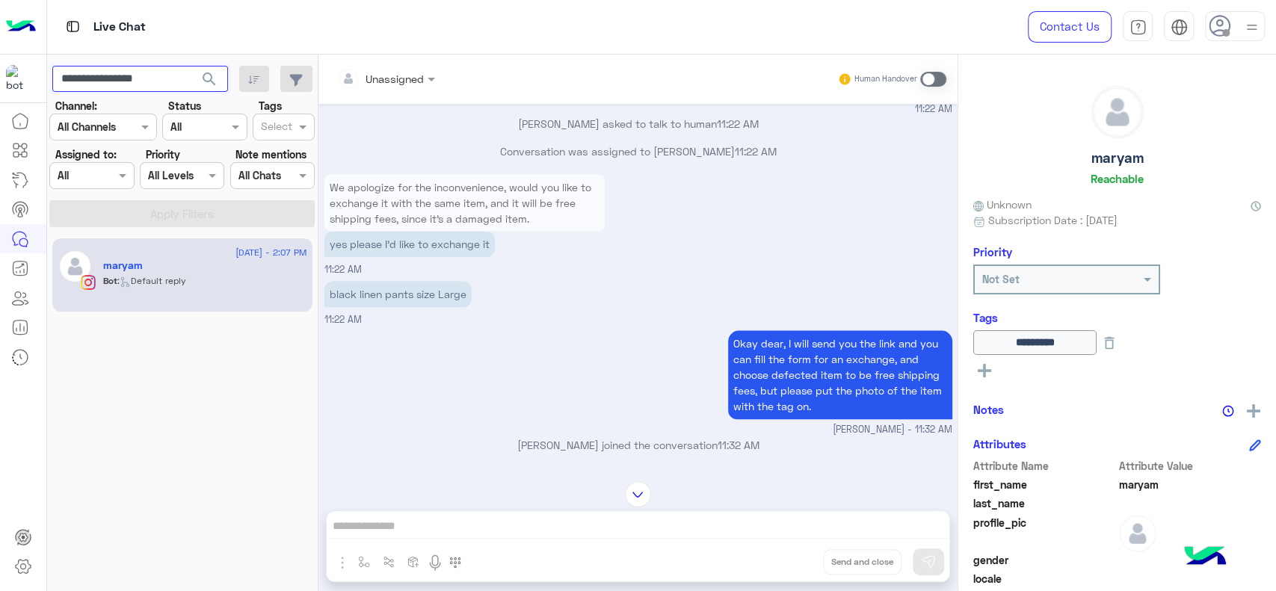
scroll to position [1036, 0]
click at [138, 384] on div "20 August - 2:07 PM maryam Bot : Default reply" at bounding box center [182, 415] width 271 height 364
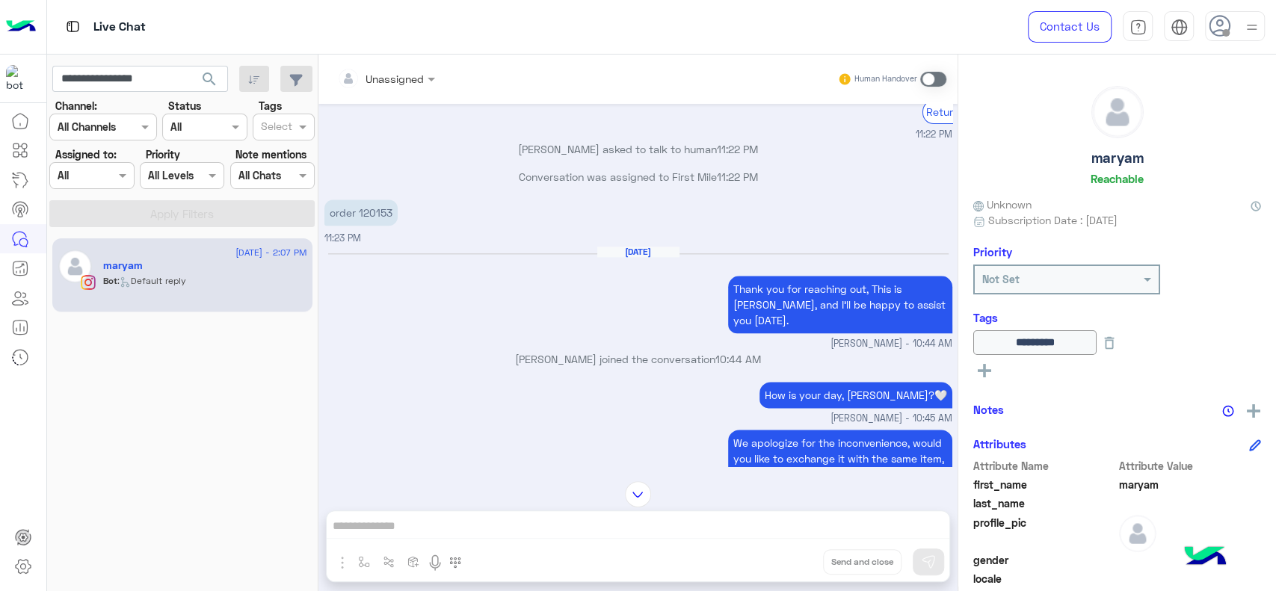
scroll to position [1178, 0]
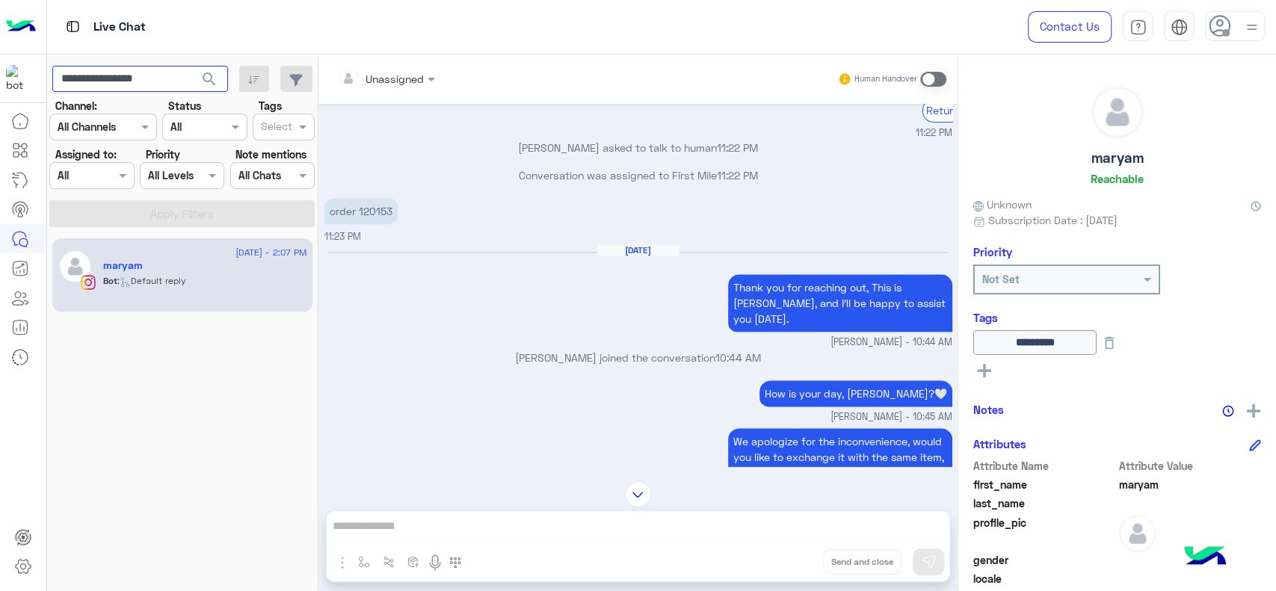
click at [177, 82] on input "**********" at bounding box center [140, 79] width 176 height 27
paste input "text"
click at [191, 66] on button "search" at bounding box center [209, 82] width 37 height 32
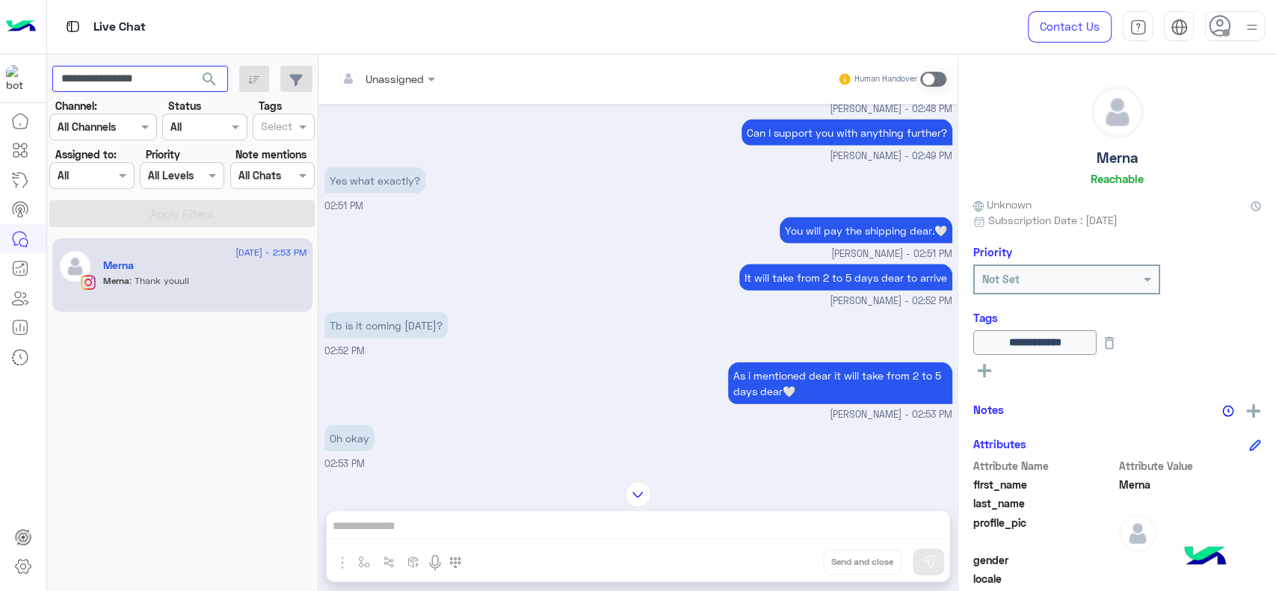
scroll to position [2443, 0]
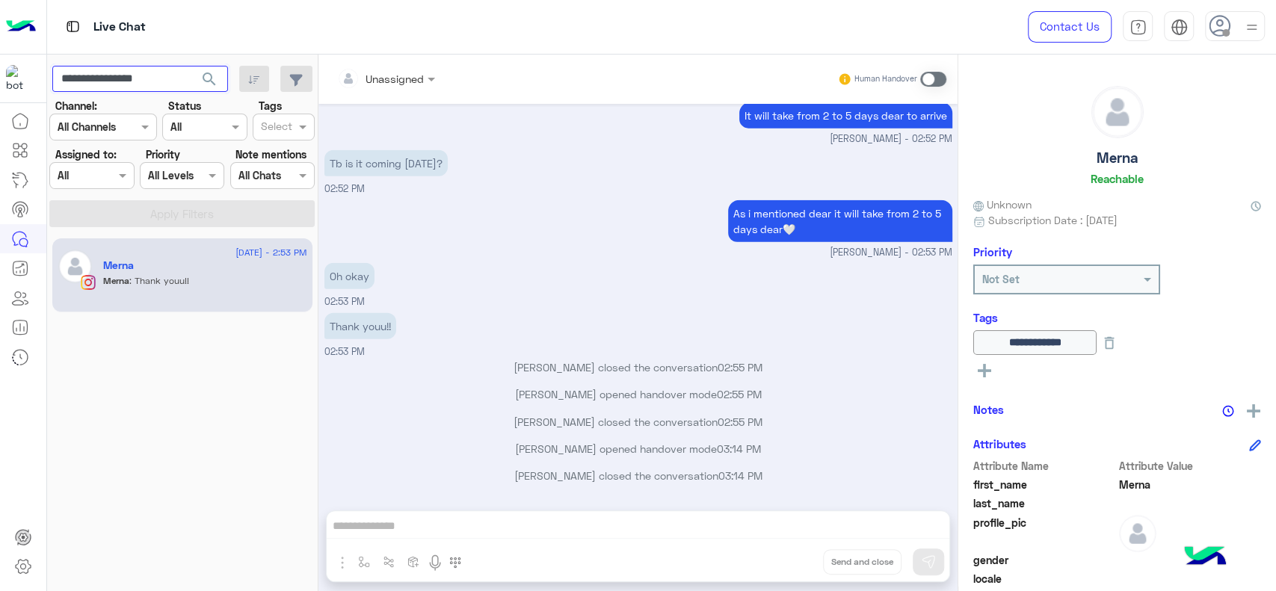
click at [130, 87] on input "**********" at bounding box center [140, 79] width 176 height 27
paste input "text"
click at [130, 87] on input "**********" at bounding box center [140, 79] width 176 height 27
type input "**********"
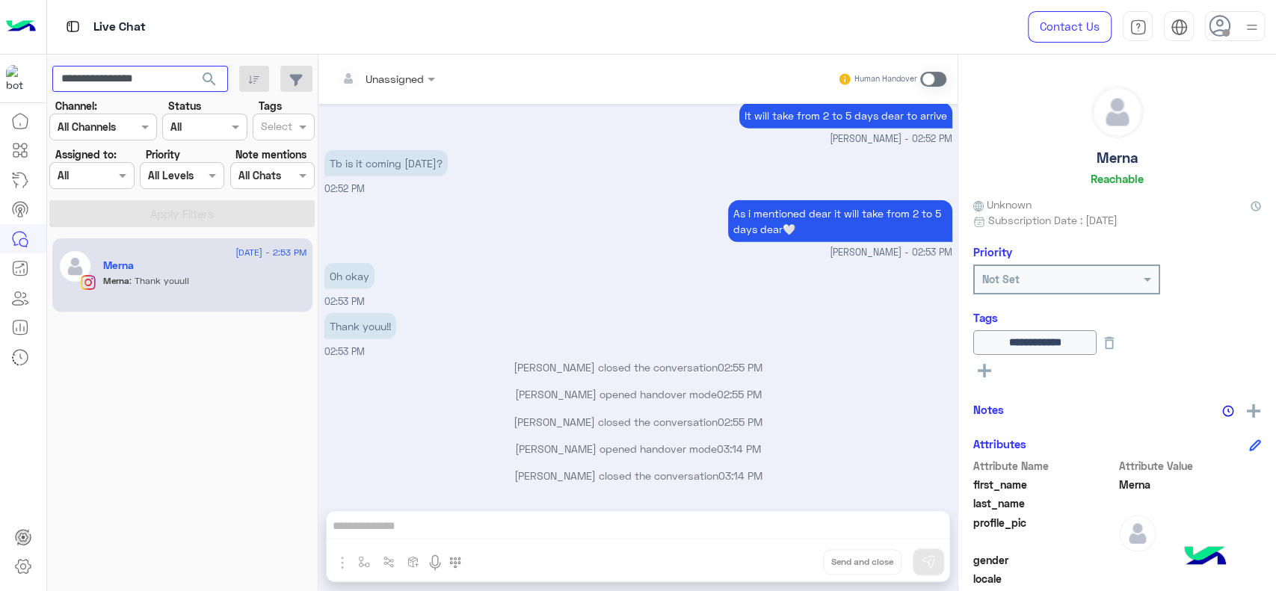
click at [191, 66] on button "search" at bounding box center [209, 82] width 37 height 32
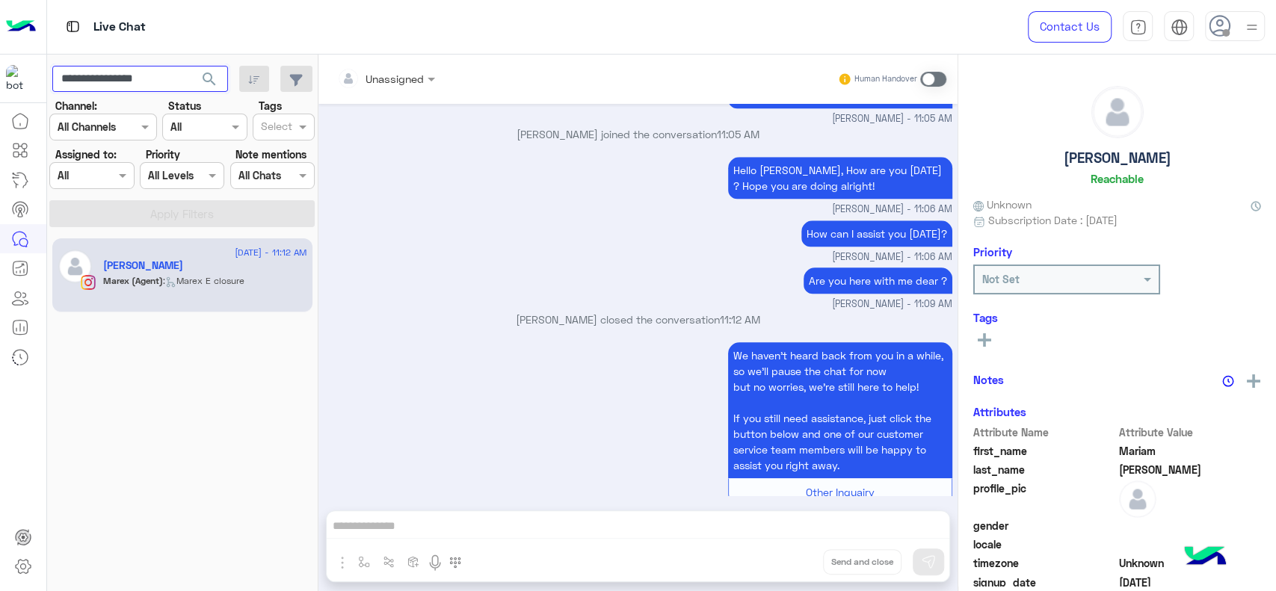
scroll to position [946, 0]
click at [227, 280] on span ": Marex E closure" at bounding box center [203, 280] width 81 height 11
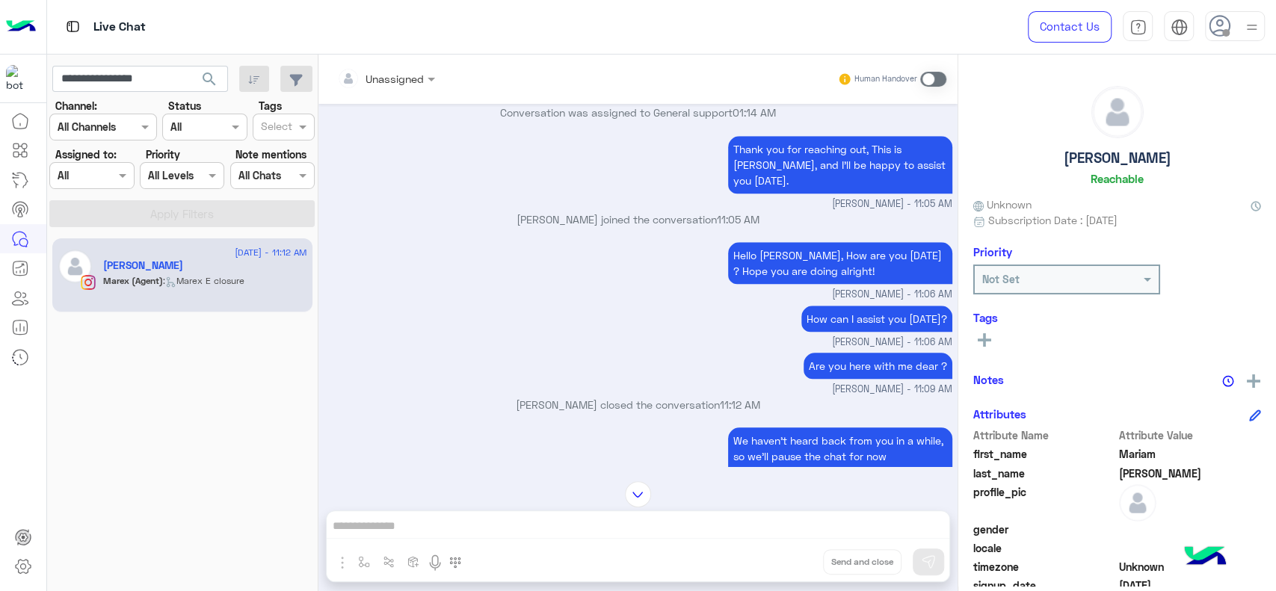
scroll to position [861, 0]
click at [22, 321] on icon at bounding box center [20, 328] width 18 height 18
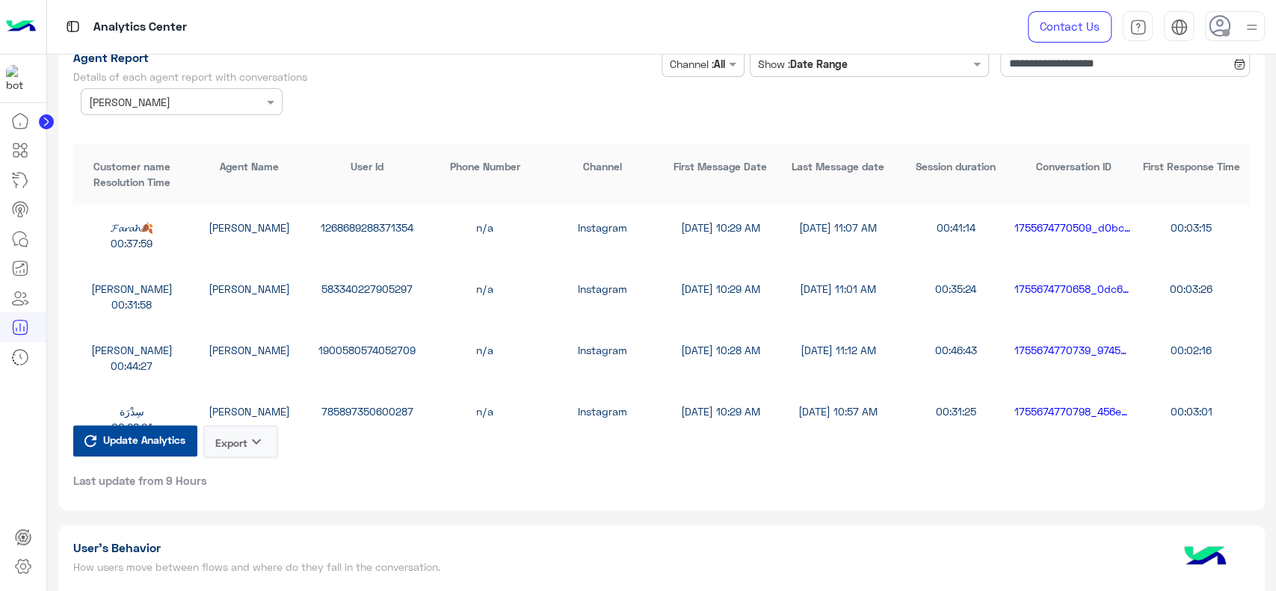
scroll to position [4097, 0]
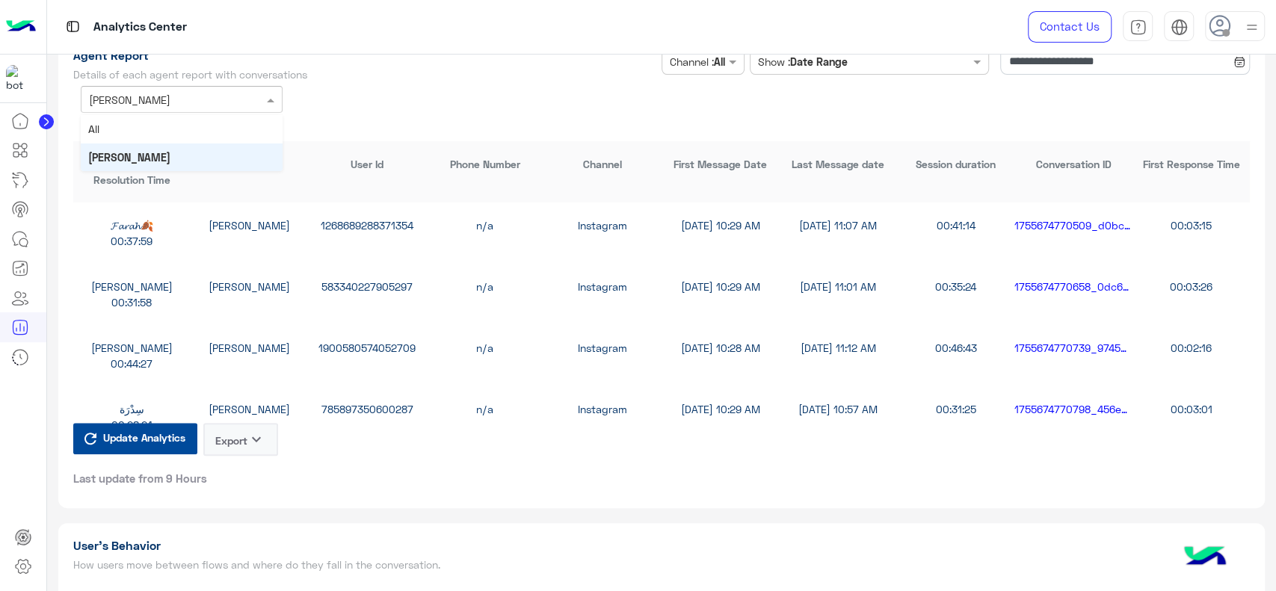
click at [243, 105] on div "Agent Name × Marex George" at bounding box center [172, 100] width 182 height 16
click at [223, 129] on div "All" at bounding box center [182, 129] width 202 height 28
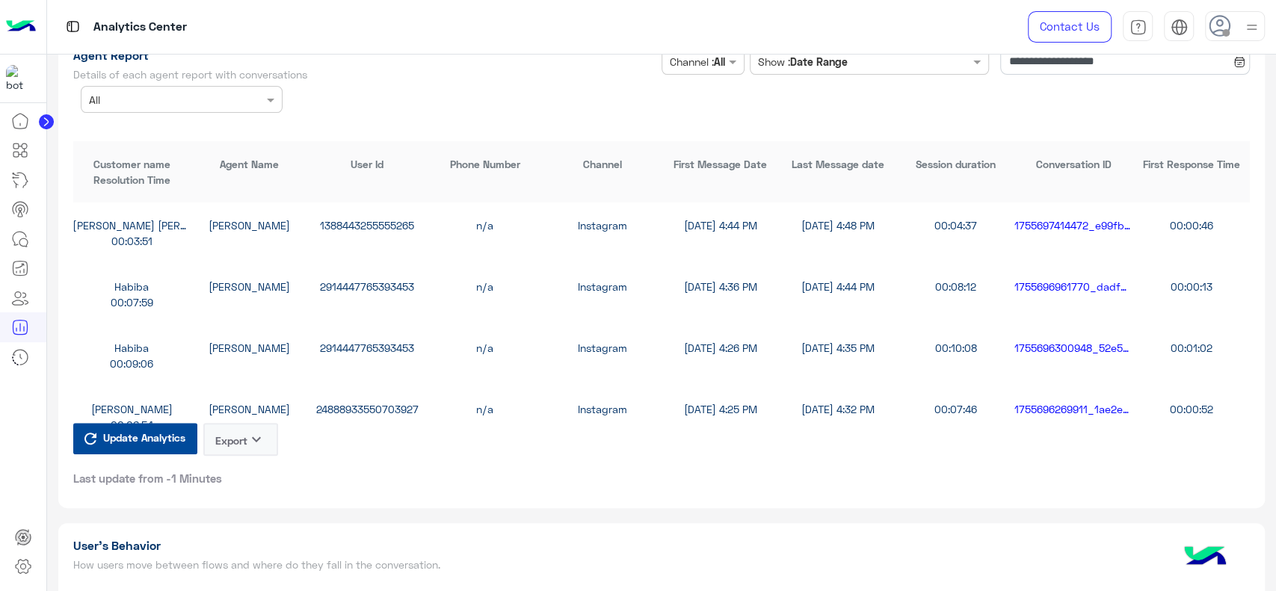
click at [224, 437] on button "Export keyboard_arrow_down" at bounding box center [240, 439] width 75 height 33
click at [245, 471] on button "CSV" at bounding box center [240, 475] width 75 height 28
click at [21, 242] on icon at bounding box center [20, 239] width 18 height 18
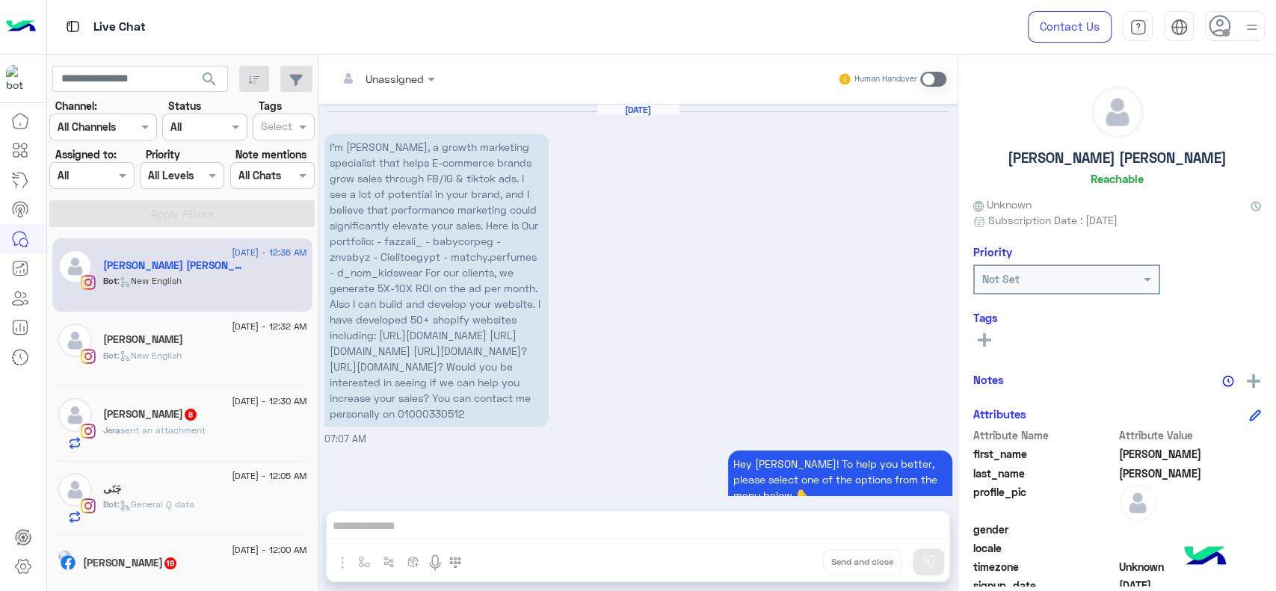
scroll to position [354, 0]
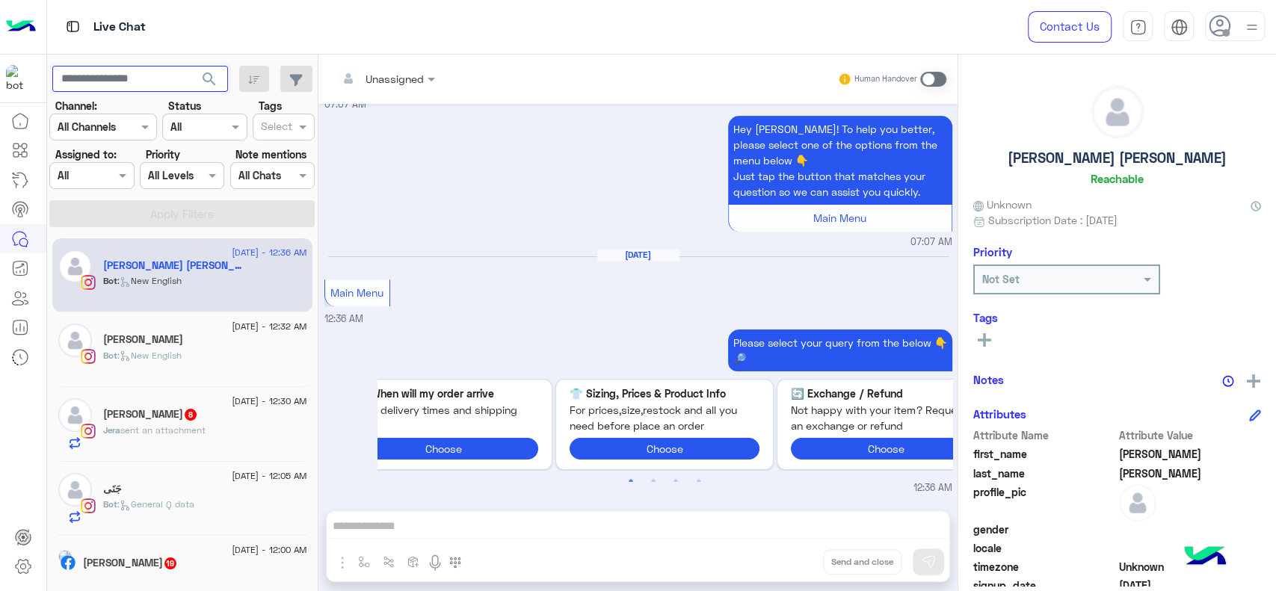
click at [179, 84] on input "text" at bounding box center [140, 79] width 176 height 27
paste input "**********"
click at [191, 66] on button "search" at bounding box center [209, 82] width 37 height 32
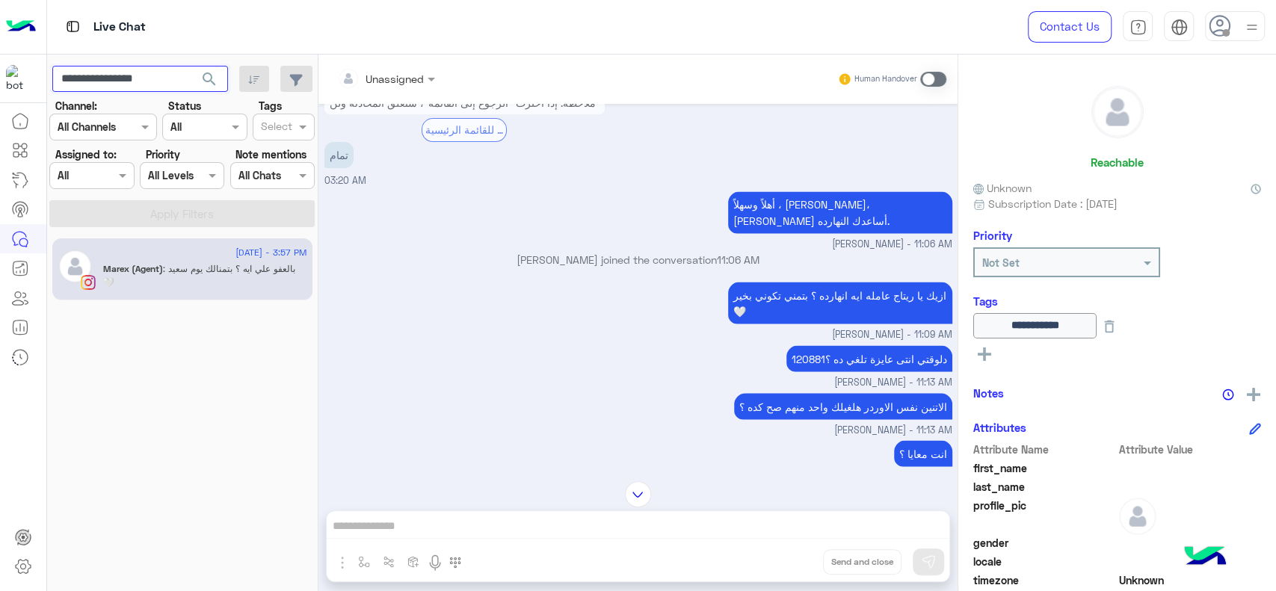
scroll to position [1794, 0]
click at [156, 80] on input "**********" at bounding box center [140, 79] width 176 height 27
paste input "text"
click at [156, 80] on input "**********" at bounding box center [140, 79] width 176 height 27
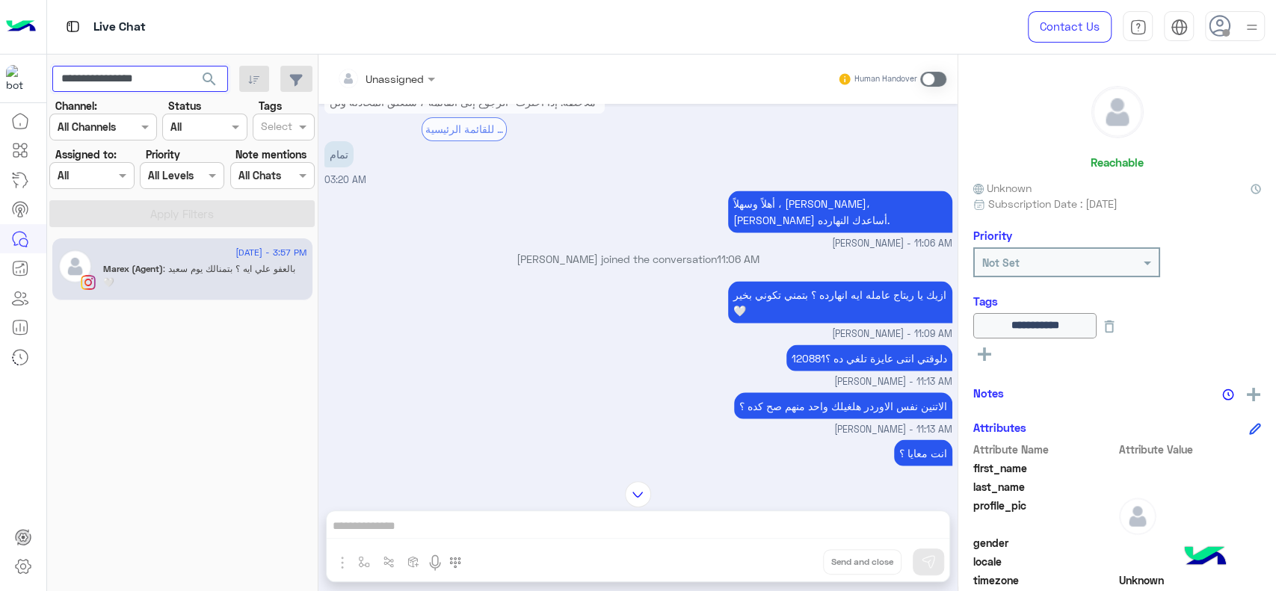
type input "**********"
click at [191, 66] on button "search" at bounding box center [209, 82] width 37 height 32
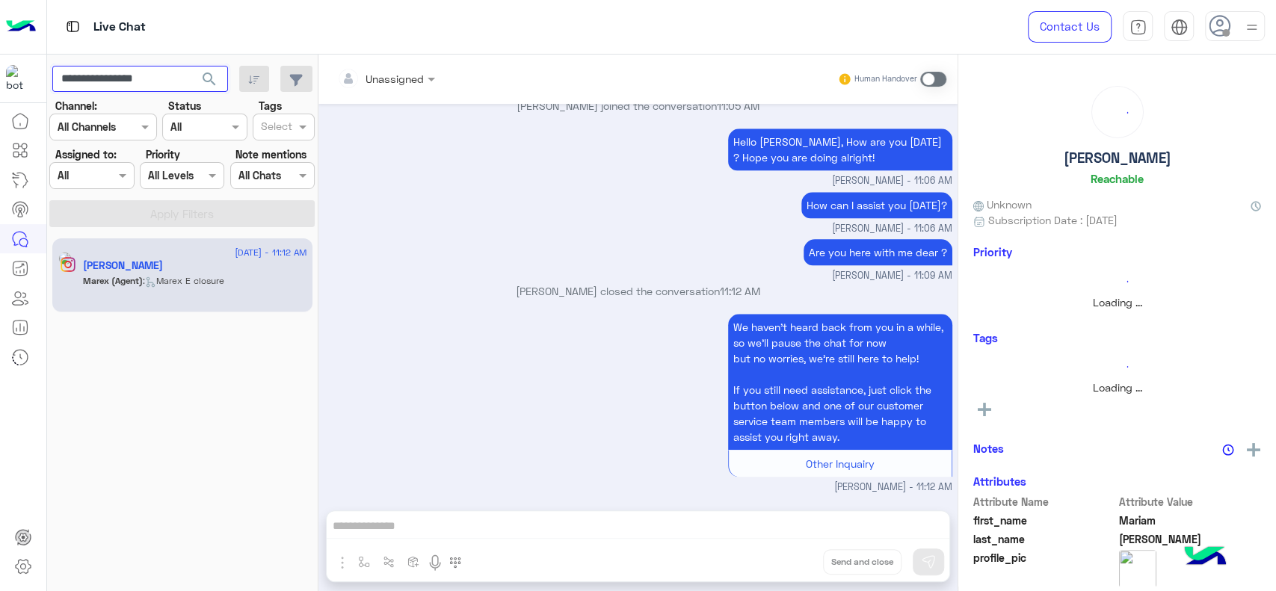
scroll to position [946, 0]
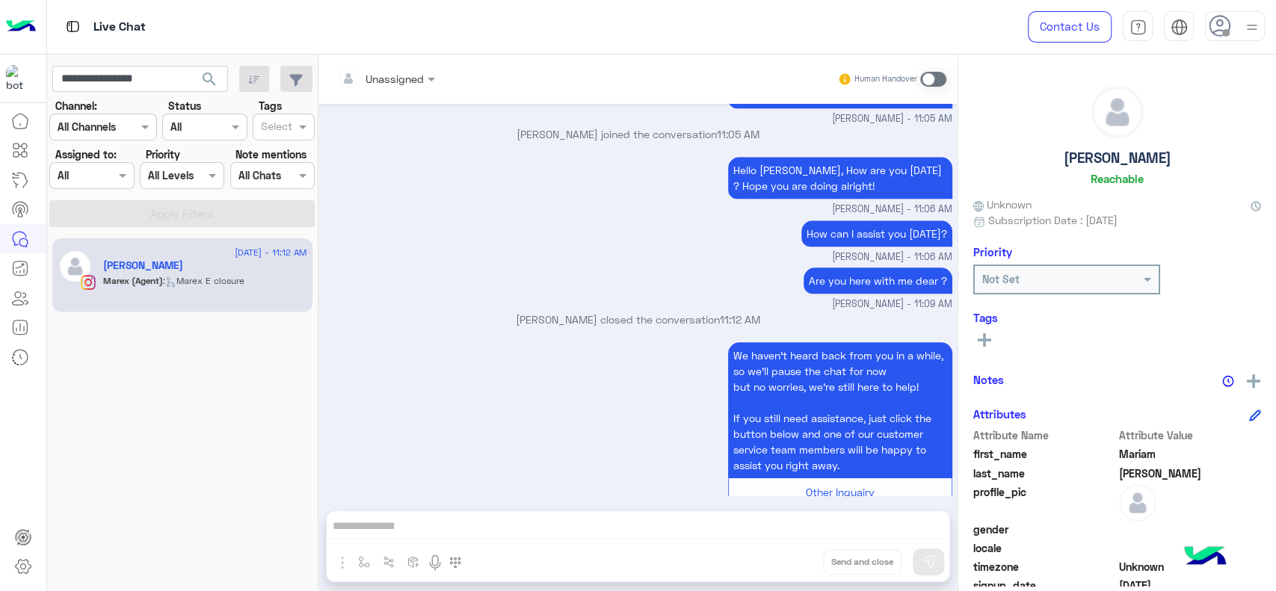
click at [1084, 162] on h5 "Mariam Saleh" at bounding box center [1118, 158] width 108 height 17
copy h5 "Mariam Saleh"
click at [24, 326] on icon at bounding box center [20, 328] width 18 height 18
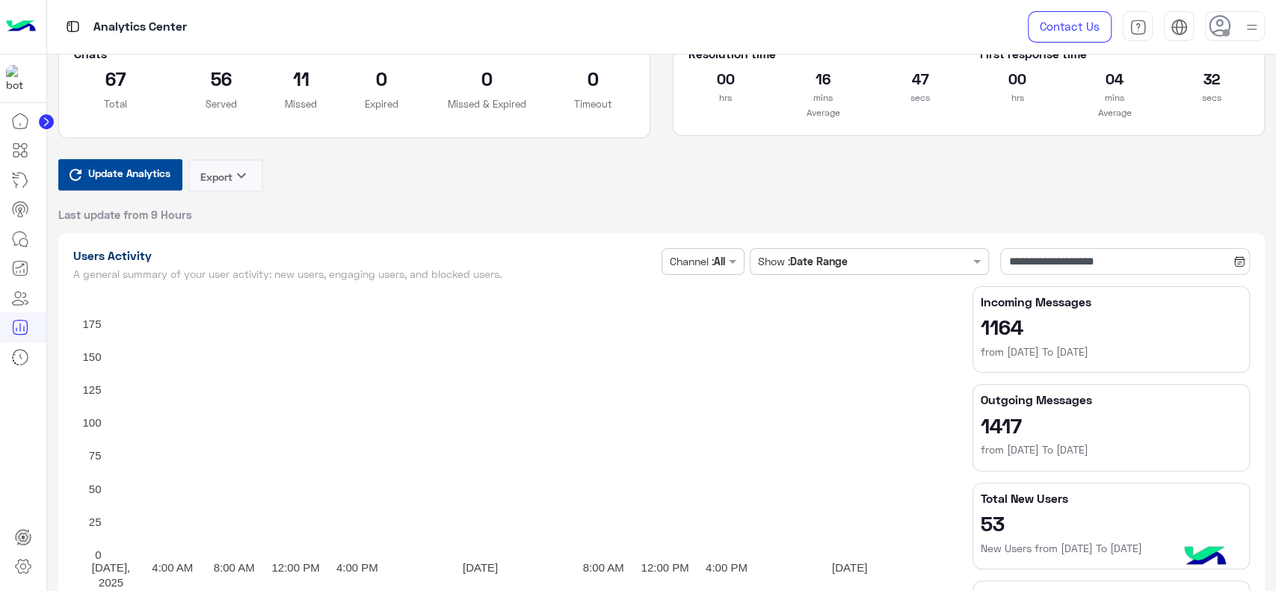
scroll to position [85, 0]
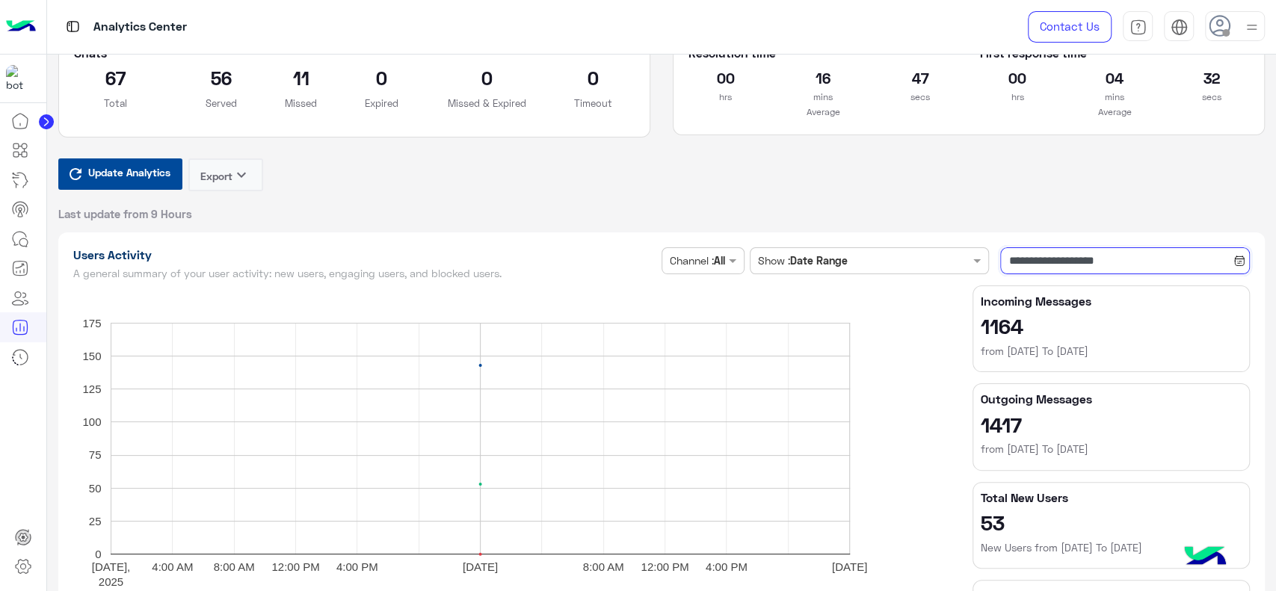
click at [1071, 247] on input "**********" at bounding box center [1125, 260] width 250 height 27
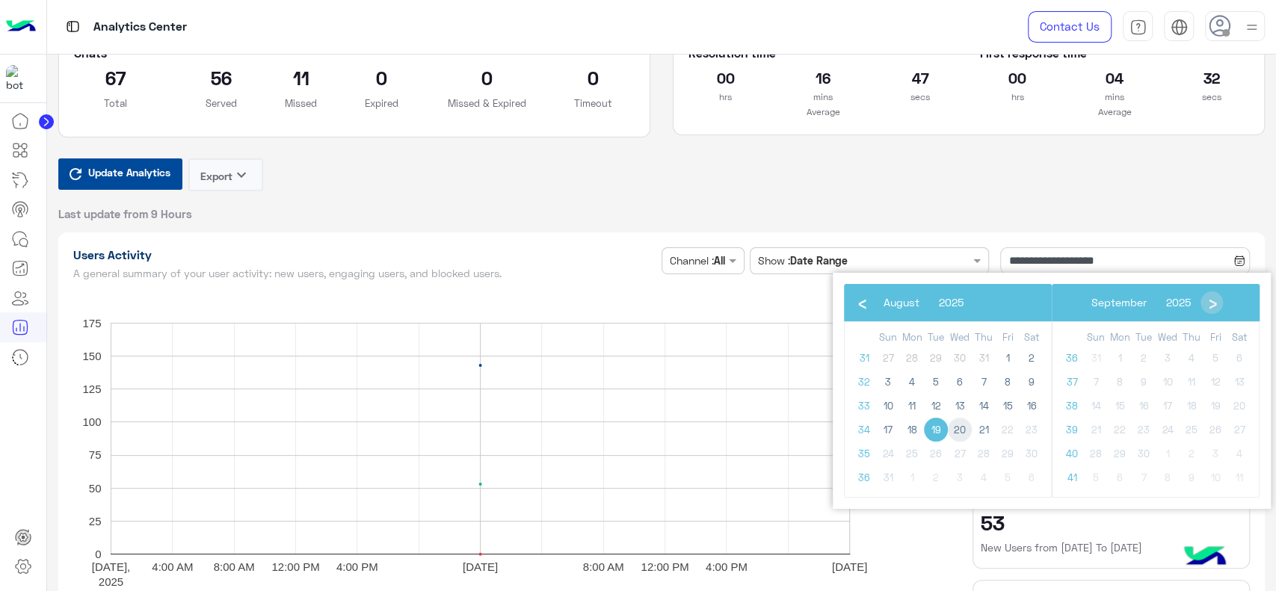
click at [961, 430] on span "20" at bounding box center [960, 430] width 24 height 24
type input "**********"
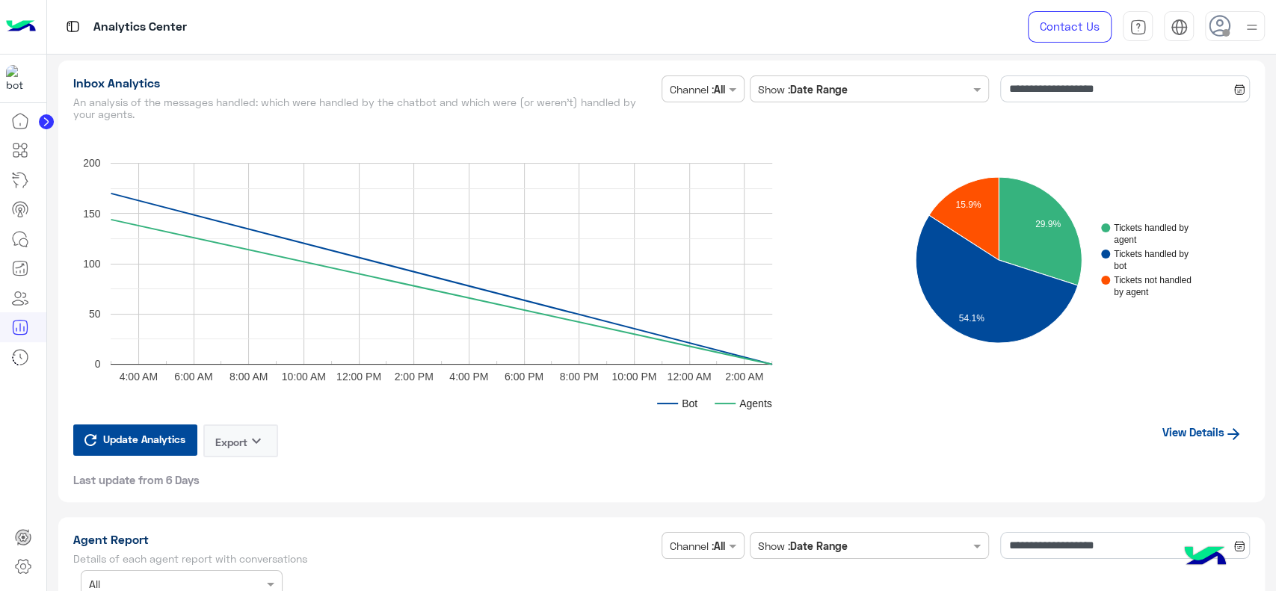
scroll to position [3588, 0]
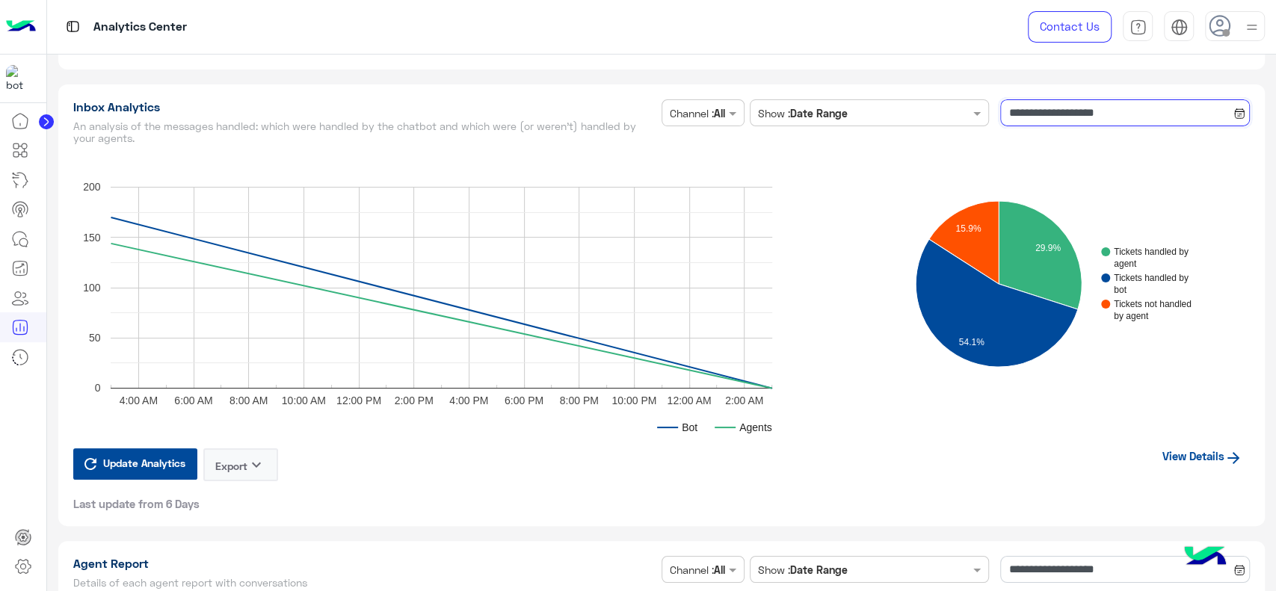
click at [1051, 117] on input "**********" at bounding box center [1125, 112] width 250 height 27
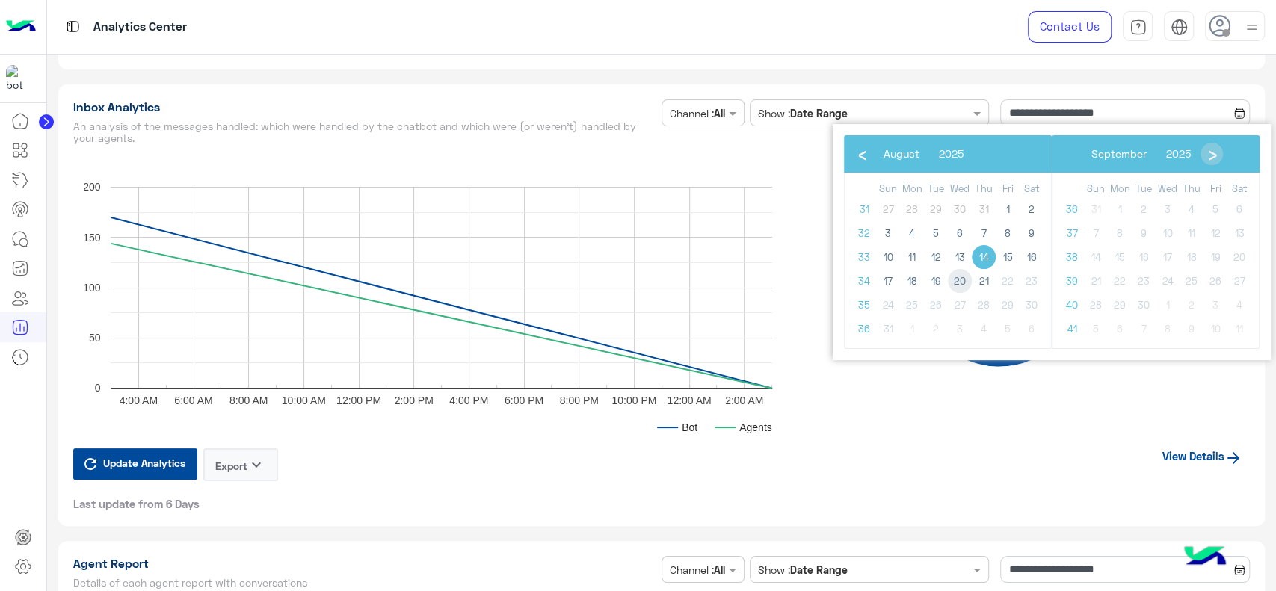
click at [960, 278] on span "20" at bounding box center [960, 281] width 24 height 24
type input "**********"
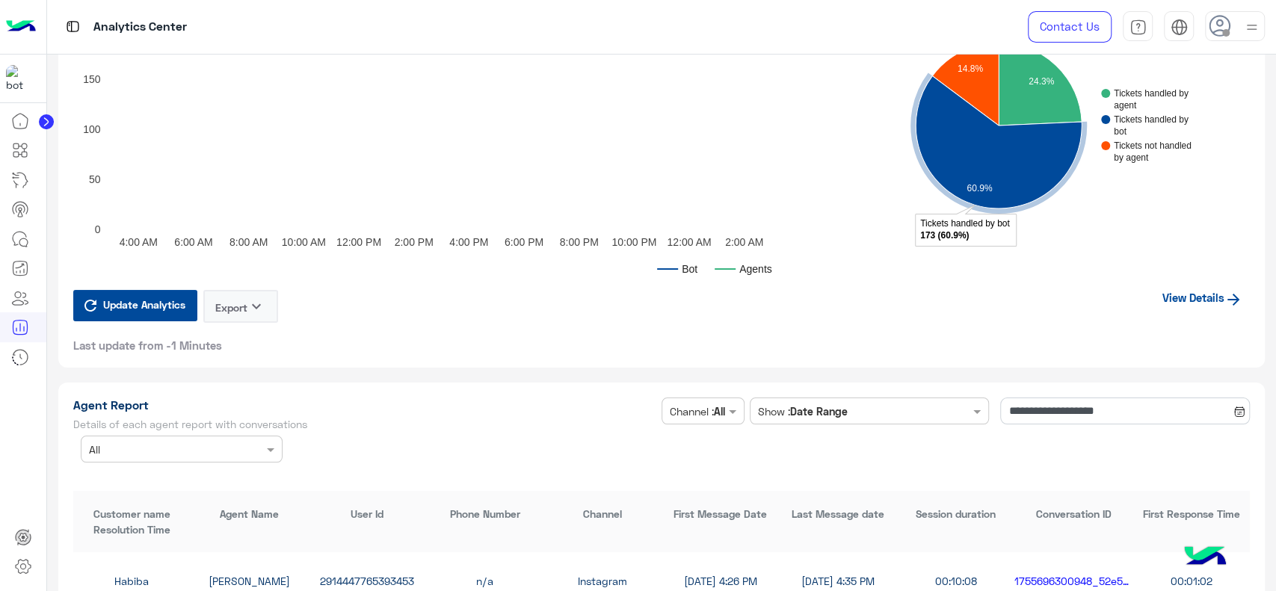
scroll to position [3747, 0]
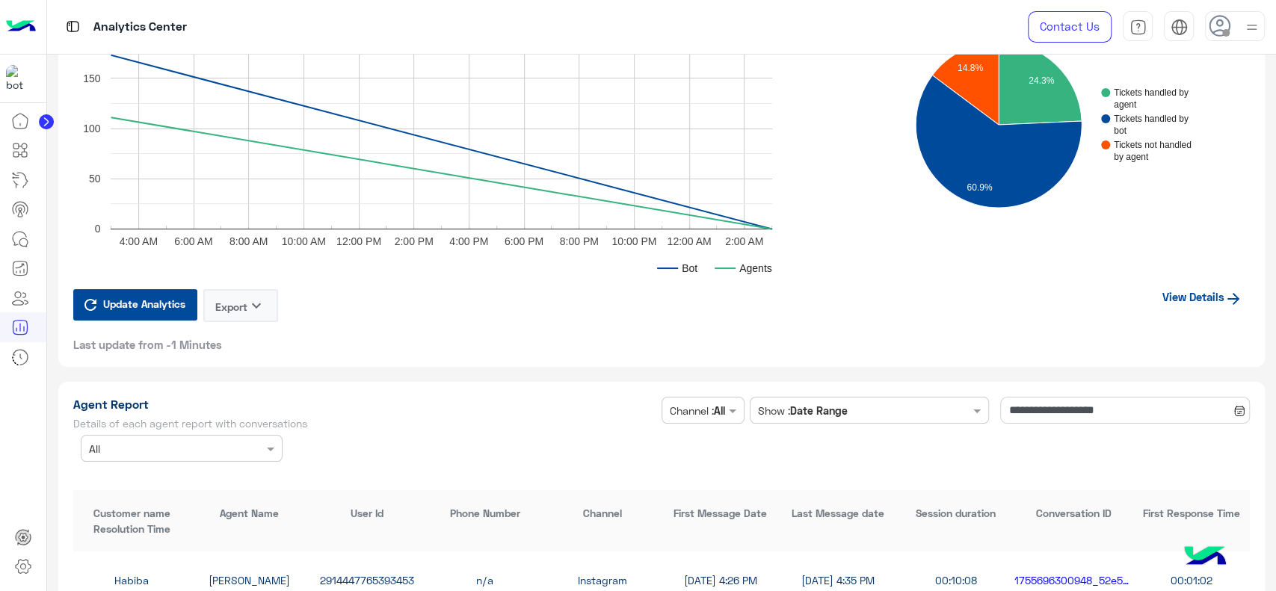
click at [1177, 292] on link "View Details" at bounding box center [1202, 297] width 95 height 28
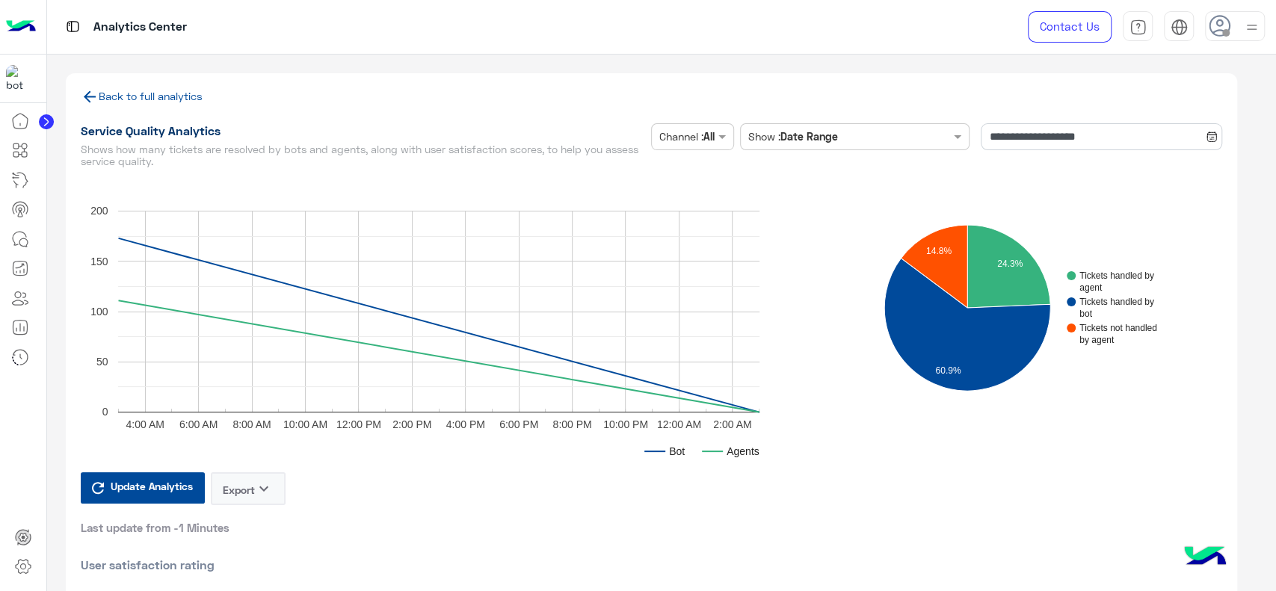
click at [0, 439] on div at bounding box center [23, 349] width 46 height 487
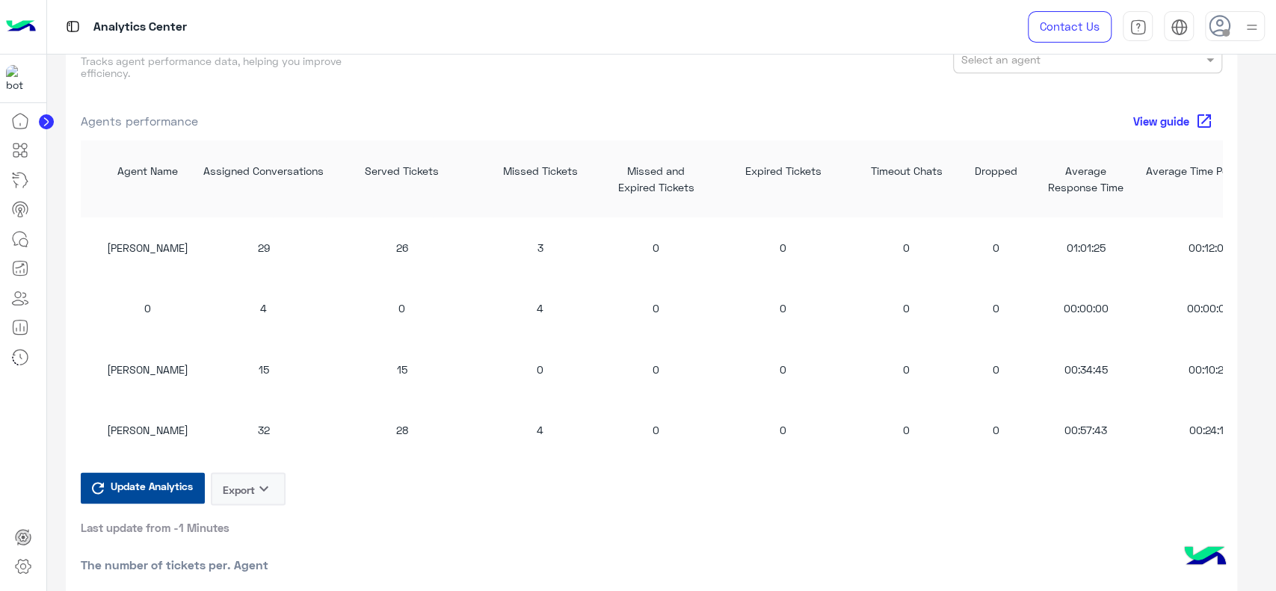
scroll to position [1268, 0]
click at [26, 426] on div at bounding box center [23, 349] width 46 height 487
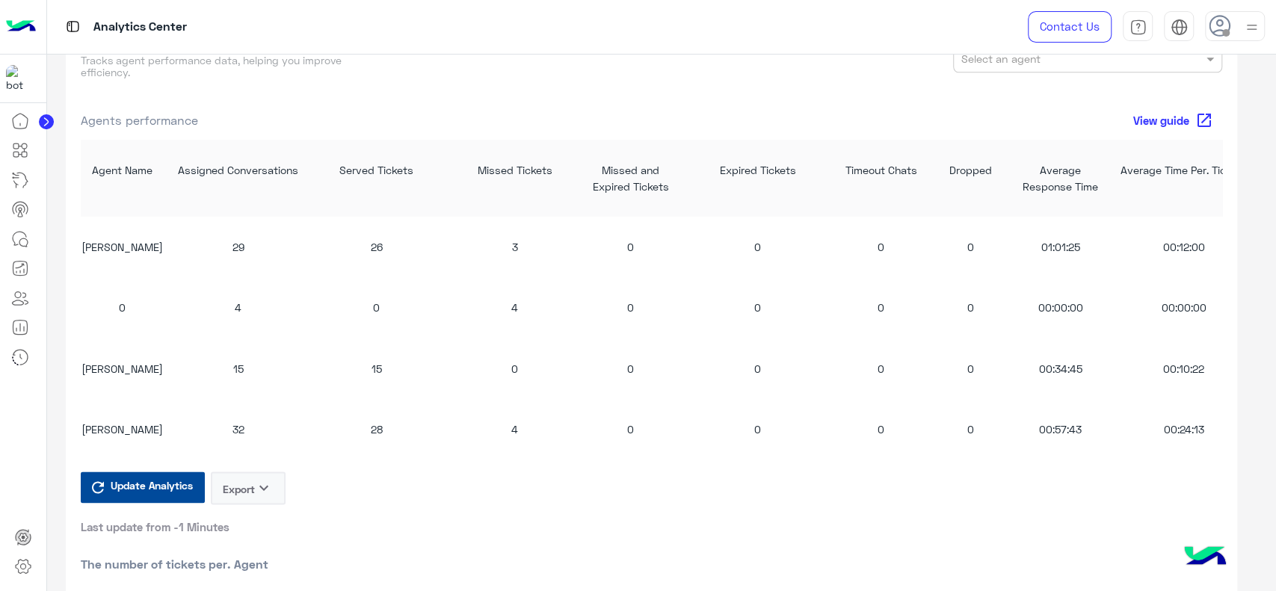
scroll to position [0, 0]
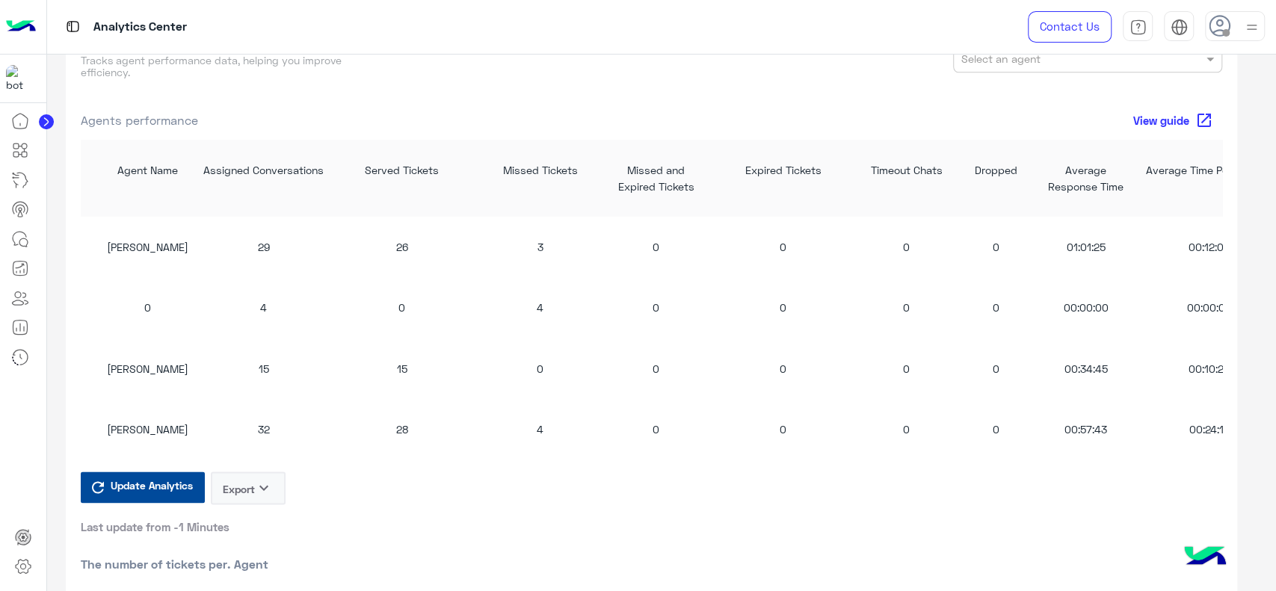
click at [0, 441] on div at bounding box center [23, 349] width 46 height 487
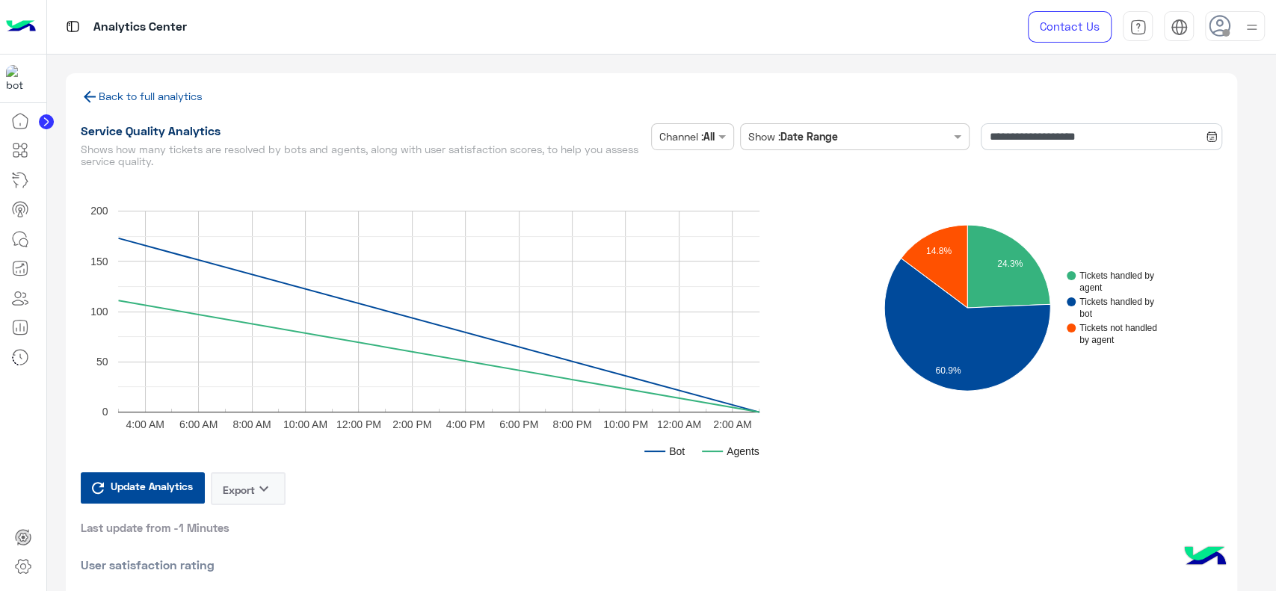
click at [162, 96] on link "Back to full analytics" at bounding box center [142, 96] width 122 height 13
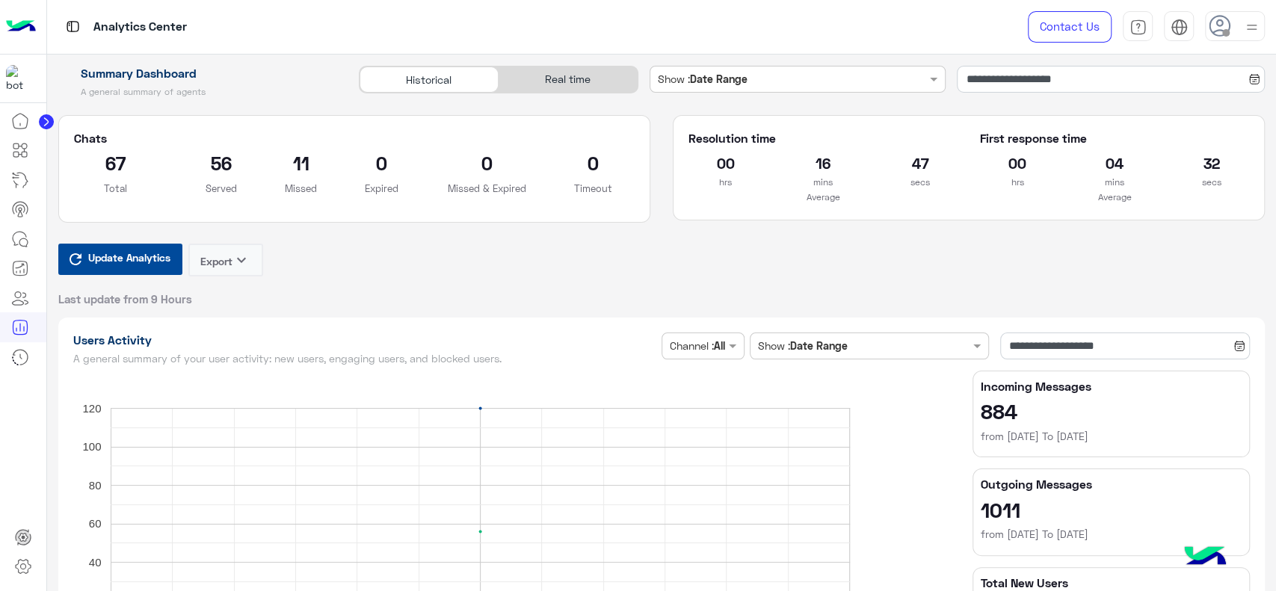
click at [22, 436] on div at bounding box center [23, 349] width 46 height 487
click at [979, 83] on input "**********" at bounding box center [1111, 79] width 308 height 27
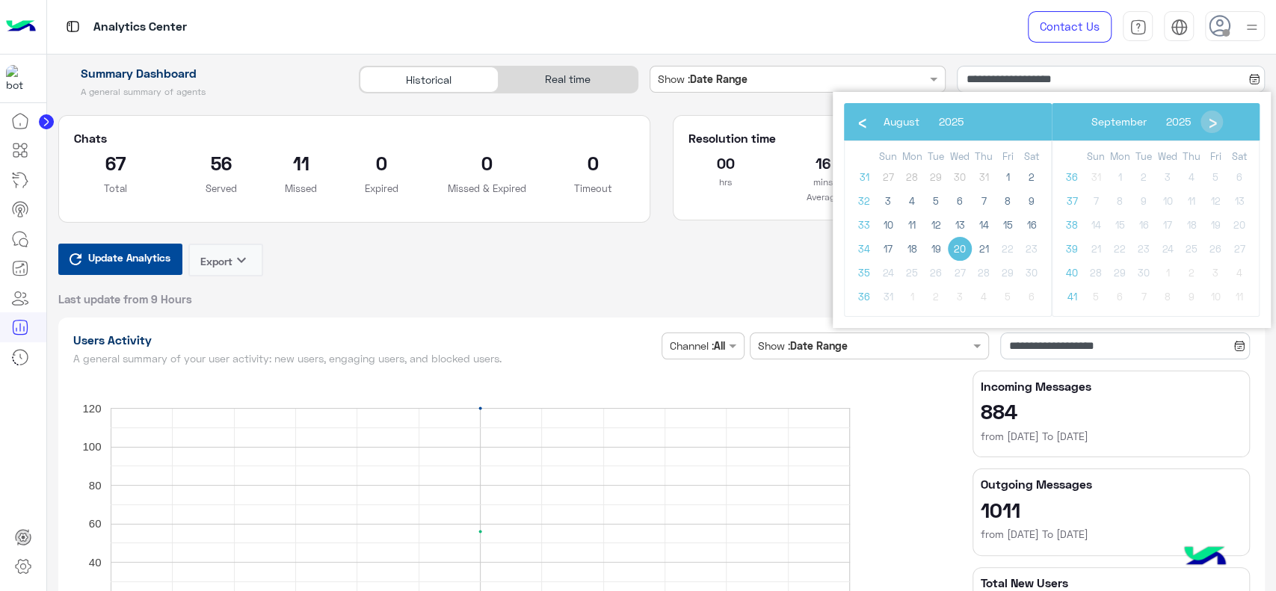
click at [849, 10] on div "Analytics Center" at bounding box center [456, 27] width 819 height 54
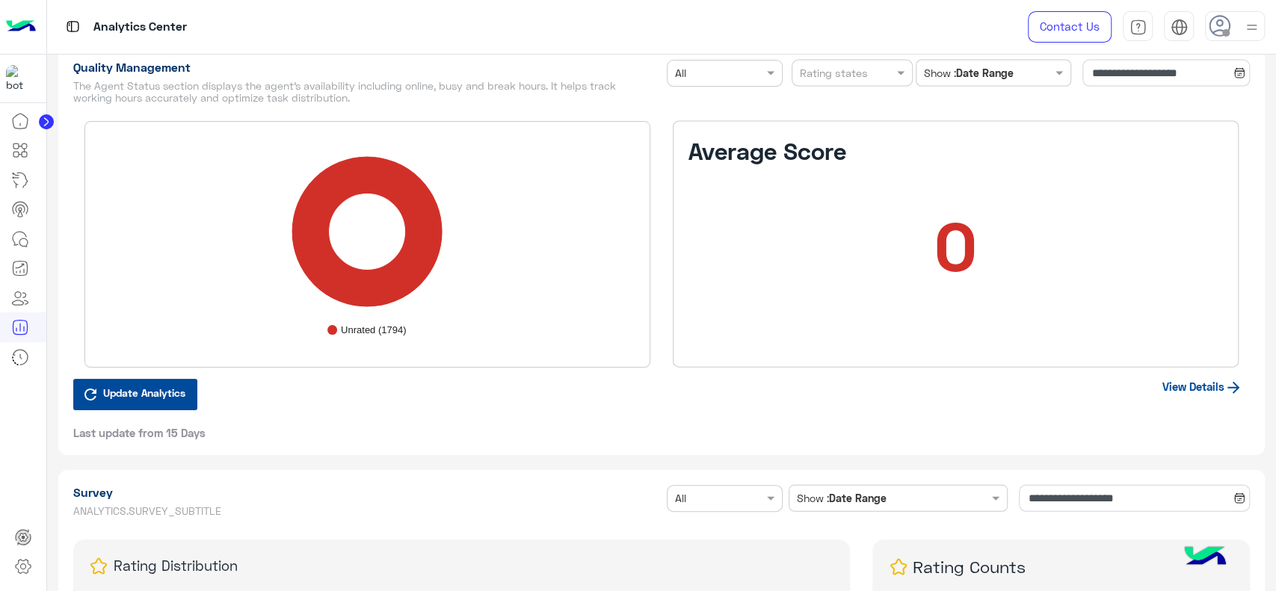
scroll to position [2266, 0]
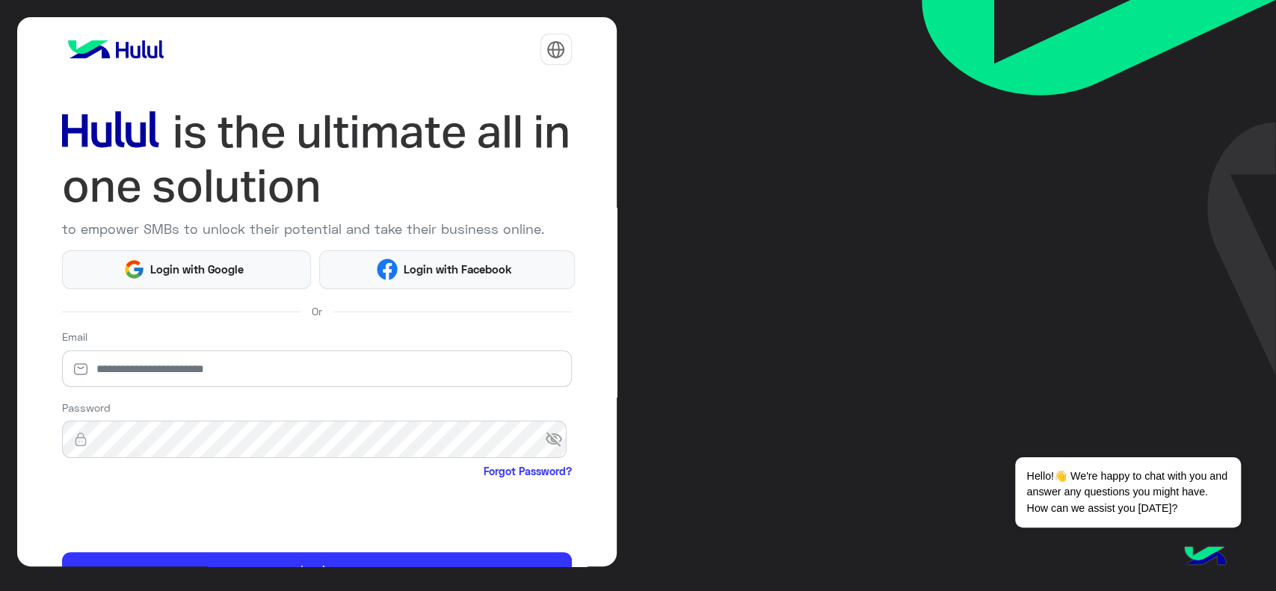
scroll to position [79, 0]
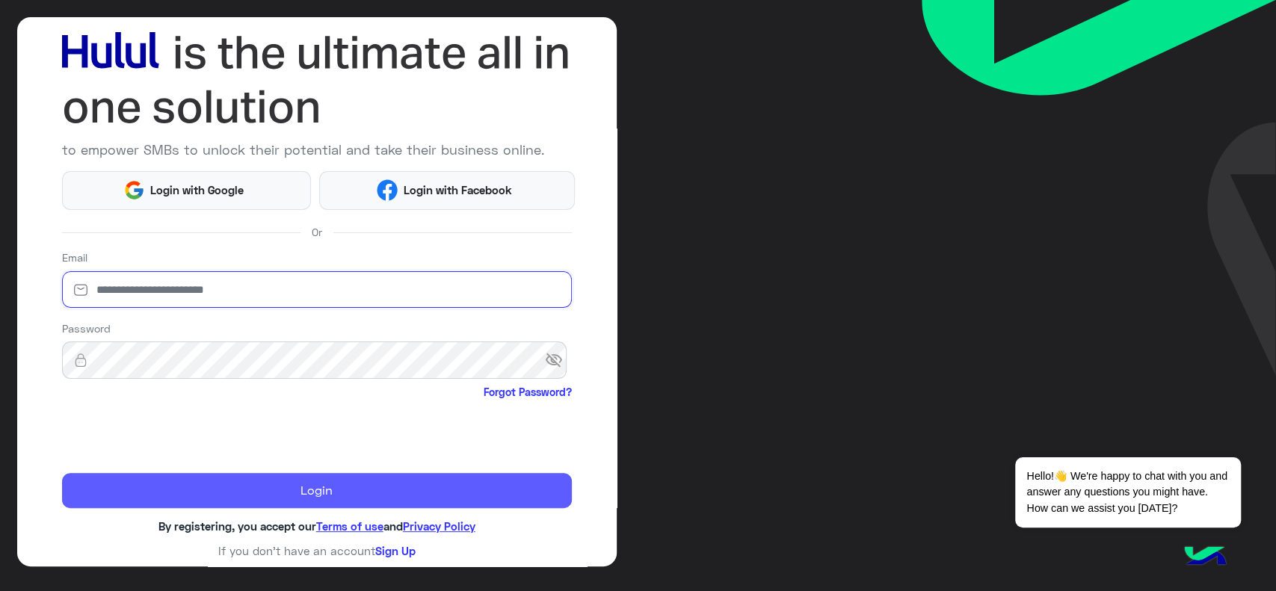
type input "**********"
click at [114, 484] on button "Login" at bounding box center [317, 491] width 510 height 36
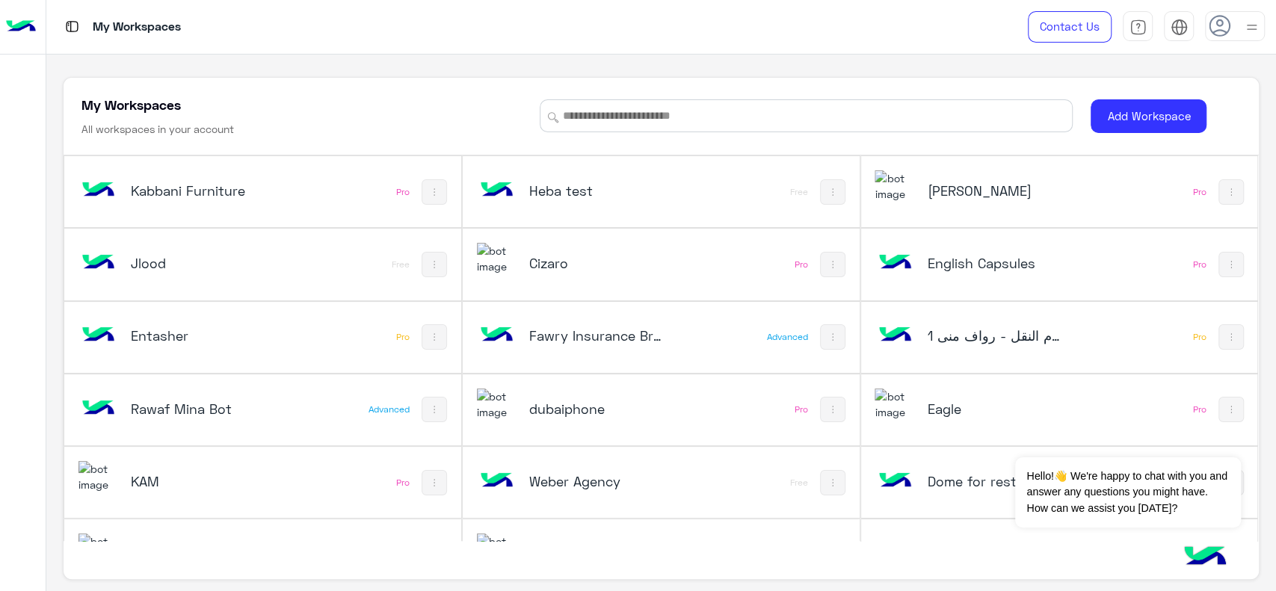
click at [970, 271] on h5 "English Capsules" at bounding box center [993, 263] width 133 height 18
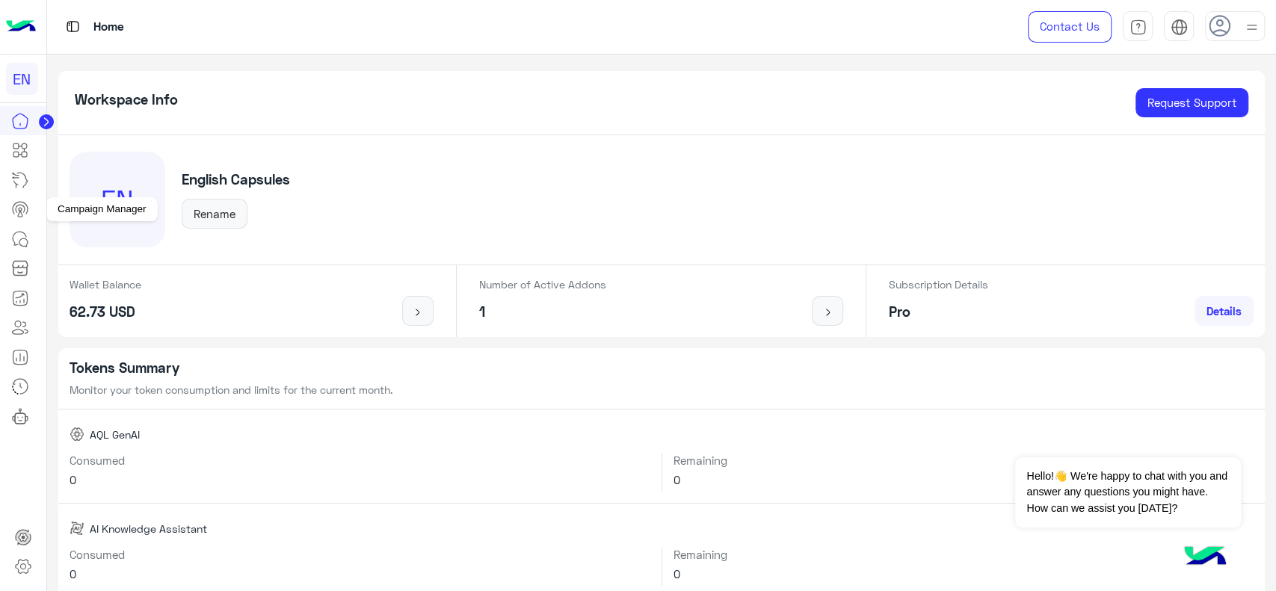
click at [20, 212] on icon at bounding box center [20, 214] width 4 height 6
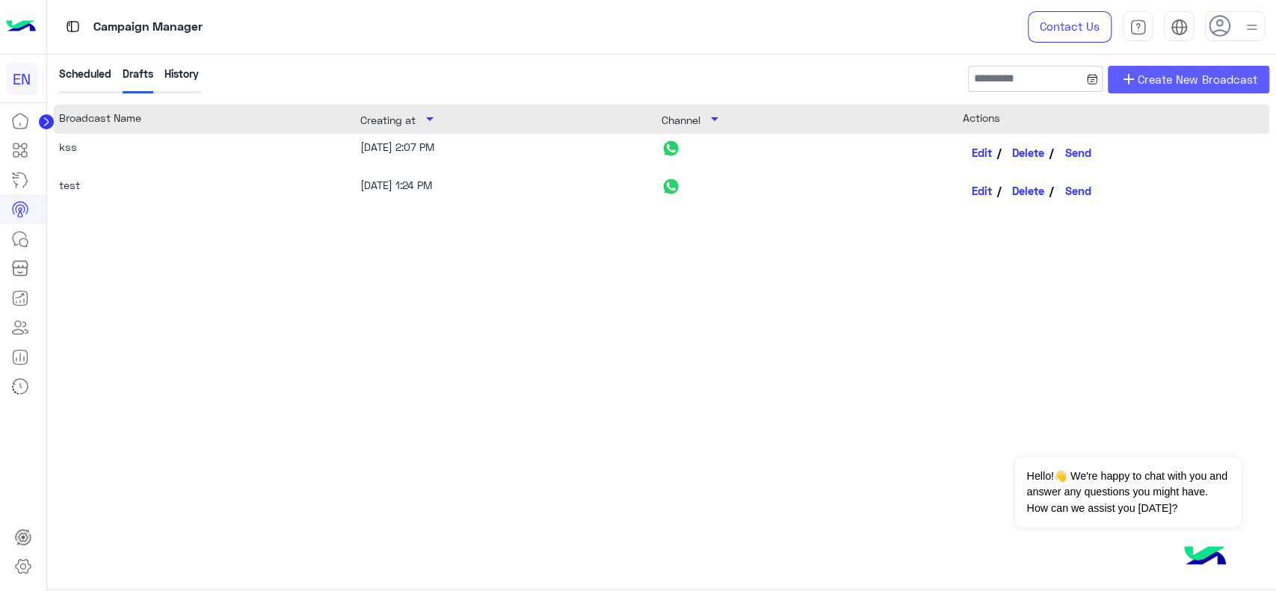
click at [1241, 73] on span "Create New Broadcast" at bounding box center [1198, 79] width 120 height 17
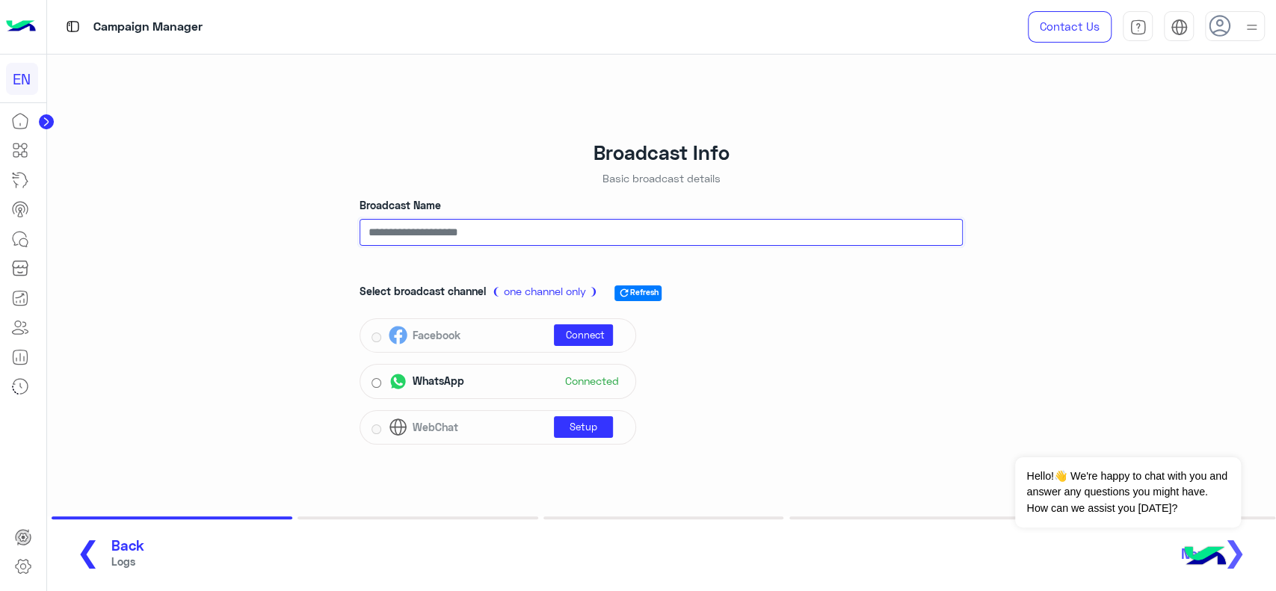
click at [462, 235] on input "Broadcast Name" at bounding box center [661, 232] width 603 height 27
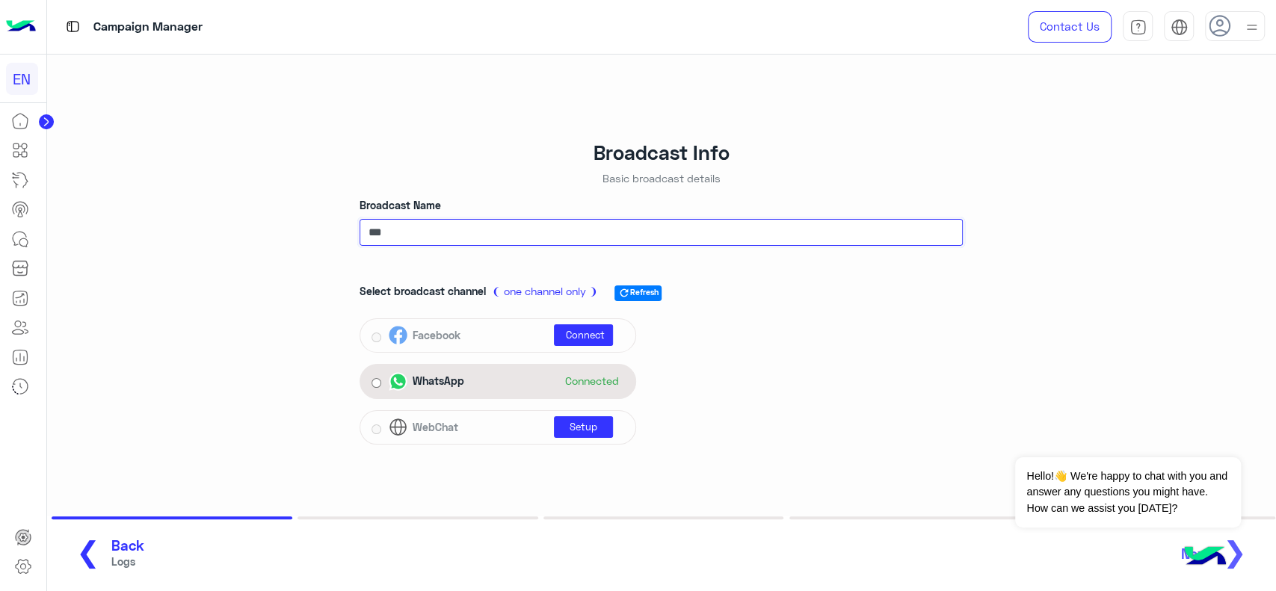
type input "***"
click at [467, 378] on div "WhatsApp" at bounding box center [429, 381] width 81 height 19
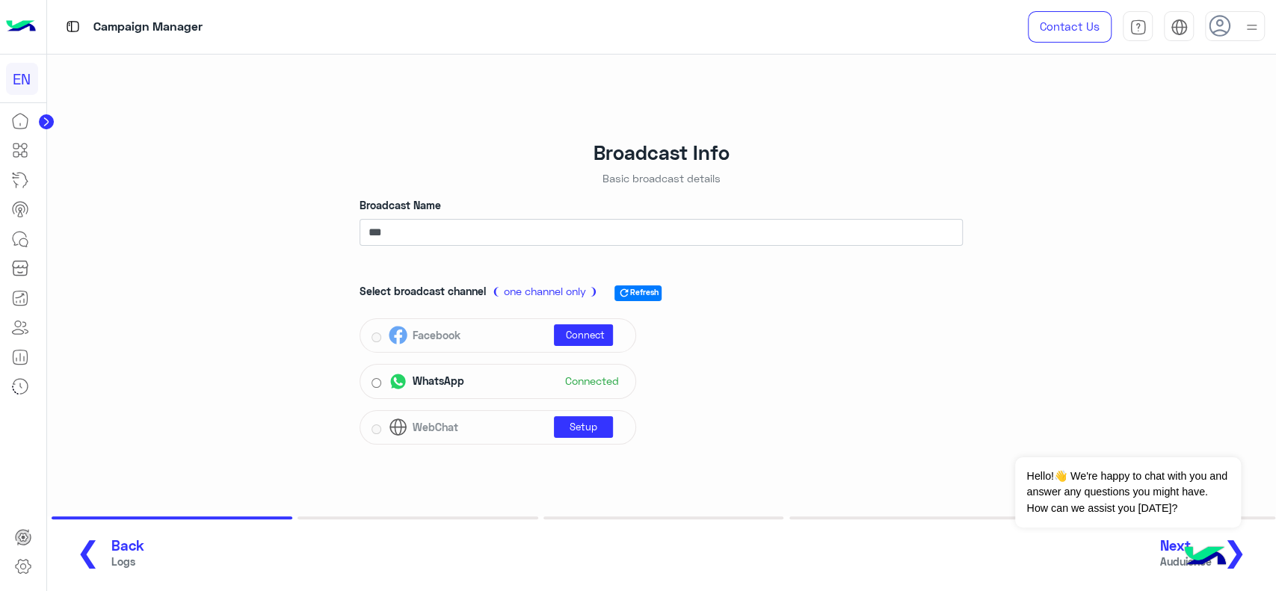
click at [1245, 549] on span "❯" at bounding box center [1235, 552] width 24 height 34
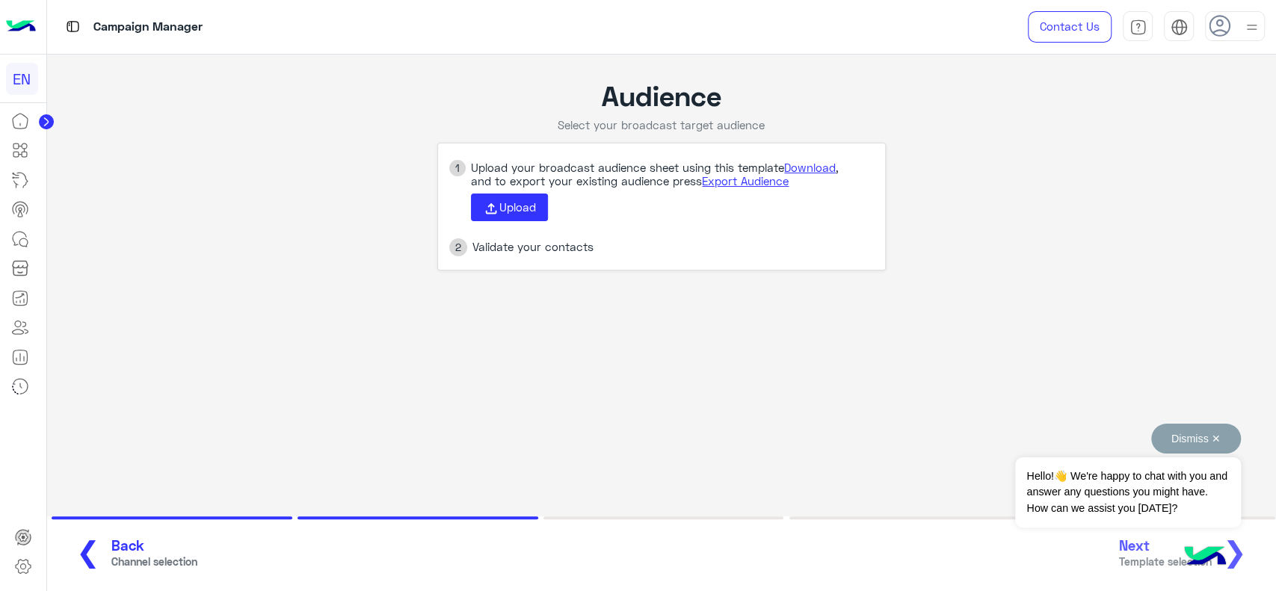
click at [1214, 437] on button "Dismiss ✕" at bounding box center [1196, 439] width 90 height 30
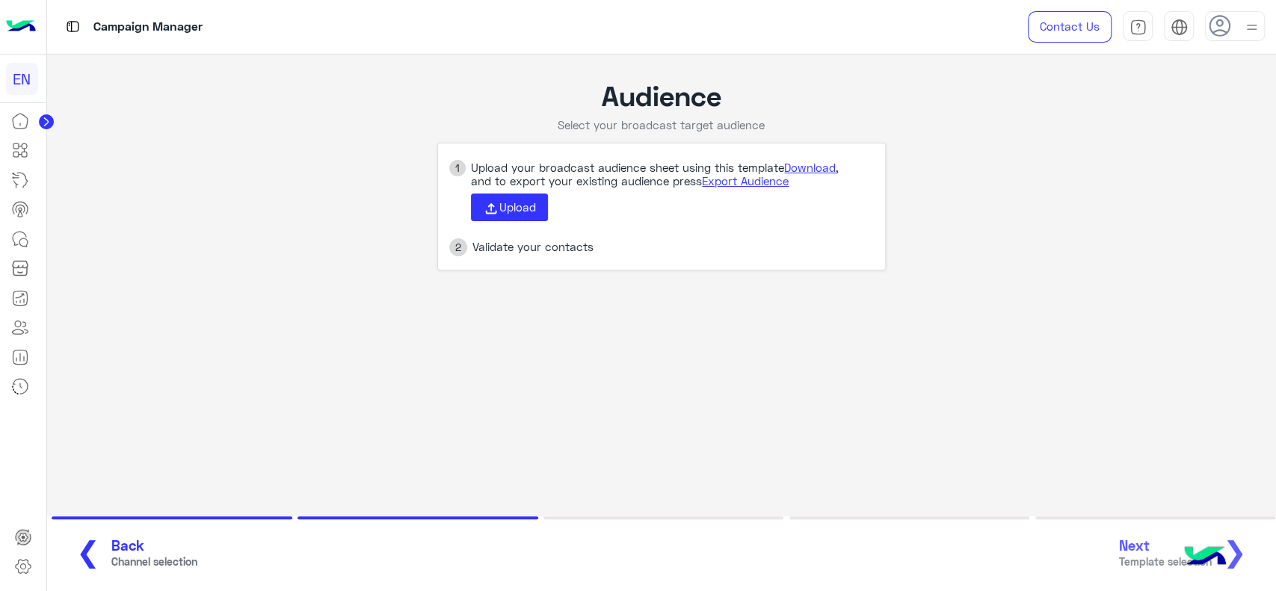
click at [790, 235] on ul "1 Upload your broadcast audience sheet using this template Download , and to ex…" at bounding box center [661, 207] width 449 height 129
click at [820, 170] on link "Download" at bounding box center [810, 167] width 52 height 13
click at [521, 212] on span "Upload" at bounding box center [517, 206] width 37 height 13
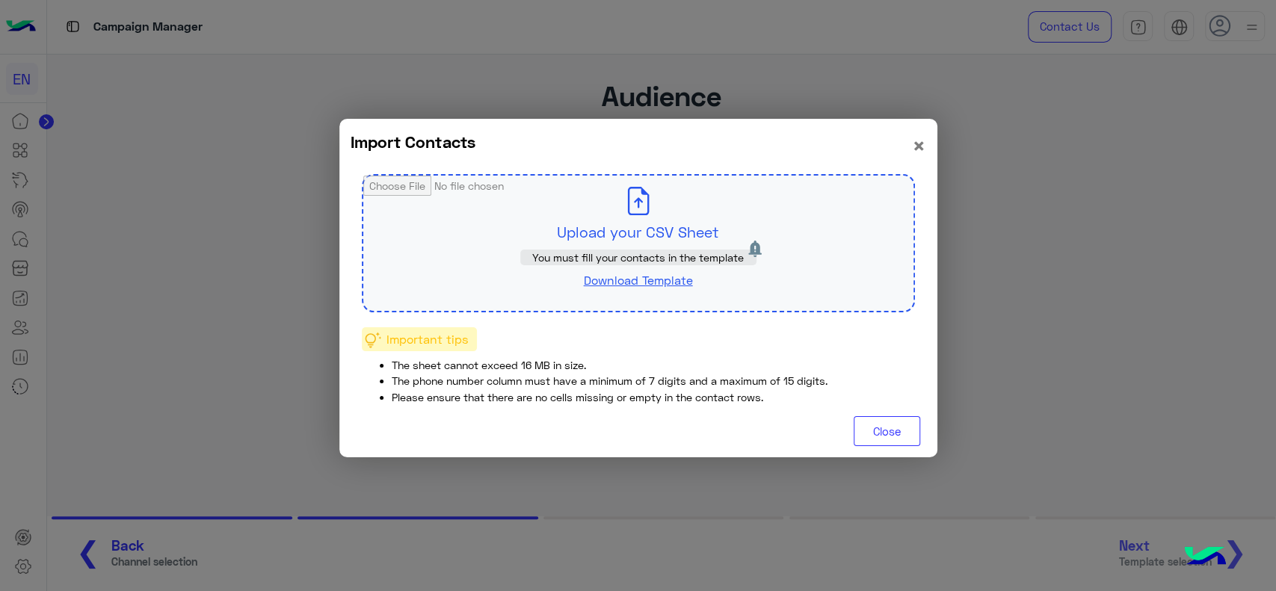
click at [620, 236] on input "file" at bounding box center [638, 243] width 550 height 135
type input "**********"
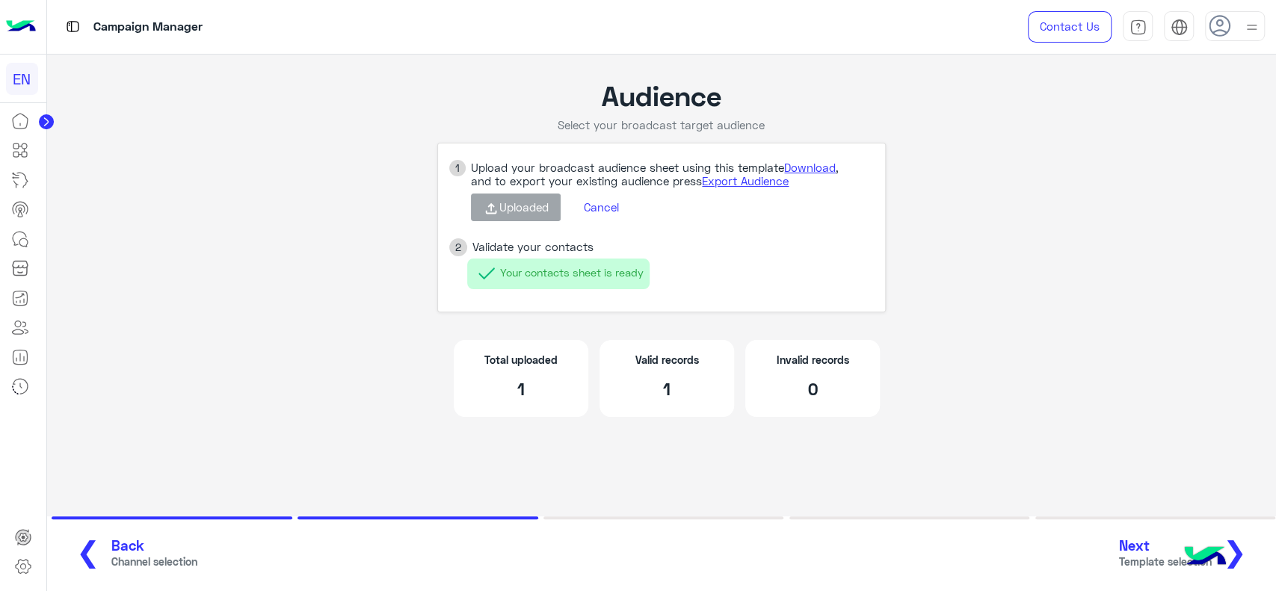
click at [1133, 540] on span "Next" at bounding box center [1165, 546] width 93 height 17
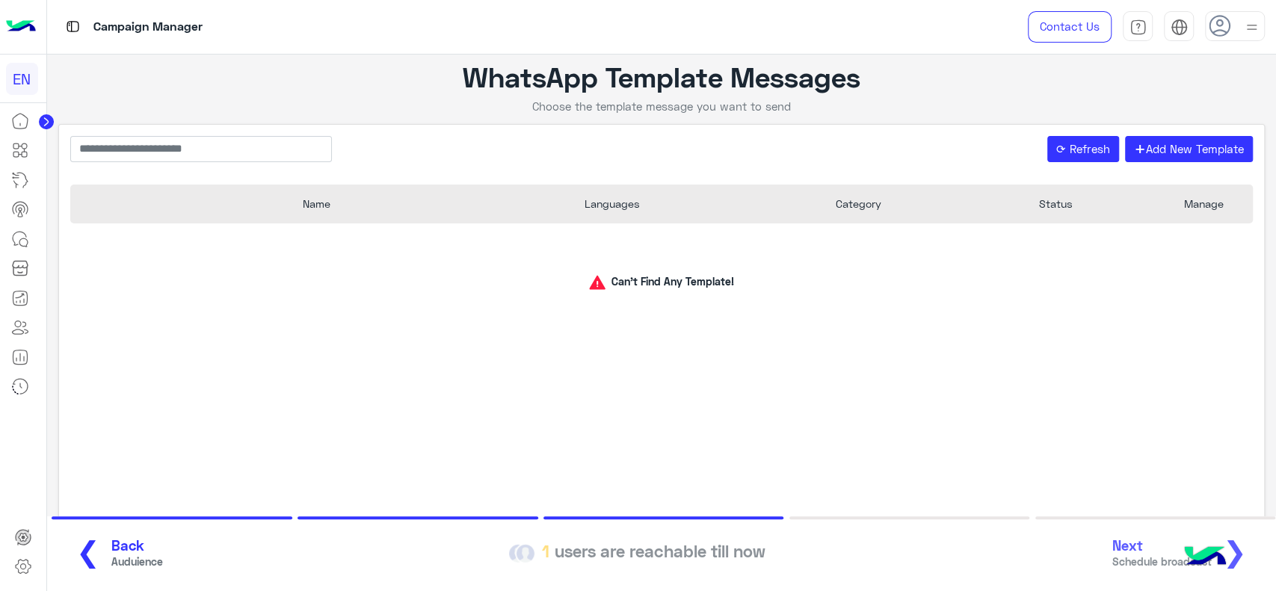
click at [23, 37] on img at bounding box center [21, 26] width 30 height 31
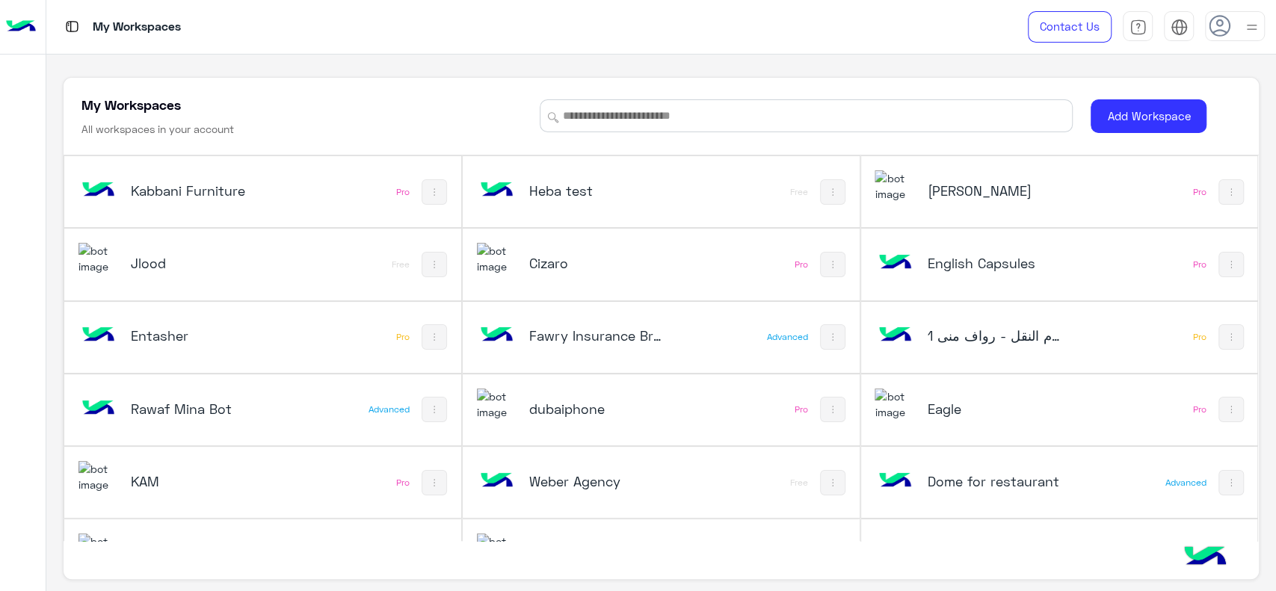
scroll to position [556, 0]
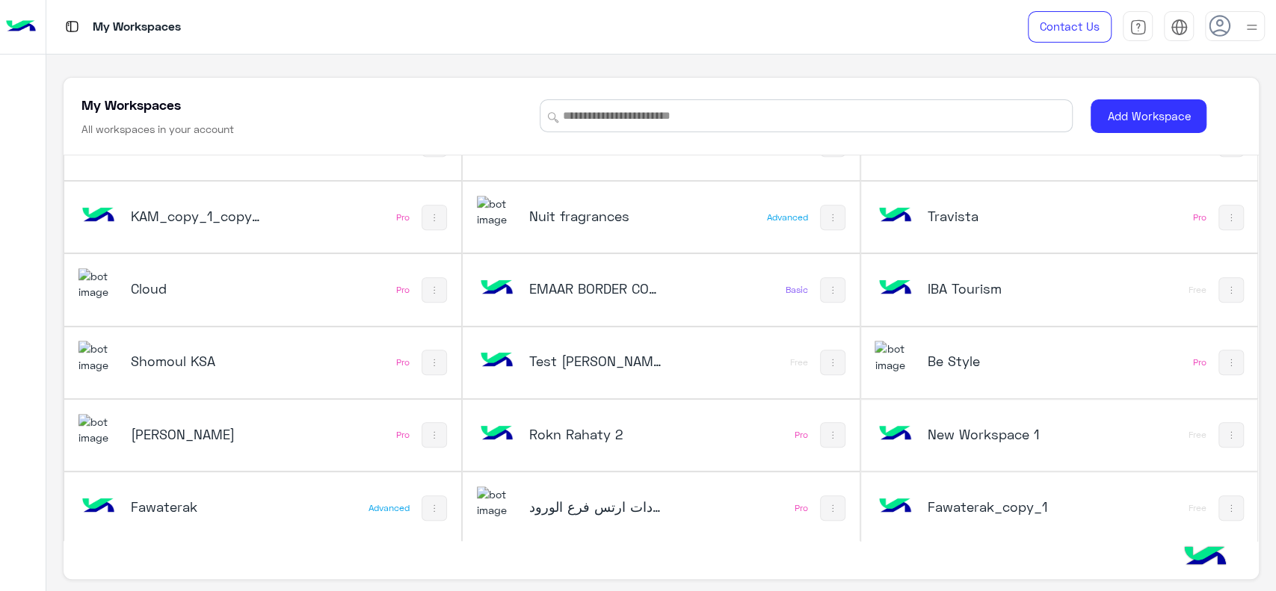
click at [936, 353] on h5 "Be Style" at bounding box center [993, 361] width 133 height 18
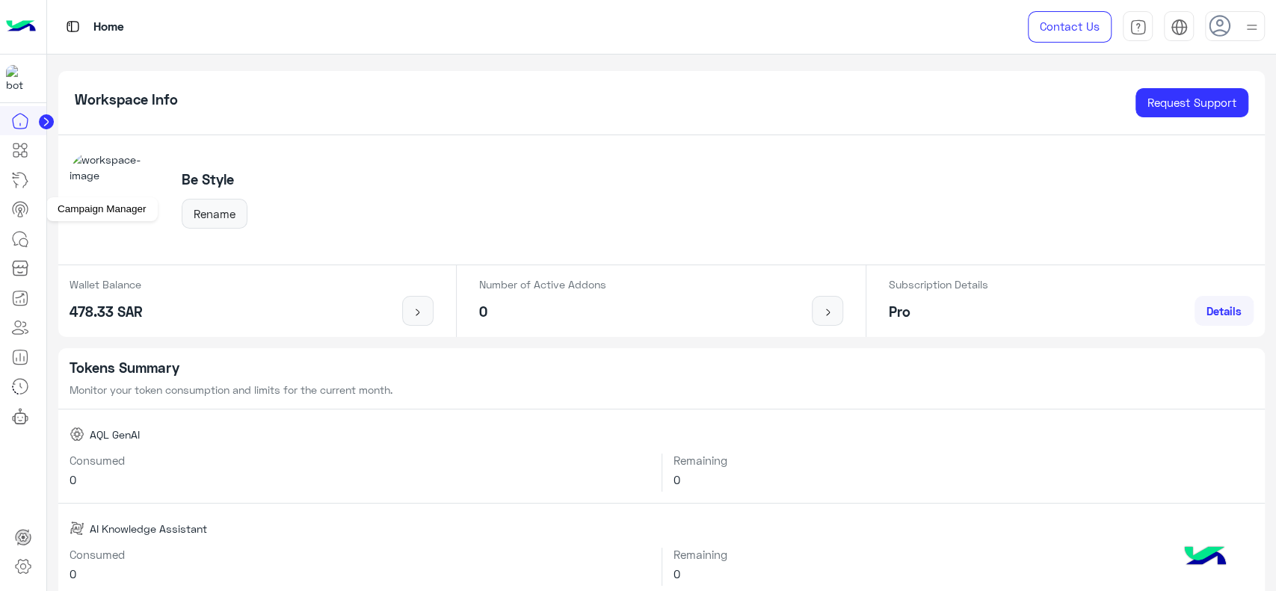
click at [22, 212] on icon at bounding box center [20, 209] width 18 height 18
